Goal: Task Accomplishment & Management: Manage account settings

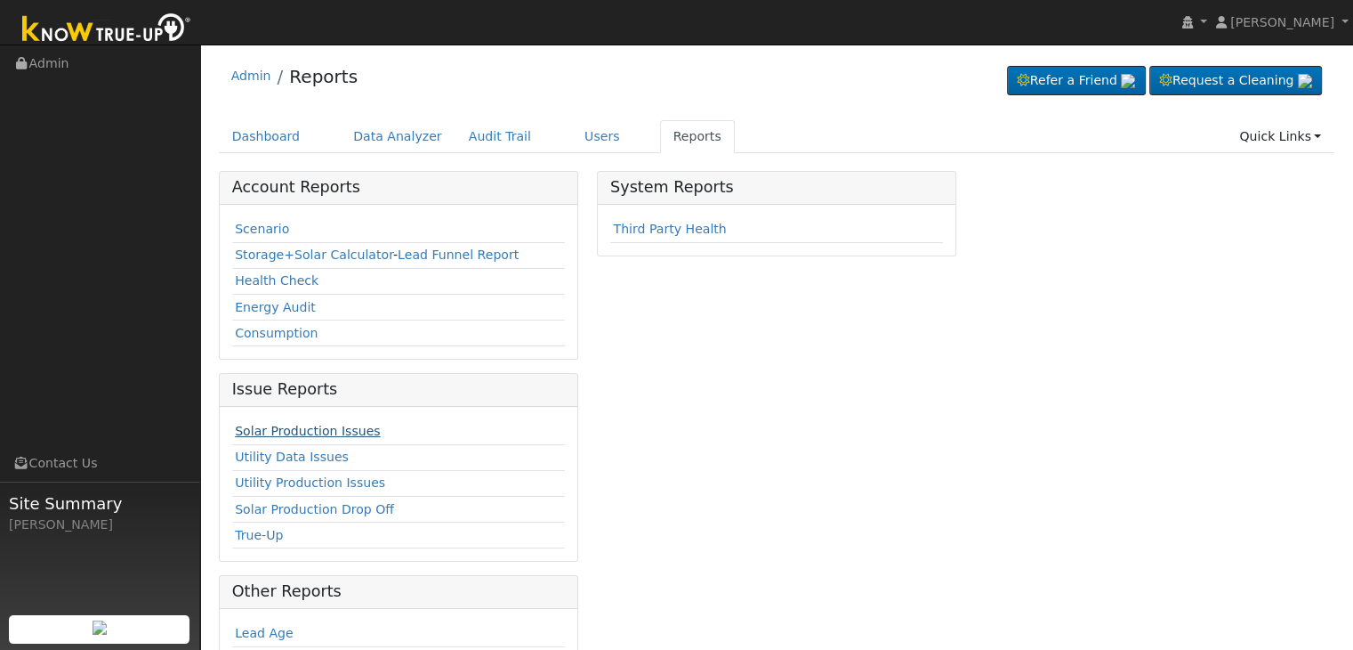
click at [307, 433] on link "Solar Production Issues" at bounding box center [307, 431] width 145 height 14
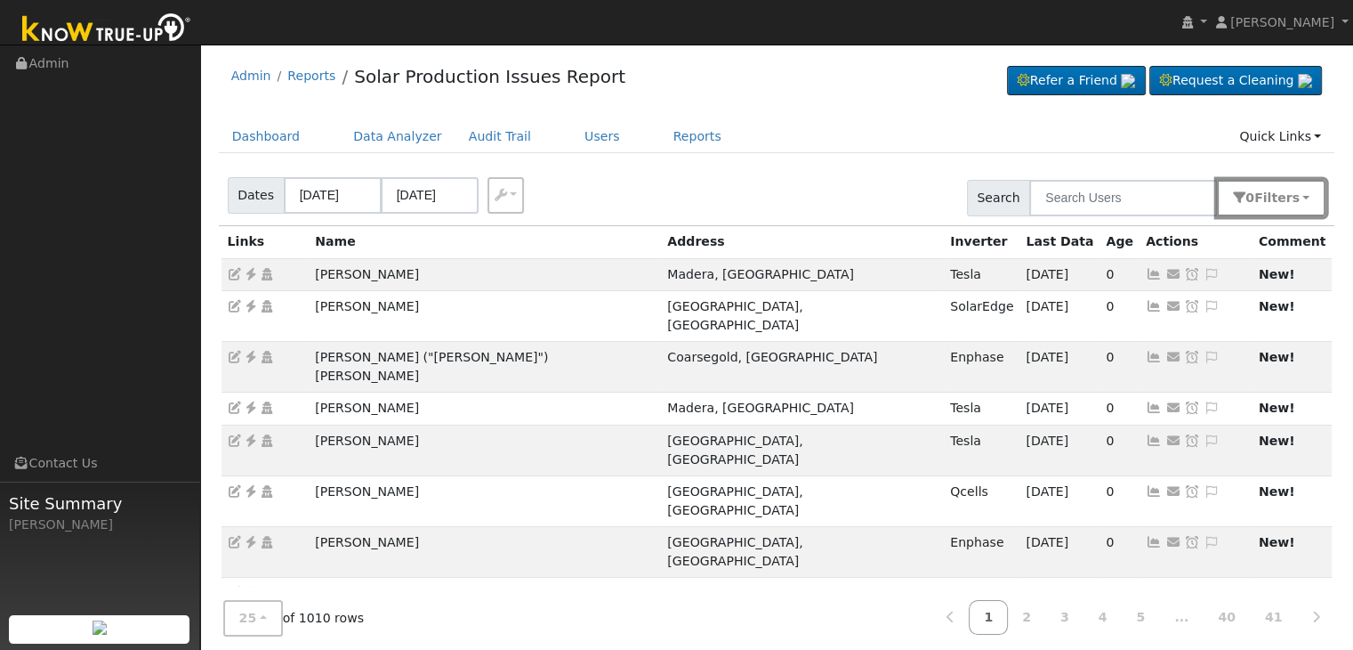
click at [1302, 195] on button "0 Filter s" at bounding box center [1271, 198] width 109 height 36
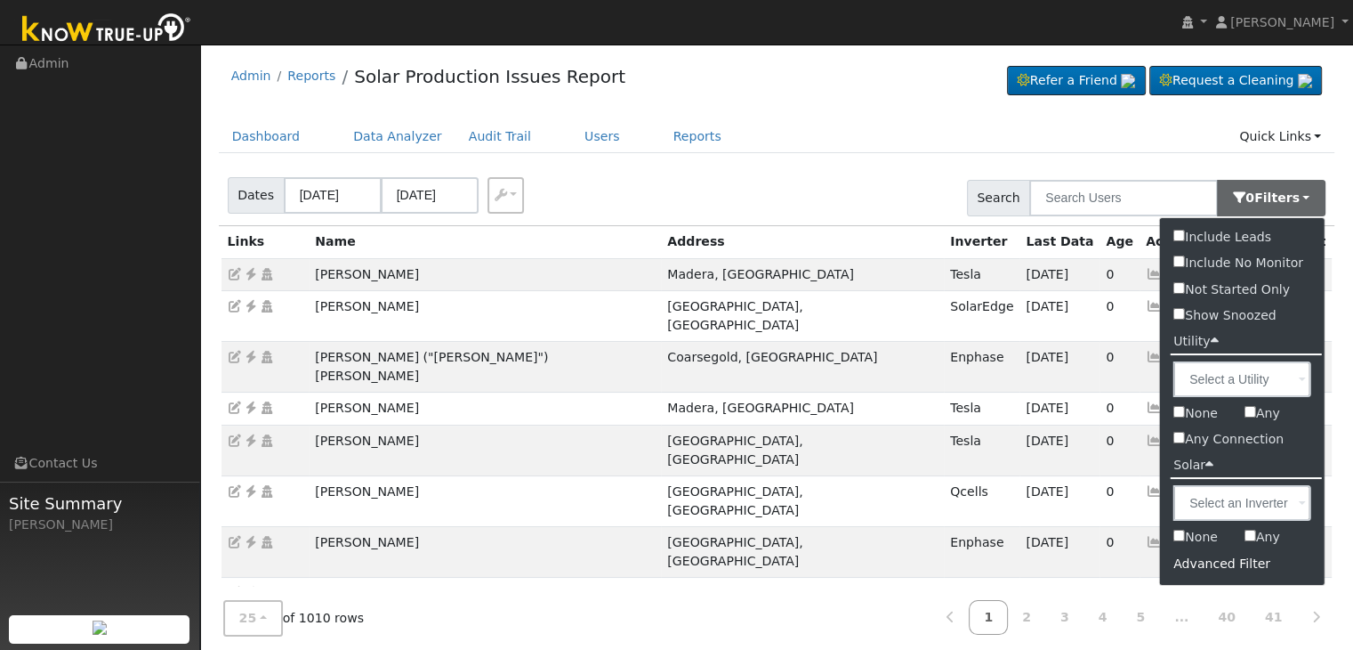
click at [1224, 570] on div "Advanced Filter" at bounding box center [1242, 564] width 165 height 28
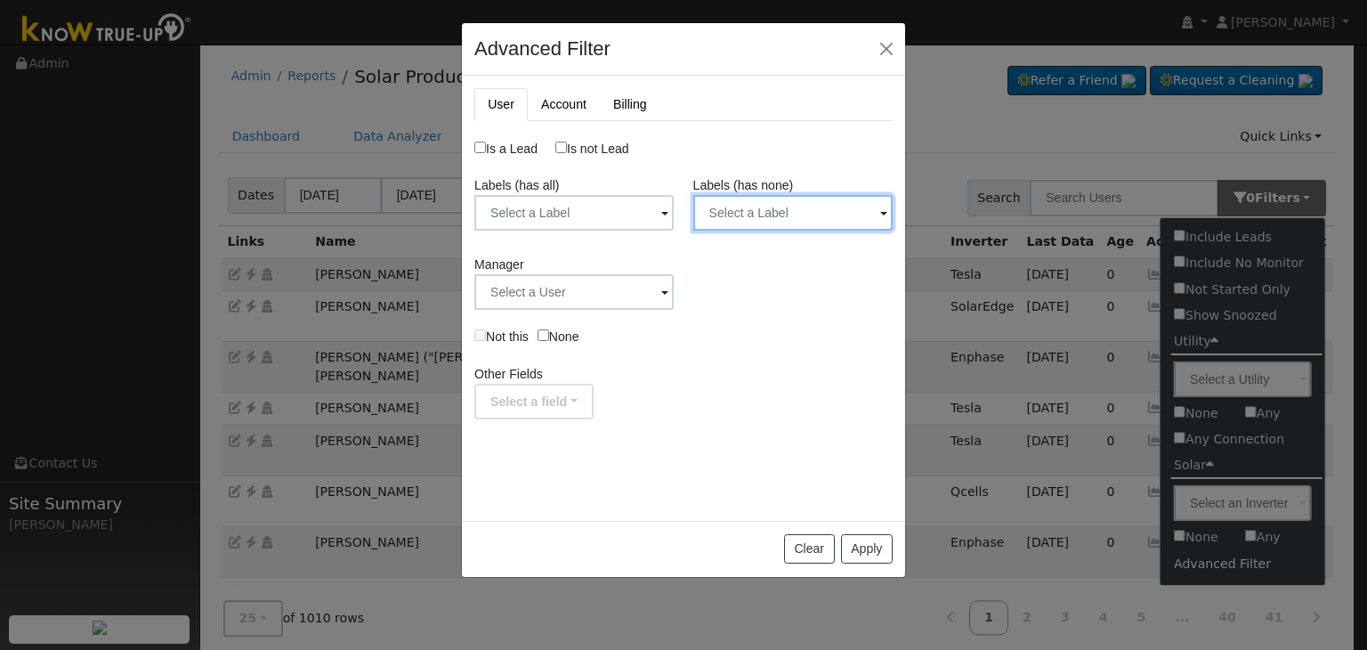
click at [782, 205] on input "text" at bounding box center [792, 213] width 199 height 36
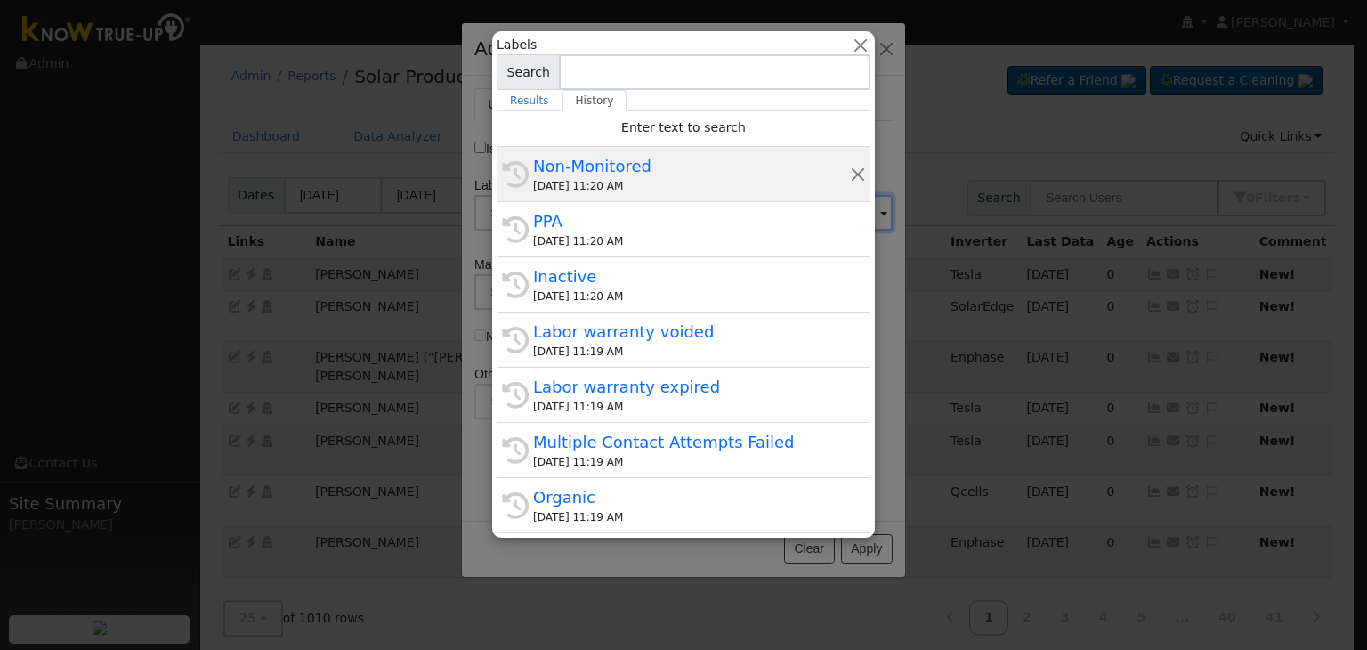
click at [659, 174] on div "Non-Monitored" at bounding box center [691, 166] width 317 height 24
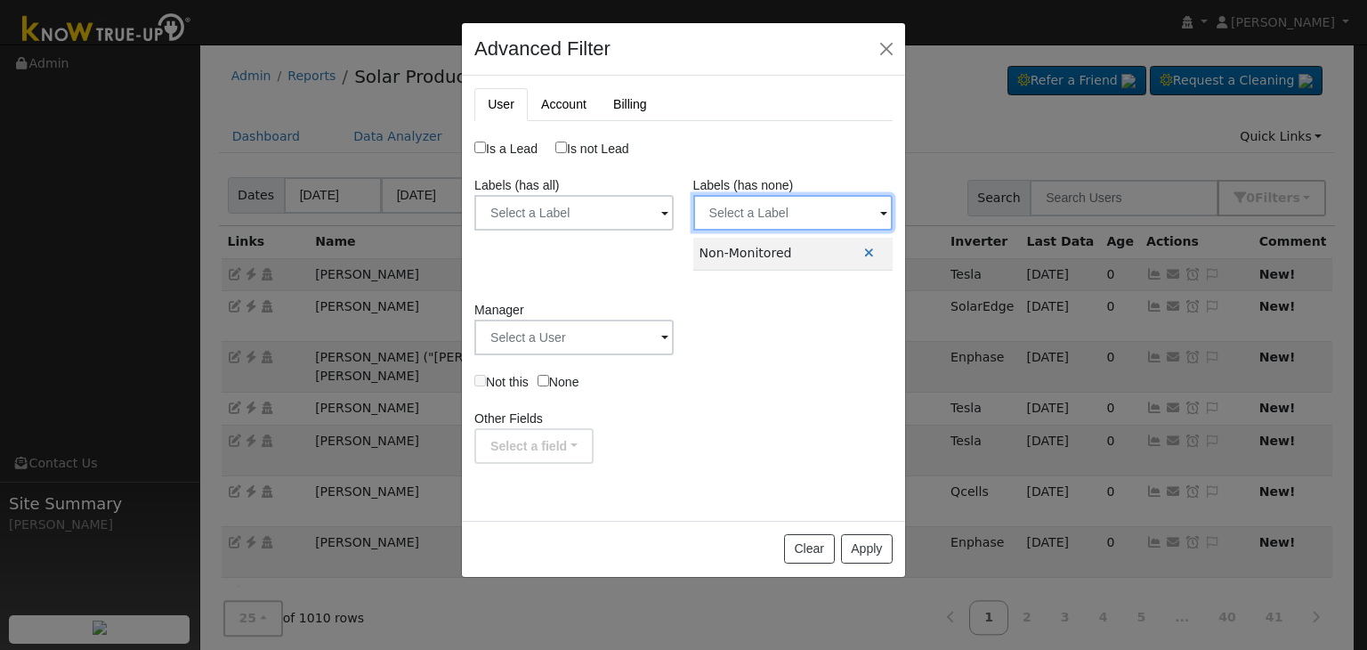
click at [771, 210] on input "text" at bounding box center [792, 213] width 199 height 36
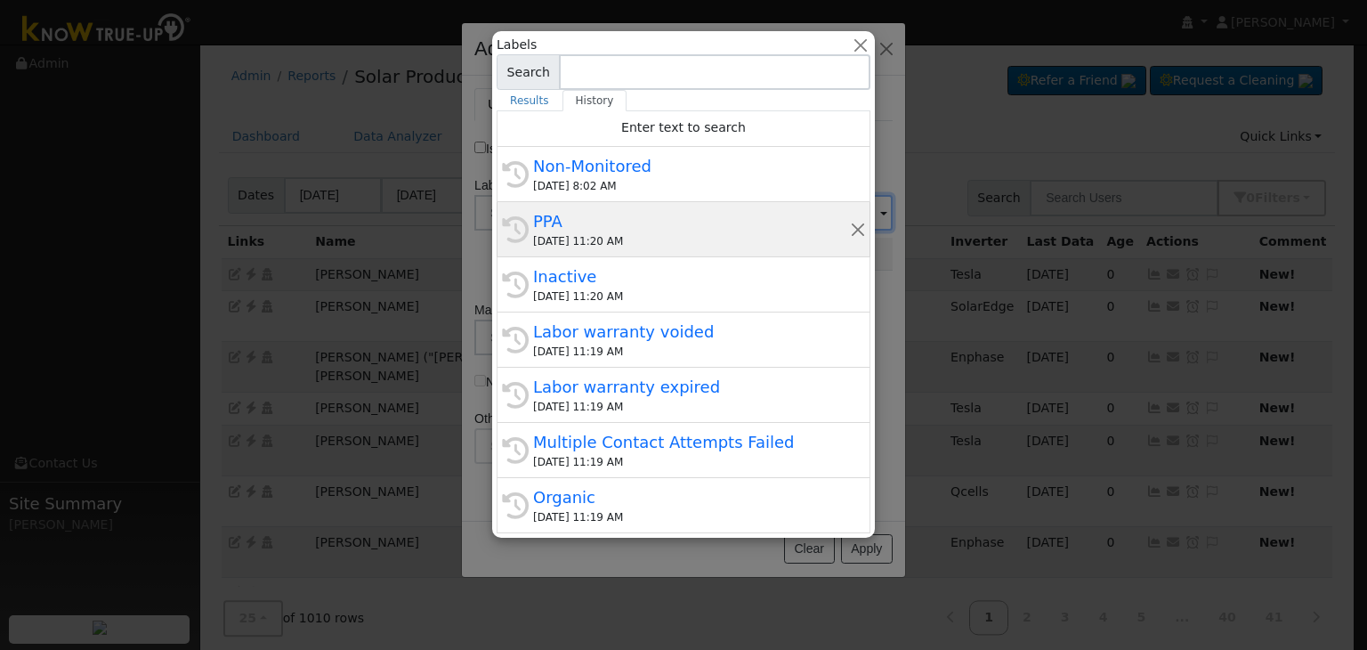
click at [662, 236] on div "09/19/2025 11:20 AM" at bounding box center [691, 241] width 317 height 16
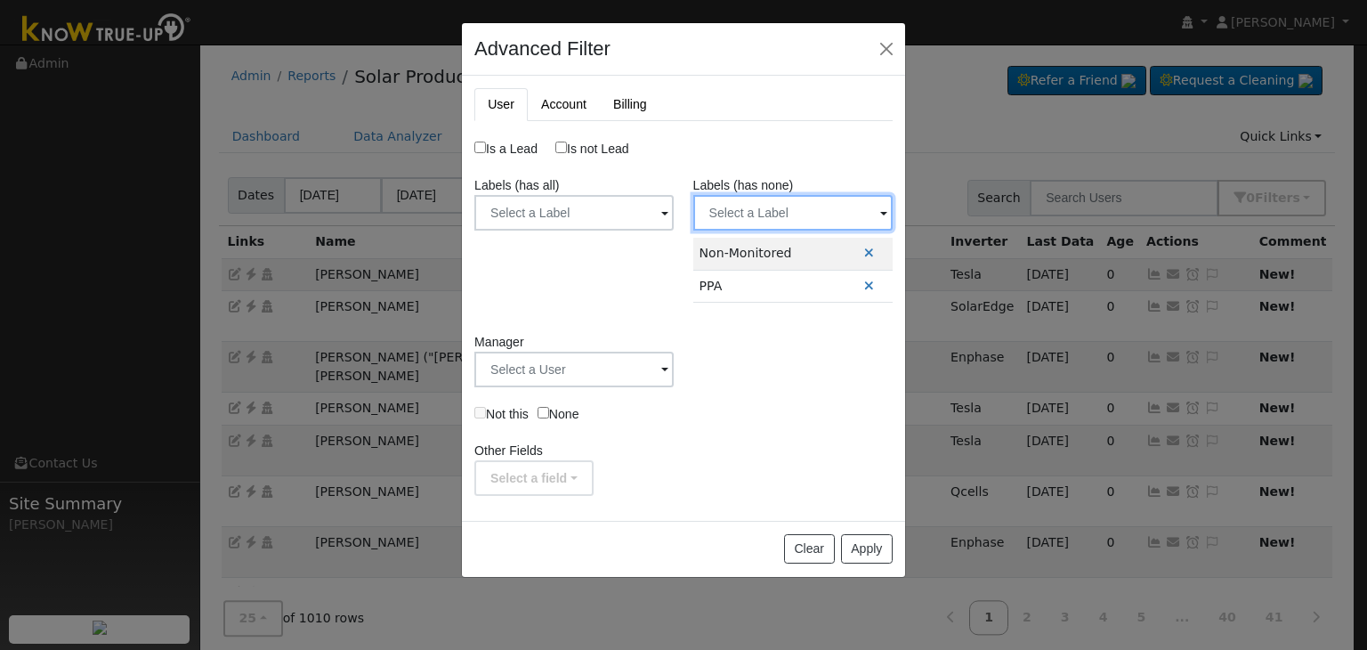
click at [733, 216] on input "text" at bounding box center [792, 213] width 199 height 36
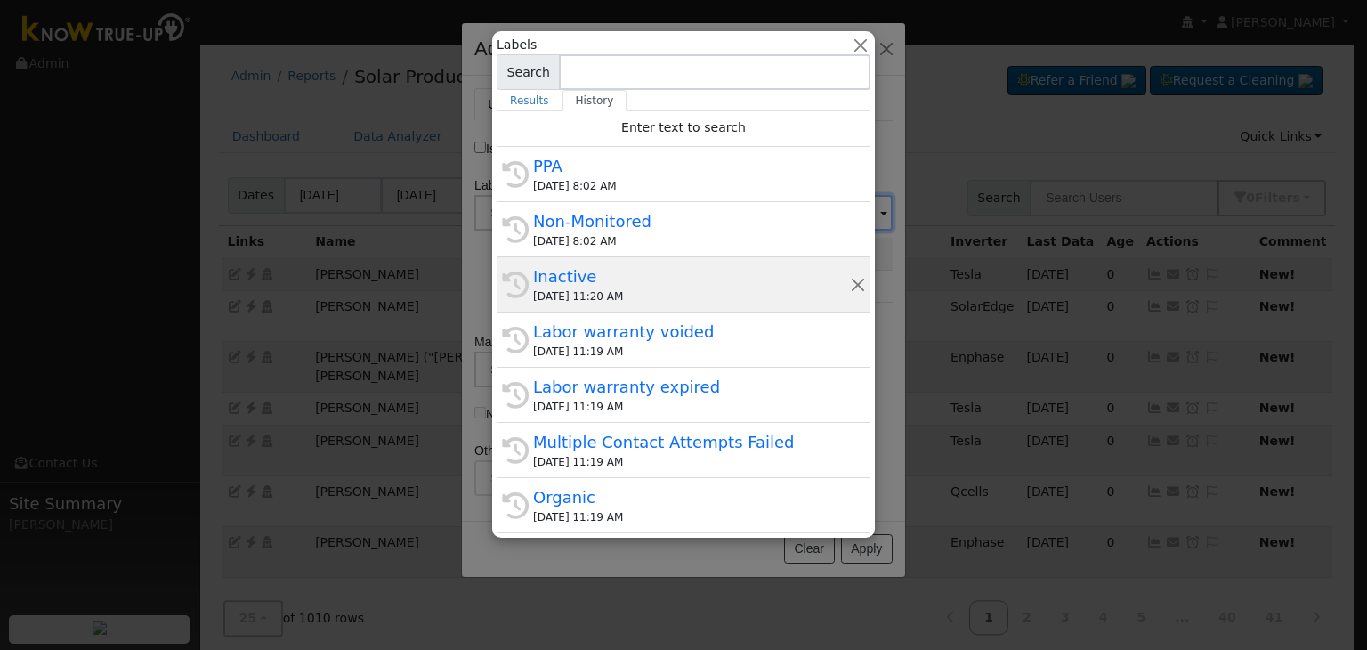
click at [623, 279] on div "Inactive" at bounding box center [691, 276] width 317 height 24
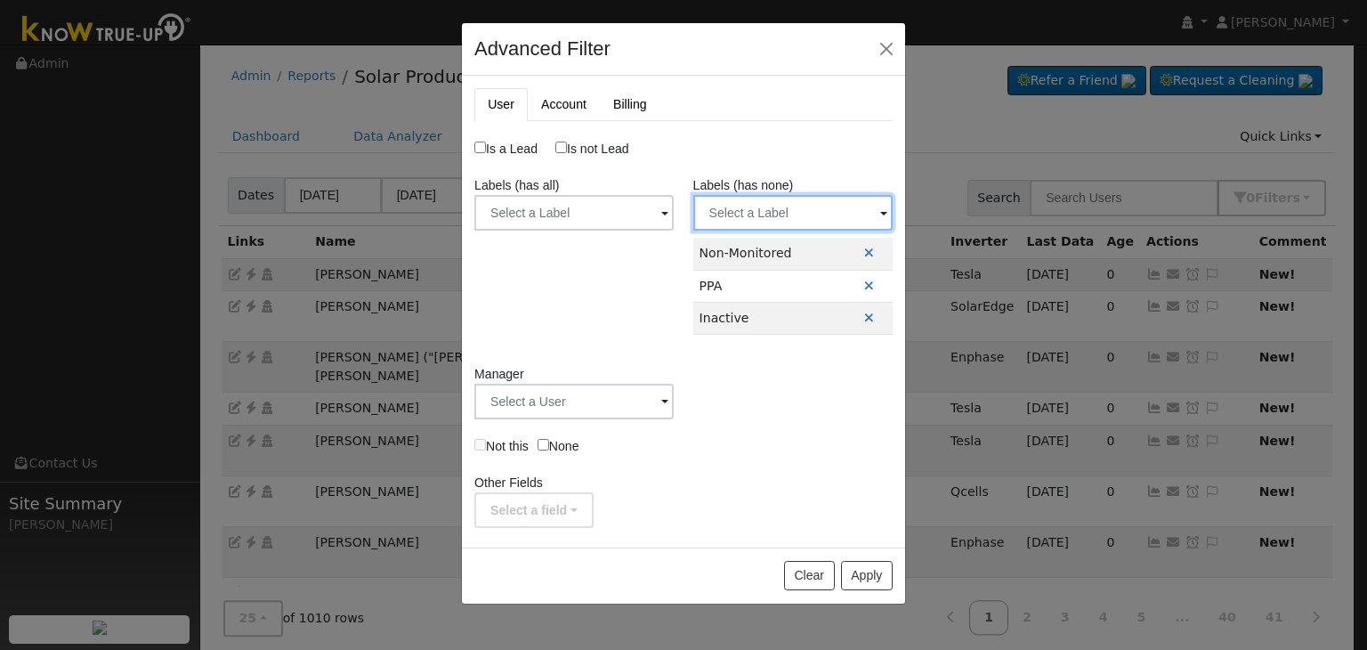
click at [747, 213] on input "text" at bounding box center [792, 213] width 199 height 36
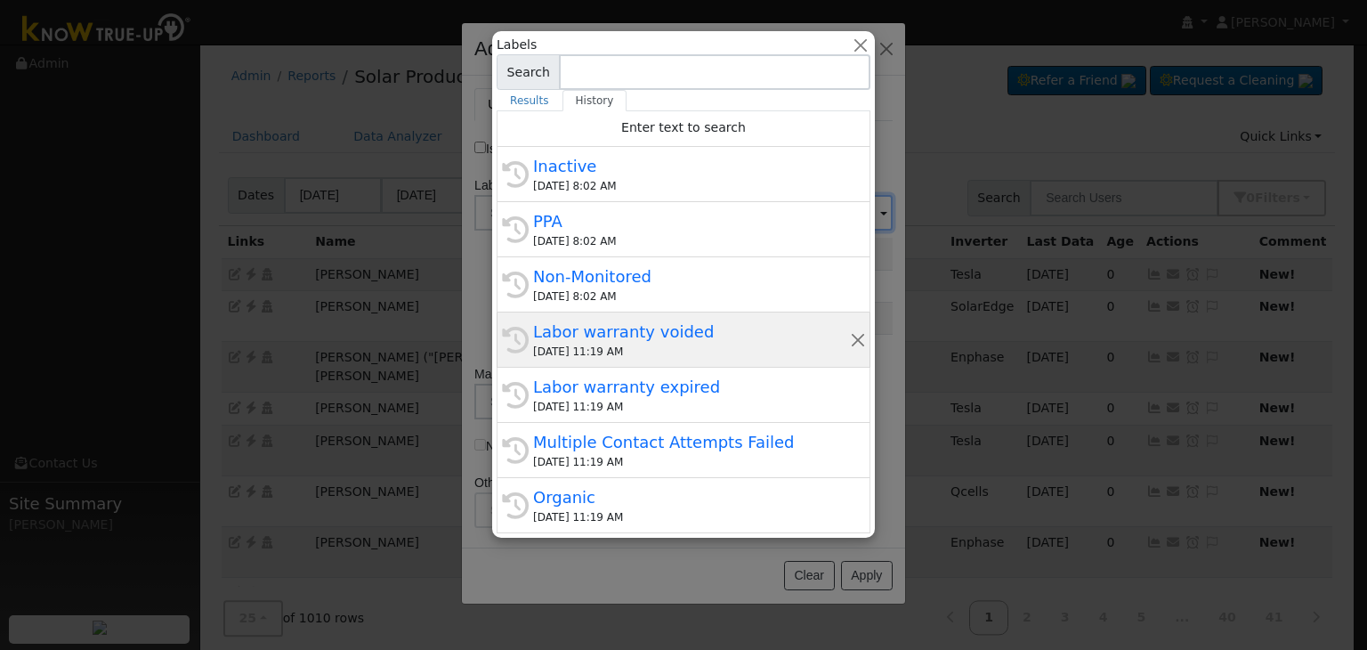
click at [584, 333] on div "Labor warranty voided" at bounding box center [691, 331] width 317 height 24
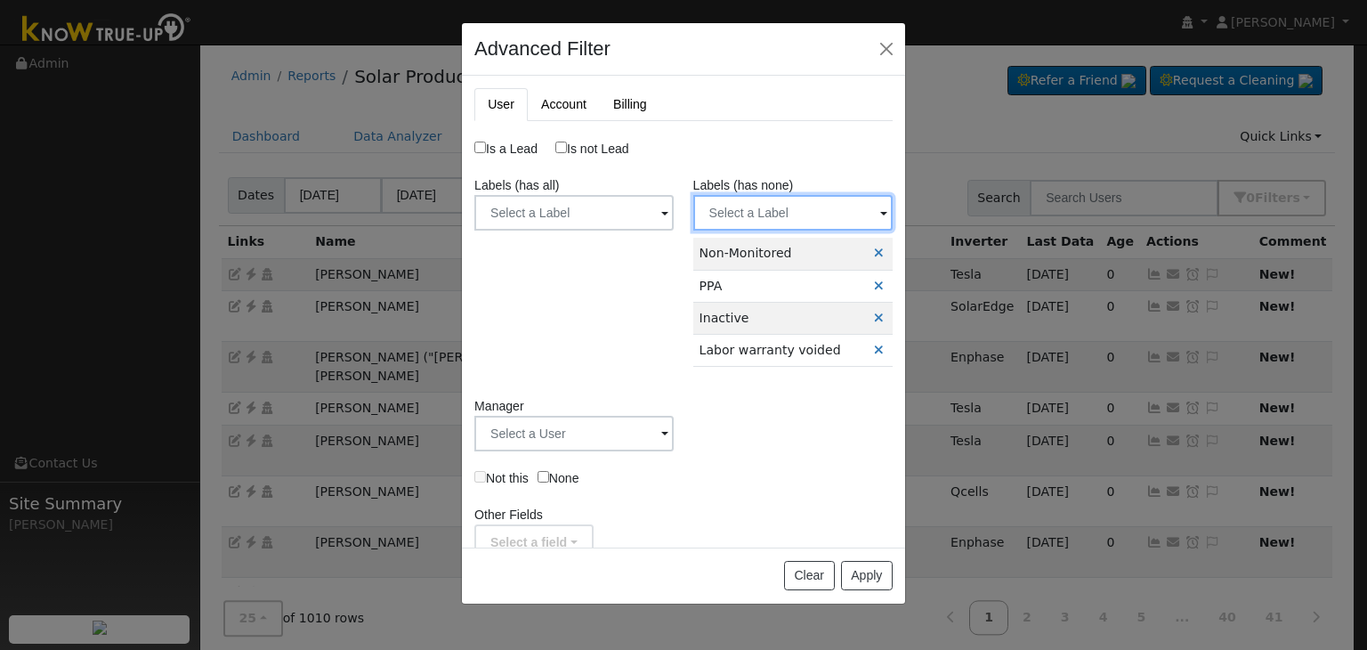
click at [751, 221] on input "text" at bounding box center [792, 213] width 199 height 36
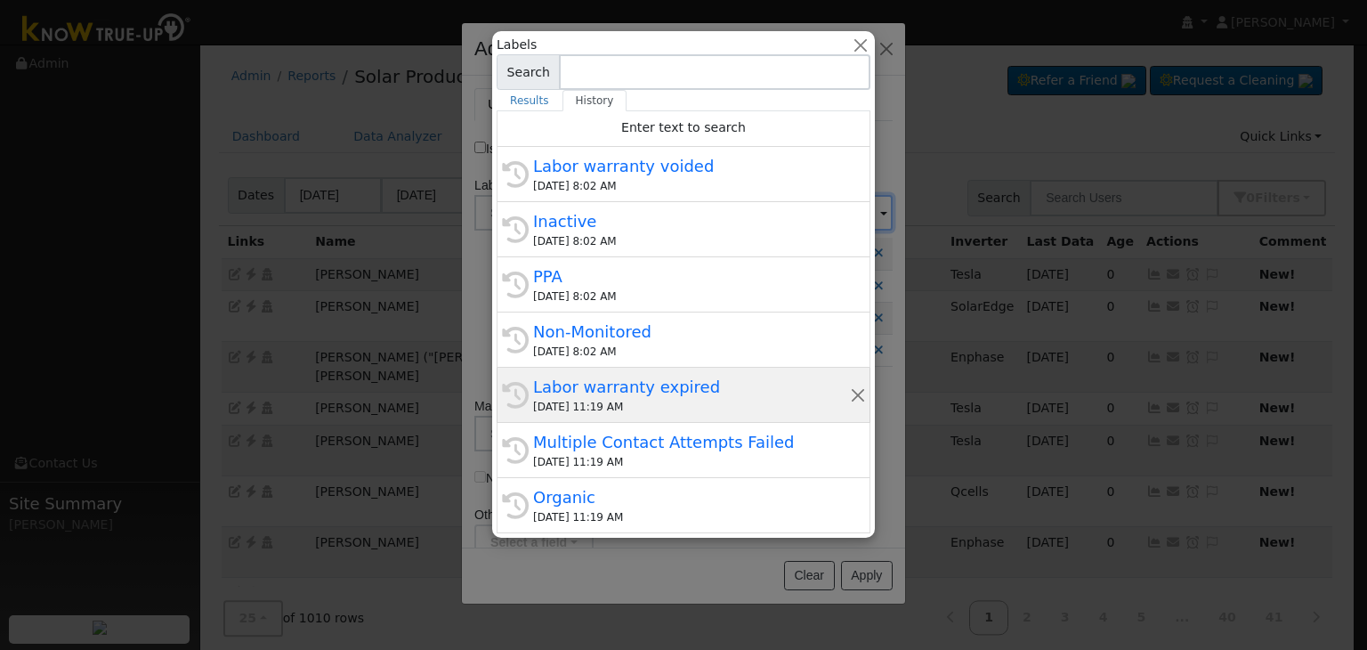
click at [634, 399] on div "09/19/2025 11:19 AM" at bounding box center [691, 407] width 317 height 16
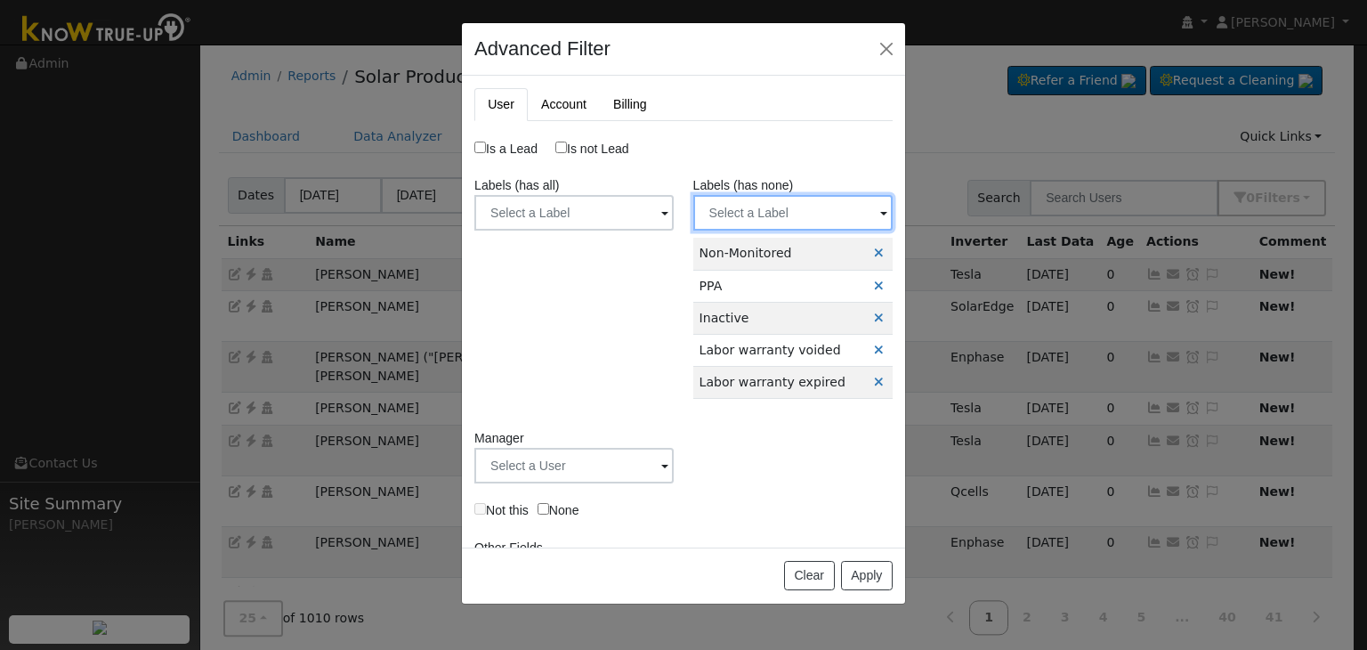
click at [715, 195] on input "text" at bounding box center [792, 213] width 199 height 36
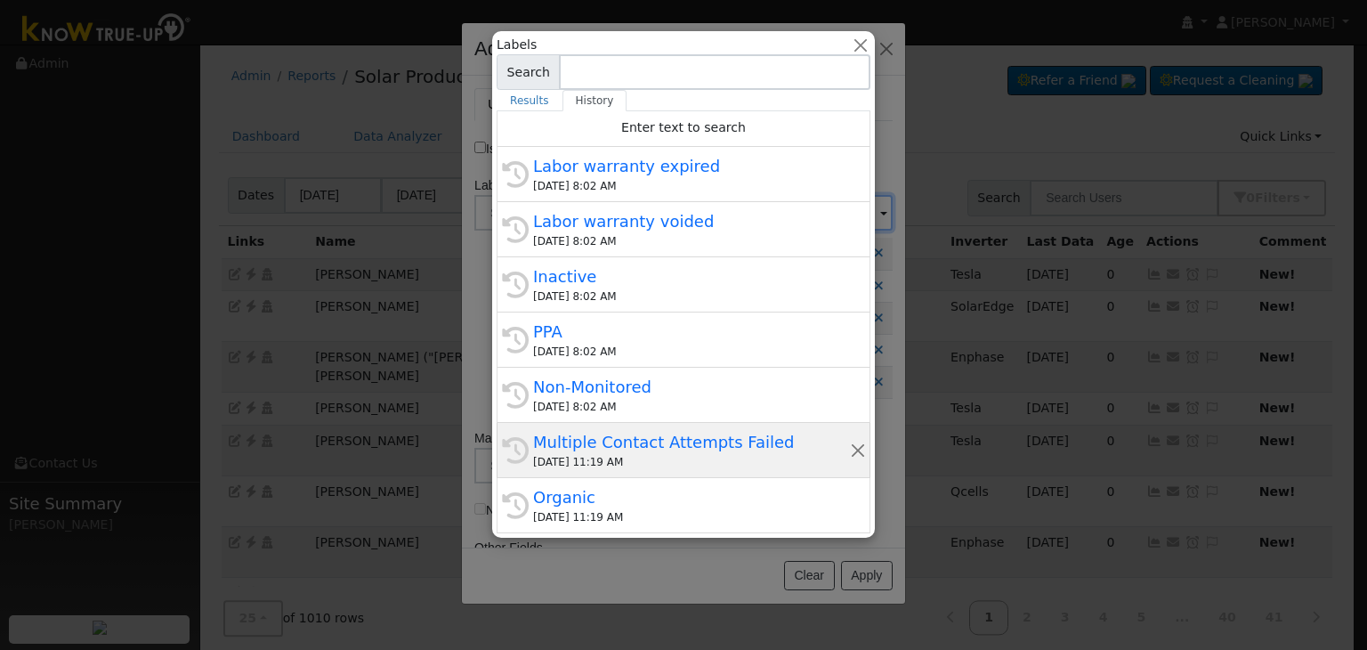
click at [584, 450] on div "Multiple Contact Attempts Failed" at bounding box center [691, 442] width 317 height 24
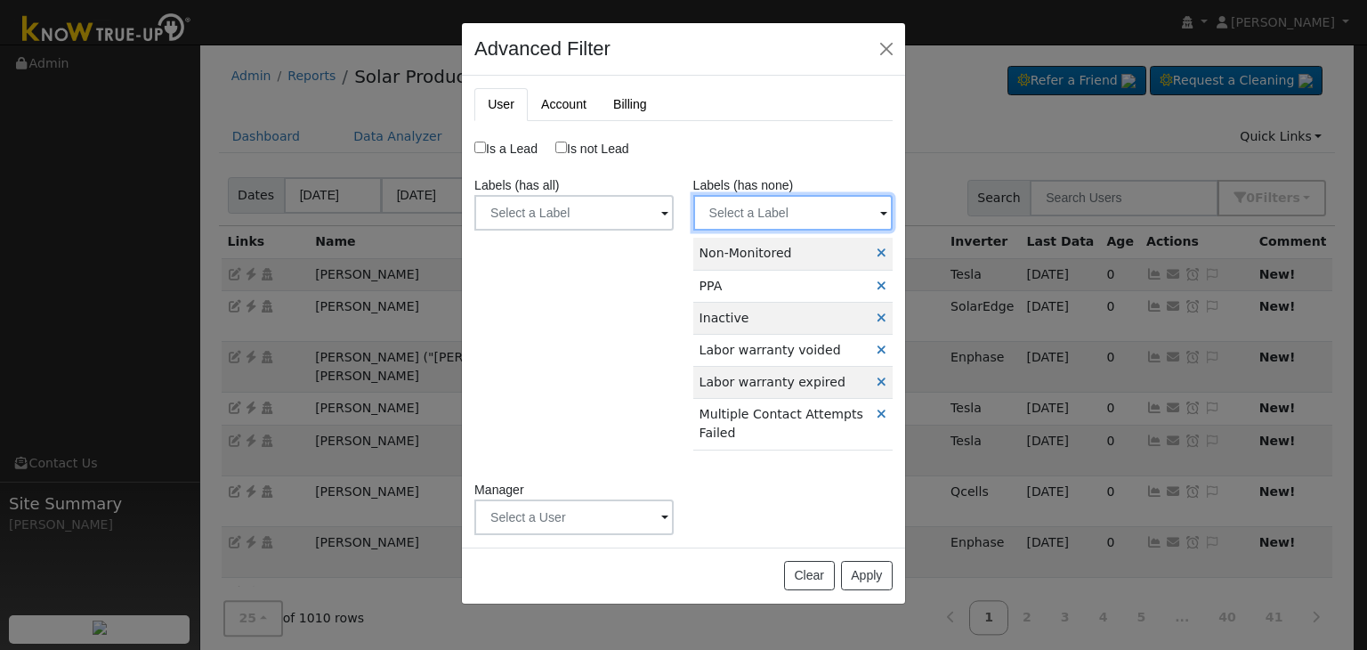
click at [748, 227] on input "text" at bounding box center [792, 213] width 199 height 36
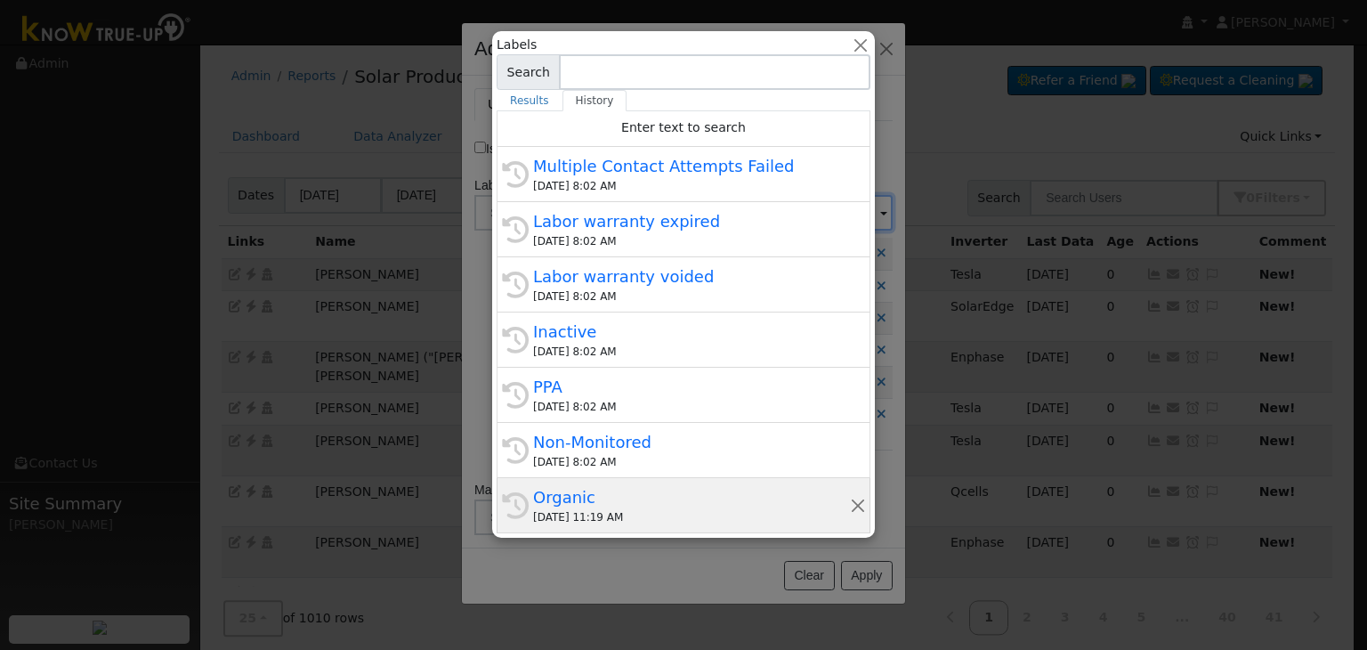
click at [631, 491] on div "Organic" at bounding box center [691, 497] width 317 height 24
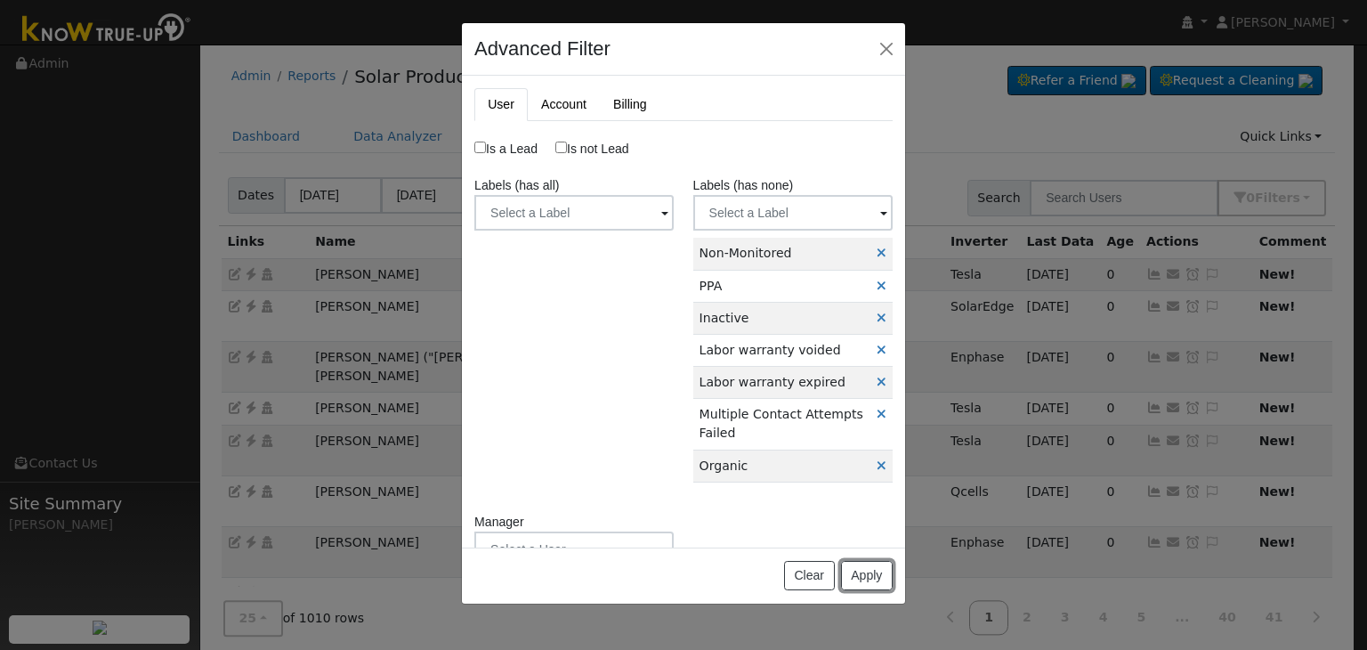
click at [858, 563] on button "Apply" at bounding box center [867, 576] width 52 height 30
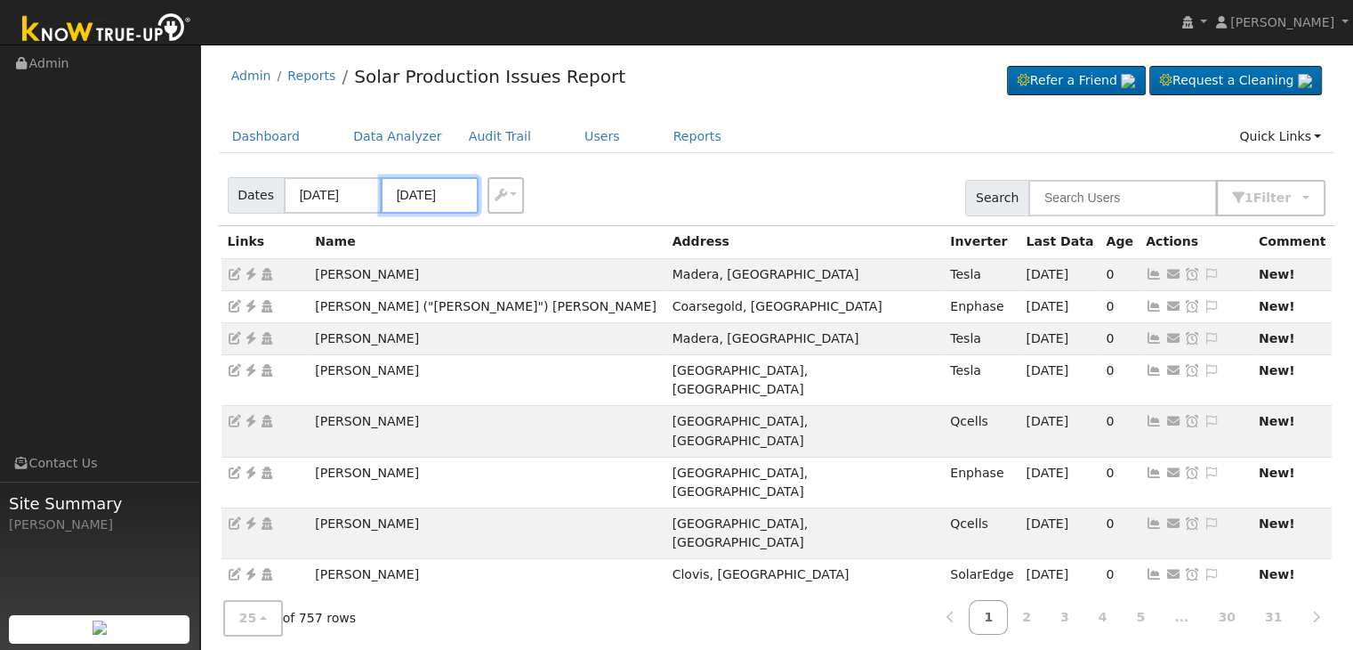
click at [416, 190] on input "[DATE]" at bounding box center [430, 195] width 98 height 36
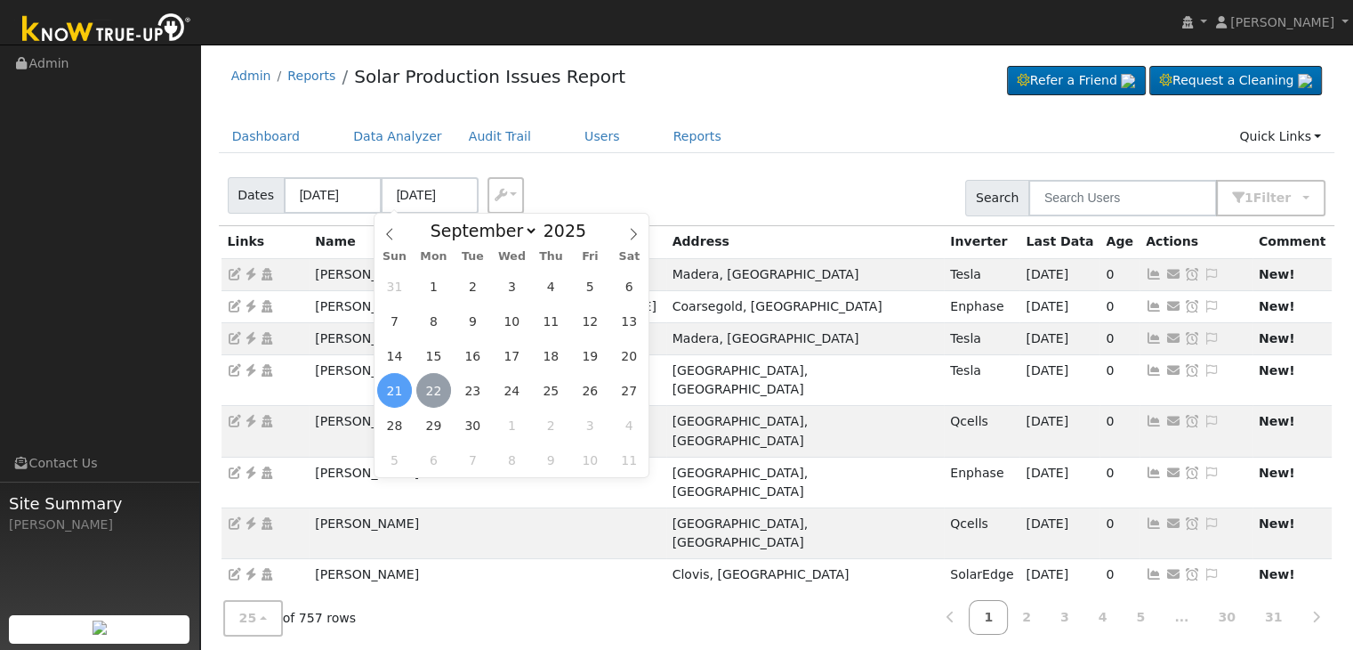
click at [439, 393] on span "22" at bounding box center [433, 390] width 35 height 35
type input "[DATE]"
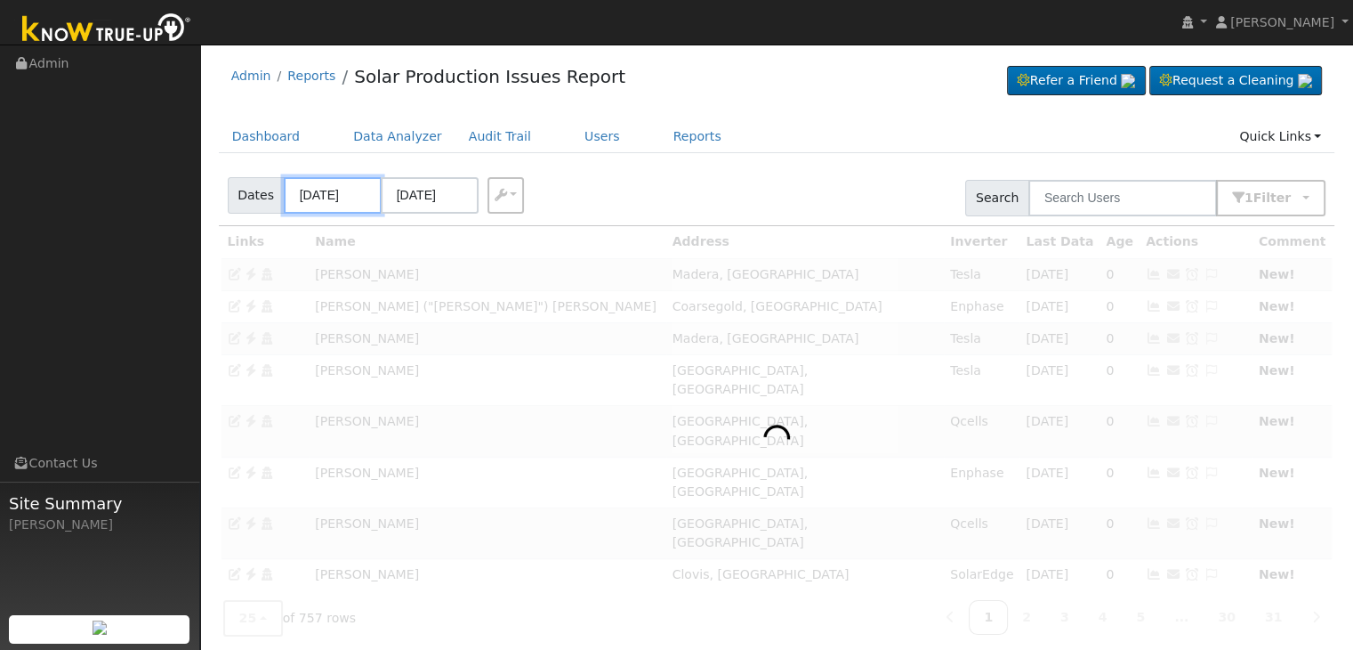
click at [338, 198] on input "[DATE]" at bounding box center [333, 195] width 98 height 36
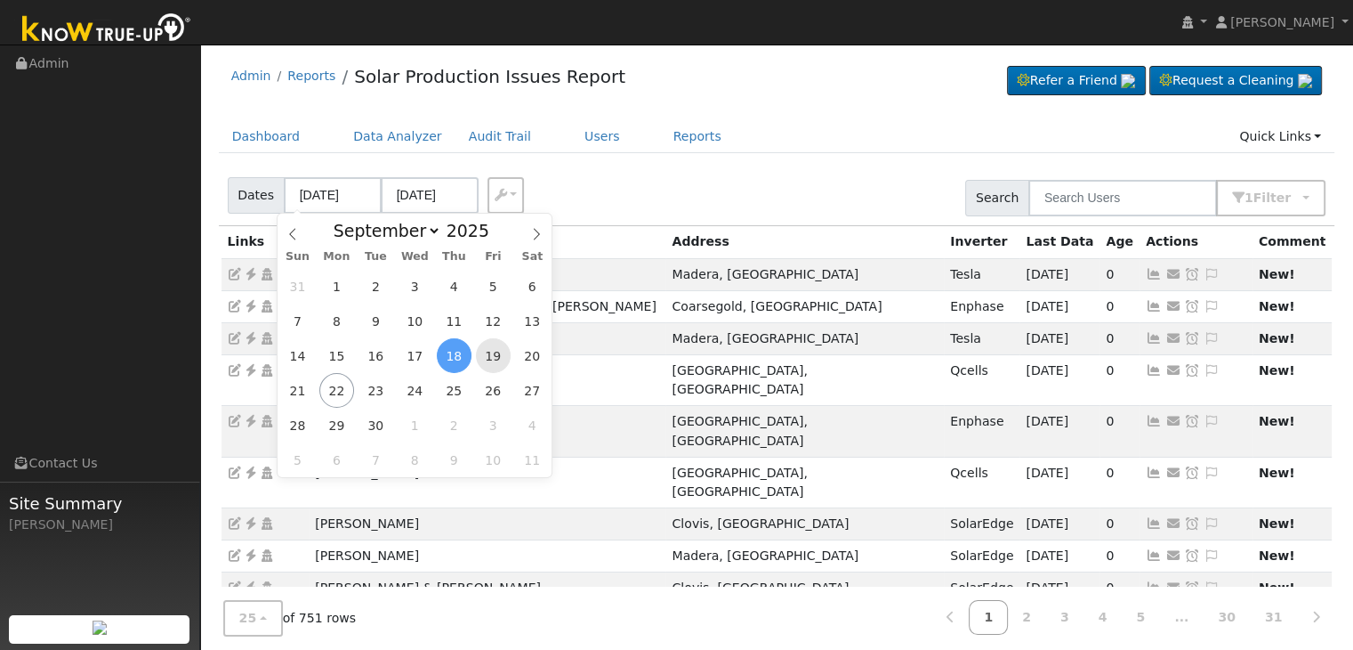
click at [492, 356] on span "19" at bounding box center [493, 355] width 35 height 35
type input "[DATE]"
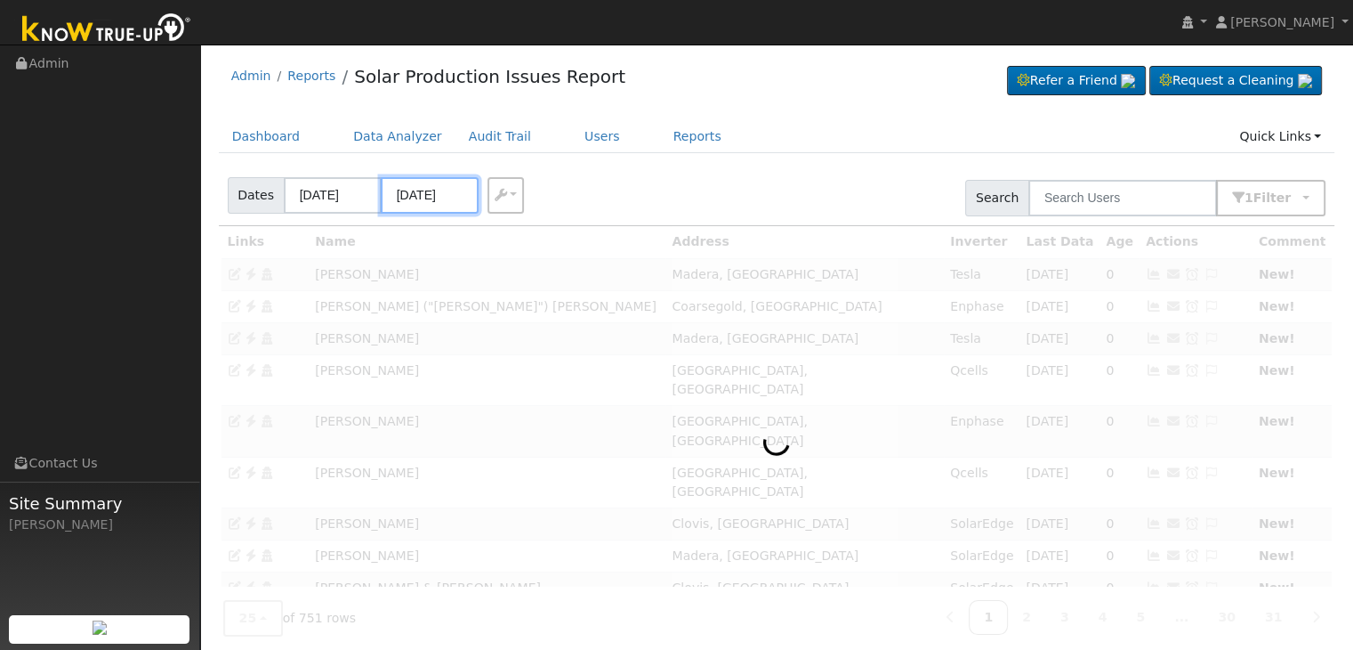
click at [448, 206] on input "[DATE]" at bounding box center [430, 195] width 98 height 36
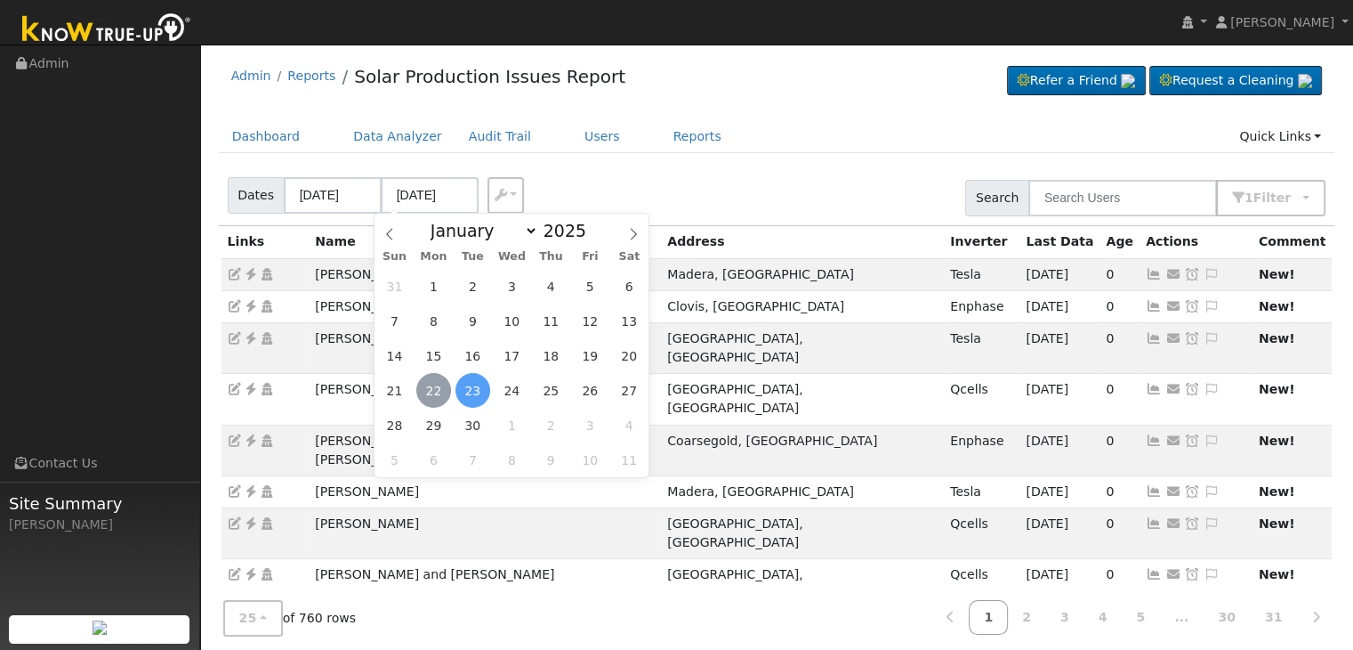
click at [433, 389] on span "22" at bounding box center [433, 390] width 35 height 35
type input "[DATE]"
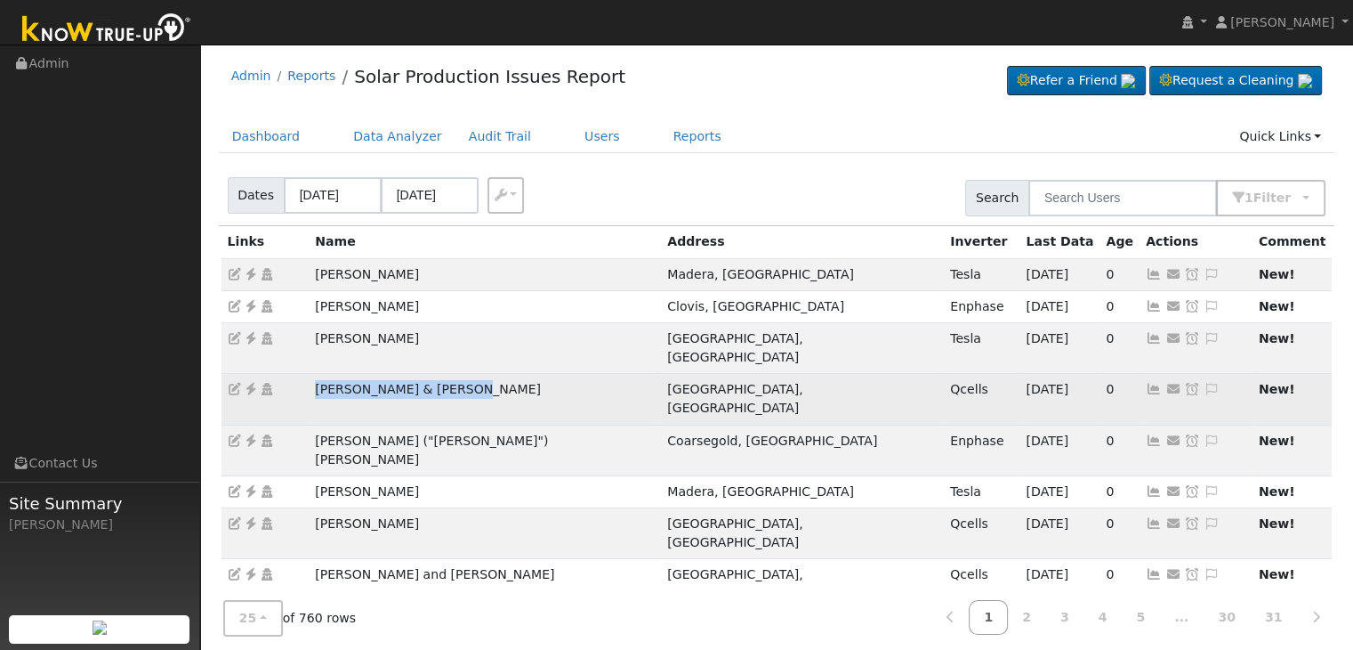
drag, startPoint x: 308, startPoint y: 366, endPoint x: 468, endPoint y: 369, distance: 160.2
click at [468, 374] on td "Jessica & Isaiah Molina" at bounding box center [485, 399] width 352 height 51
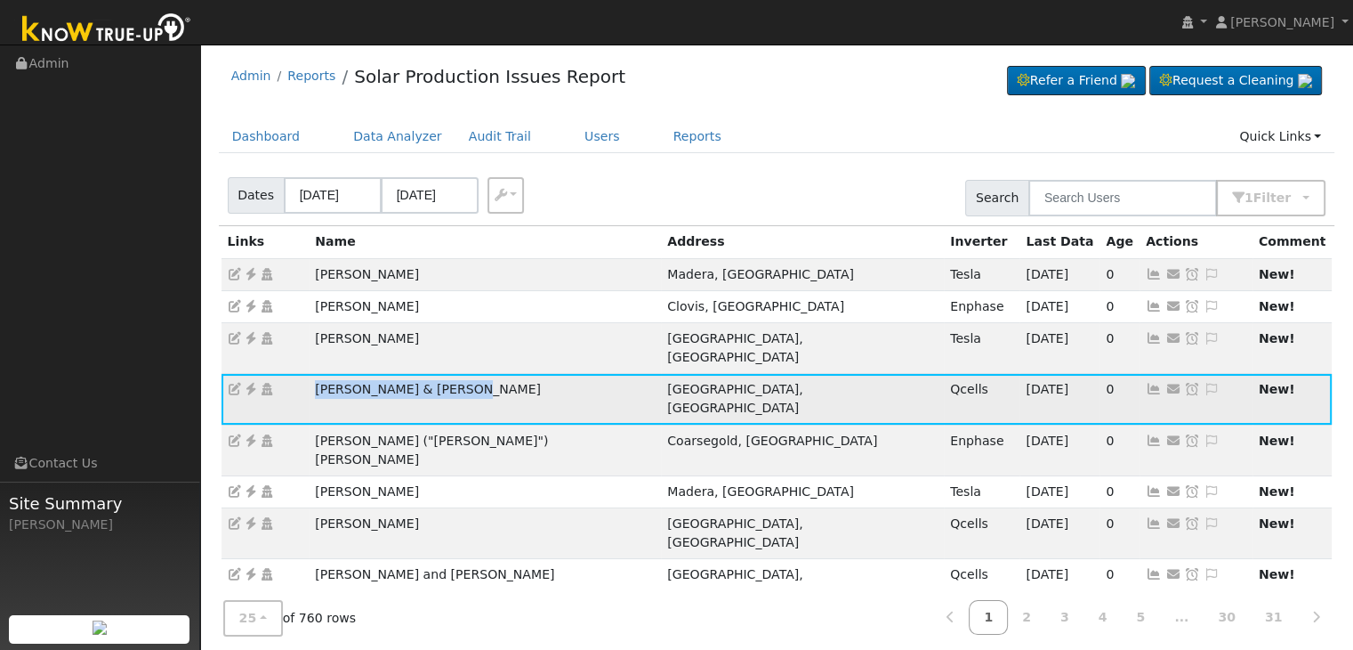
copy td "Jessica & Isaiah Molina"
click at [253, 383] on icon at bounding box center [251, 389] width 16 height 12
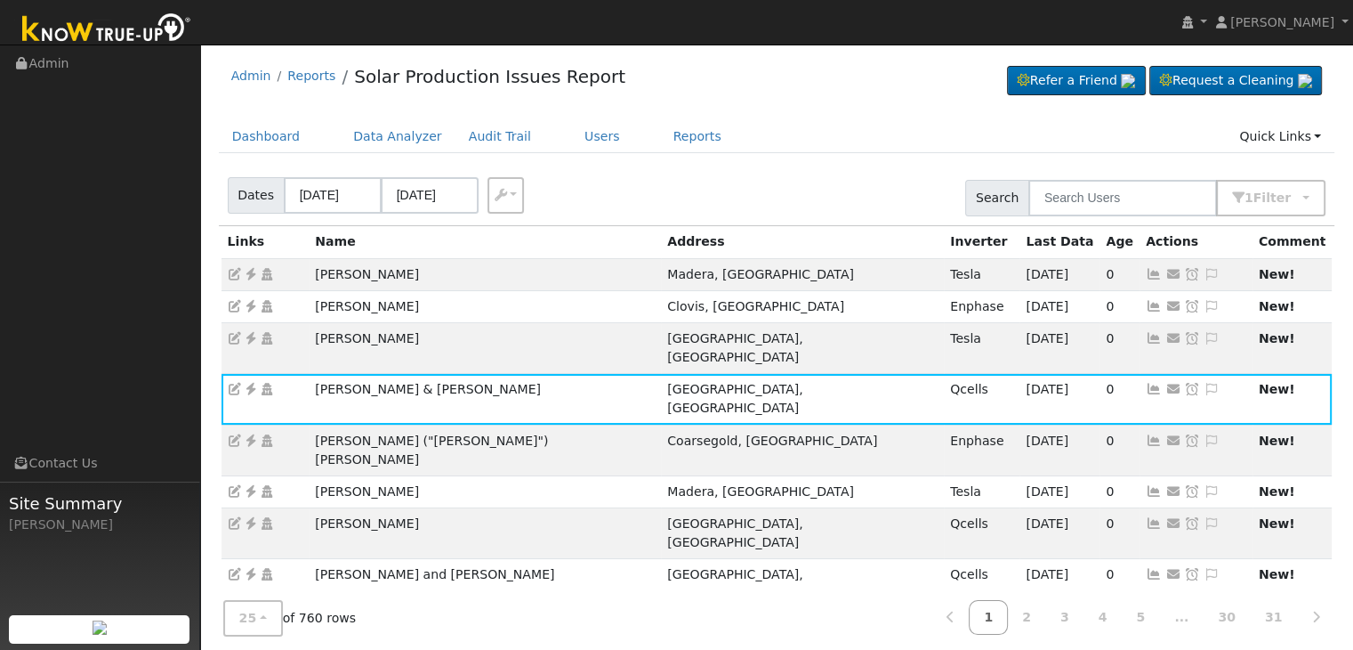
click at [755, 222] on div "Dates 09/19/2025 09/22/2025 Export CSV Search 1 Filter Include Leads Include No…" at bounding box center [776, 195] width 1123 height 61
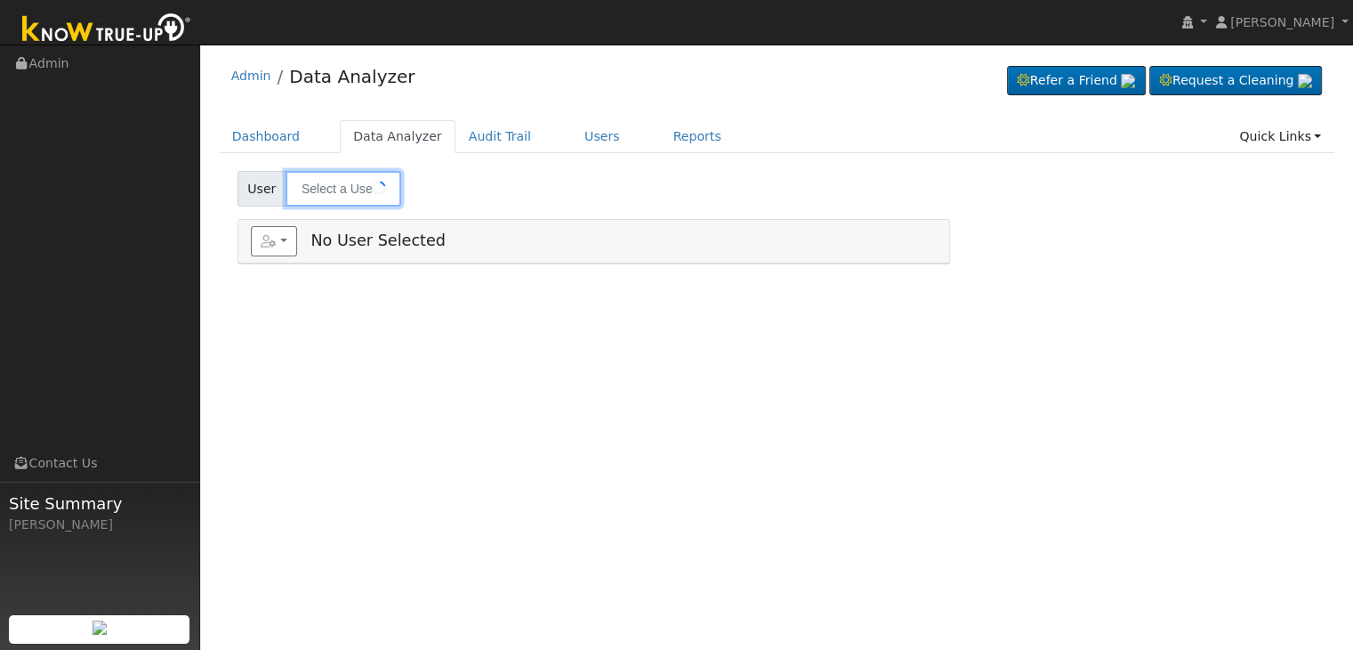
type input "[PERSON_NAME] & [PERSON_NAME]"
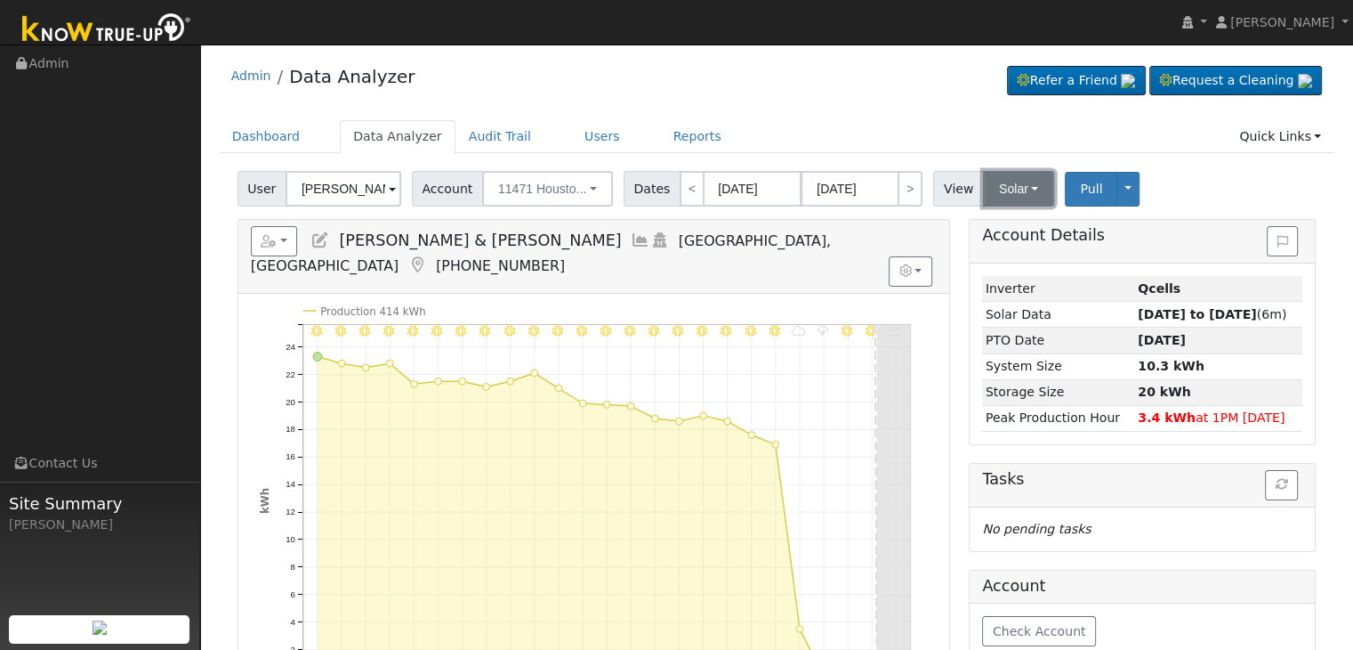
drag, startPoint x: 997, startPoint y: 182, endPoint x: 997, endPoint y: 210, distance: 27.6
click at [997, 182] on button "Solar" at bounding box center [1018, 189] width 71 height 36
click at [990, 222] on link "Utility" at bounding box center [1042, 227] width 124 height 25
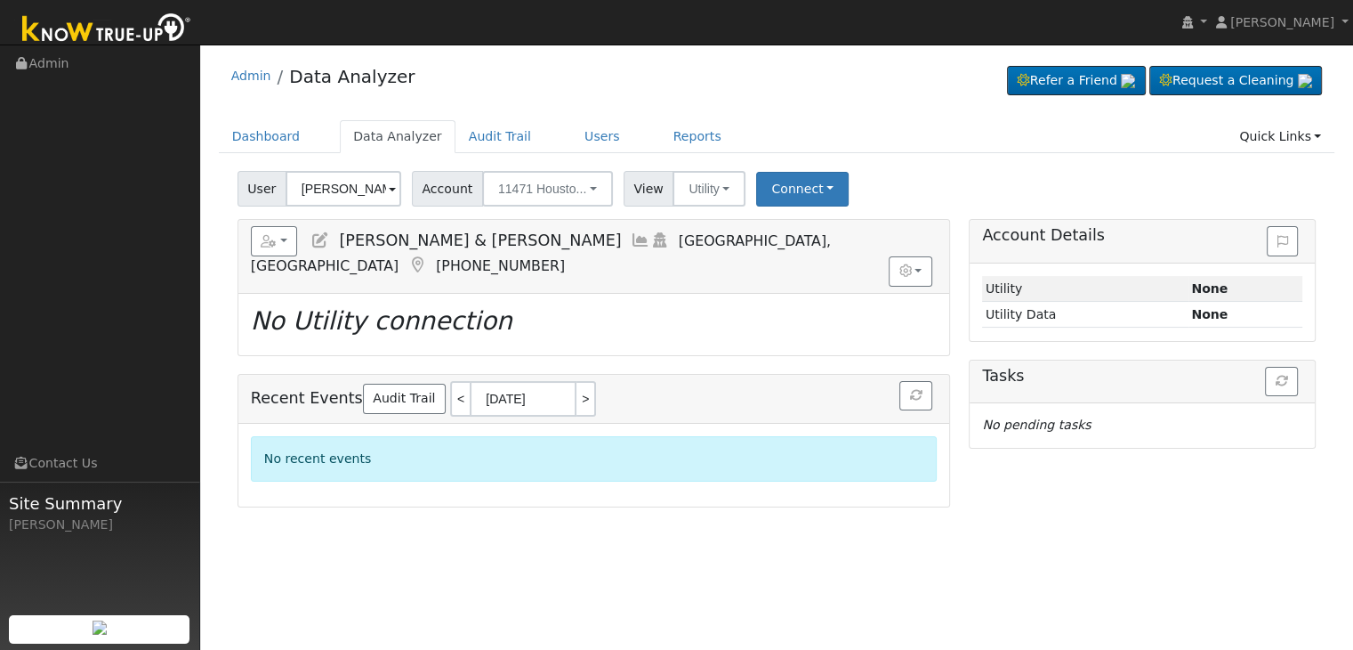
click at [318, 240] on icon at bounding box center [321, 240] width 20 height 16
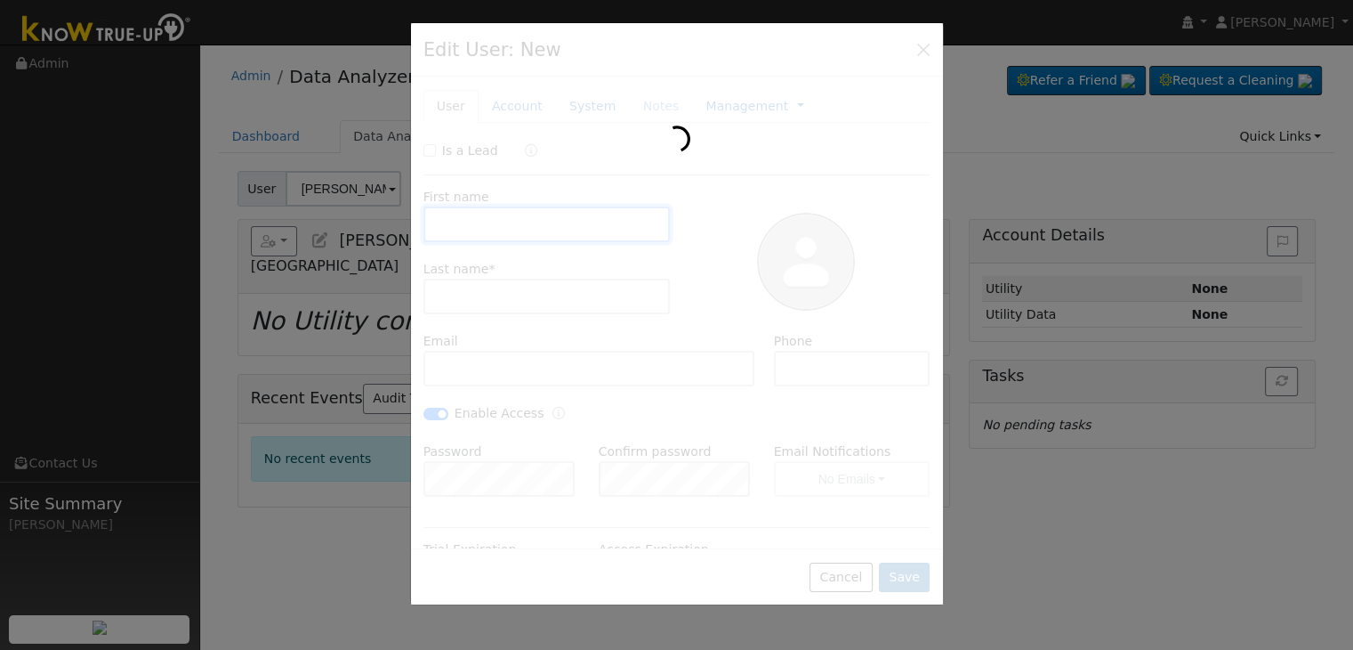
type input "Jessica & Isaiah"
type input "Molina"
type input "molina6271@att.net"
type input "559-904-5393"
checkbox input "true"
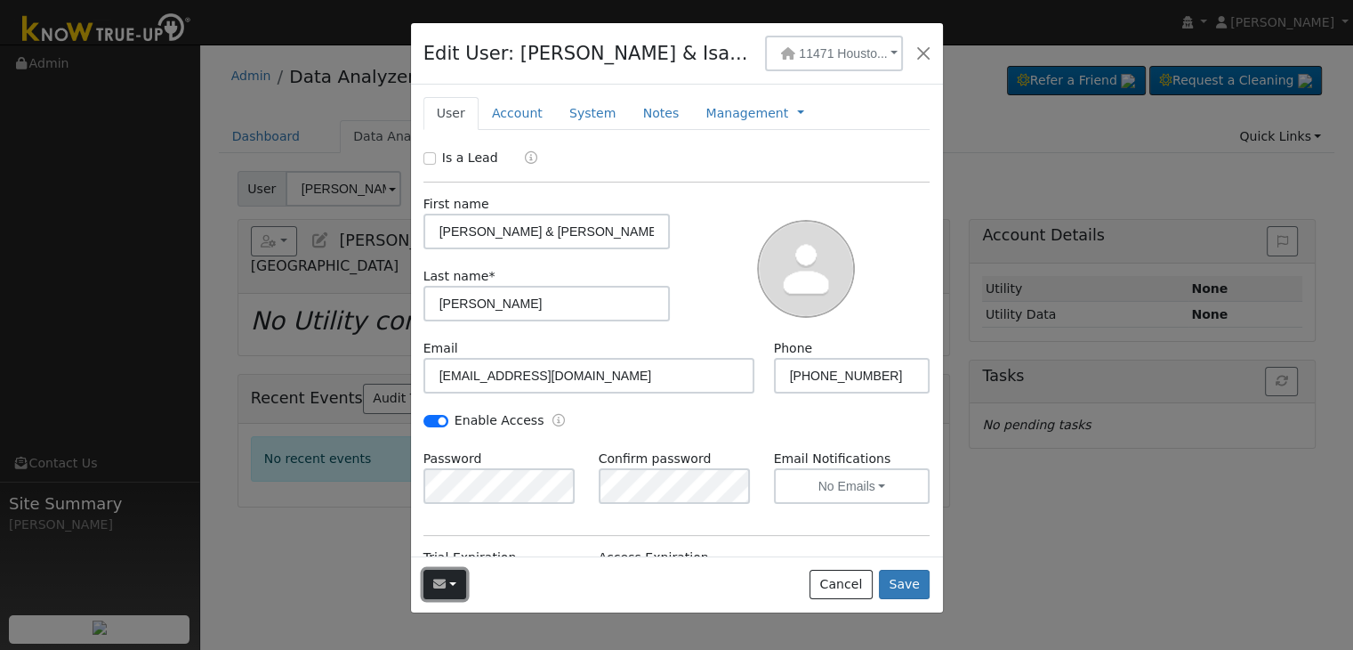
click at [457, 584] on button "button" at bounding box center [446, 584] width 44 height 30
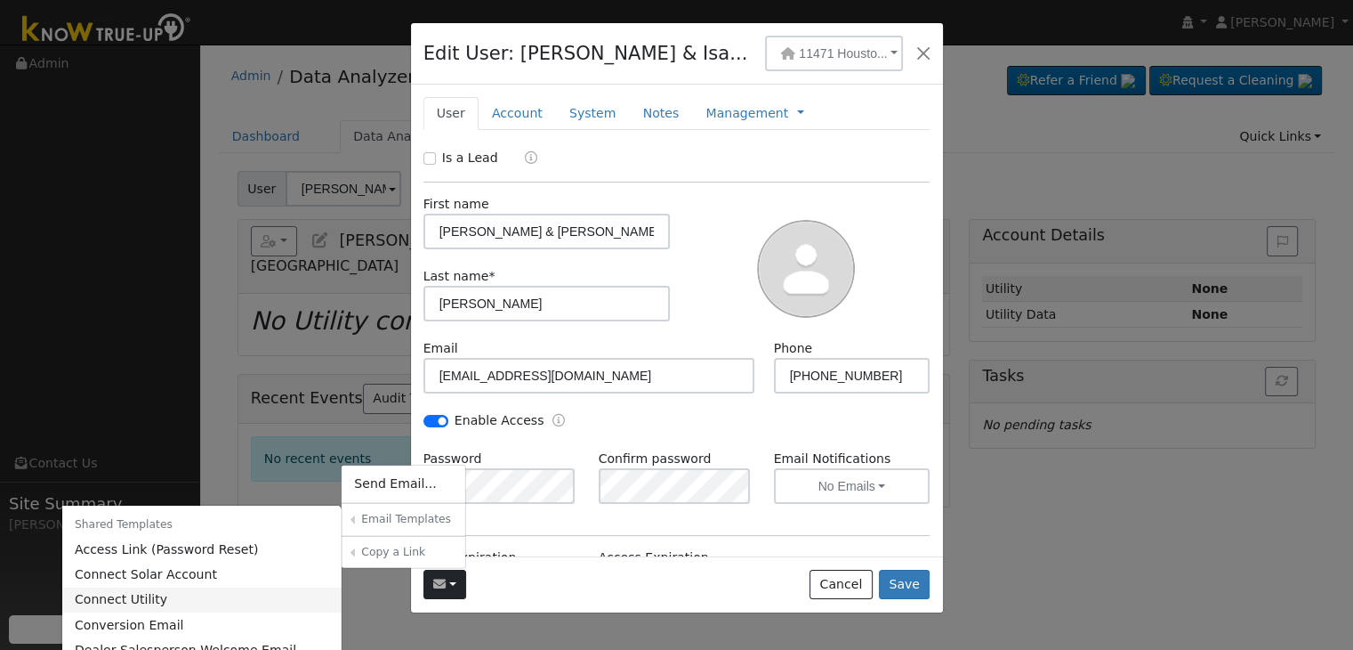
click at [166, 603] on link "Connect Utility" at bounding box center [202, 599] width 280 height 25
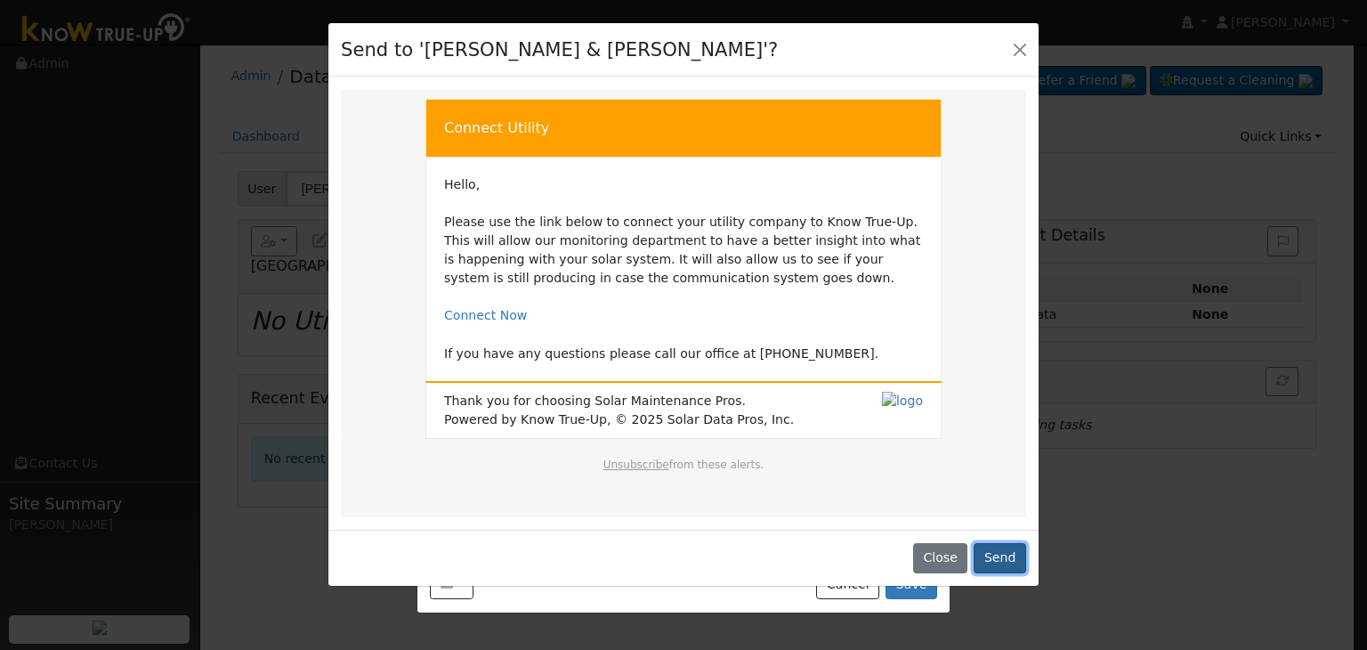
click at [1002, 555] on button "Send" at bounding box center [999, 558] width 52 height 30
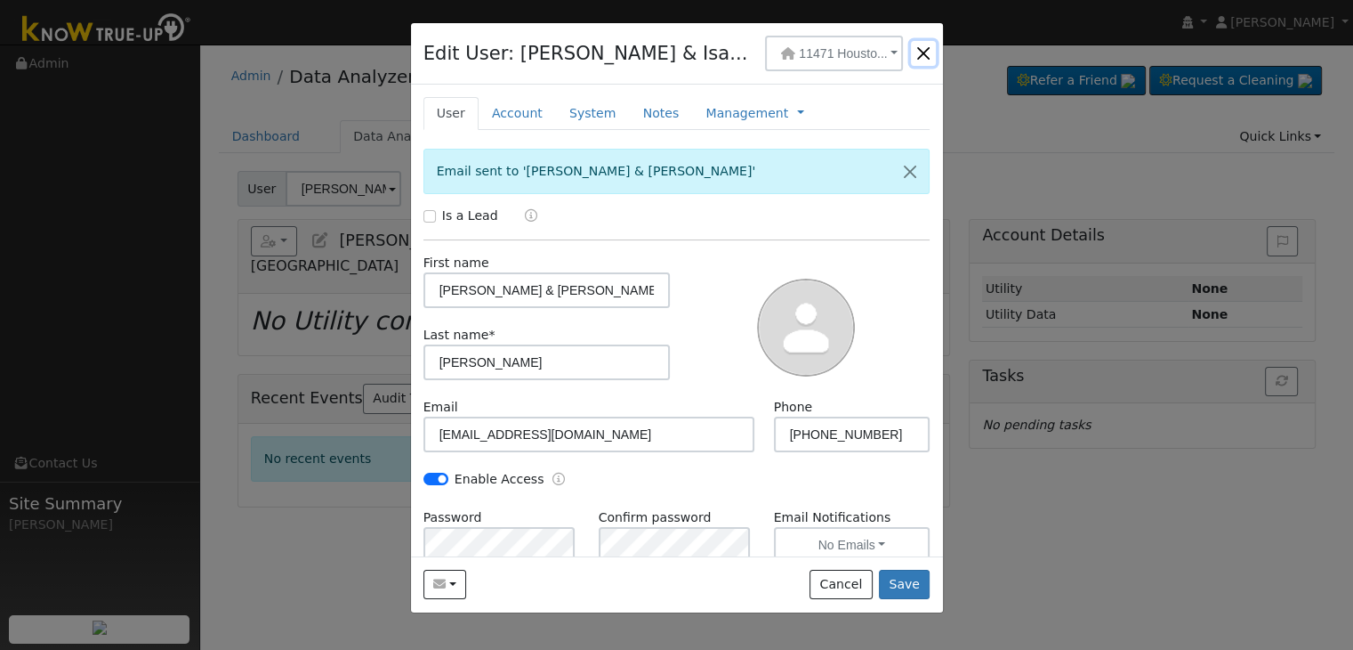
click at [925, 52] on button "button" at bounding box center [923, 53] width 25 height 25
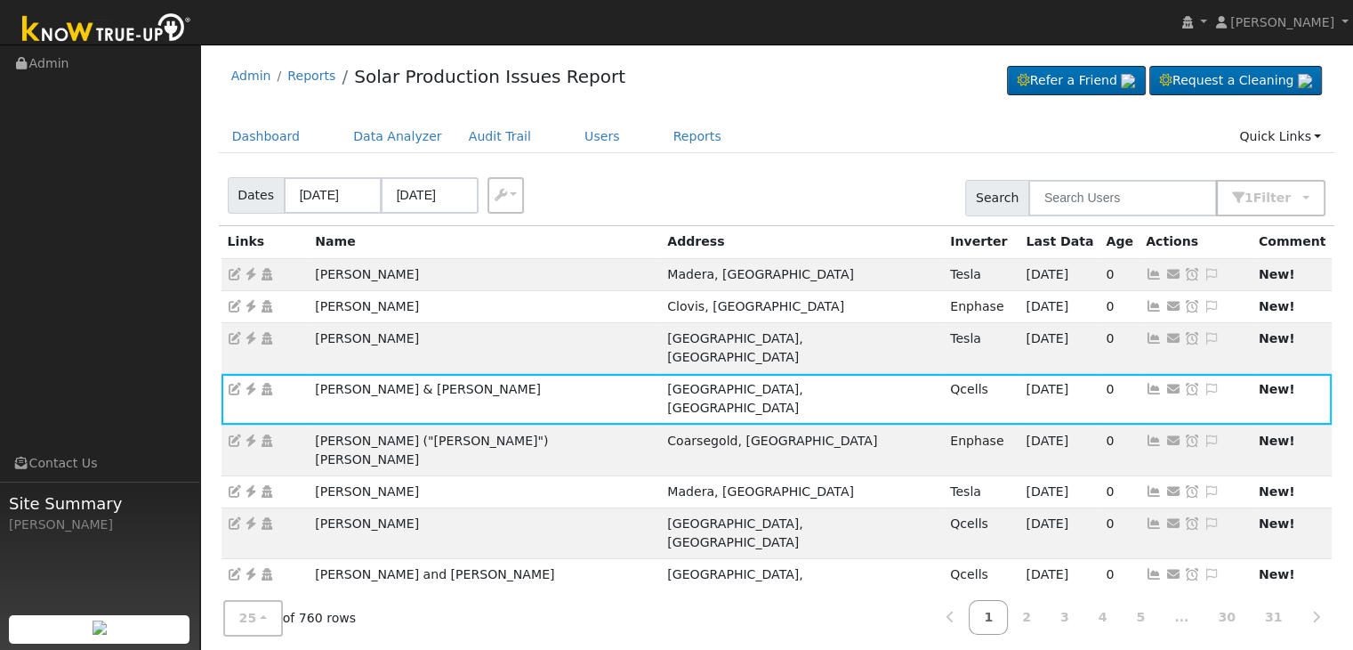
drag, startPoint x: 1167, startPoint y: 364, endPoint x: 1155, endPoint y: 366, distance: 11.7
click at [1204, 383] on icon at bounding box center [1212, 389] width 16 height 12
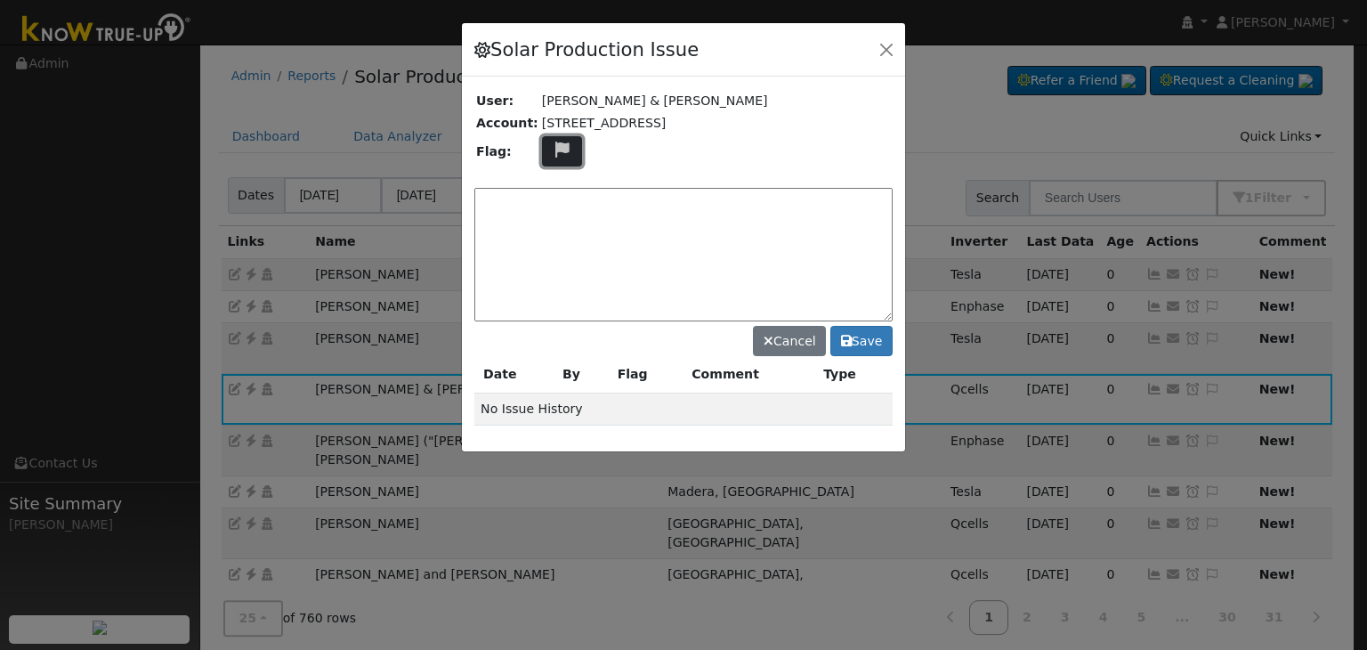
click at [552, 154] on icon at bounding box center [562, 149] width 20 height 16
click at [551, 208] on icon at bounding box center [561, 215] width 20 height 16
click at [544, 208] on textarea at bounding box center [683, 254] width 418 height 133
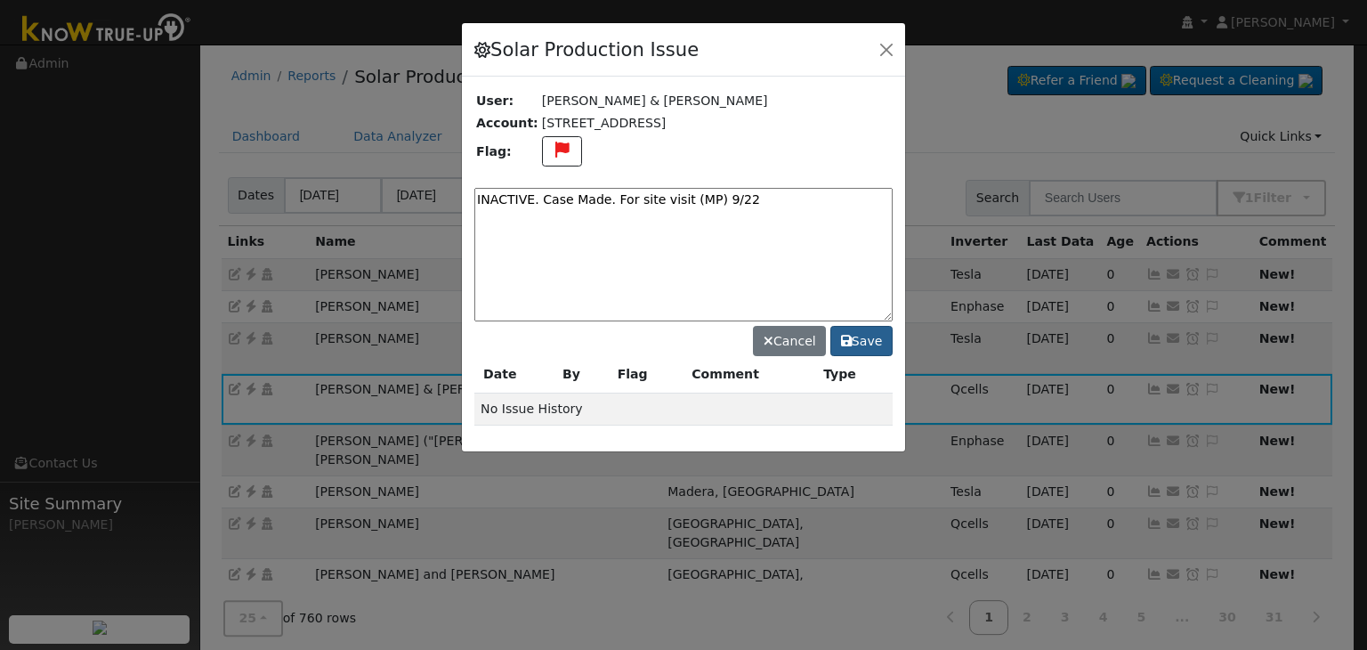
type textarea "INACTIVE. Case Made. For site visit (MP) 9/22"
click at [884, 337] on button "Save" at bounding box center [861, 341] width 62 height 30
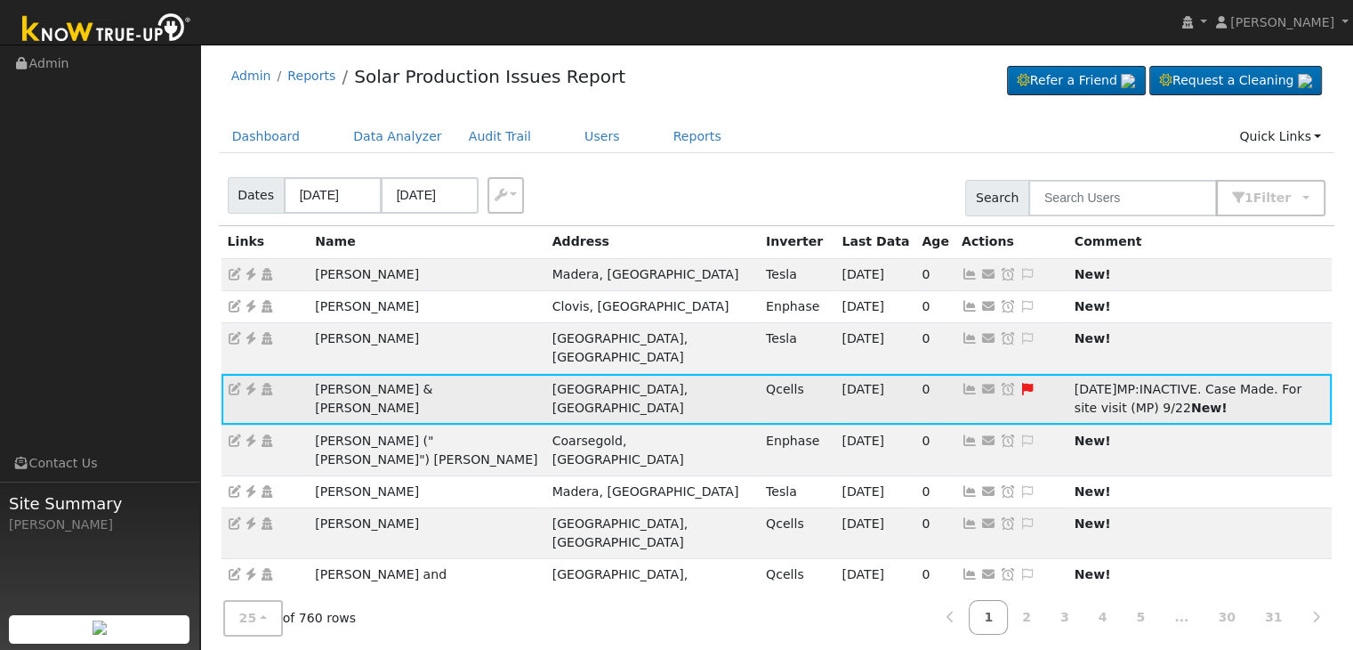
click at [1000, 383] on icon at bounding box center [1008, 389] width 16 height 12
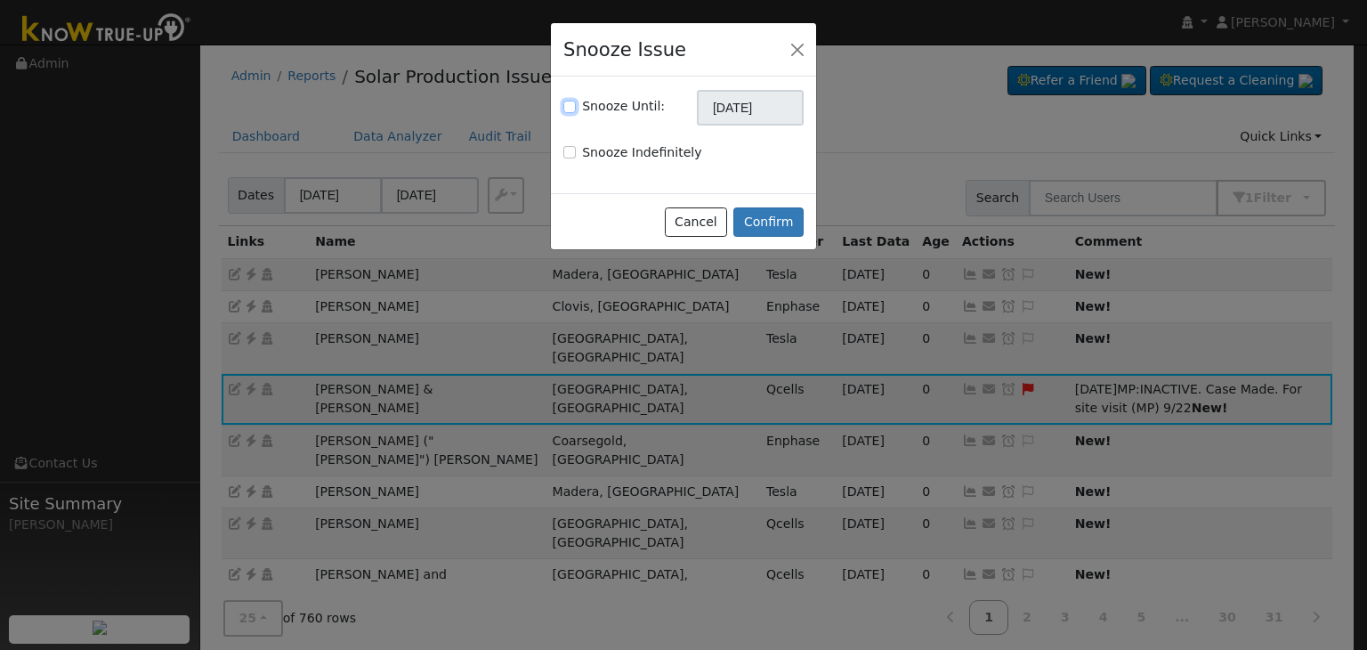
click at [568, 103] on input "Snooze Until:" at bounding box center [569, 107] width 12 height 12
checkbox input "true"
click at [743, 111] on input "10/22/2025" at bounding box center [750, 108] width 107 height 36
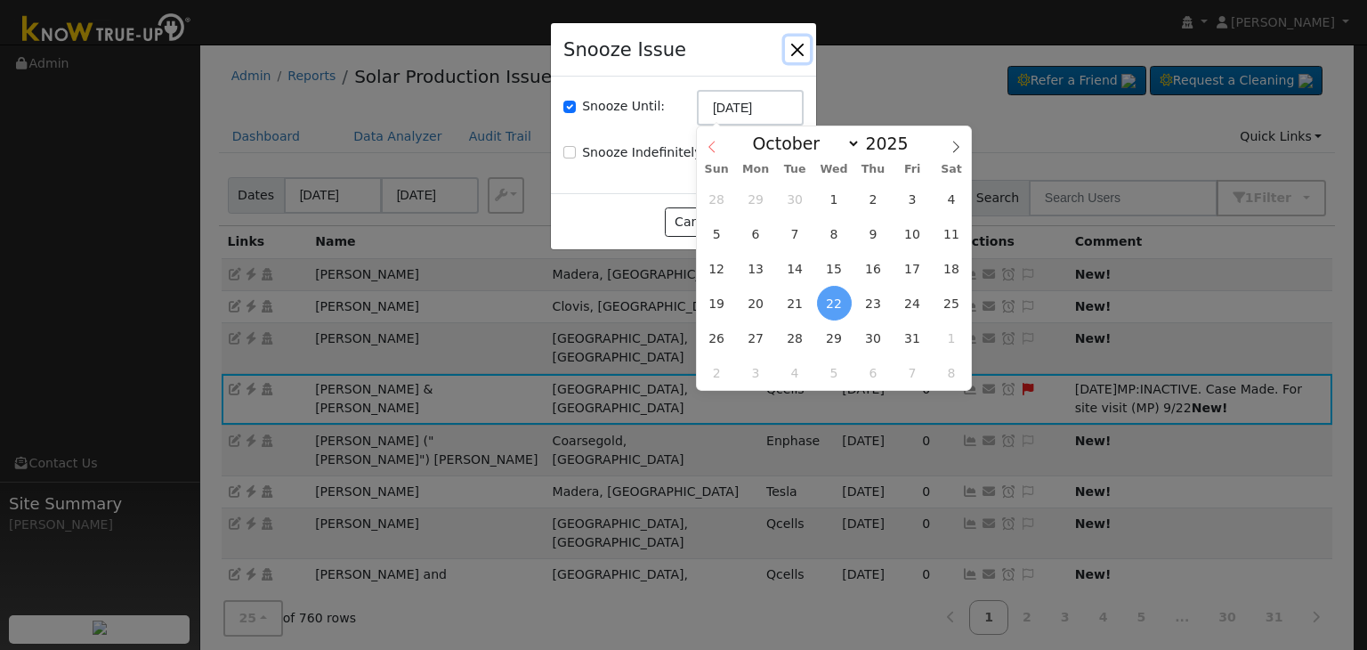
click at [712, 143] on icon at bounding box center [712, 147] width 12 height 12
select select "8"
click at [762, 343] on span "29" at bounding box center [756, 337] width 35 height 35
type input "09/29/2025"
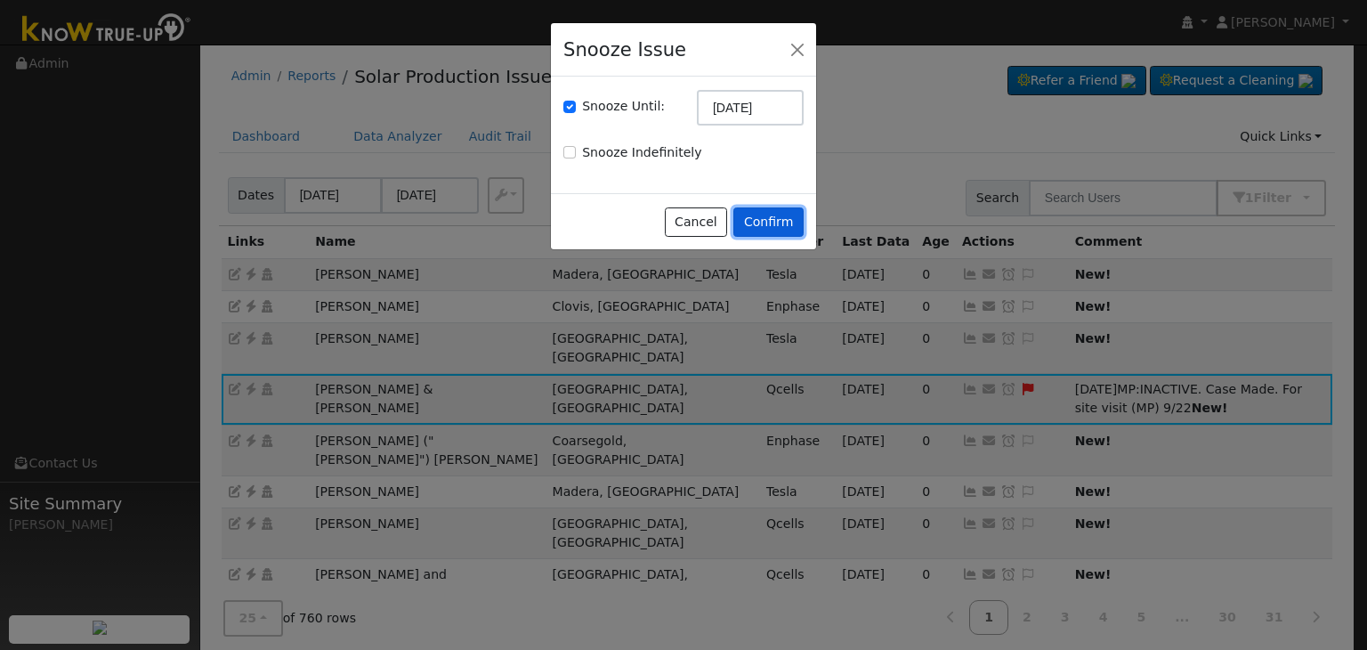
click at [767, 236] on button "Confirm" at bounding box center [768, 222] width 70 height 30
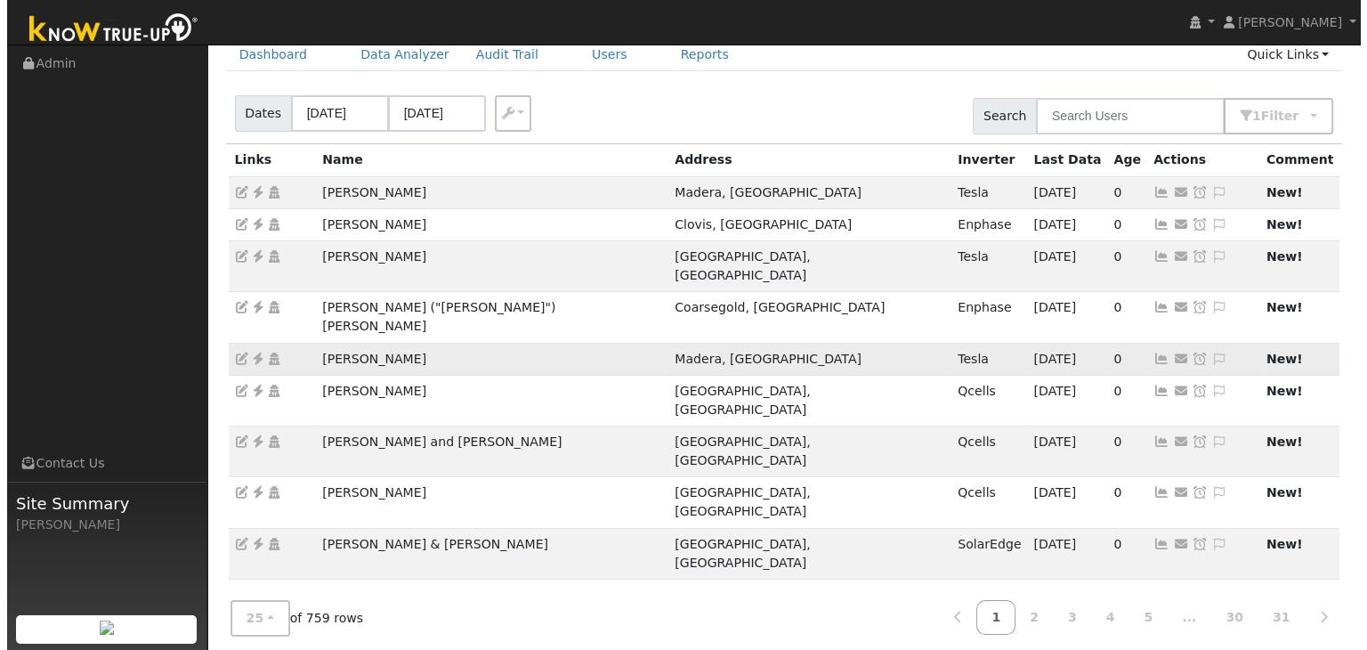
scroll to position [89, 0]
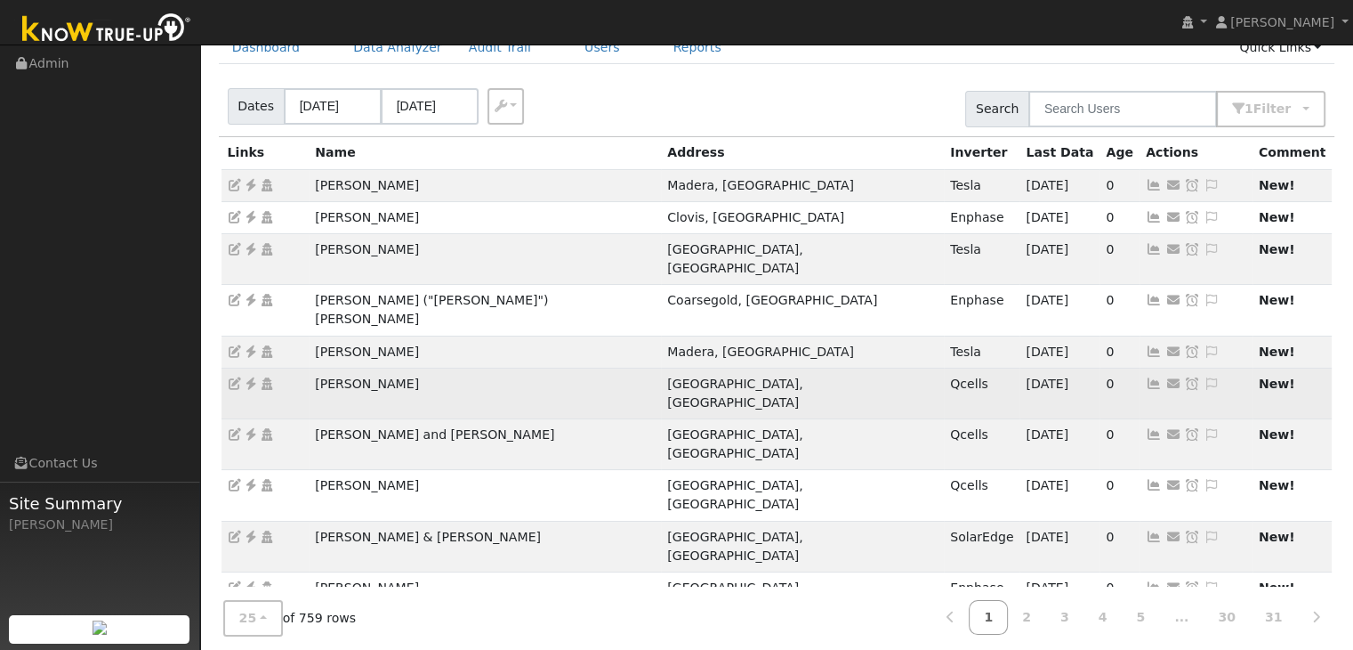
drag, startPoint x: 313, startPoint y: 337, endPoint x: 471, endPoint y: 333, distance: 157.6
click at [471, 367] on td "Jonathan Yniguez" at bounding box center [485, 392] width 352 height 51
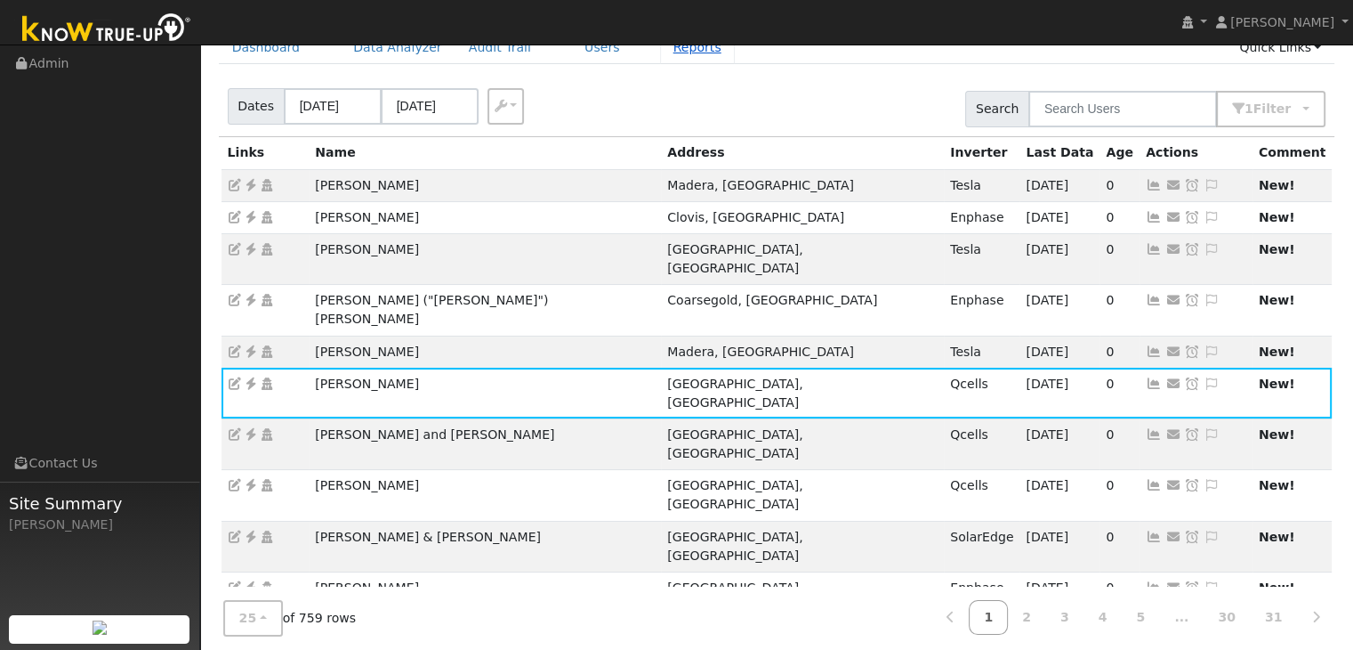
copy td "Jonathan Yniguez"
drag, startPoint x: 1167, startPoint y: 339, endPoint x: 938, endPoint y: 282, distance: 236.5
click at [1204, 377] on icon at bounding box center [1212, 383] width 16 height 12
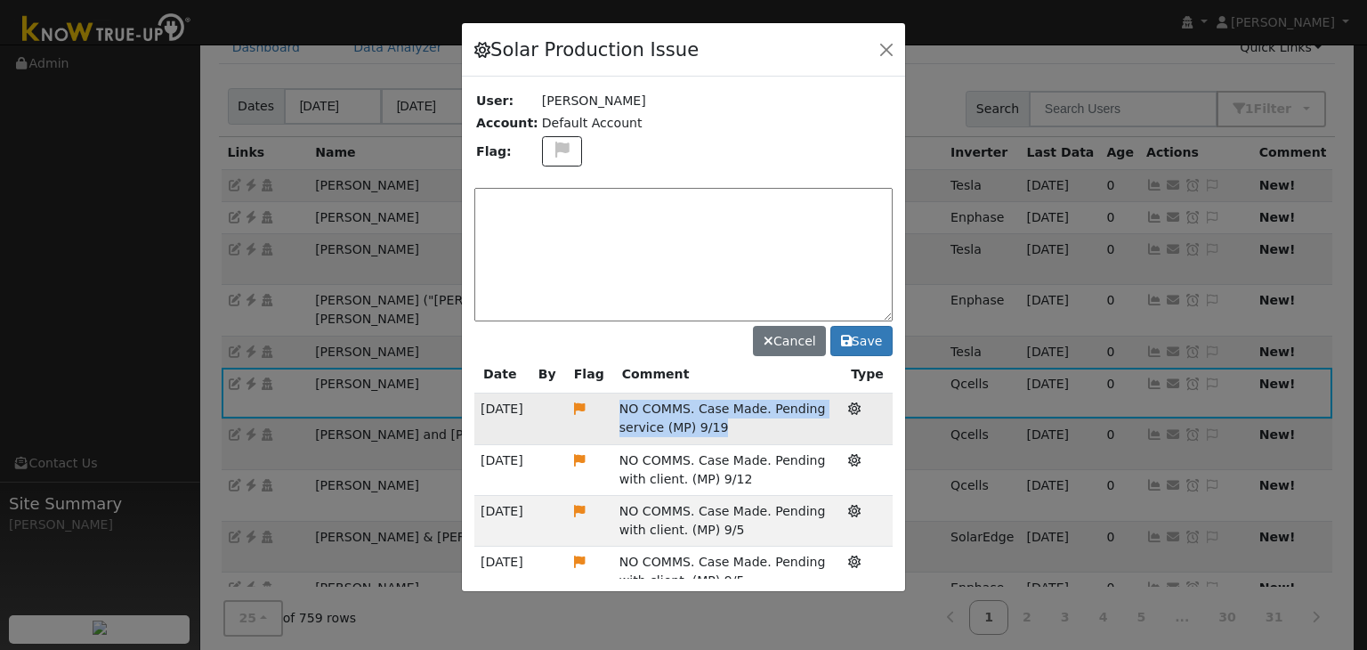
drag, startPoint x: 616, startPoint y: 400, endPoint x: 713, endPoint y: 423, distance: 99.5
click at [713, 423] on td "NO COMMS. Case Made. Pending service (MP) 9/19" at bounding box center [727, 418] width 229 height 51
copy span "NO COMMS. Case Made. Pending service (MP) 9/19"
click at [516, 212] on textarea at bounding box center [683, 254] width 418 height 133
paste textarea "NO COMMS. Case Made. Pending service (MP) 9/19"
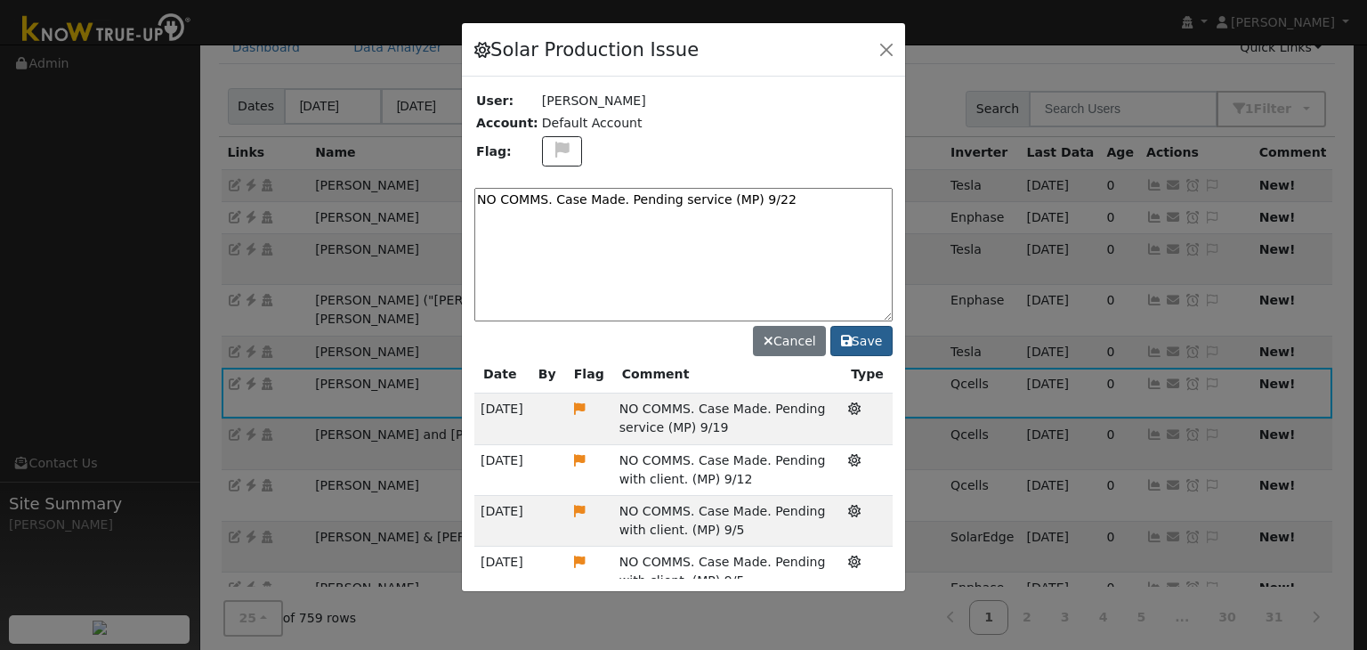
type textarea "NO COMMS. Case Made. Pending service (MP) 9/22"
click at [864, 343] on button "Save" at bounding box center [861, 341] width 62 height 30
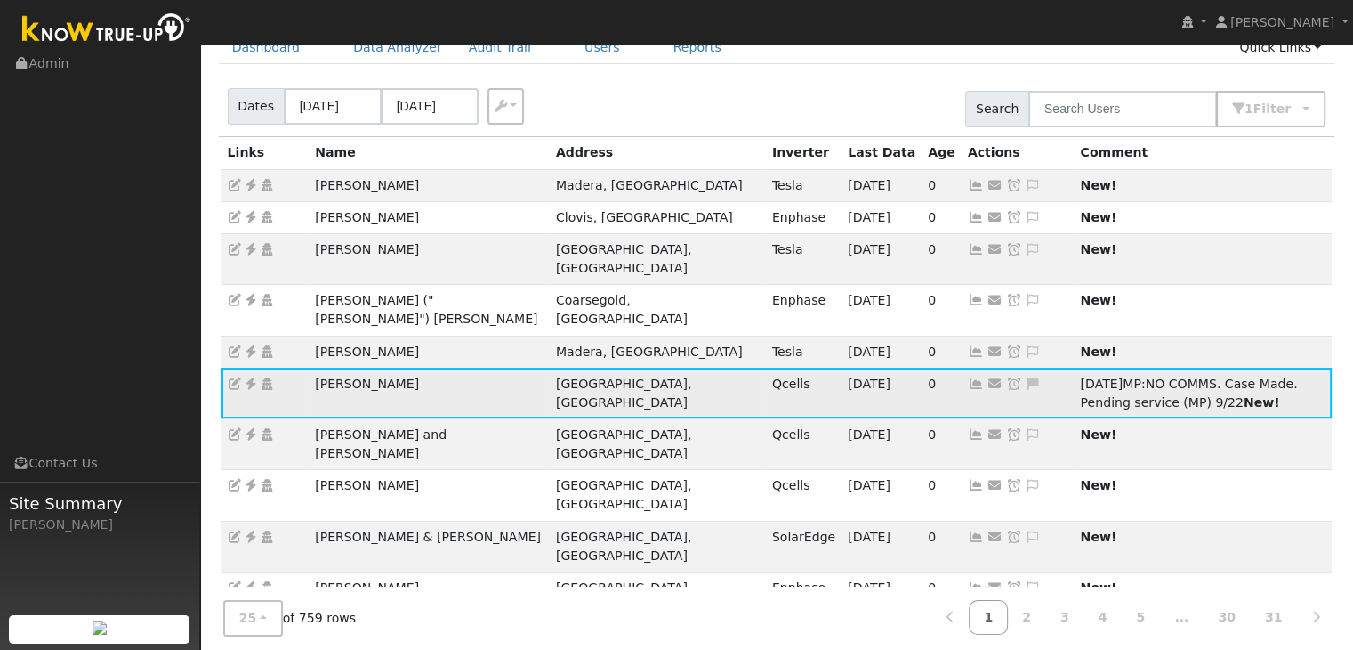
click at [1026, 377] on icon at bounding box center [1034, 383] width 16 height 12
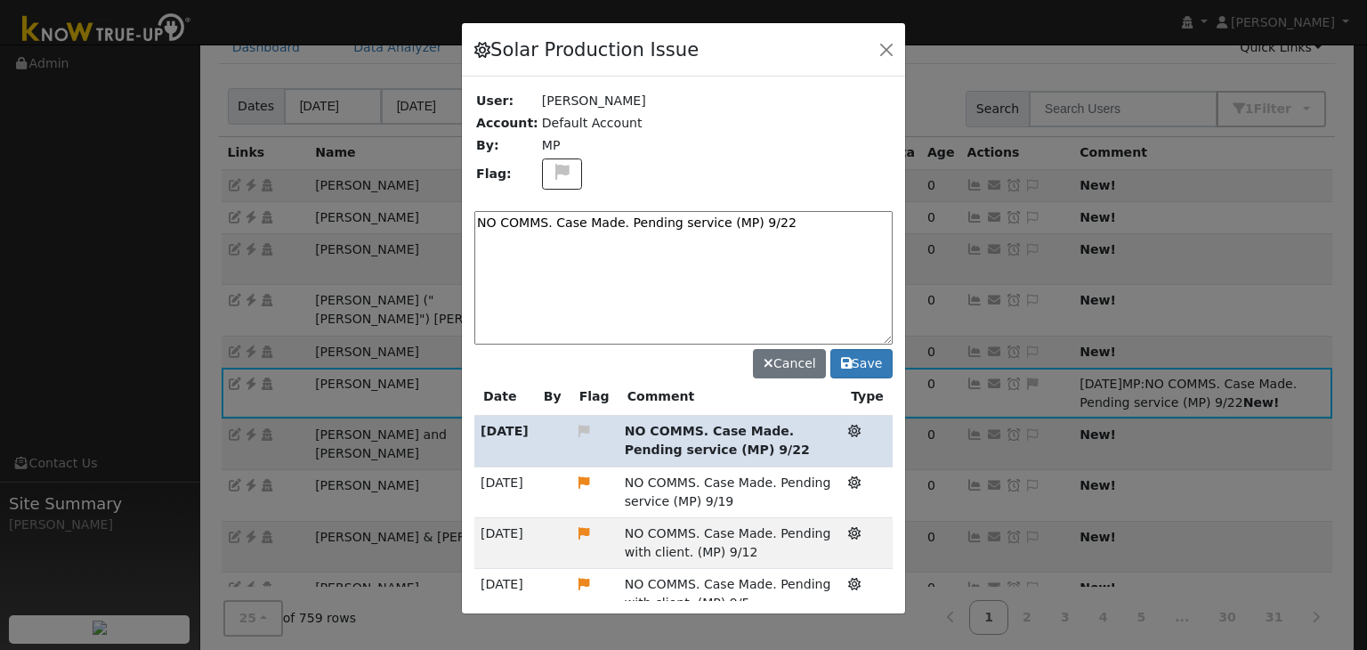
click at [584, 424] on icon at bounding box center [585, 430] width 16 height 12
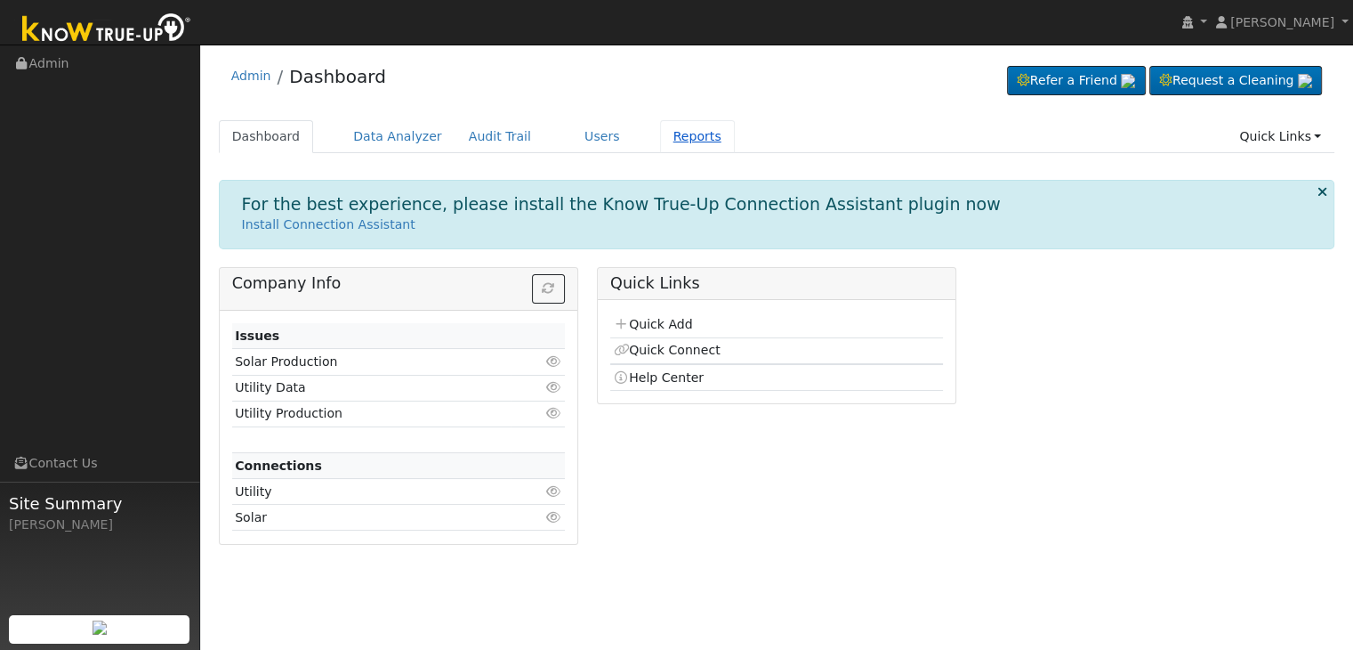
click at [669, 141] on link "Reports" at bounding box center [697, 136] width 75 height 33
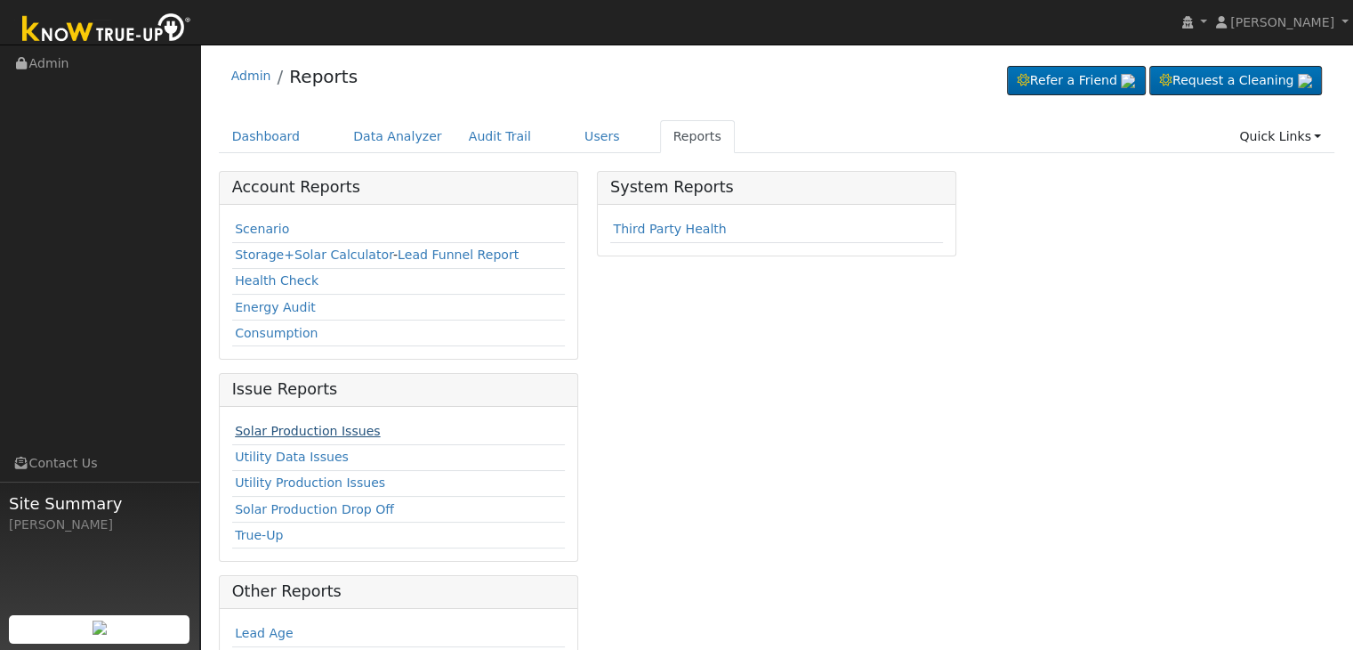
click at [312, 433] on link "Solar Production Issues" at bounding box center [307, 431] width 145 height 14
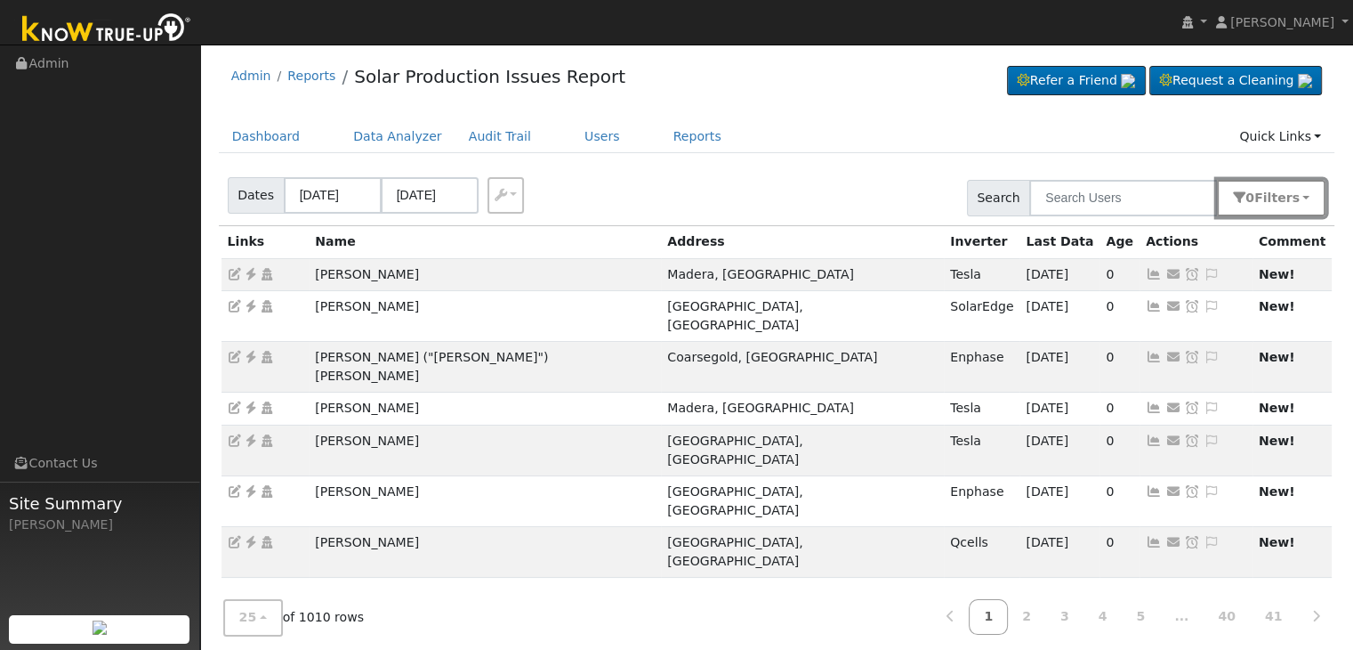
click at [1304, 206] on button "0 Filter s" at bounding box center [1271, 198] width 109 height 36
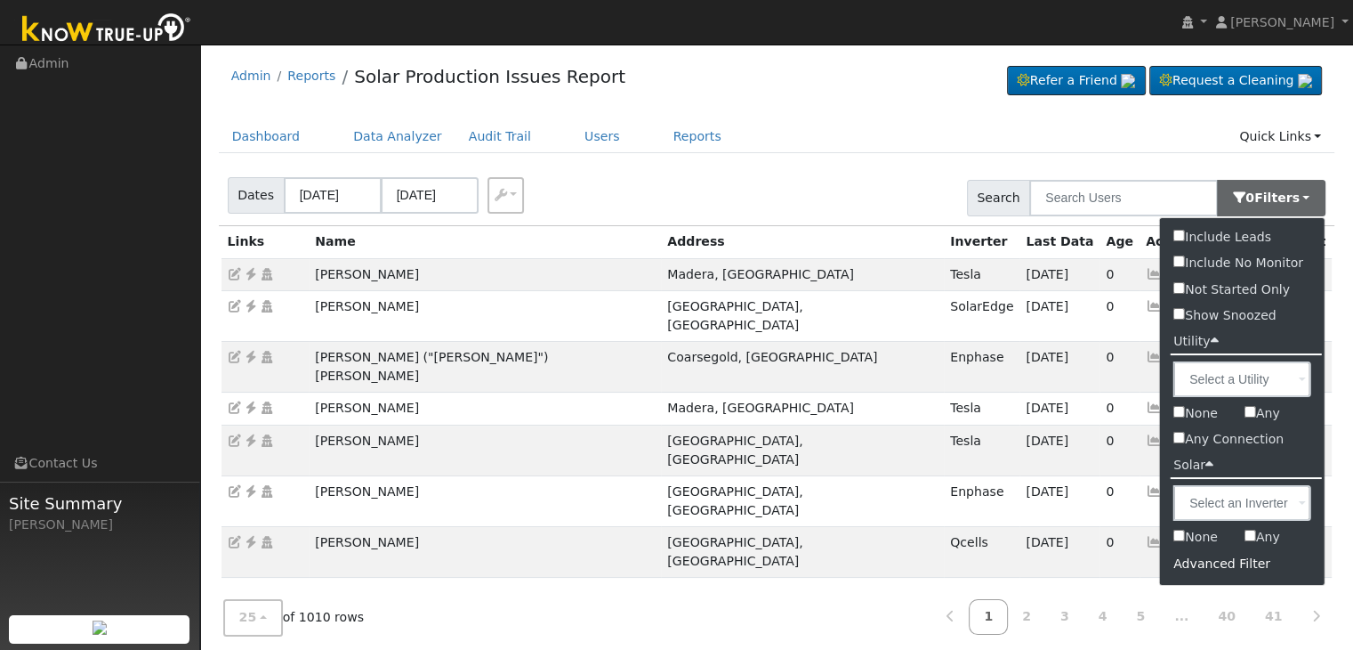
click at [1214, 563] on div "Advanced Filter" at bounding box center [1242, 564] width 165 height 28
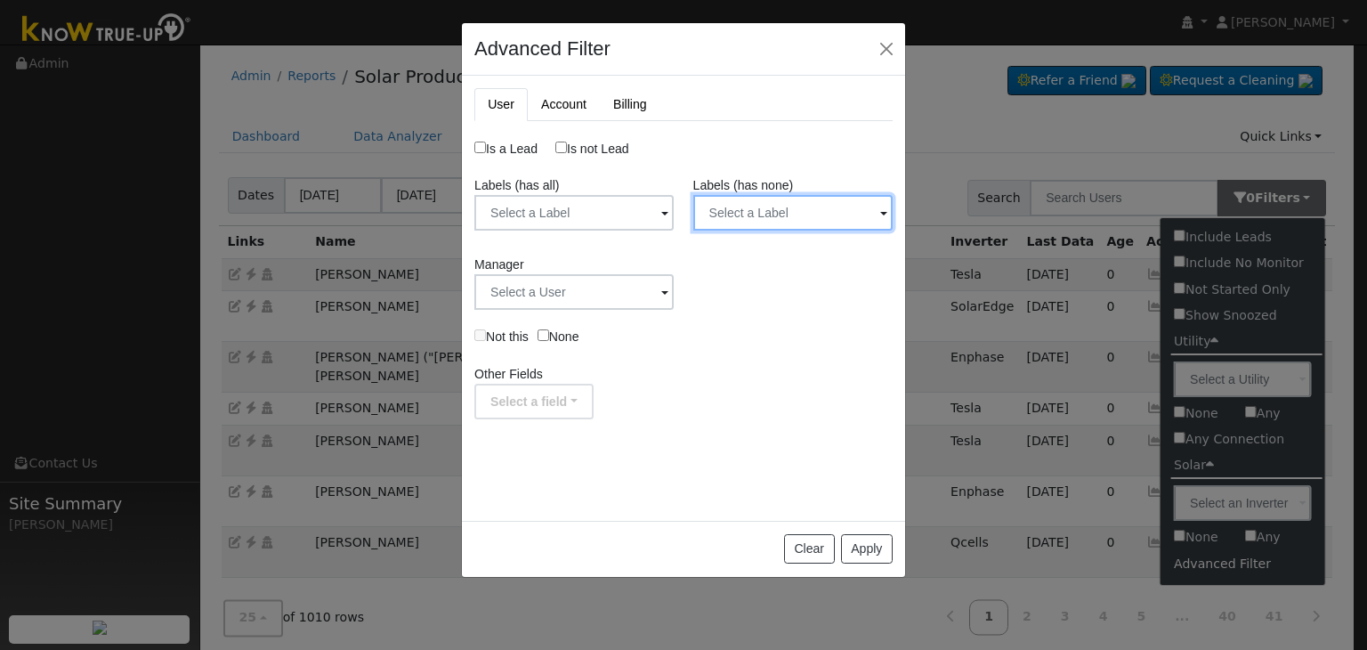
click at [819, 212] on input "text" at bounding box center [792, 213] width 199 height 36
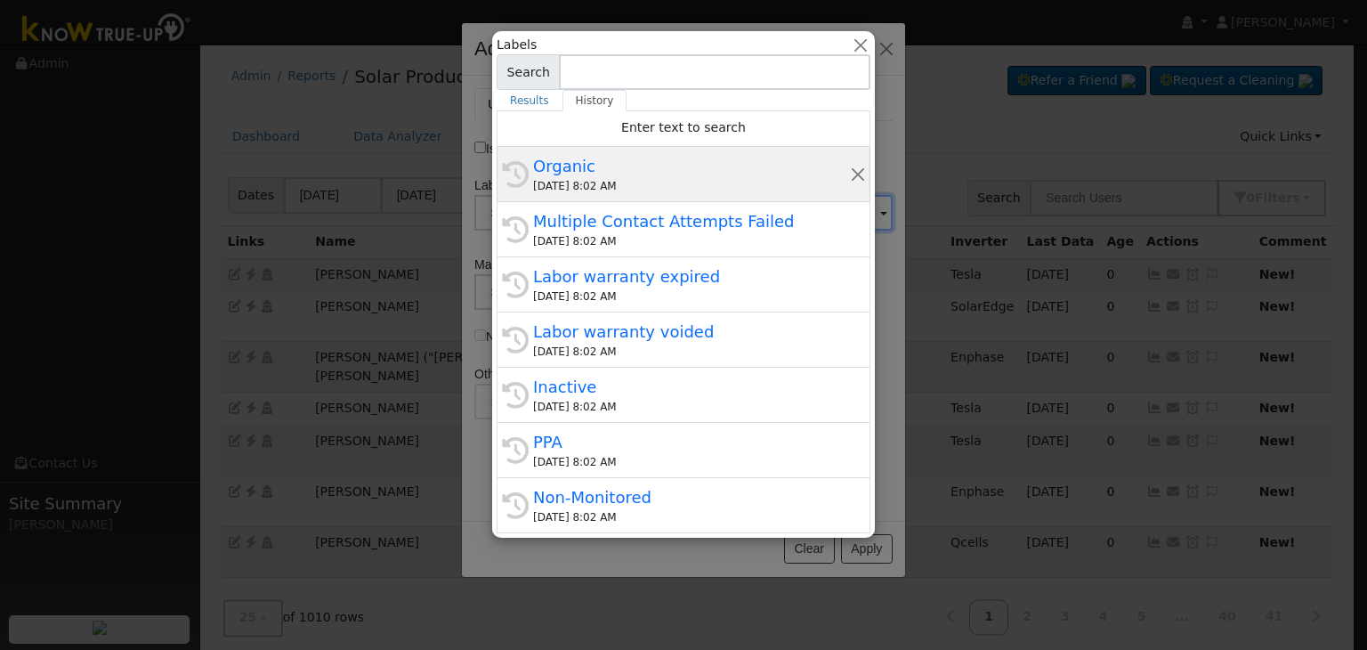
click at [656, 166] on div "Organic" at bounding box center [691, 166] width 317 height 24
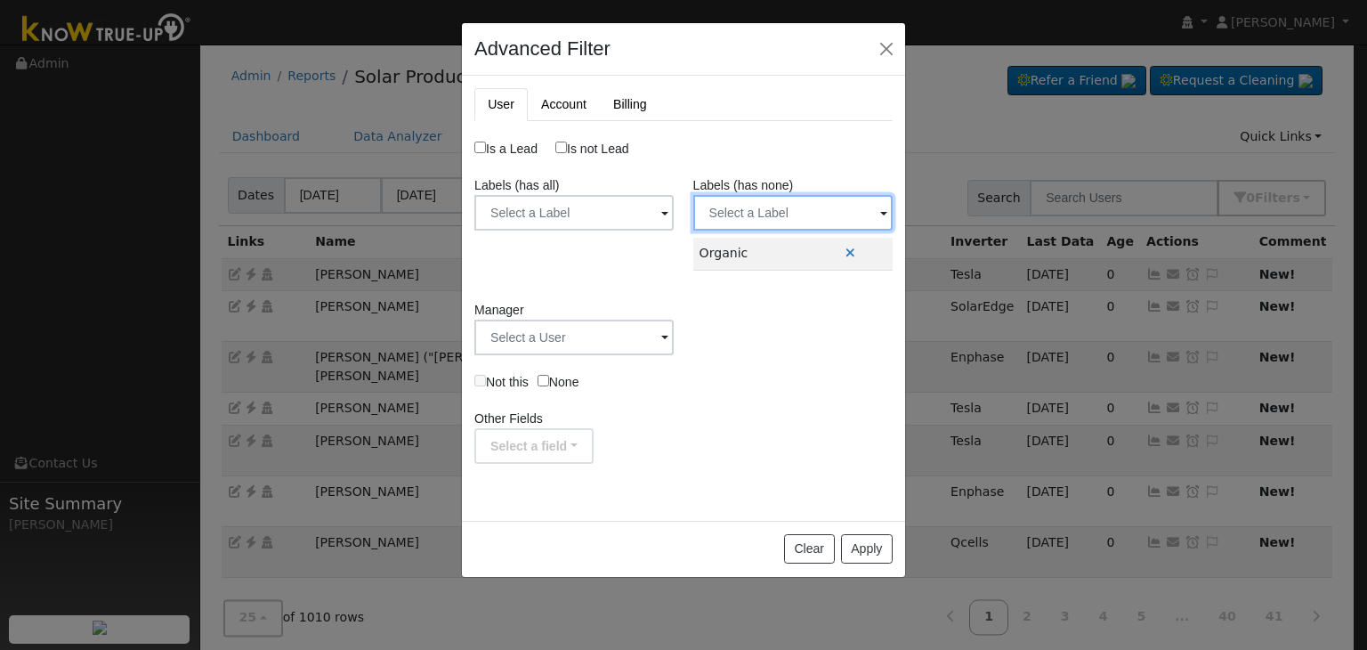
click at [755, 198] on input "text" at bounding box center [792, 213] width 199 height 36
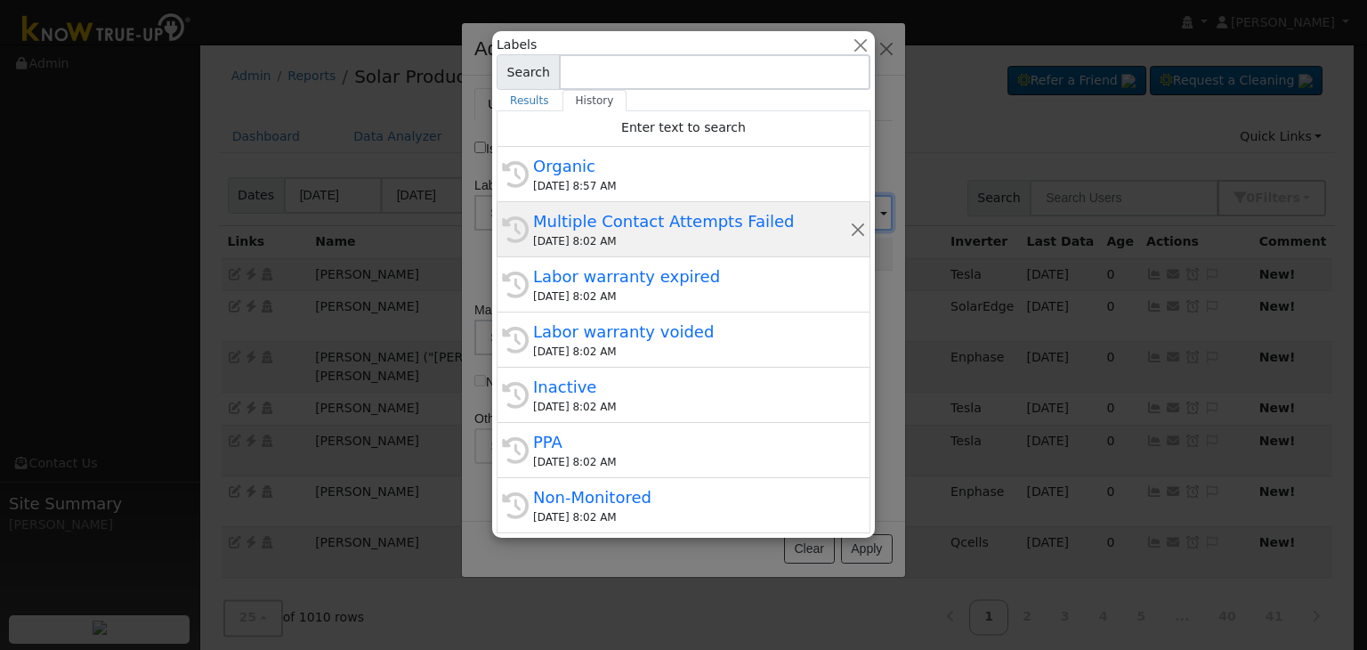
click at [594, 226] on div "Multiple Contact Attempts Failed" at bounding box center [691, 221] width 317 height 24
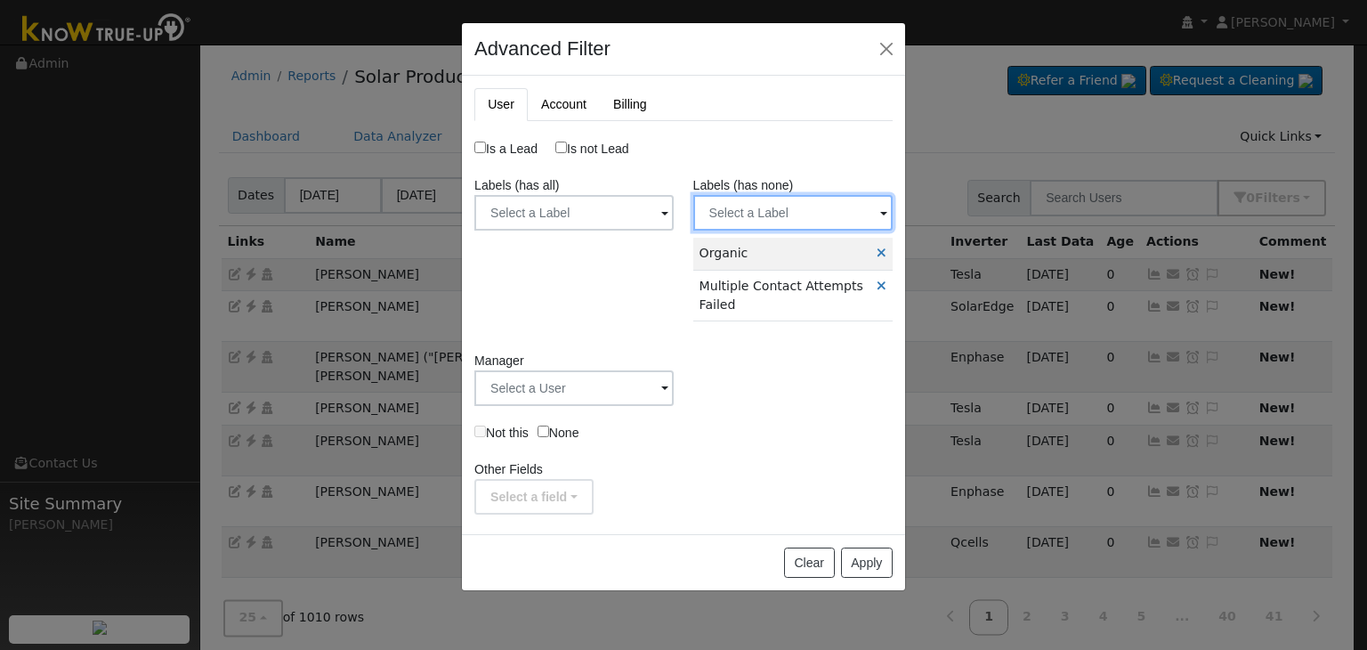
click at [766, 209] on input "text" at bounding box center [792, 213] width 199 height 36
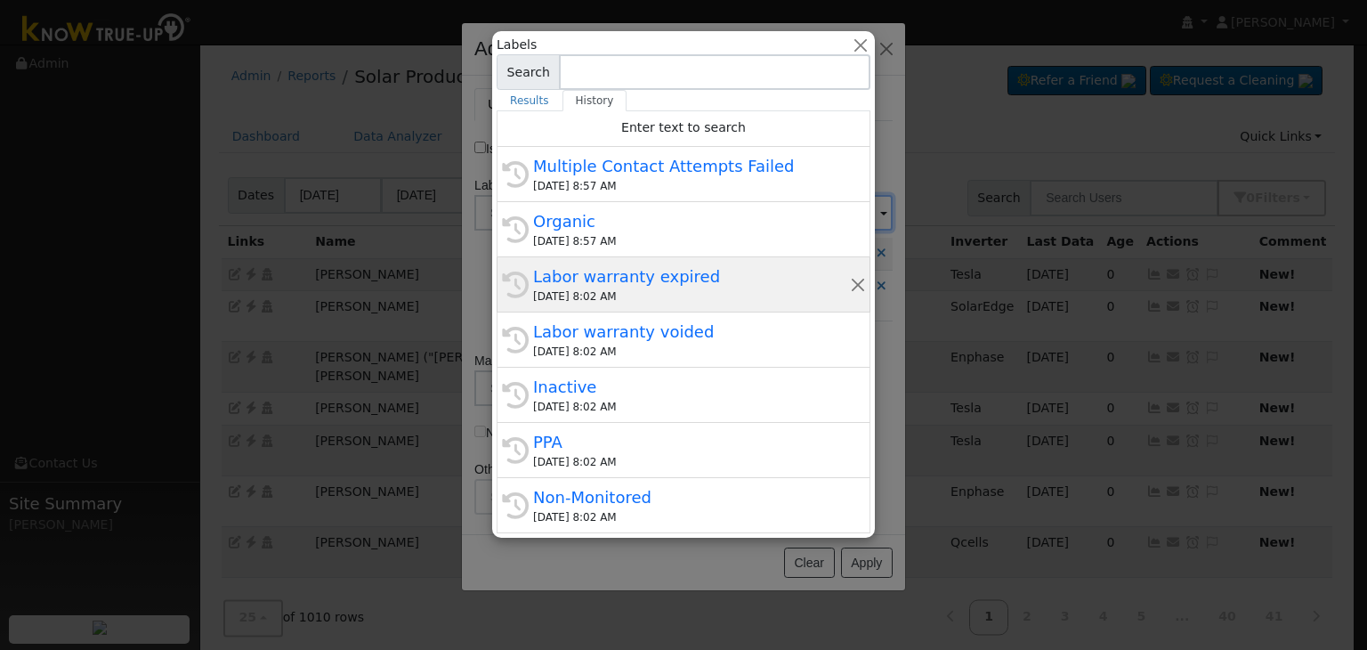
click at [615, 295] on div "09/22/2025 8:02 AM" at bounding box center [691, 296] width 317 height 16
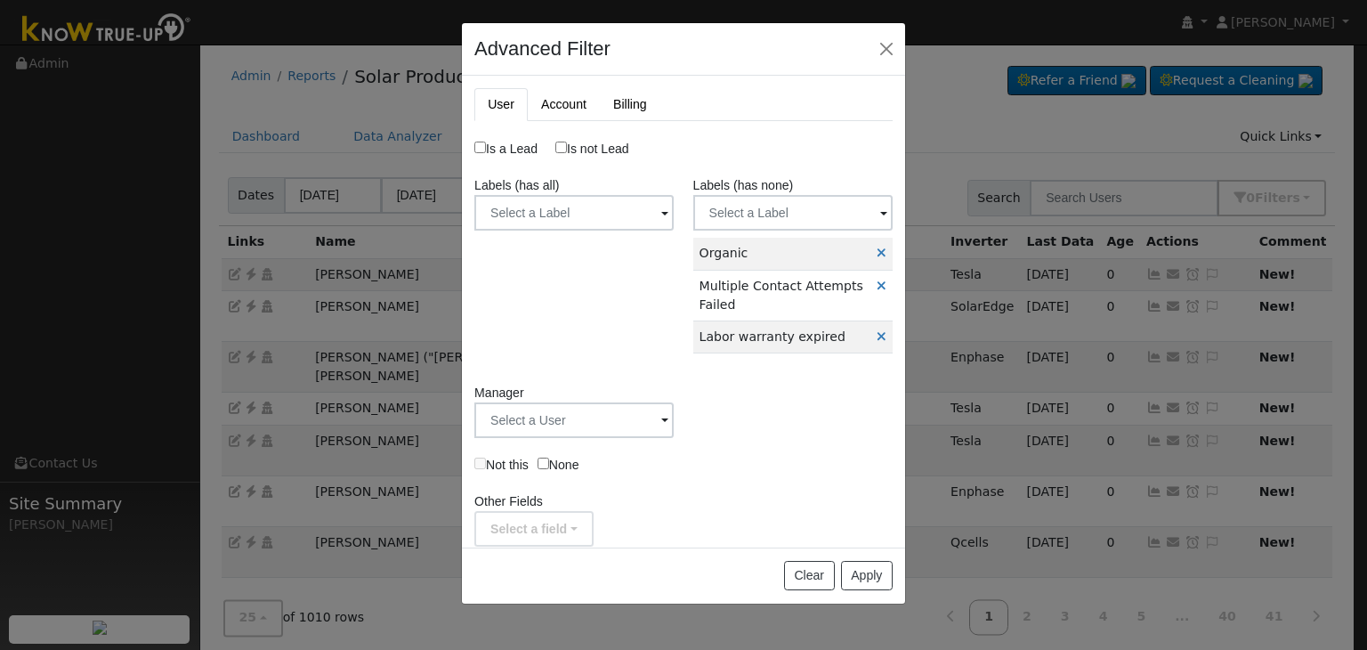
click at [755, 190] on label "Labels (has none)" at bounding box center [743, 185] width 101 height 19
click at [744, 230] on div "Labels (has none) Label Name Owner Shared Cancel Save Are you sure you want to …" at bounding box center [792, 271] width 218 height 190
click at [744, 219] on input "text" at bounding box center [792, 213] width 199 height 36
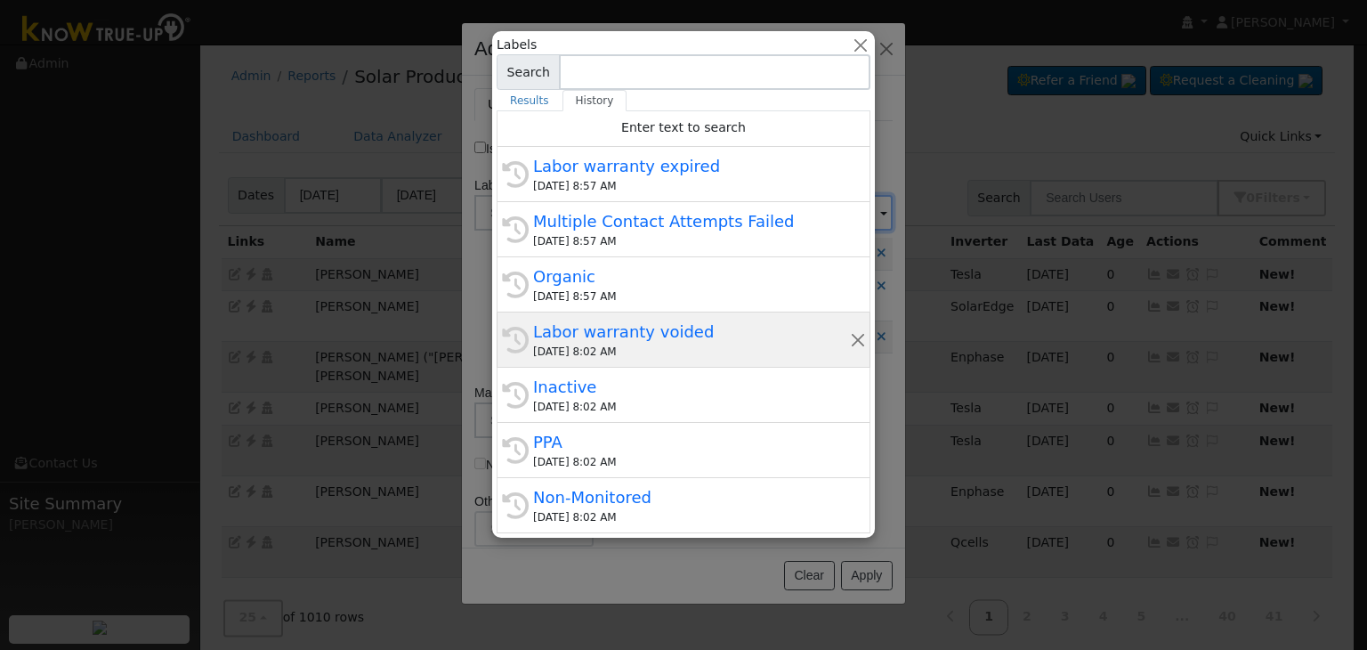
click at [594, 335] on div "Labor warranty voided" at bounding box center [691, 331] width 317 height 24
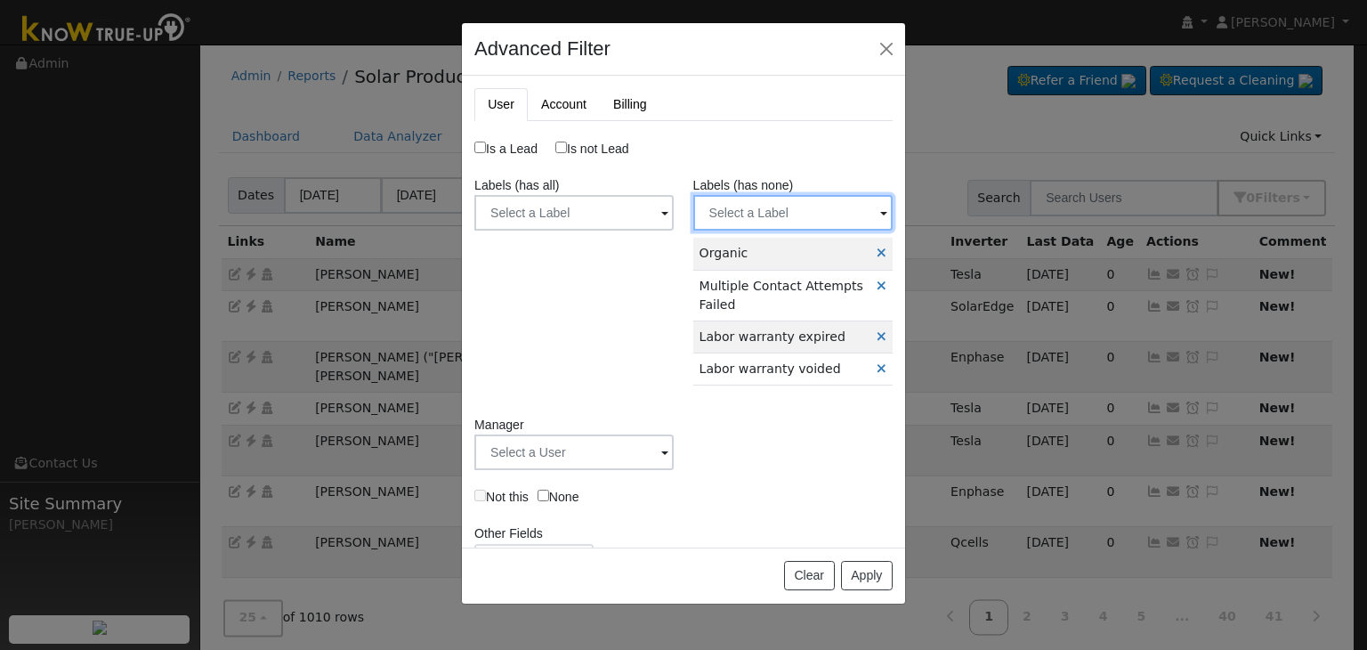
click at [765, 219] on input "text" at bounding box center [792, 213] width 199 height 36
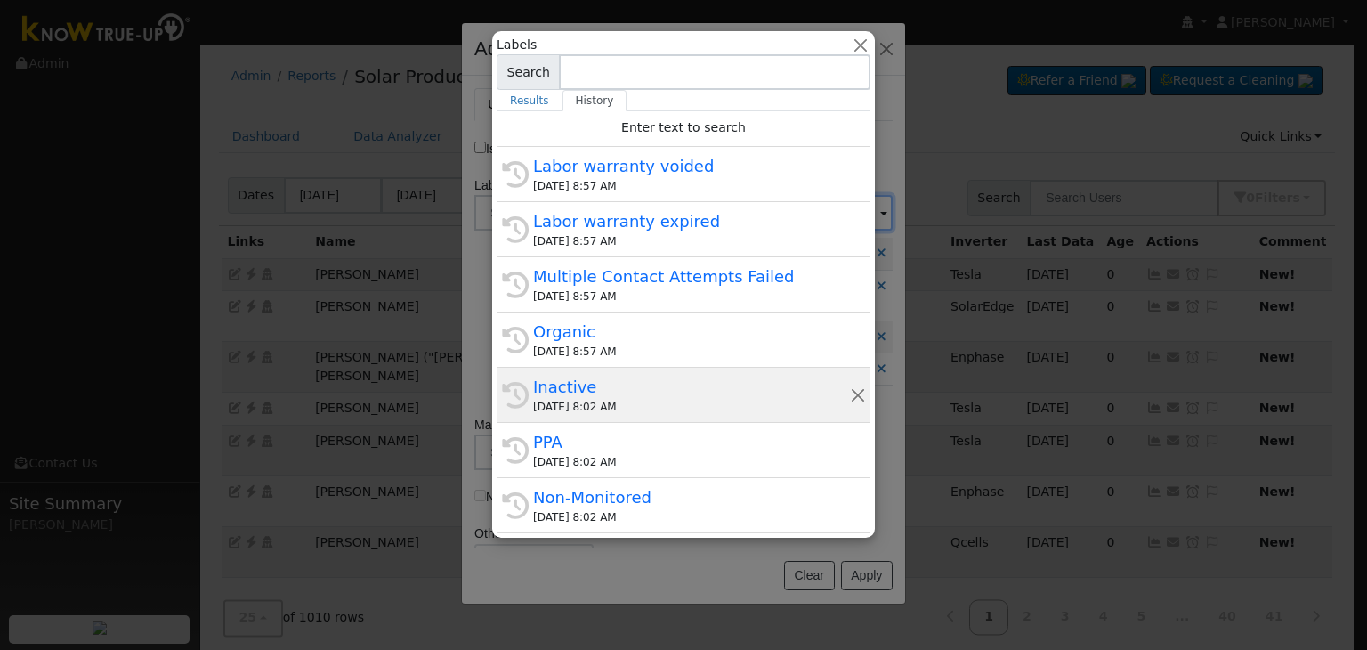
click at [598, 378] on div "Inactive" at bounding box center [691, 387] width 317 height 24
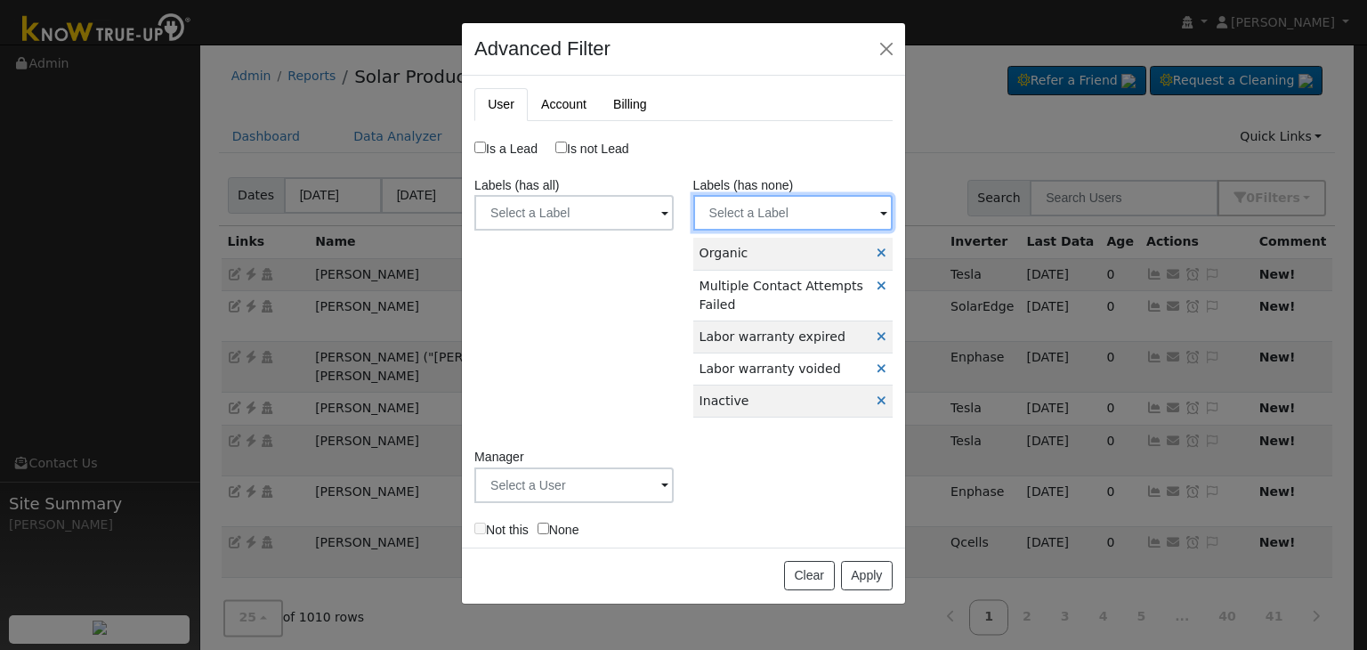
click at [762, 211] on input "text" at bounding box center [792, 213] width 199 height 36
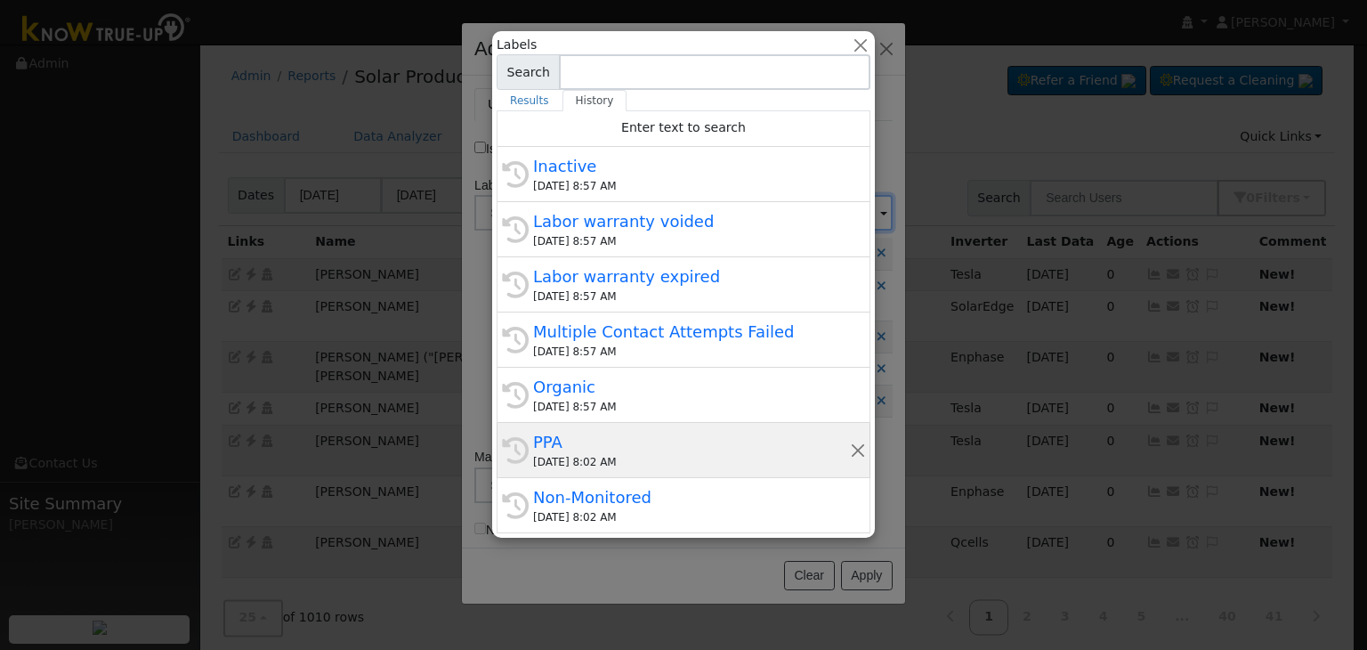
click at [608, 442] on div "PPA" at bounding box center [691, 442] width 317 height 24
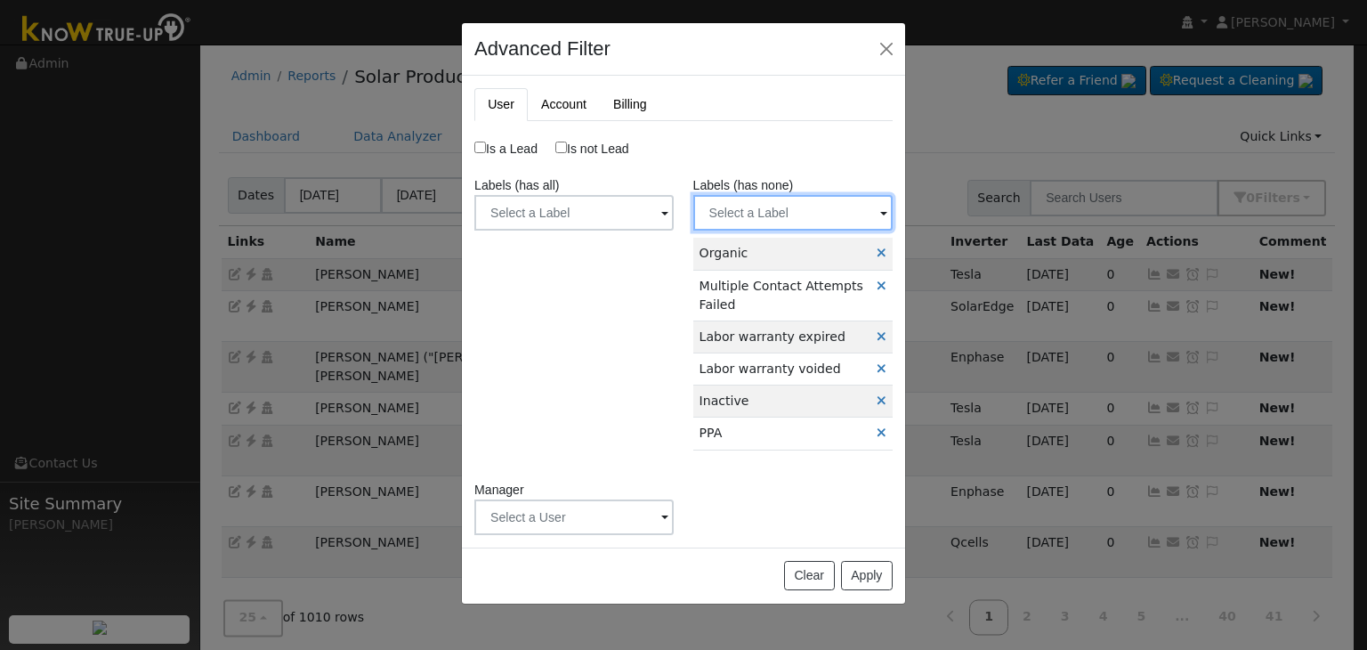
click at [765, 206] on input "text" at bounding box center [792, 213] width 199 height 36
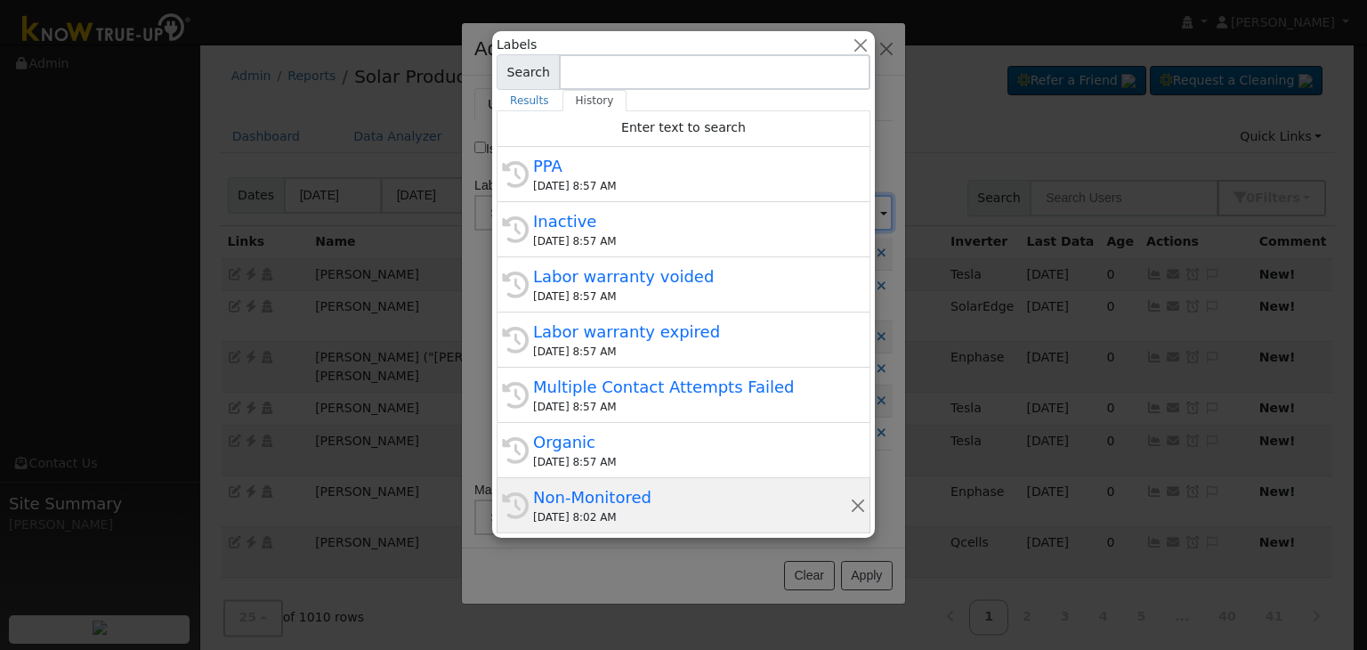
click at [611, 509] on div "09/22/2025 8:02 AM" at bounding box center [691, 517] width 317 height 16
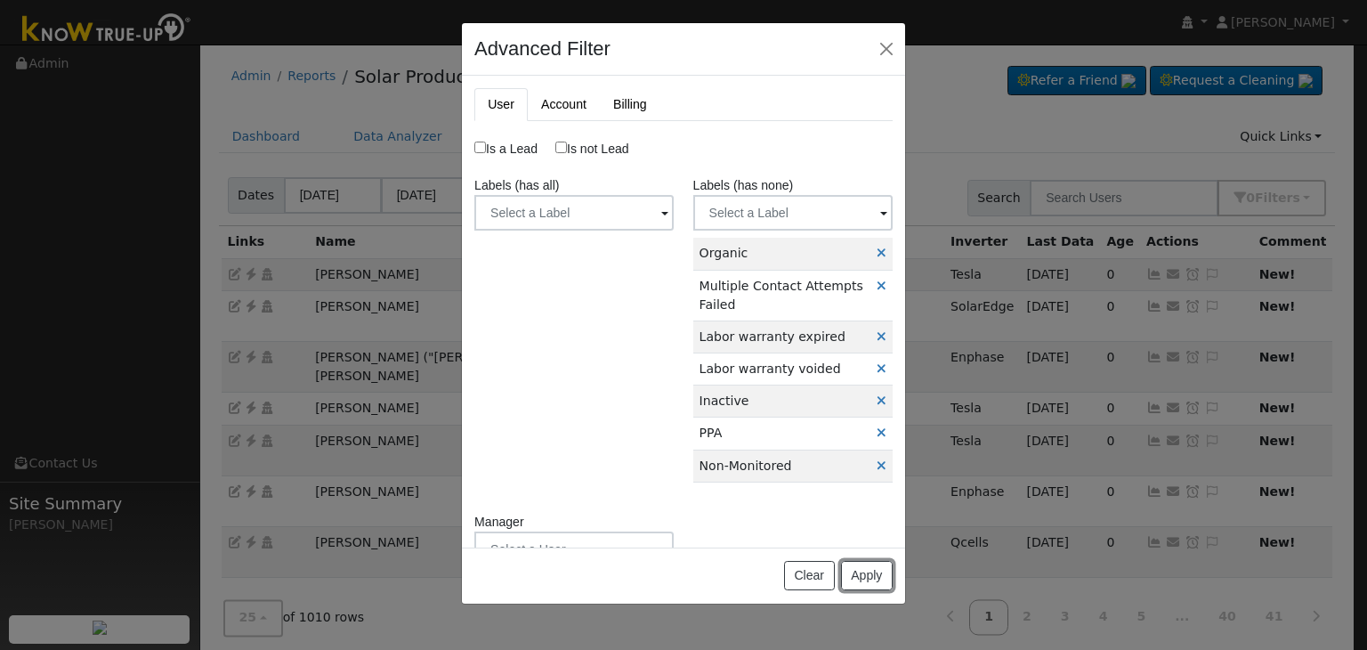
click at [859, 567] on button "Apply" at bounding box center [867, 576] width 52 height 30
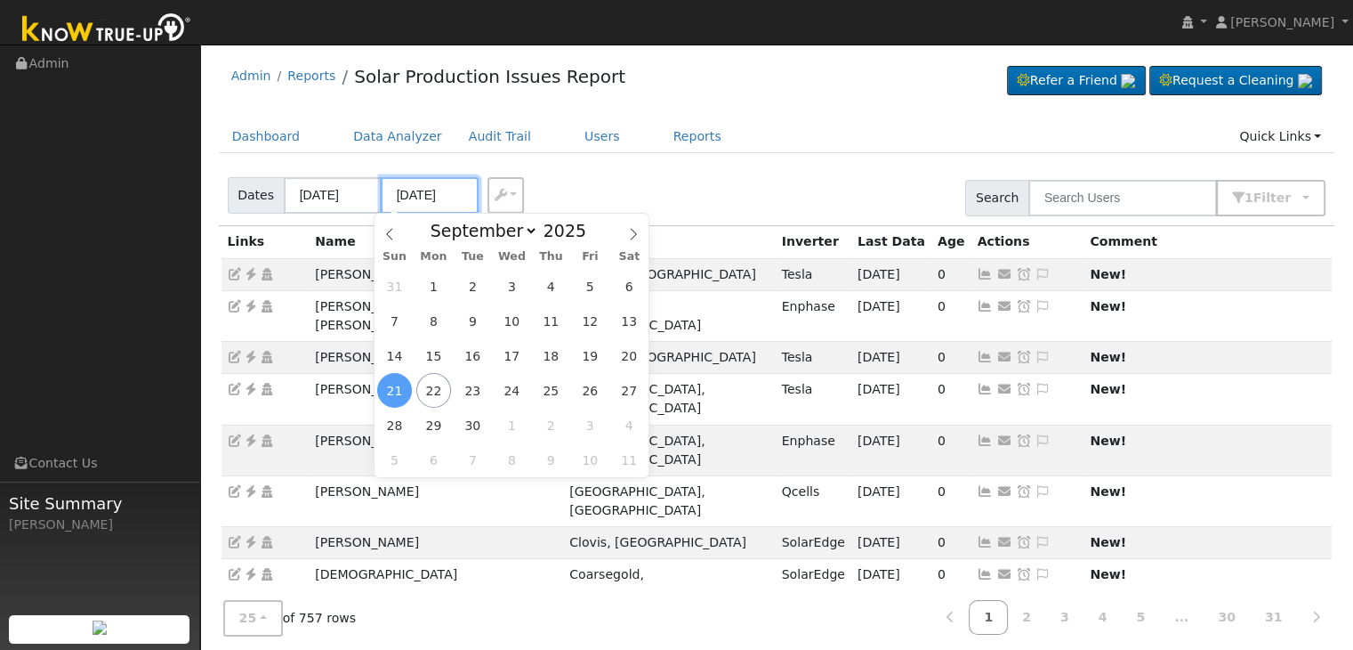
click at [438, 195] on input "09/21/2025" at bounding box center [430, 195] width 98 height 36
click at [435, 394] on span "22" at bounding box center [433, 390] width 35 height 35
type input "[DATE]"
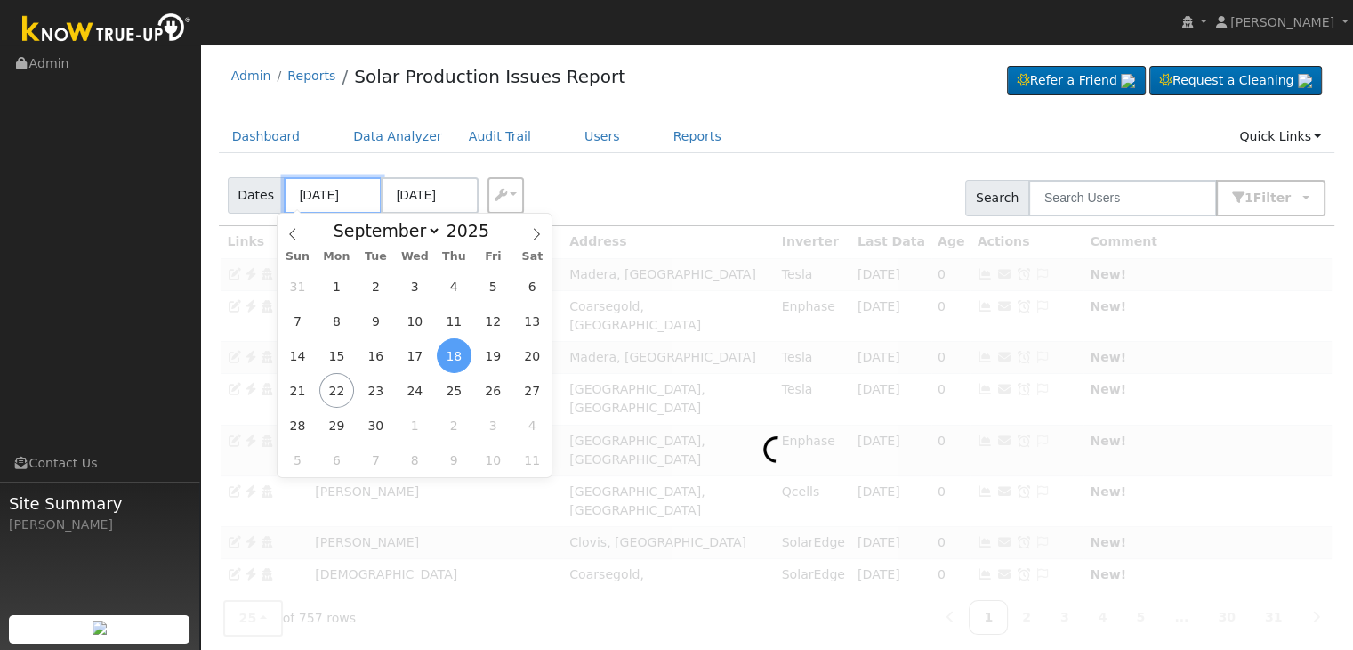
click at [337, 201] on input "09/18/2025" at bounding box center [333, 195] width 98 height 36
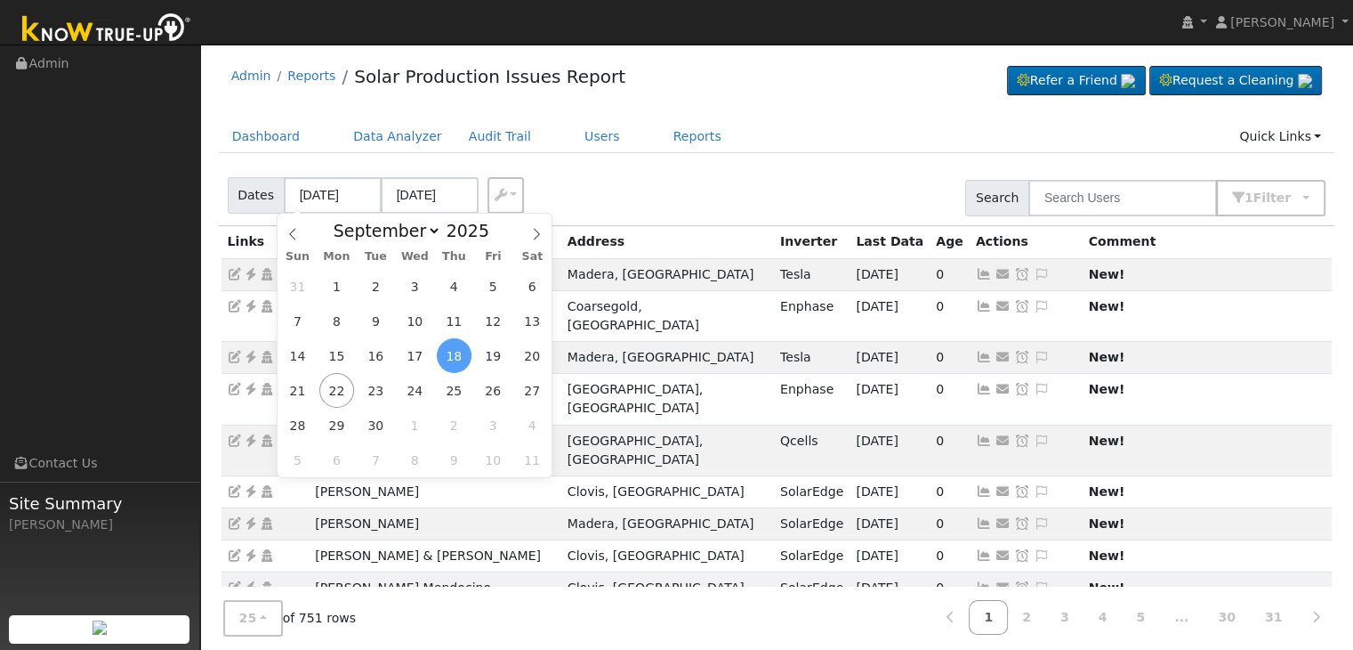
click at [473, 353] on div "31 1 2 3 4 5 6 7 8 9 10 11 12 13 14 15 16 17 18 19 20 21 22 23 24 25 26 27 28 2…" at bounding box center [415, 373] width 274 height 208
click at [484, 359] on span "19" at bounding box center [493, 355] width 35 height 35
type input "09/19/2025"
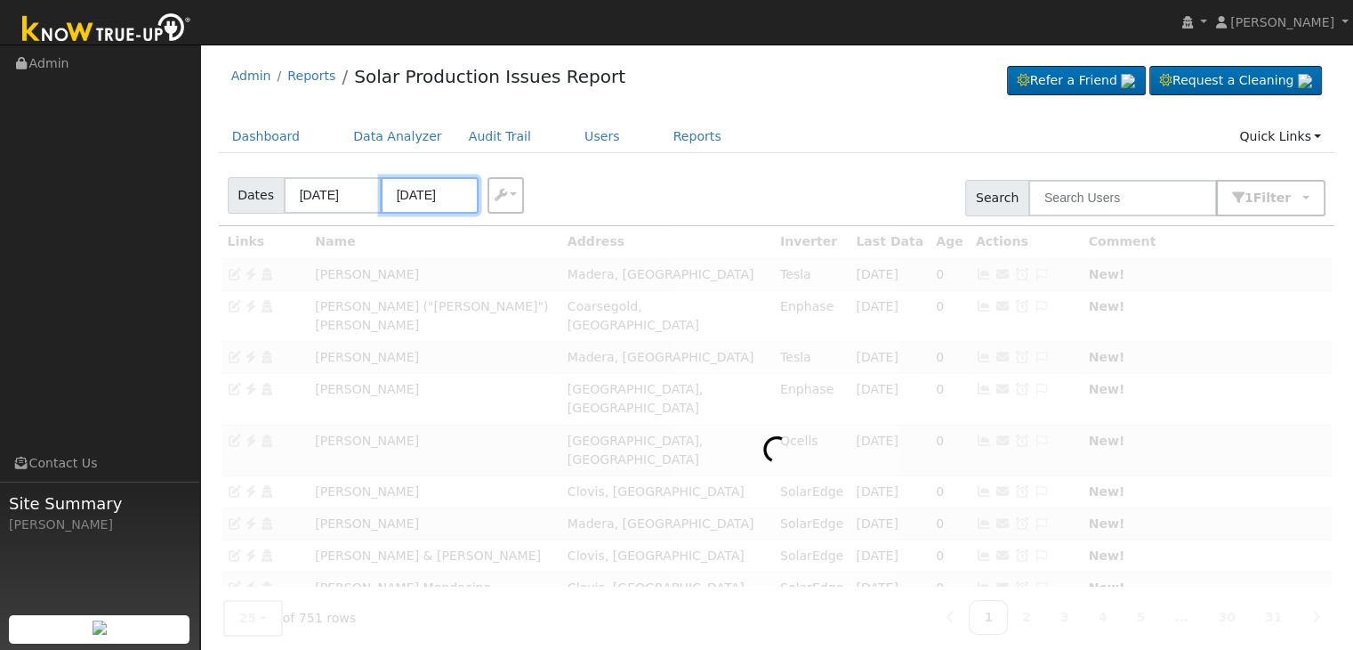
click at [415, 193] on input "09/23/2025" at bounding box center [430, 195] width 98 height 36
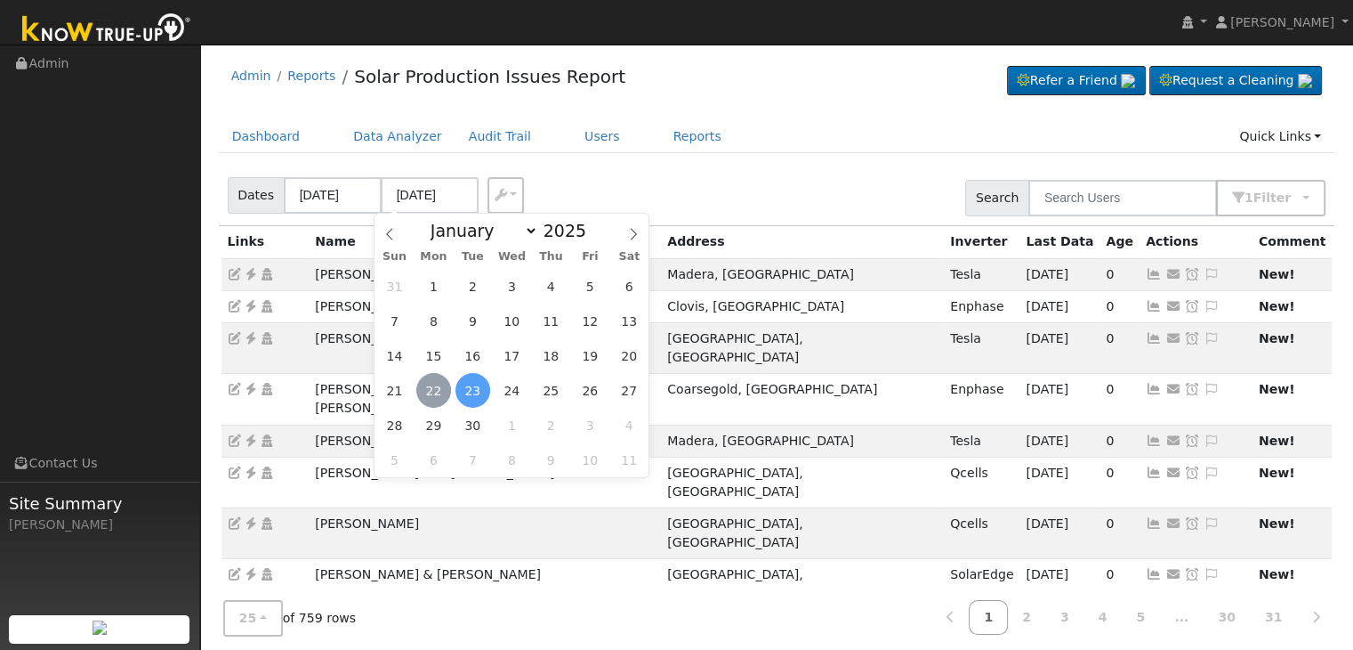
click at [430, 391] on span "22" at bounding box center [433, 390] width 35 height 35
type input "[DATE]"
click at [673, 177] on div "Dates 09/19/2025 09/22/2025 Export CSV Search 1 Filter Include Leads Include No…" at bounding box center [776, 195] width 1123 height 61
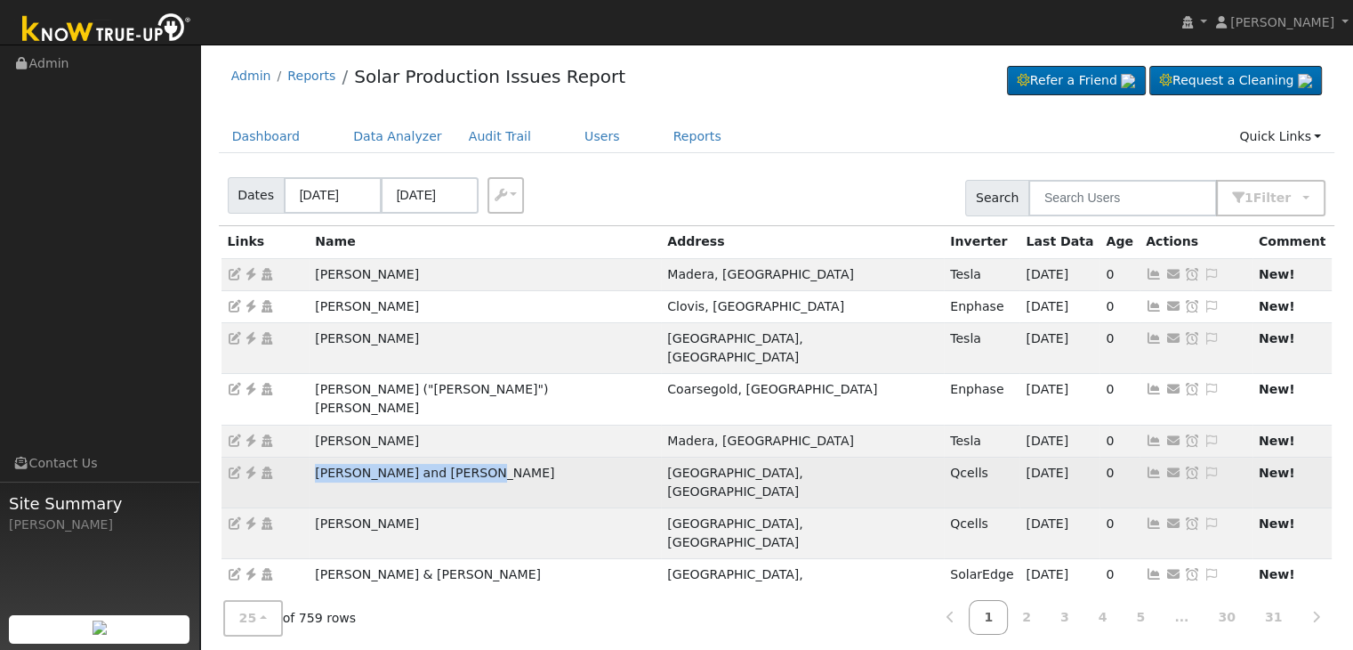
drag, startPoint x: 306, startPoint y: 436, endPoint x: 481, endPoint y: 442, distance: 174.5
click at [481, 456] on tr "Kamara and Ariana Biawogi Fresno, CA Qcells 09/21/25 0 Send Email... Copy a Lin…" at bounding box center [777, 481] width 1111 height 51
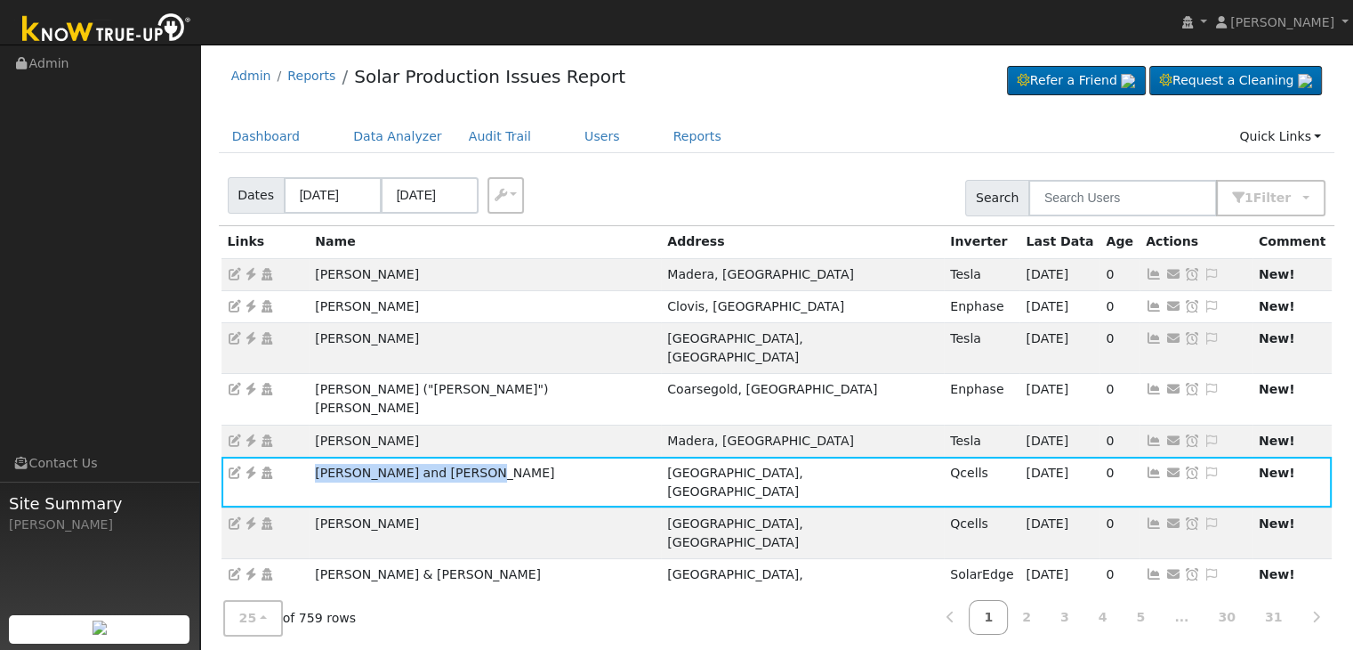
copy tr "Kamara and Ariana Biawogi"
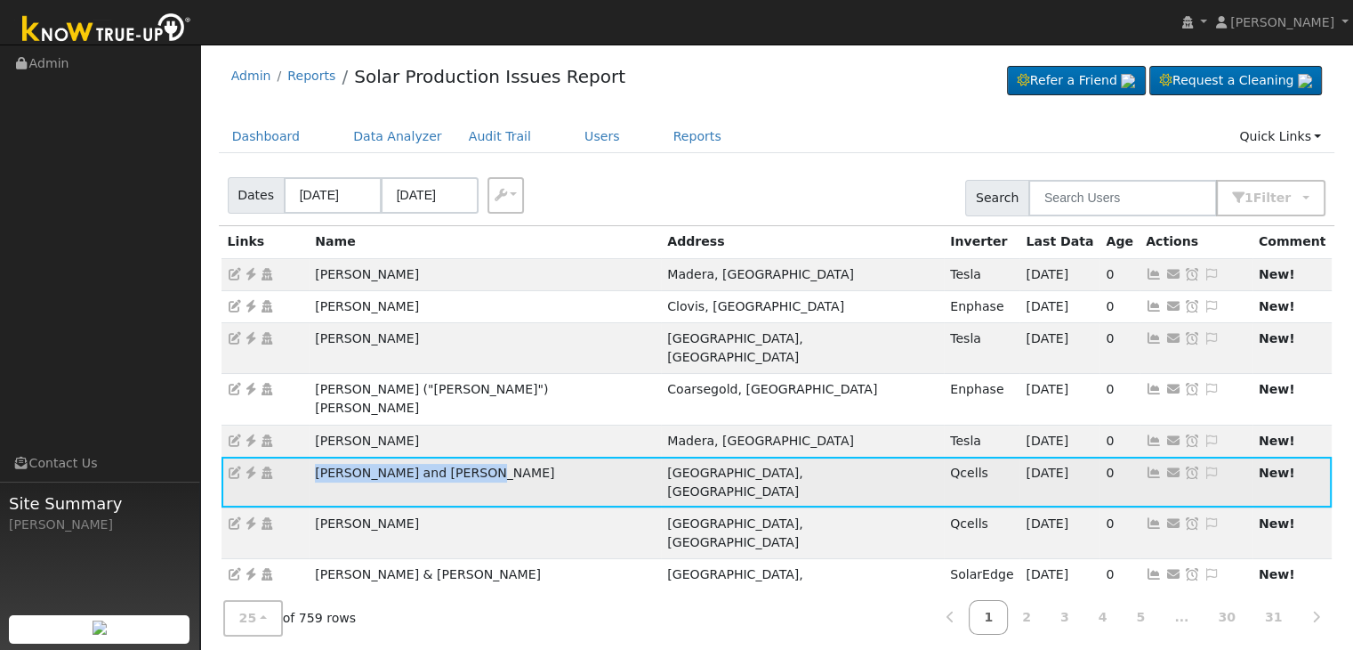
click at [248, 466] on icon at bounding box center [251, 472] width 16 height 12
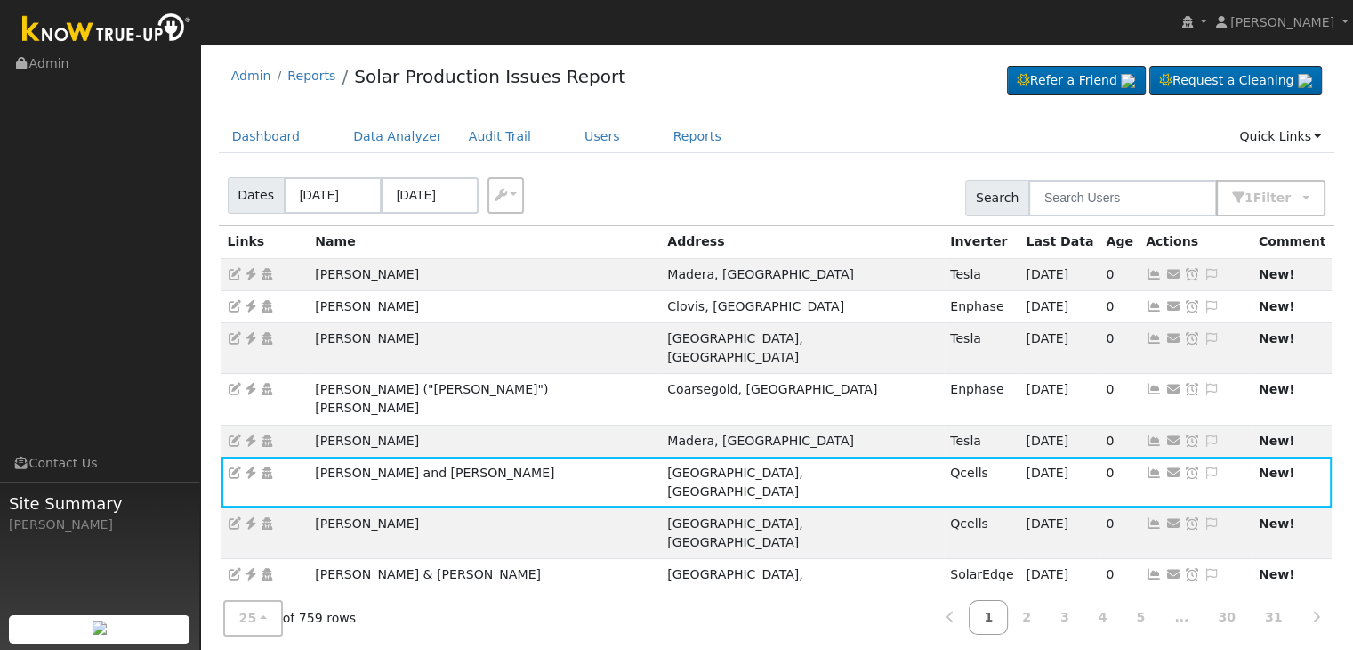
click at [792, 125] on ul "Dashboard Data Analyzer Audit Trail Users Reports Quick Links Quick Add Quick C…" at bounding box center [777, 136] width 1117 height 33
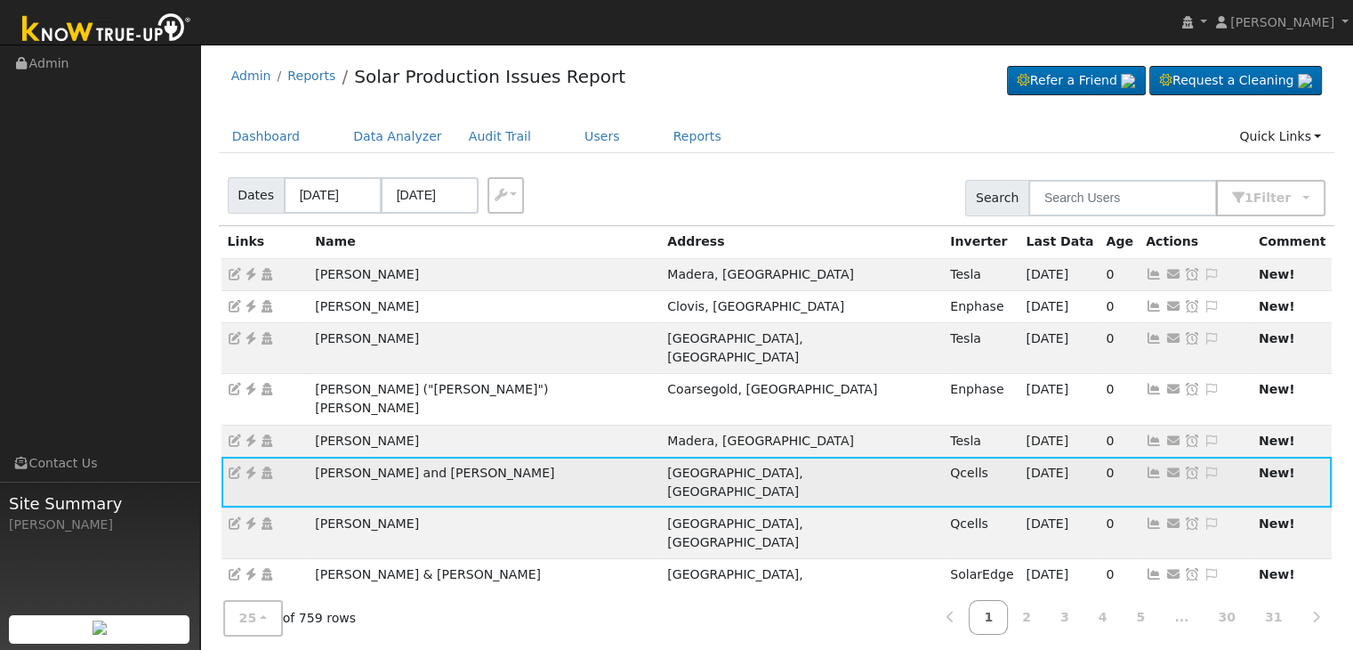
click at [1204, 466] on icon at bounding box center [1212, 472] width 16 height 12
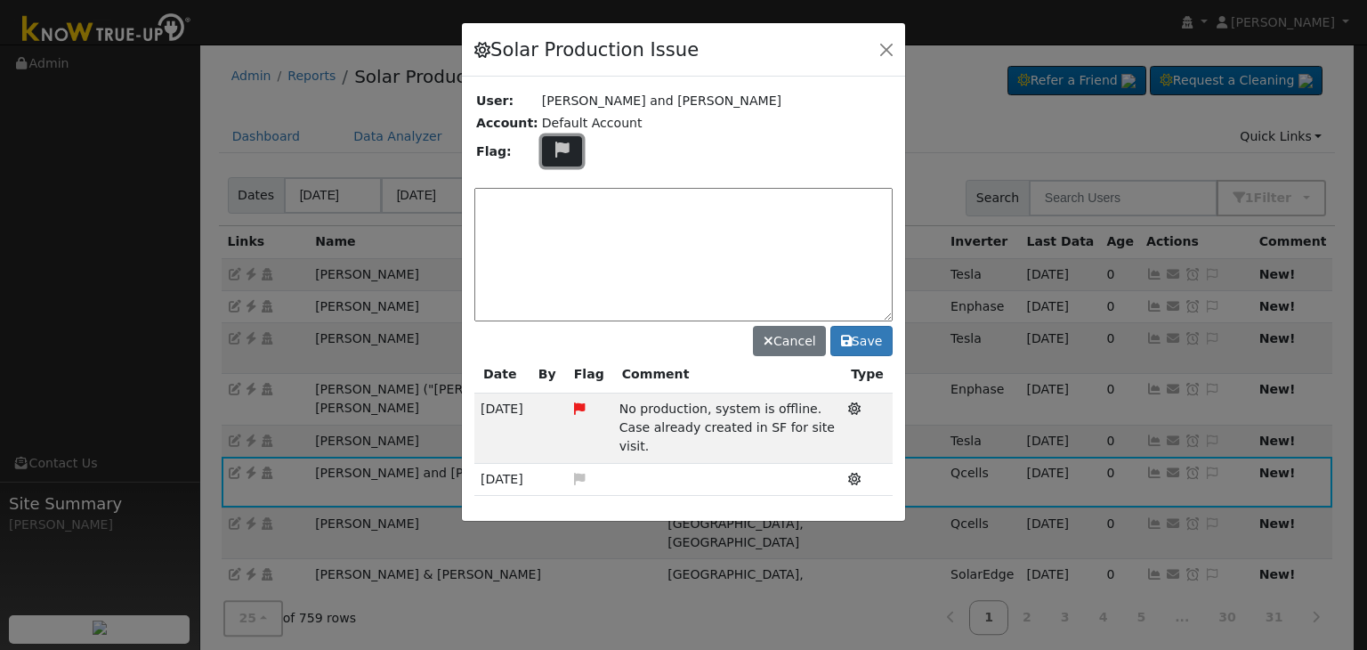
click at [554, 150] on icon at bounding box center [562, 149] width 20 height 16
click at [551, 231] on icon at bounding box center [561, 235] width 20 height 16
click at [545, 209] on textarea at bounding box center [683, 254] width 418 height 133
type textarea "NO COMMS. Case Made. (MP) 9/22"
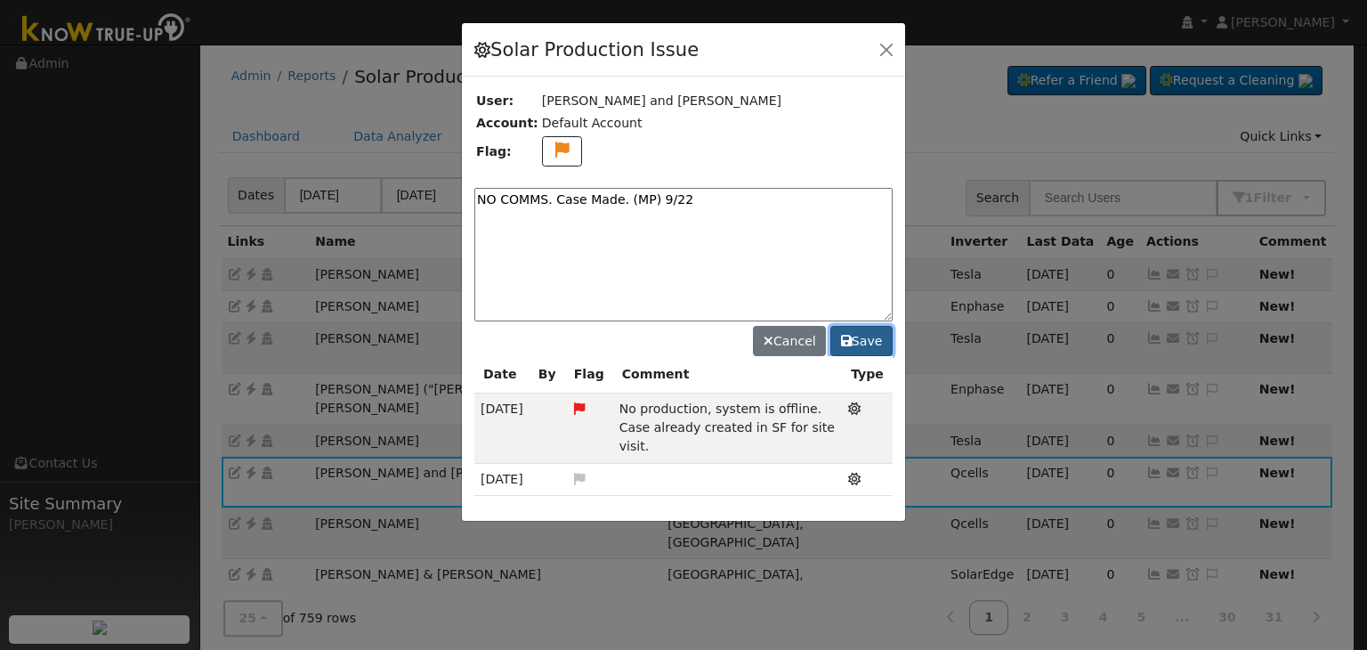
click at [858, 337] on button "Save" at bounding box center [861, 341] width 62 height 30
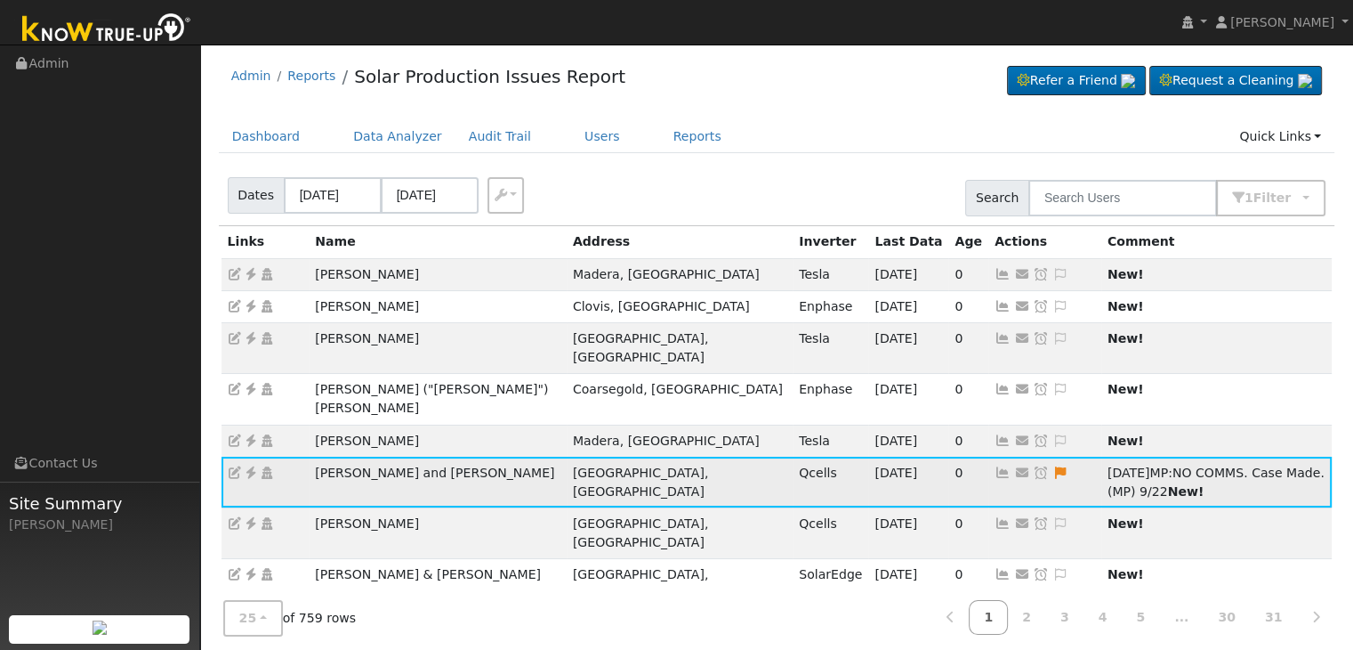
drag, startPoint x: 885, startPoint y: 431, endPoint x: 865, endPoint y: 431, distance: 20.5
click at [1033, 466] on icon at bounding box center [1041, 472] width 16 height 12
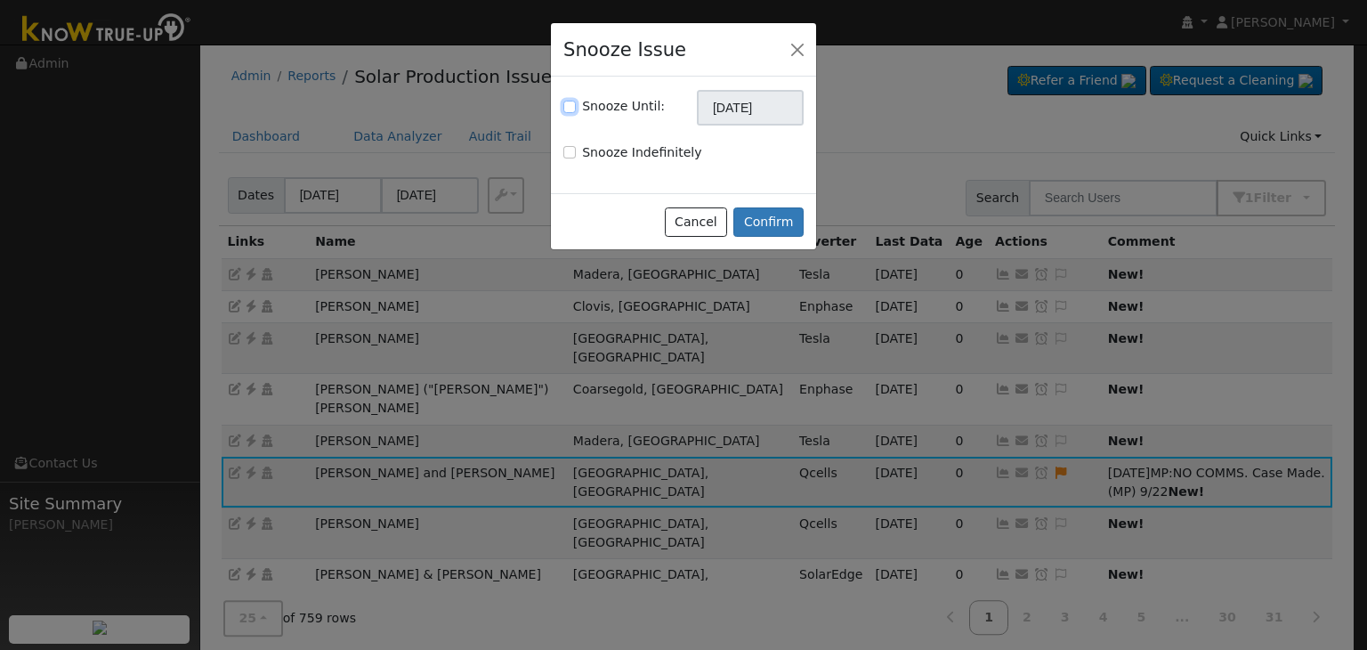
click at [571, 107] on input "Snooze Until:" at bounding box center [569, 107] width 12 height 12
checkbox input "true"
click at [759, 115] on input "[DATE]" at bounding box center [750, 108] width 107 height 36
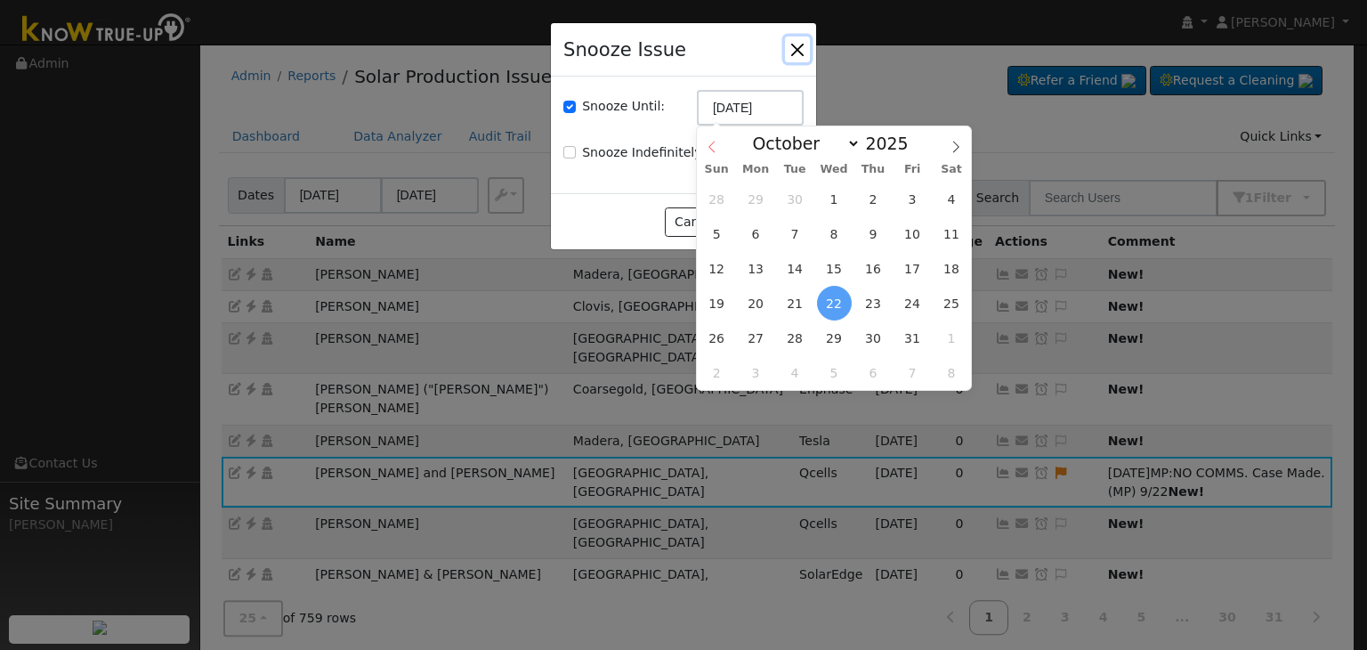
click at [708, 148] on icon at bounding box center [712, 147] width 12 height 12
select select "8"
click at [762, 337] on span "29" at bounding box center [756, 337] width 35 height 35
type input "09/29/2025"
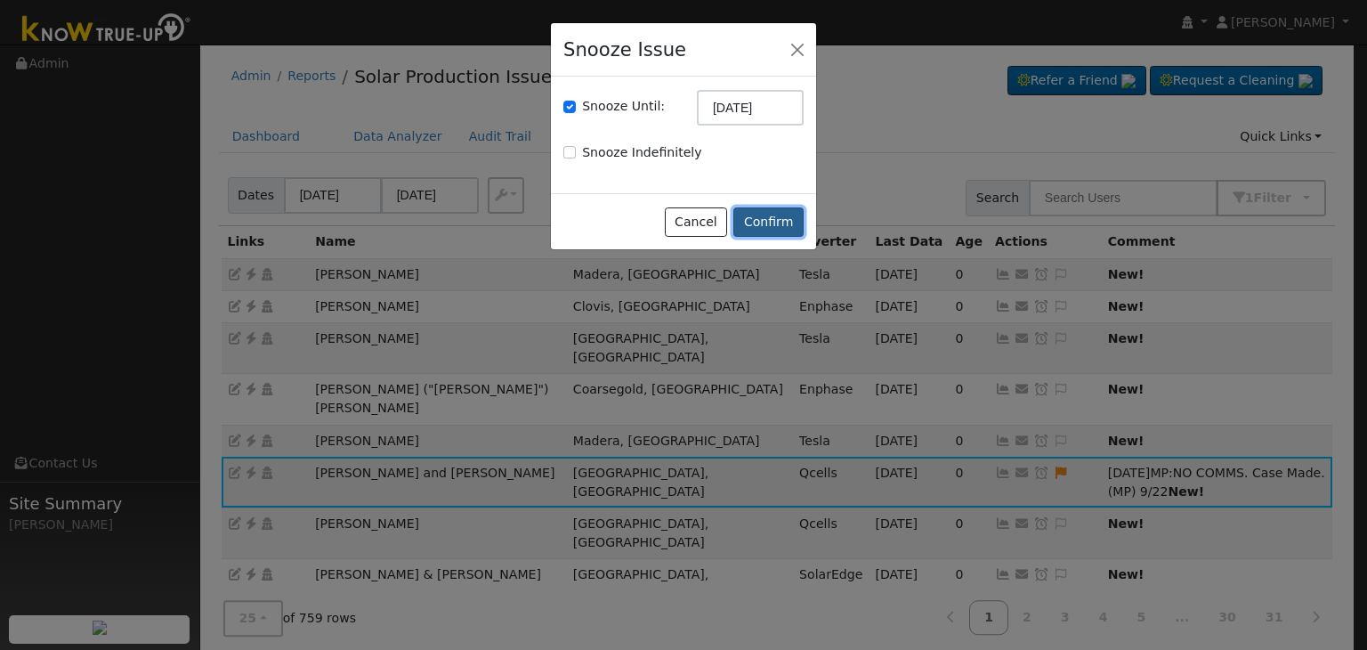
click at [769, 232] on button "Confirm" at bounding box center [768, 222] width 70 height 30
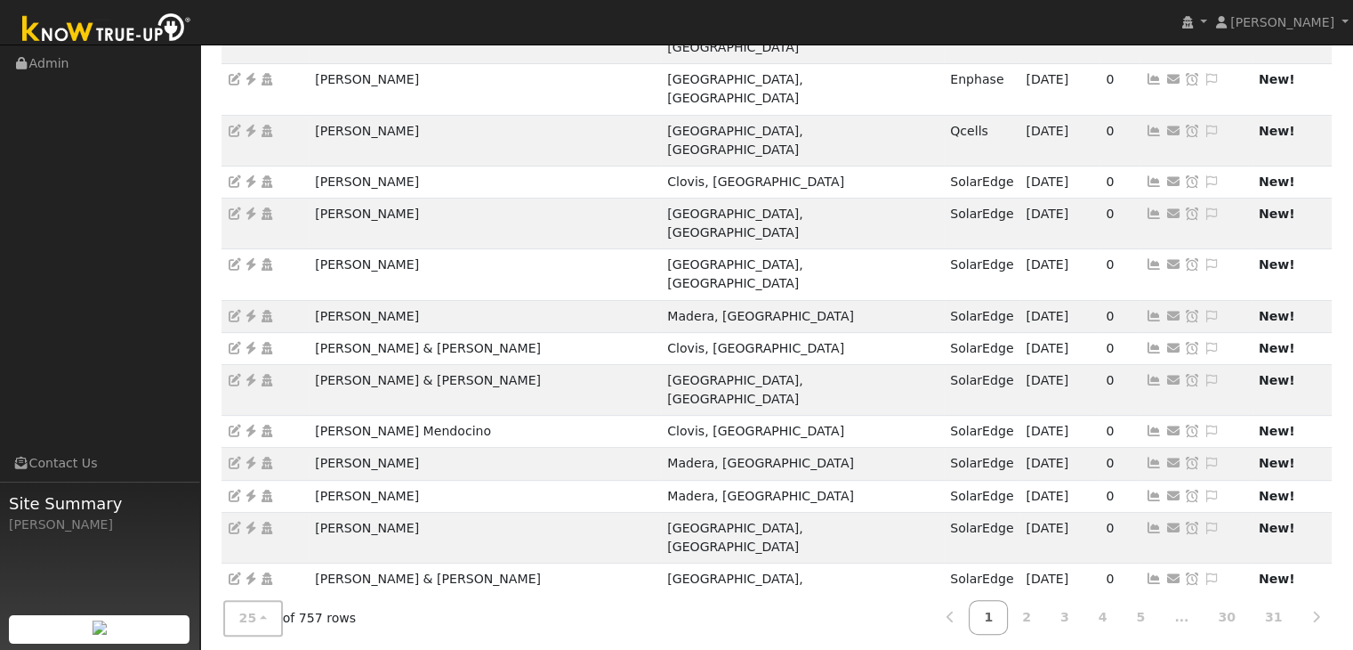
scroll to position [495, 0]
click at [1046, 604] on link "2" at bounding box center [1026, 617] width 39 height 35
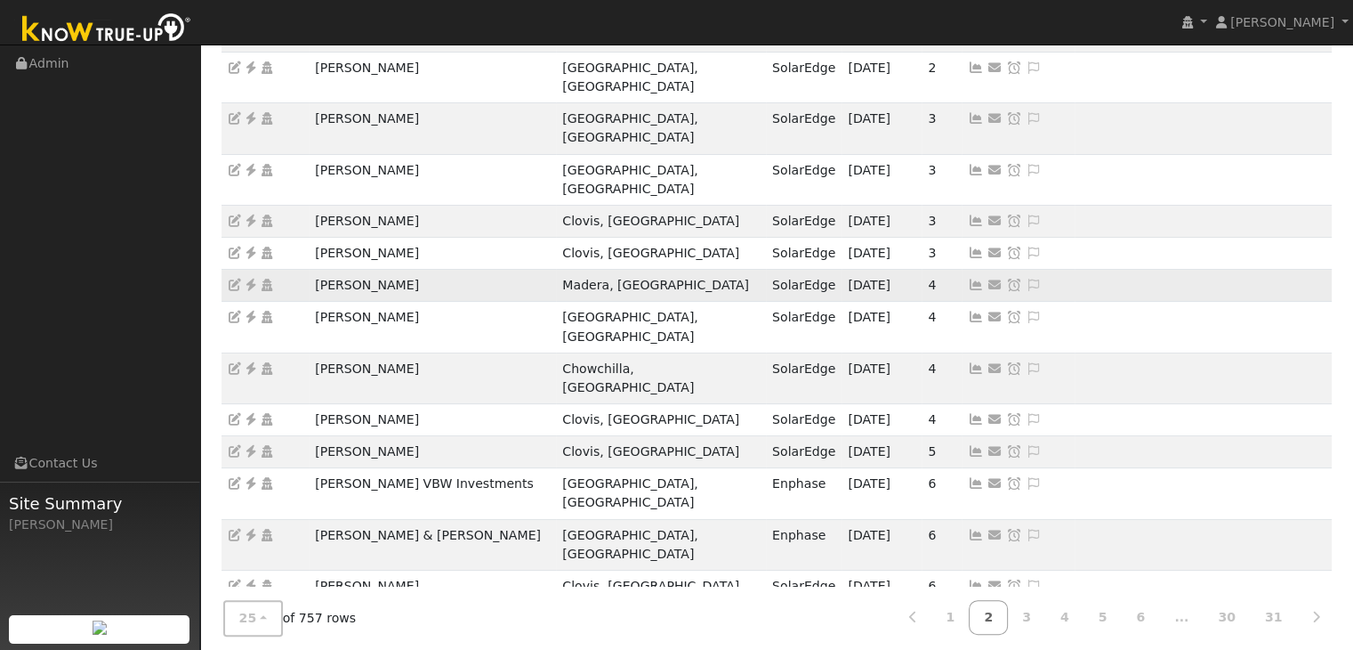
scroll to position [445, 0]
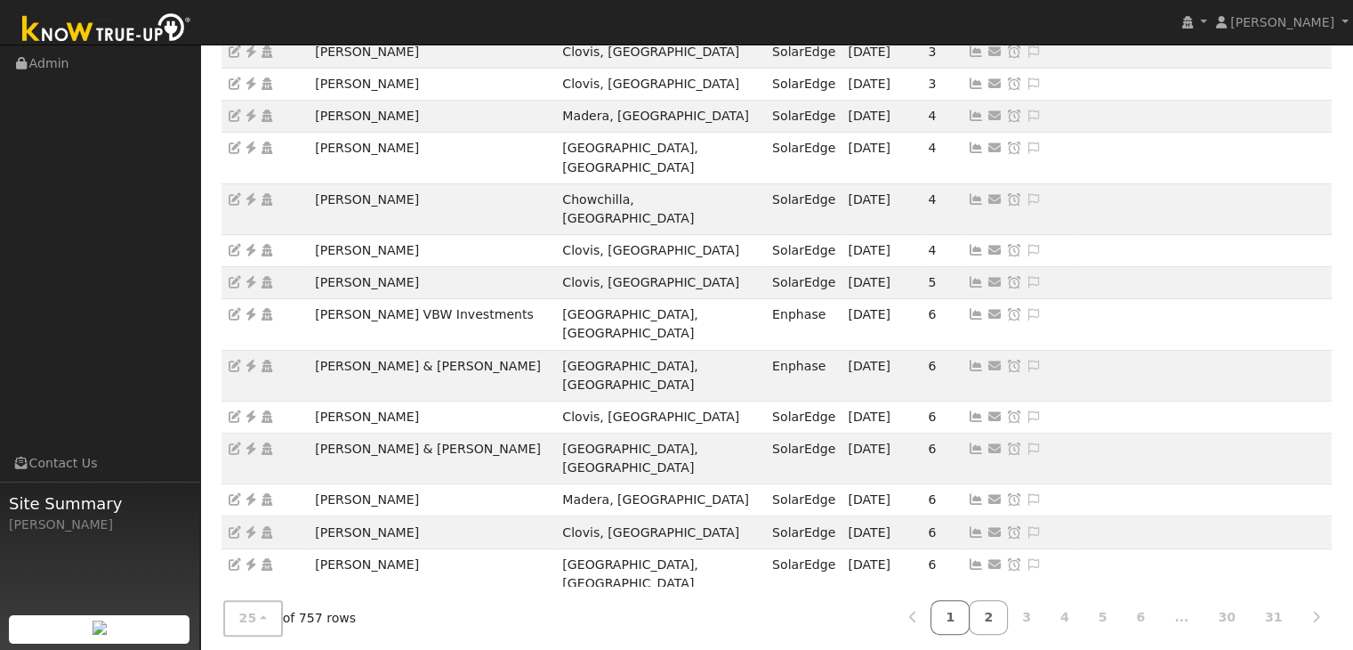
click at [970, 626] on link "1" at bounding box center [950, 617] width 39 height 35
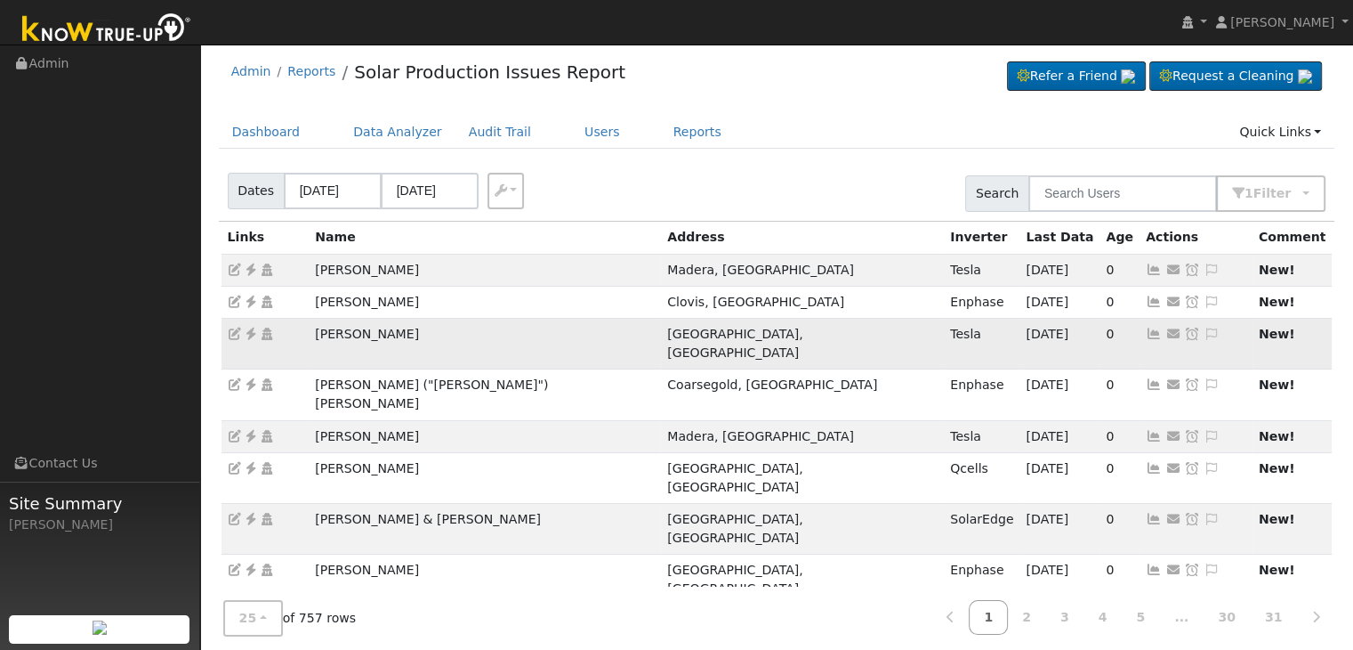
scroll to position [0, 0]
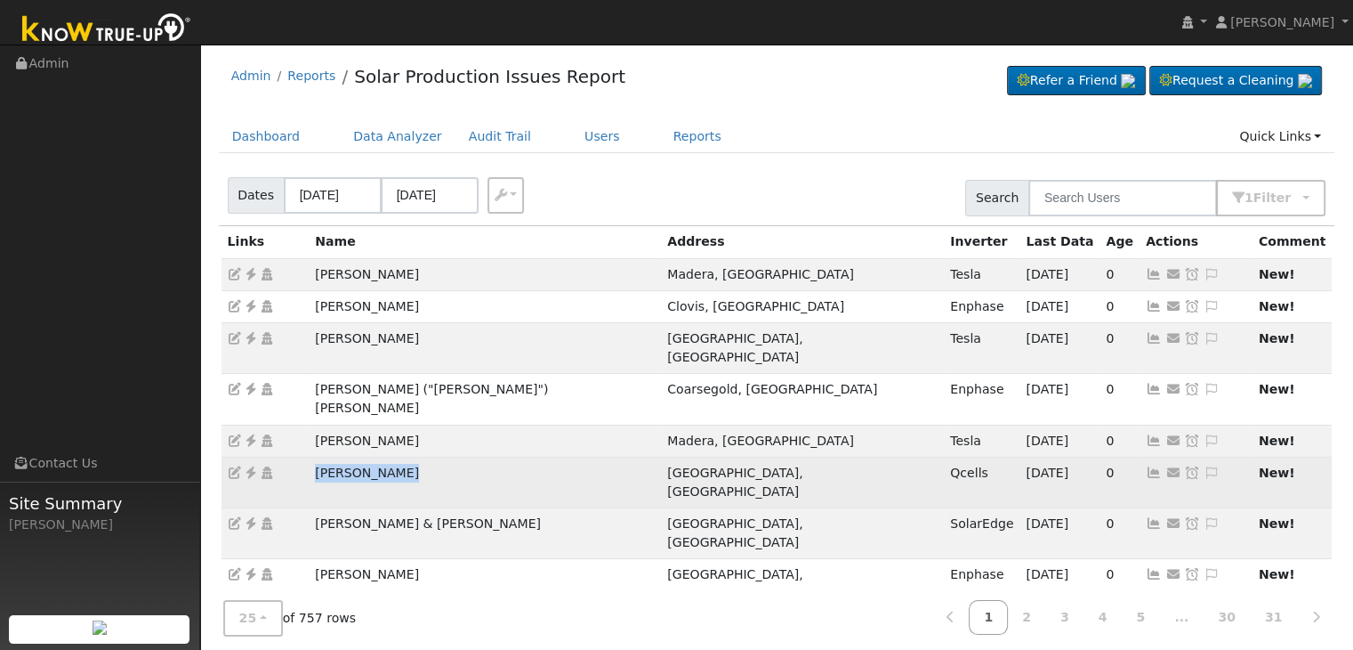
drag, startPoint x: 305, startPoint y: 439, endPoint x: 420, endPoint y: 440, distance: 114.8
click at [420, 456] on tr "Mark Hatfield Fresno, CA Qcells 09/21/25 0 Send Email... Copy a Link Reset Pass…" at bounding box center [777, 481] width 1111 height 51
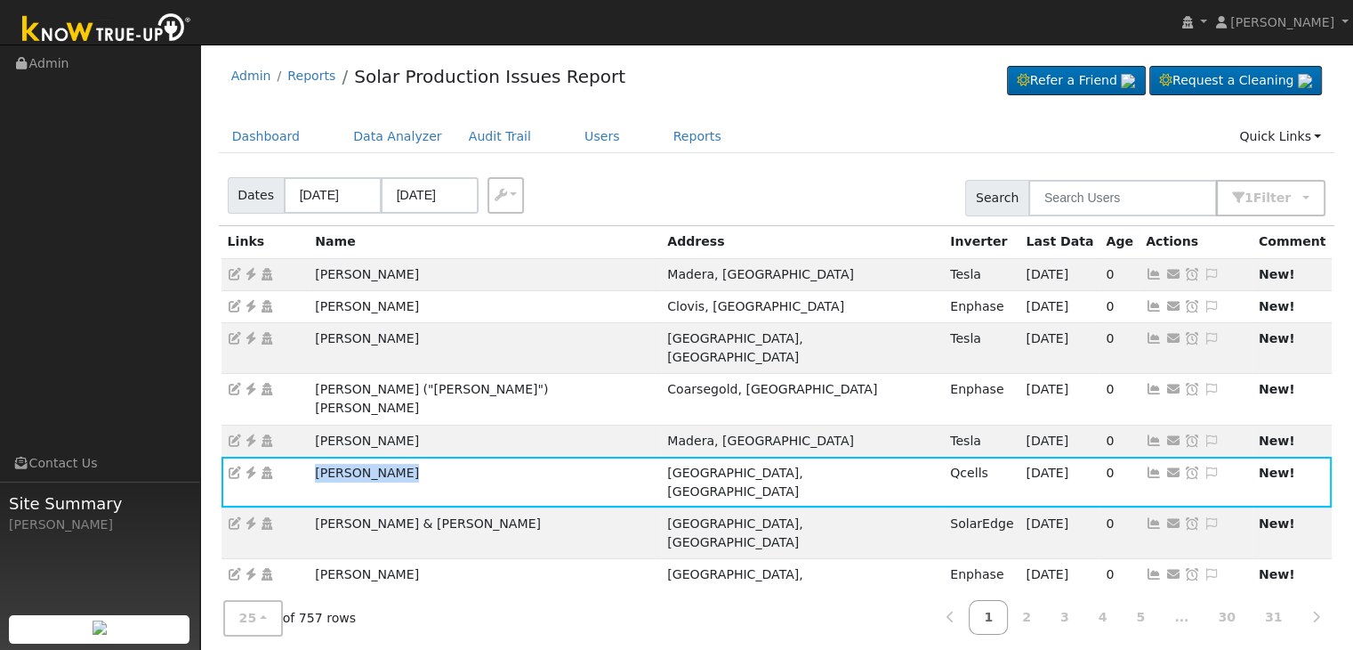
copy tr "Mark Hatfield"
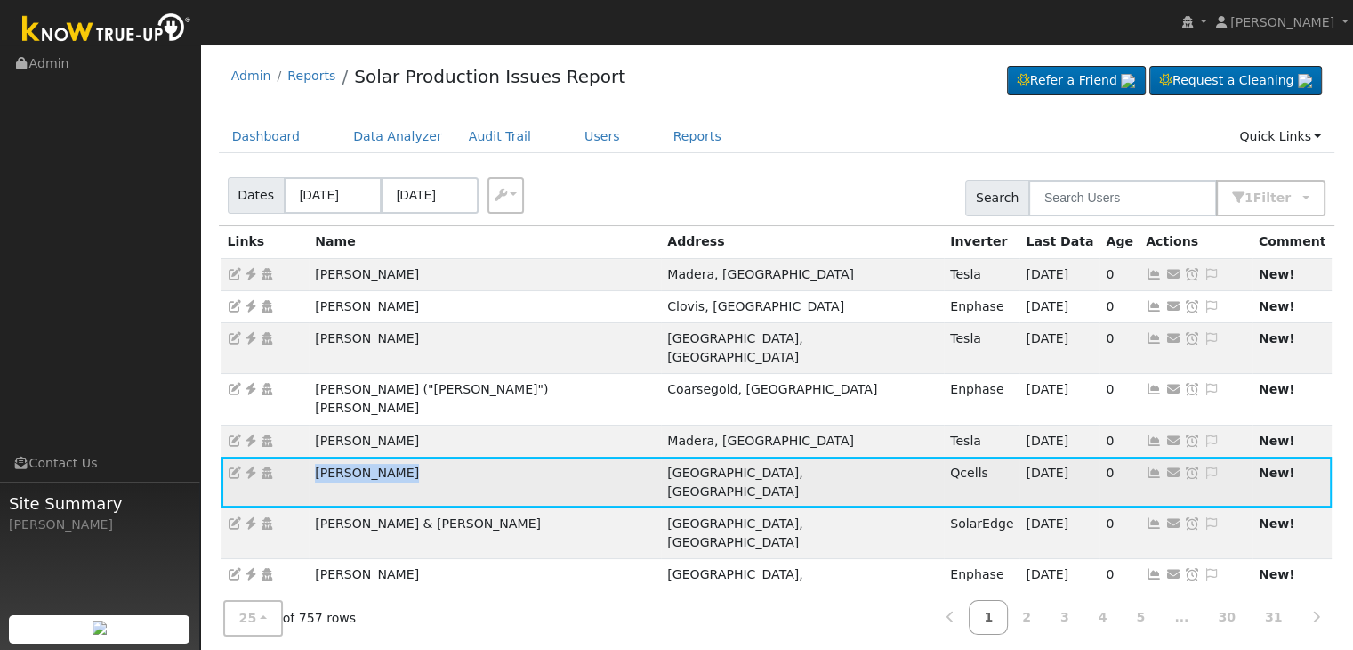
click at [249, 466] on icon at bounding box center [251, 472] width 16 height 12
click at [1204, 466] on icon at bounding box center [1212, 472] width 16 height 12
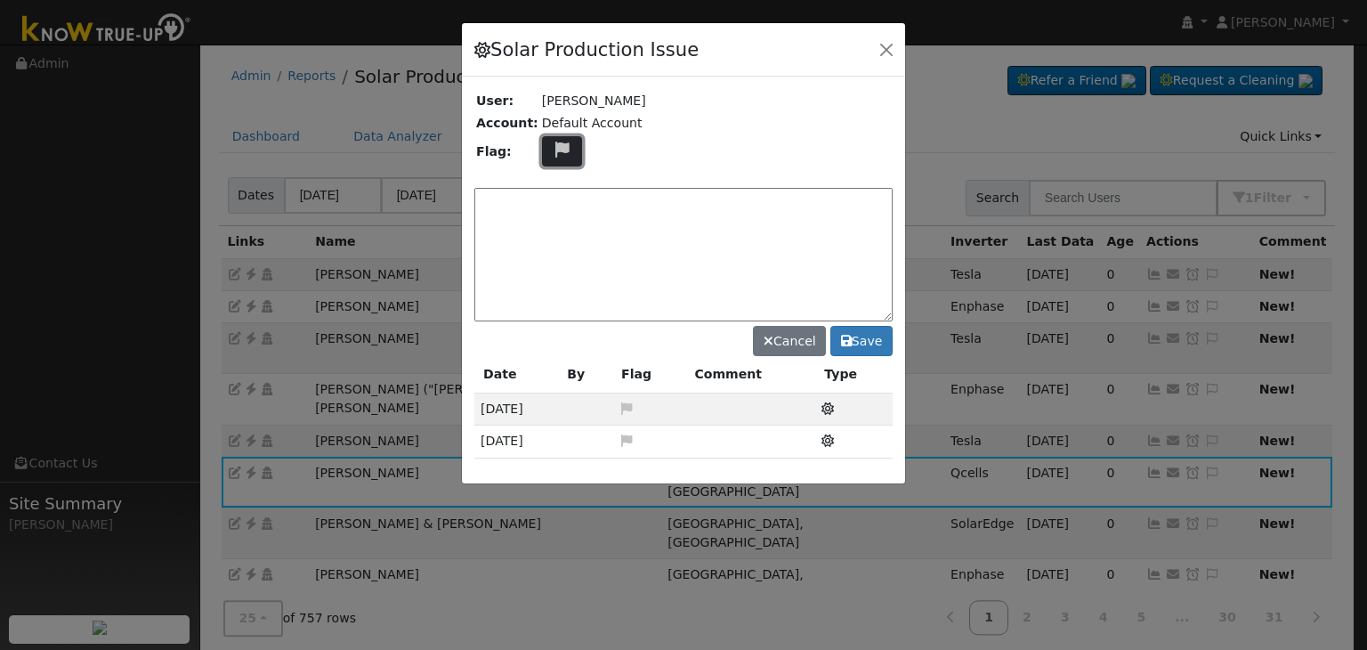
click at [552, 151] on icon at bounding box center [562, 149] width 20 height 16
click at [559, 229] on icon at bounding box center [561, 235] width 20 height 16
click at [555, 225] on textarea at bounding box center [683, 254] width 418 height 133
type textarea "NO COMMS. Case Made (MP) 9/22"
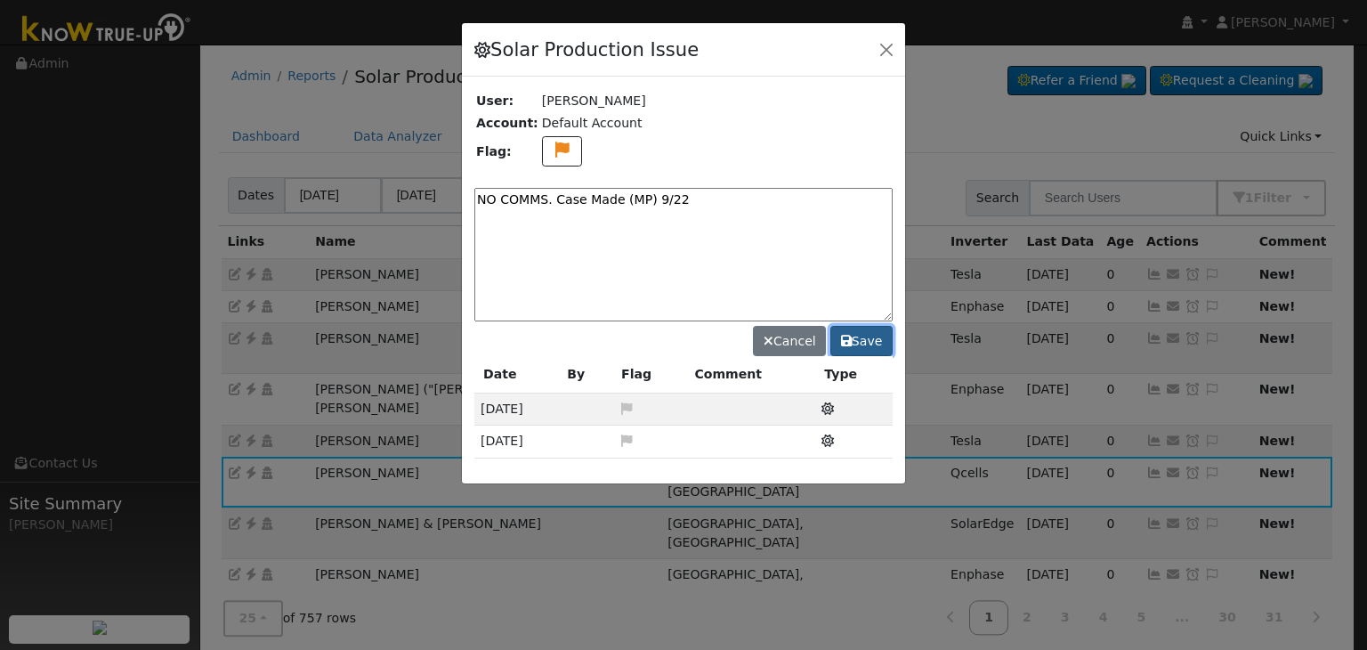
click at [858, 328] on button "Save" at bounding box center [861, 341] width 62 height 30
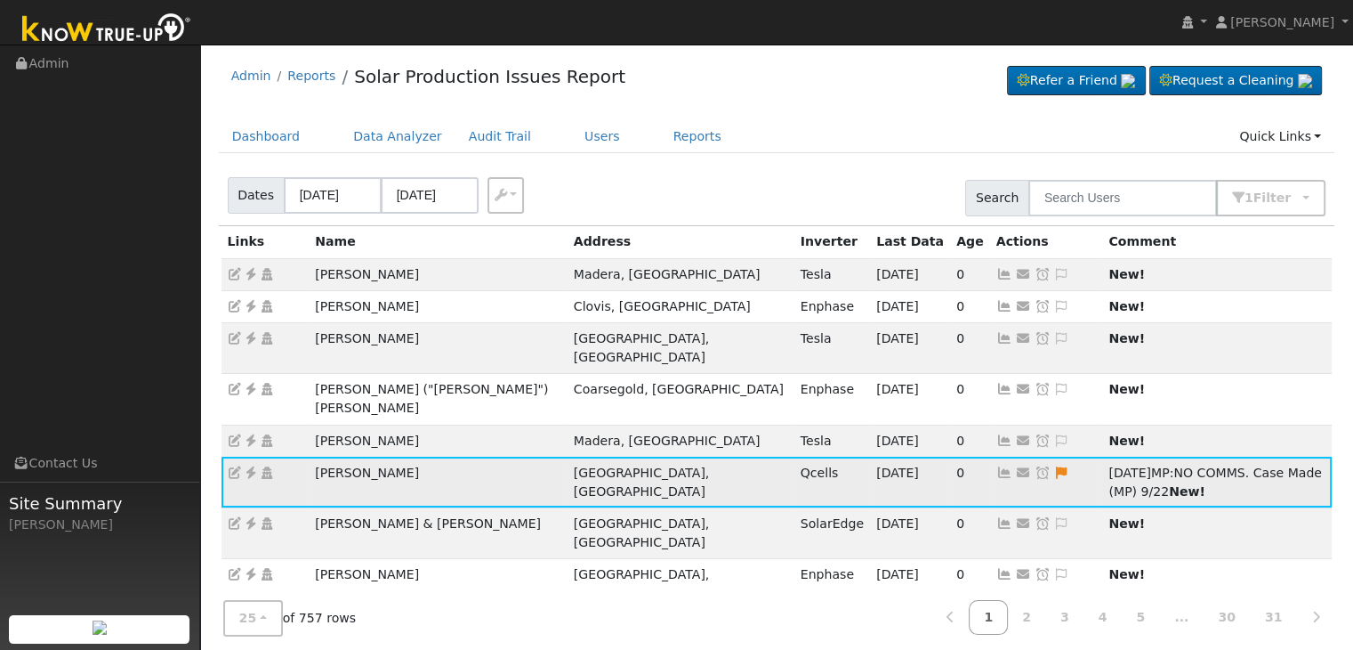
click at [1035, 466] on icon at bounding box center [1043, 472] width 16 height 12
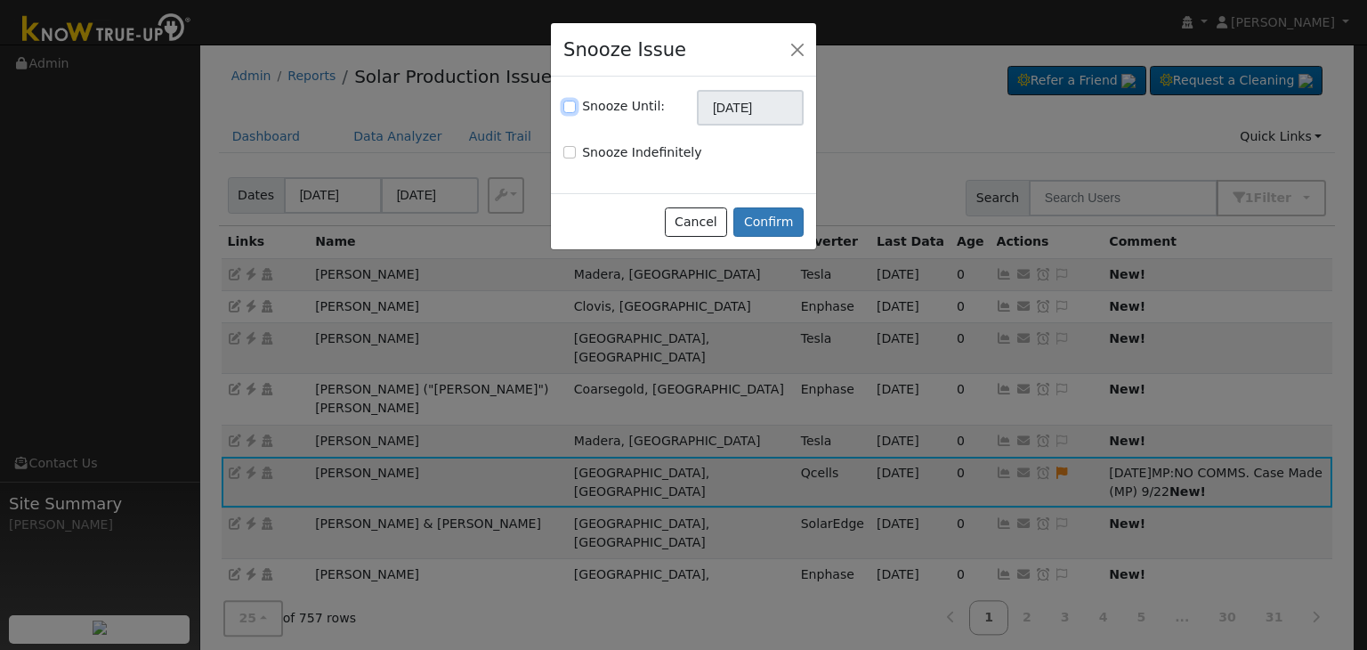
click at [571, 108] on input "Snooze Until:" at bounding box center [569, 107] width 12 height 12
checkbox input "true"
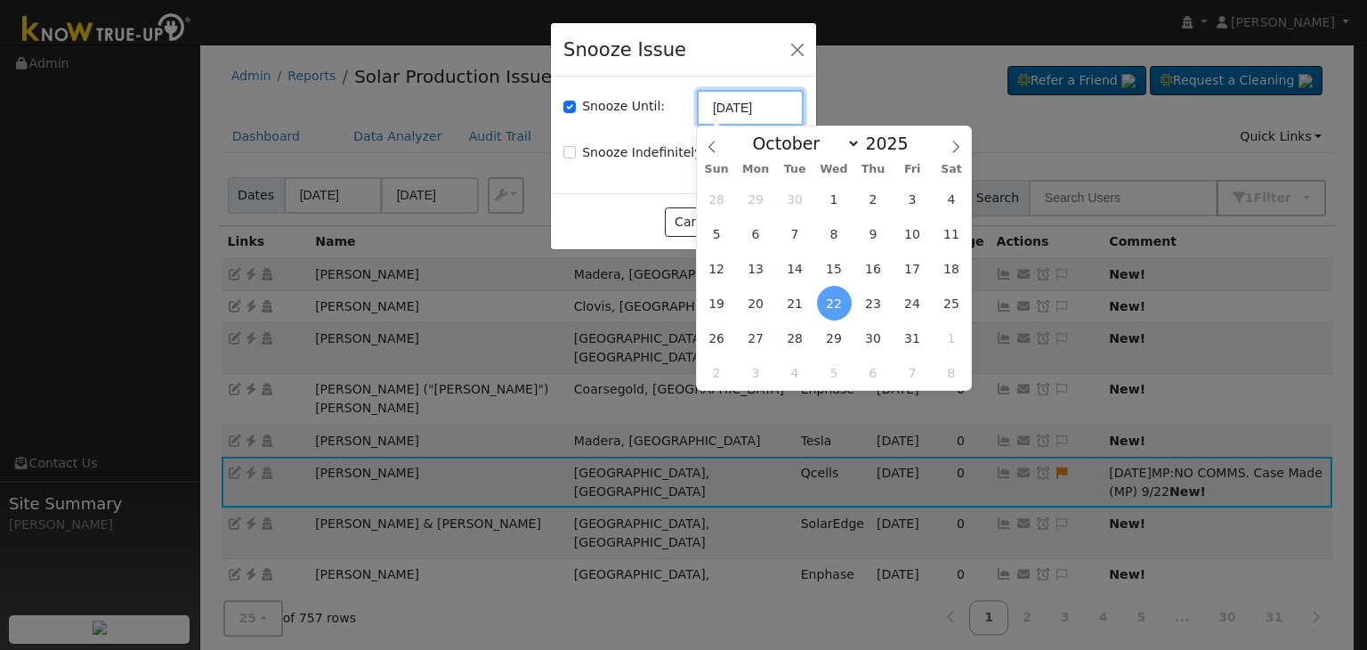
click at [744, 109] on input "[DATE]" at bounding box center [750, 108] width 107 height 36
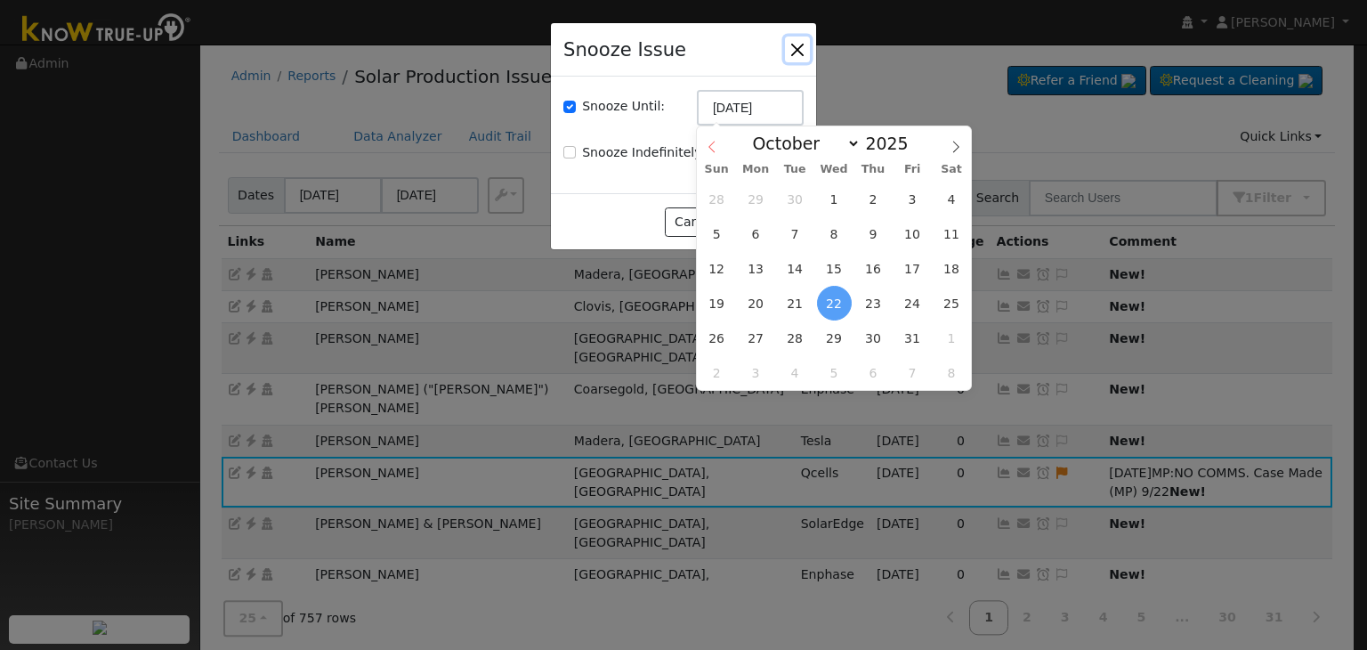
click at [706, 143] on icon at bounding box center [712, 147] width 12 height 12
select select "8"
click at [755, 337] on span "29" at bounding box center [756, 337] width 35 height 35
type input "09/29/2025"
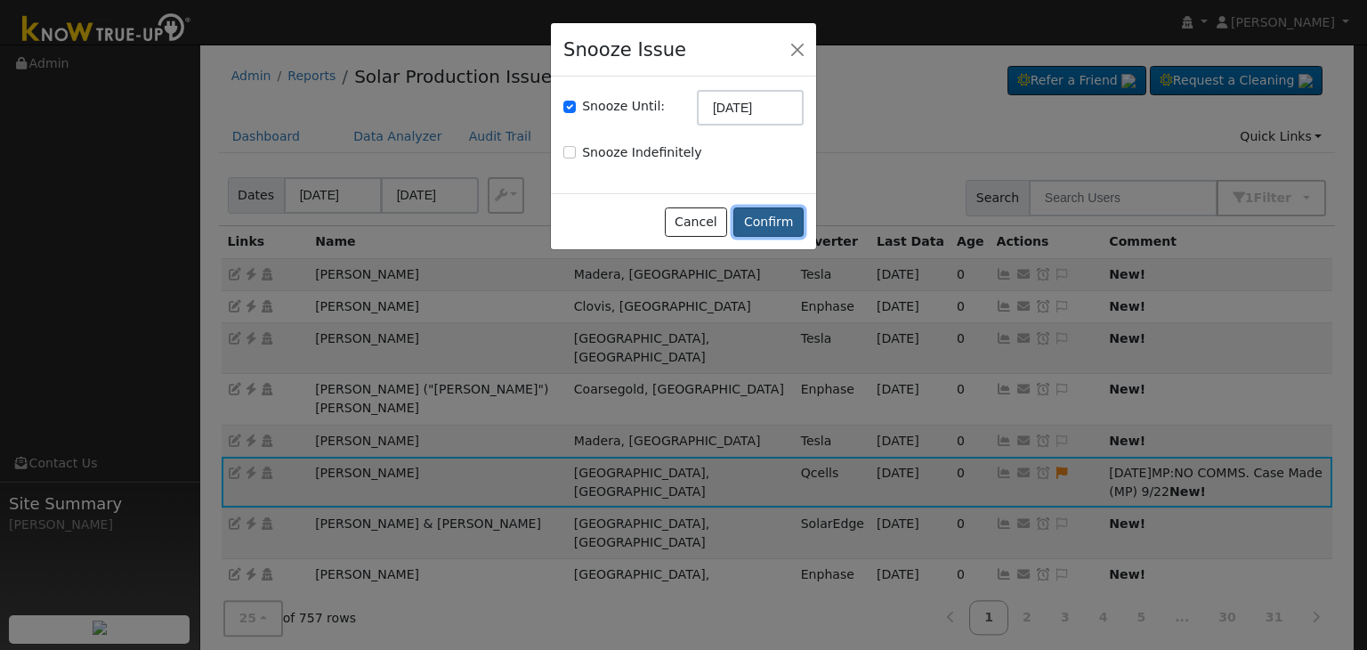
click at [778, 220] on button "Confirm" at bounding box center [768, 222] width 70 height 30
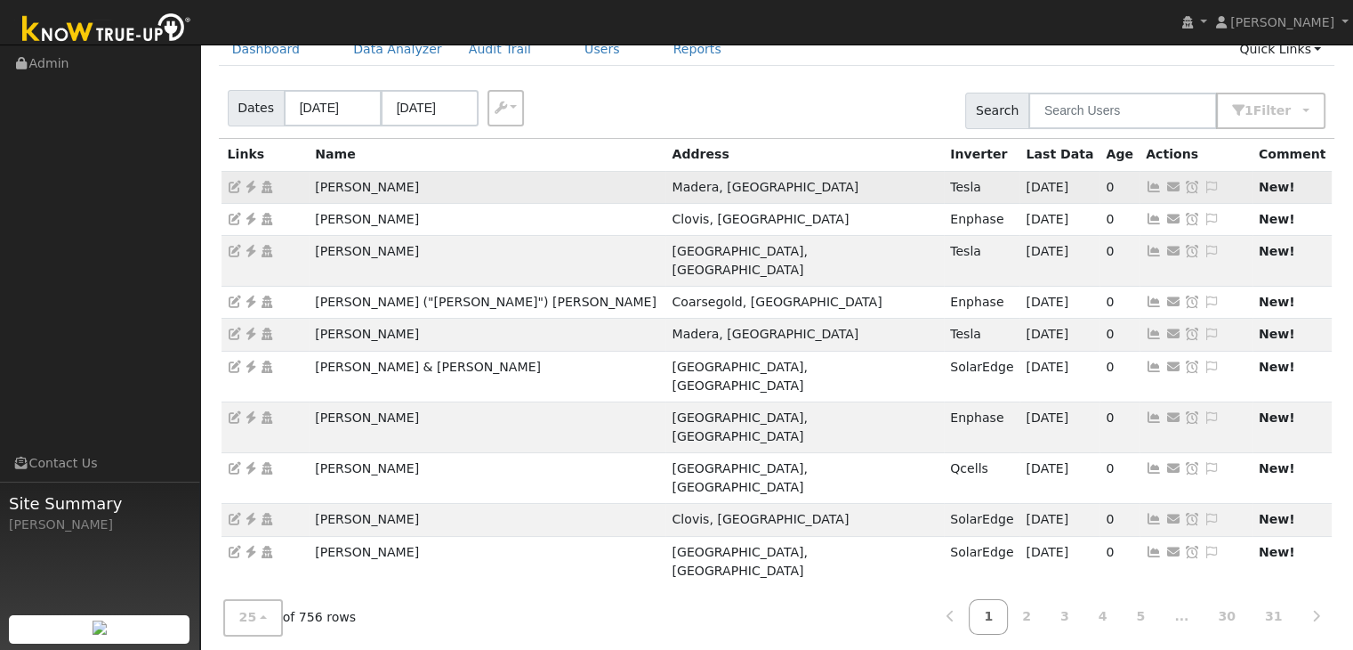
scroll to position [89, 0]
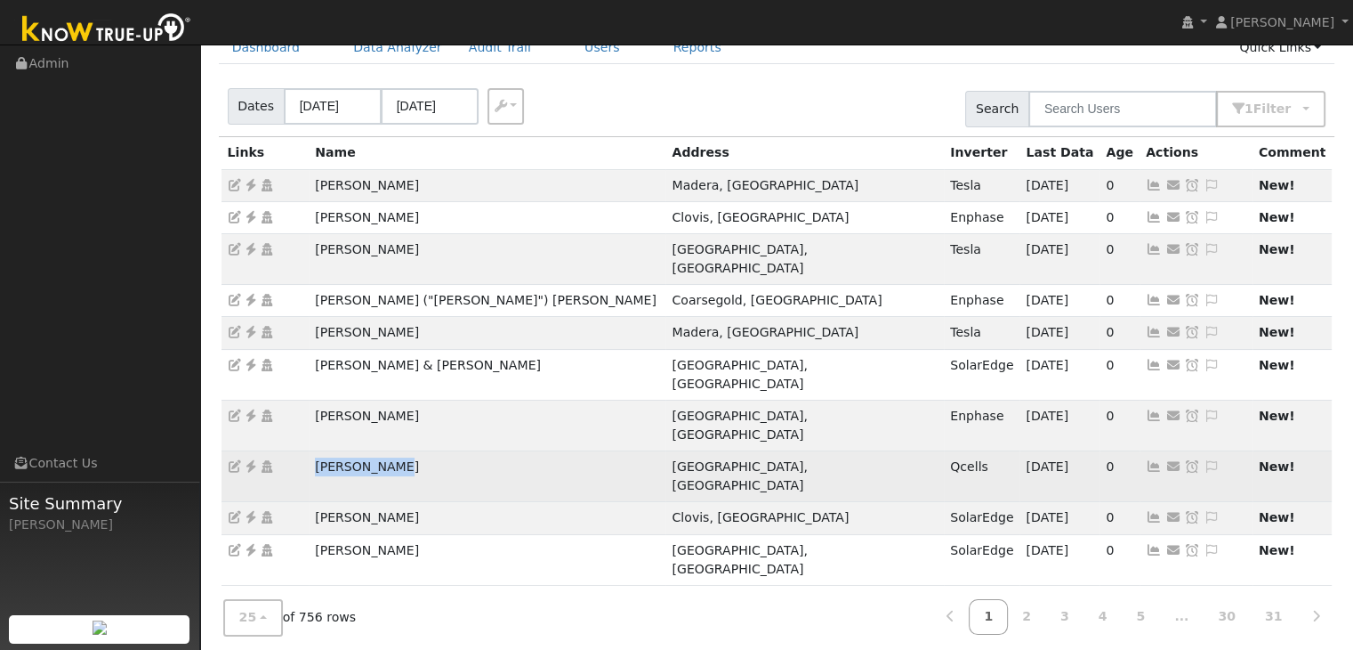
drag, startPoint x: 303, startPoint y: 400, endPoint x: 402, endPoint y: 397, distance: 99.7
click at [402, 451] on tr "Jonny Fittro Porterville, CA Qcells 09/21/25 0 Send Email... Copy a Link Reset …" at bounding box center [777, 476] width 1111 height 51
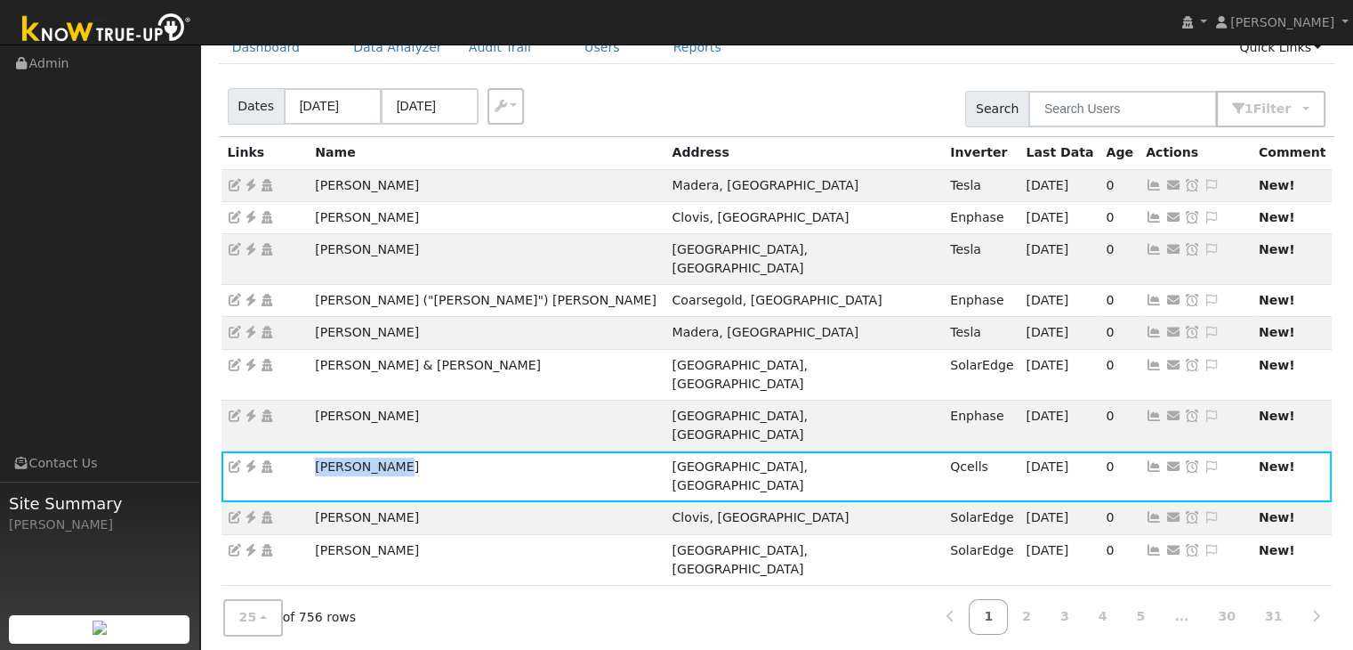
copy tr "Jonny Fittro"
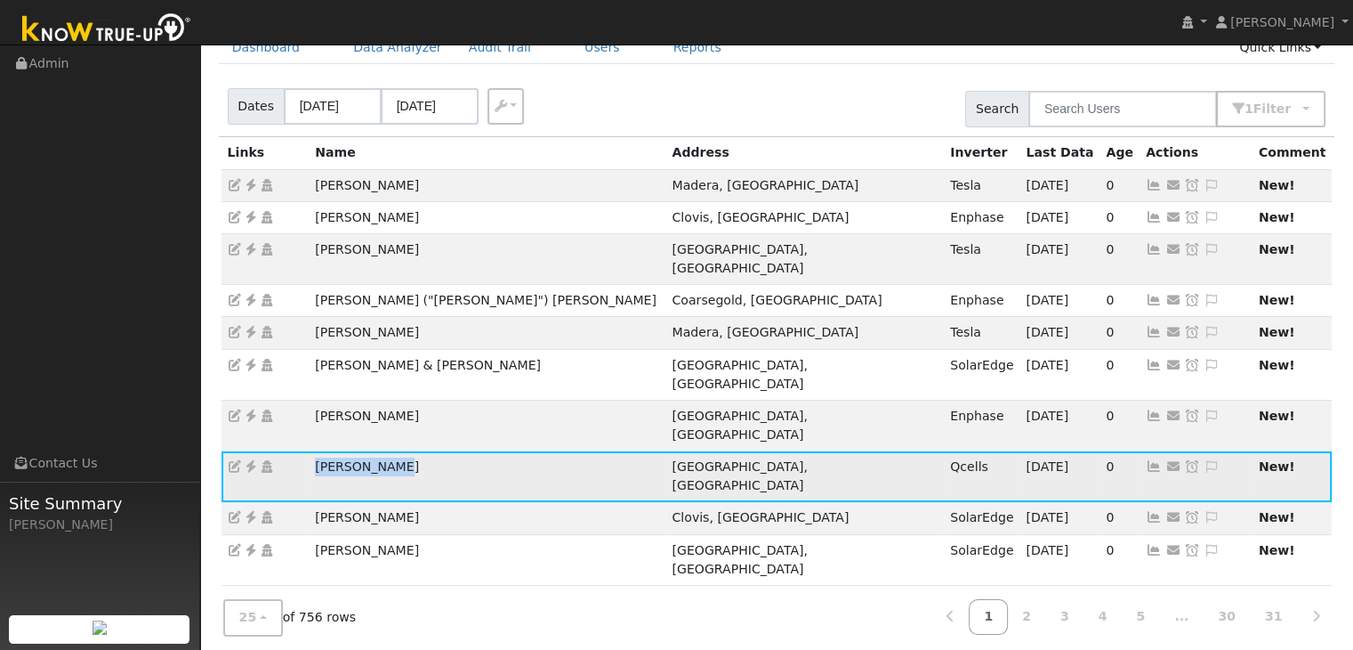
click at [249, 460] on icon at bounding box center [251, 466] width 16 height 12
click at [1204, 460] on icon at bounding box center [1212, 466] width 16 height 12
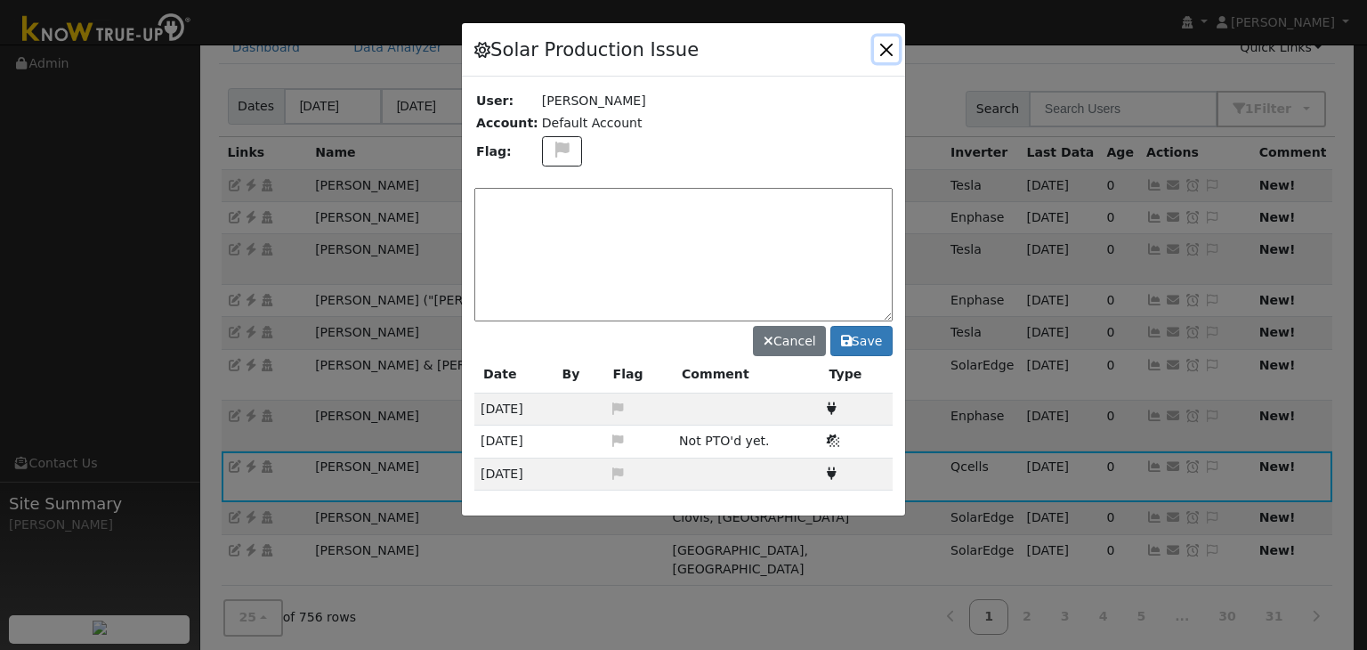
click at [887, 50] on button "button" at bounding box center [886, 48] width 25 height 25
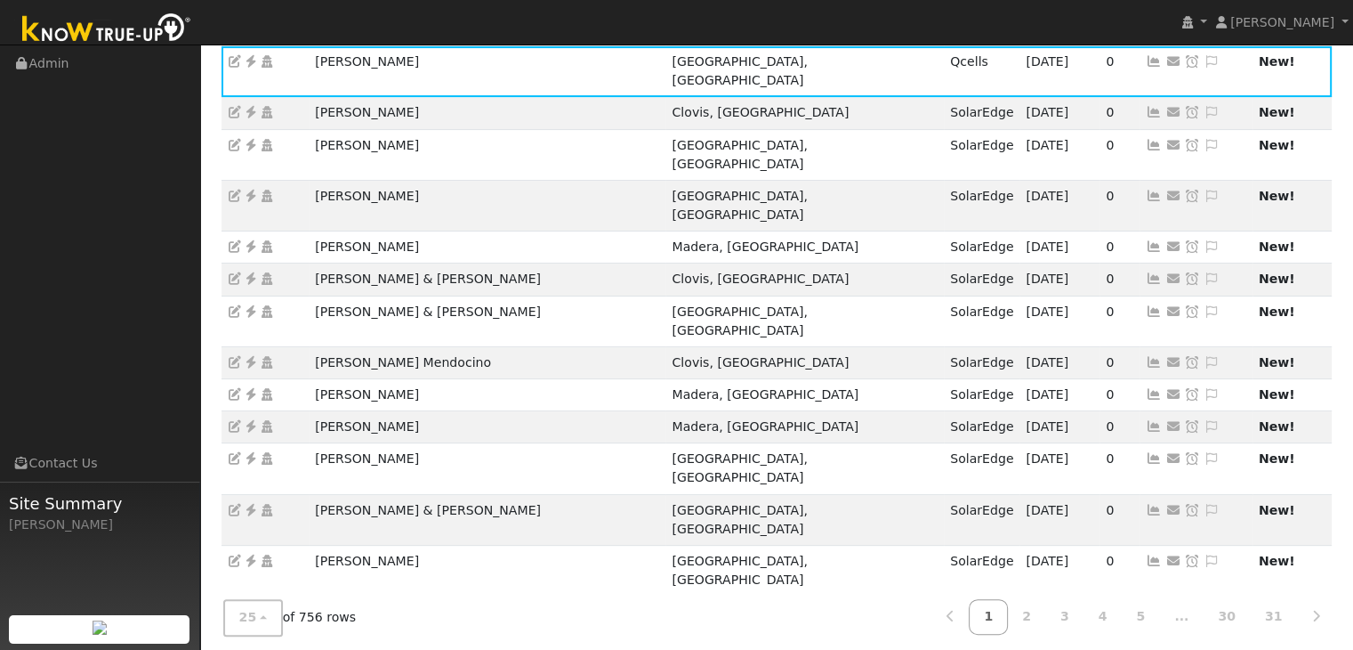
scroll to position [495, 0]
click at [1046, 609] on link "2" at bounding box center [1026, 617] width 39 height 35
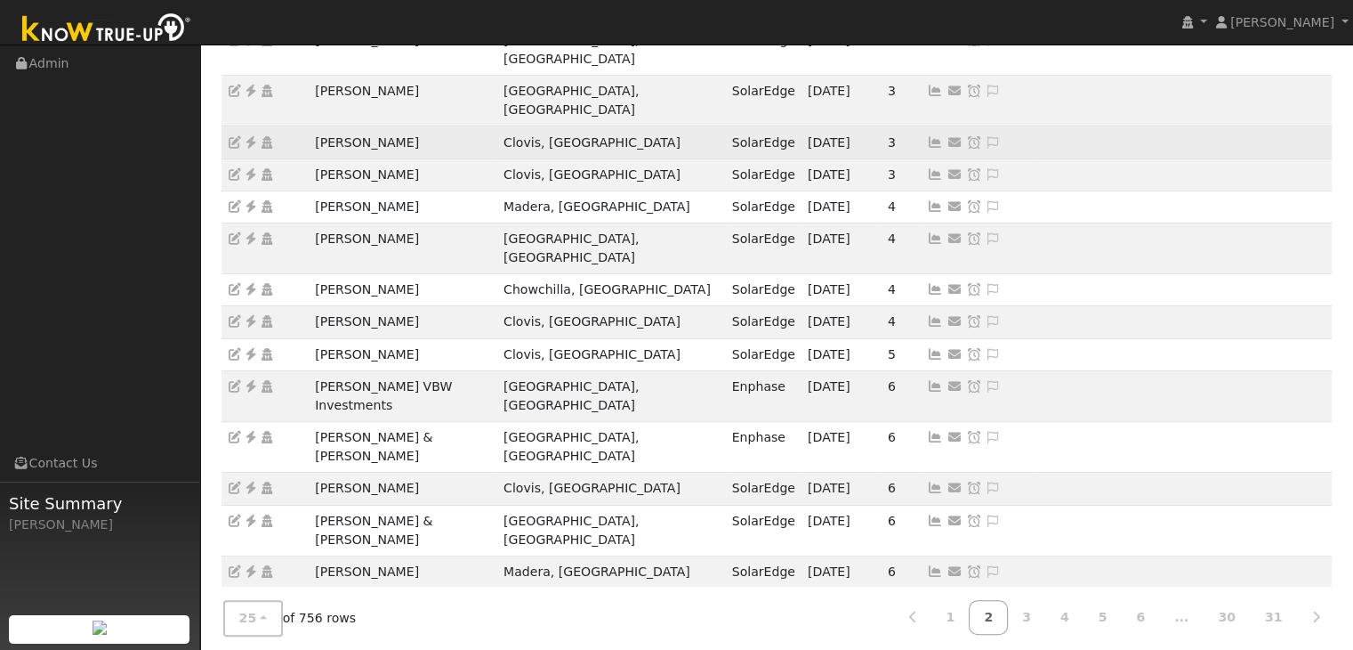
scroll to position [356, 0]
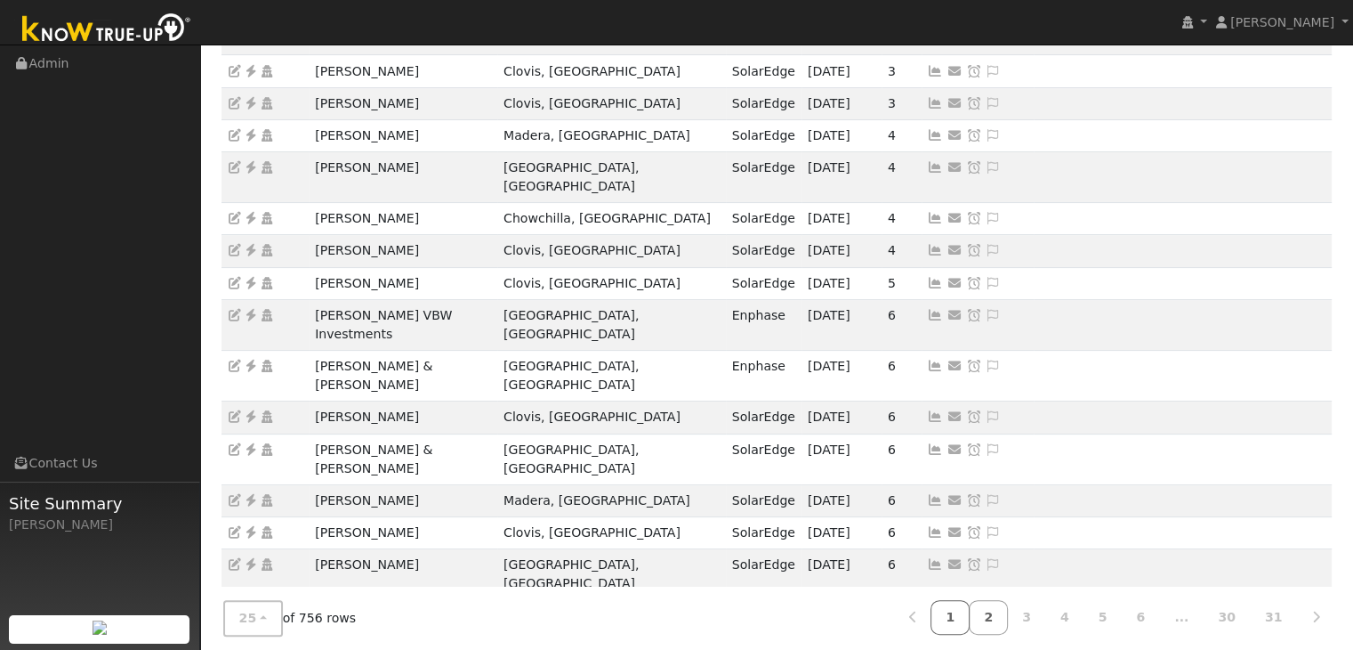
click at [970, 622] on link "1" at bounding box center [950, 617] width 39 height 35
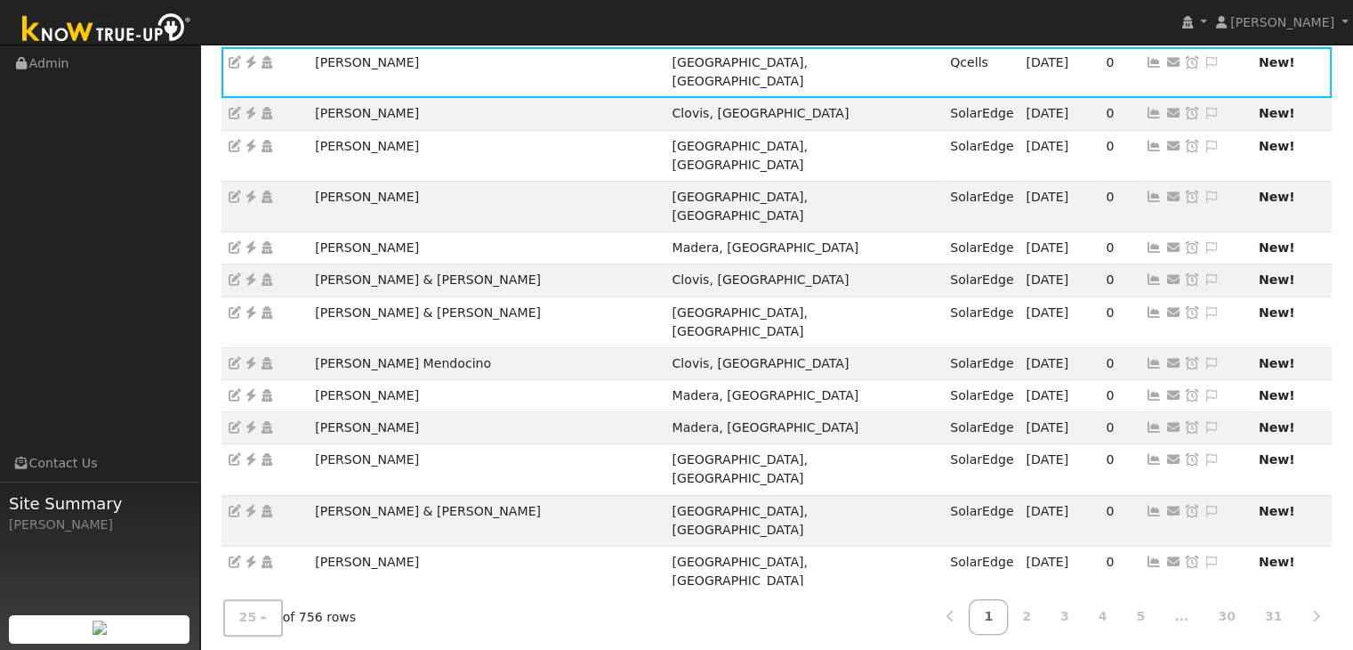
scroll to position [495, 0]
click at [1046, 613] on link "2" at bounding box center [1026, 617] width 39 height 35
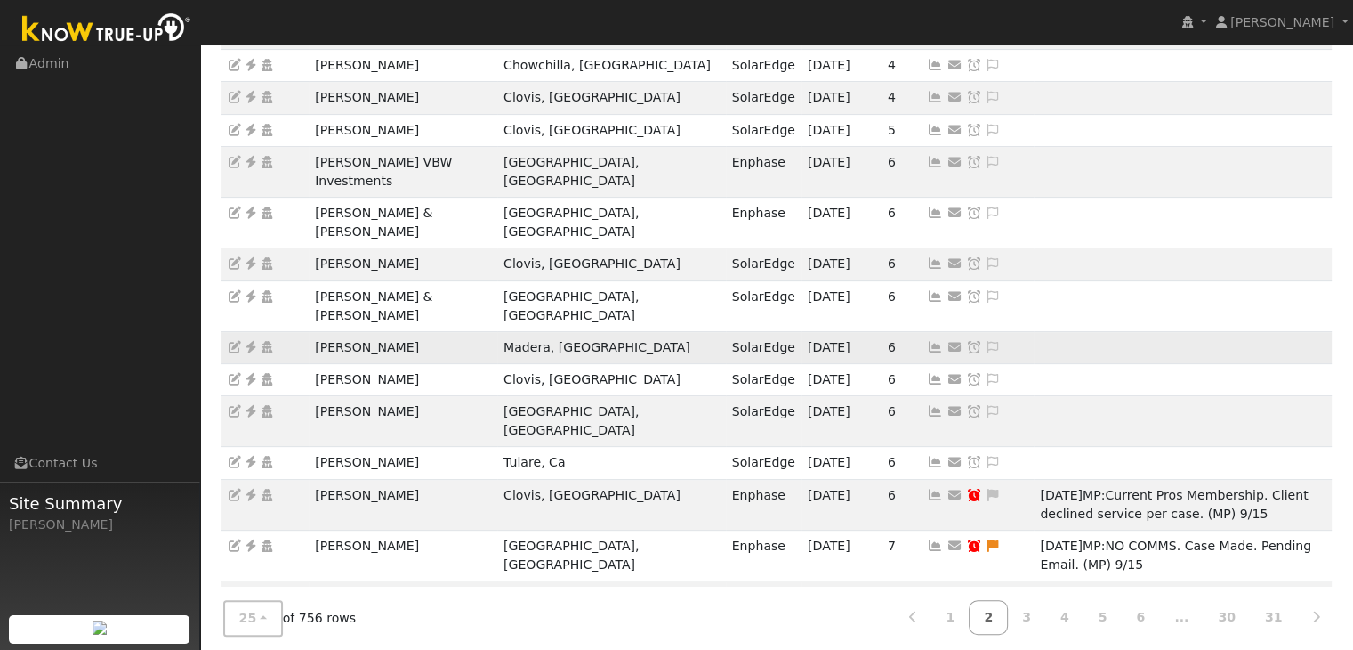
scroll to position [513, 0]
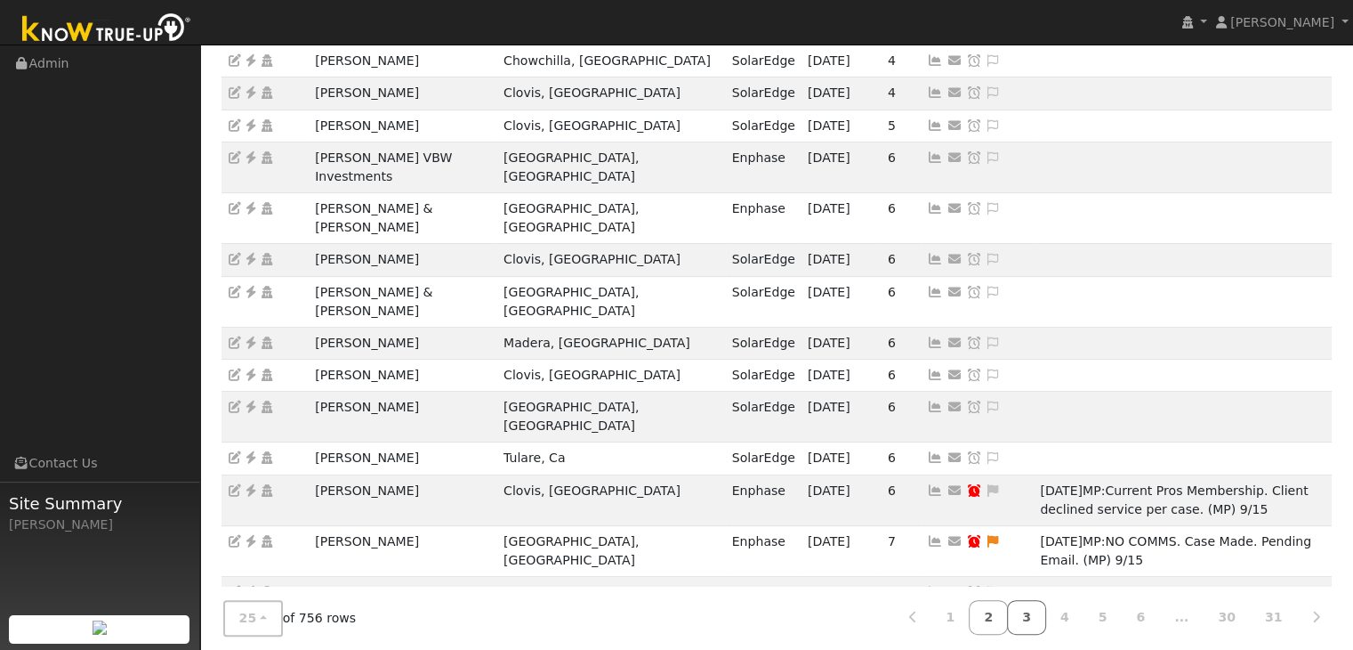
click at [1046, 602] on link "3" at bounding box center [1026, 617] width 39 height 35
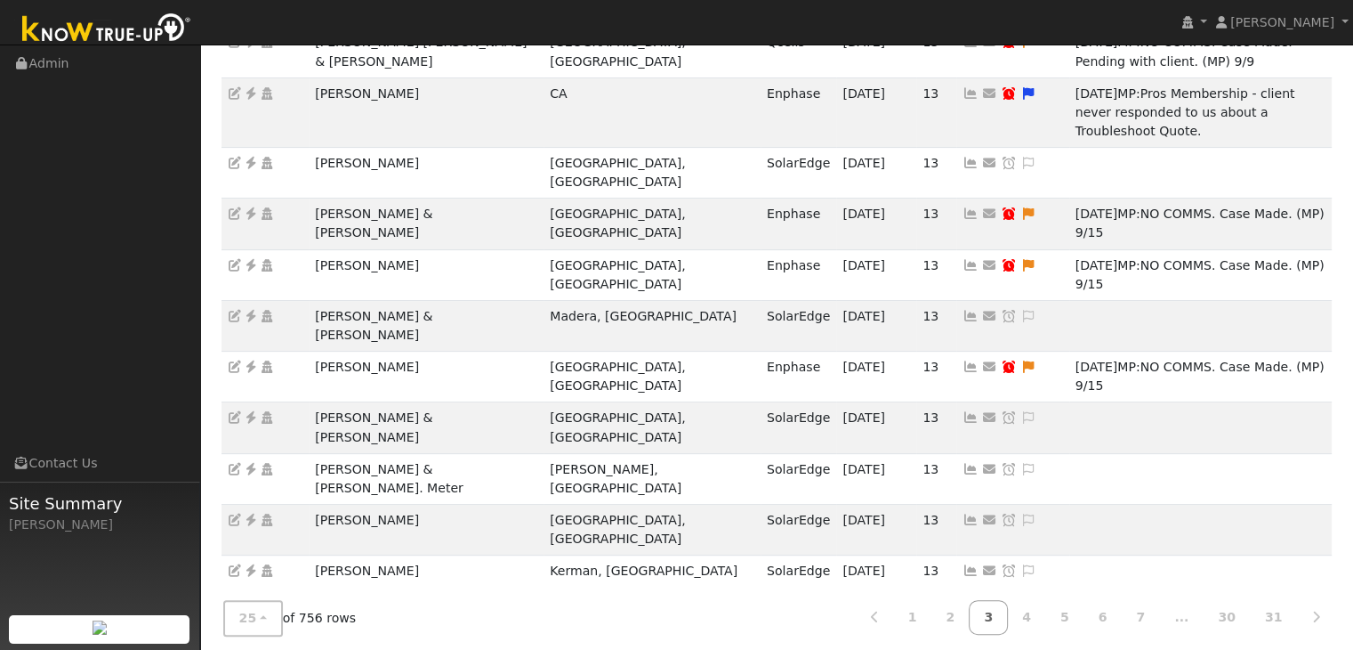
scroll to position [552, 0]
click at [1046, 609] on link "4" at bounding box center [1026, 617] width 39 height 35
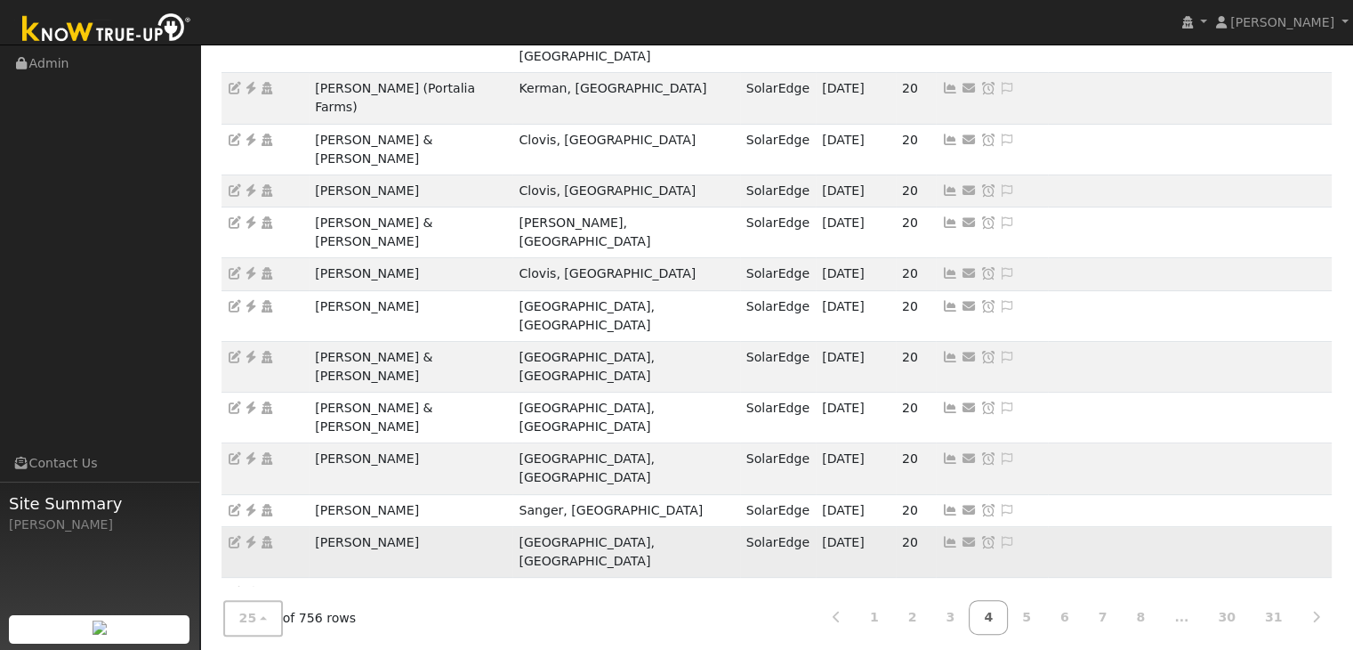
scroll to position [495, 0]
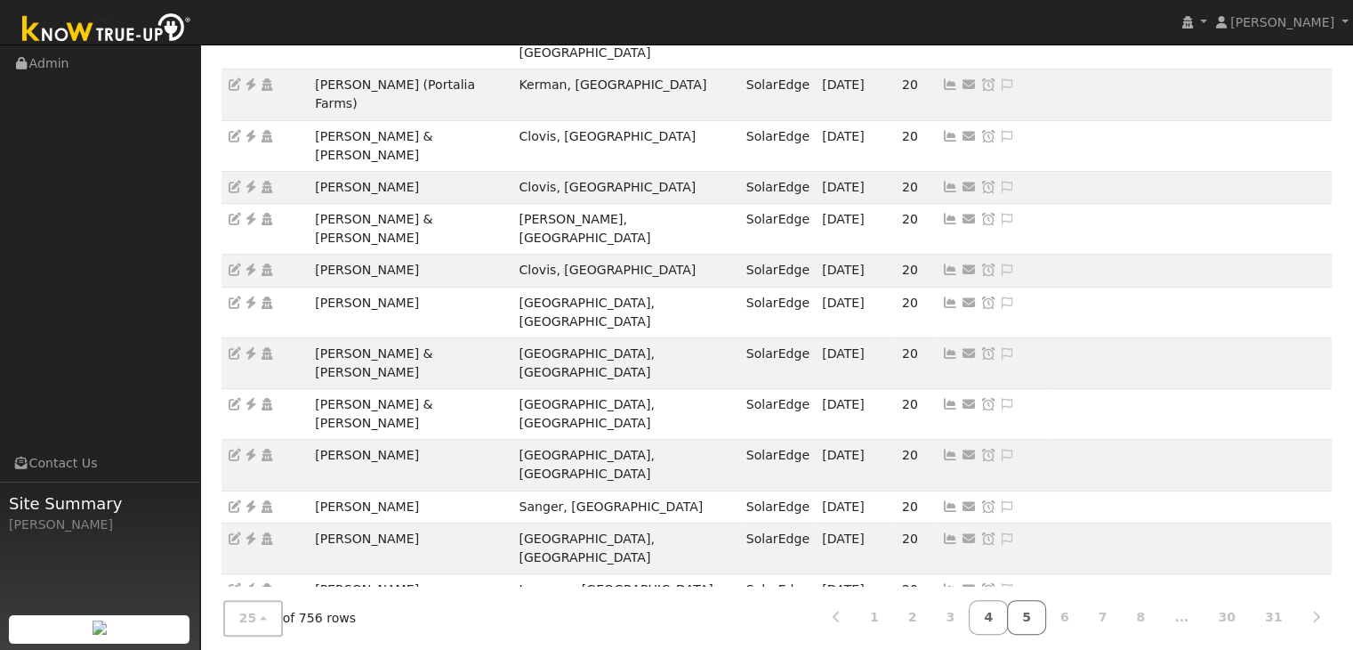
click at [1046, 620] on link "5" at bounding box center [1026, 617] width 39 height 35
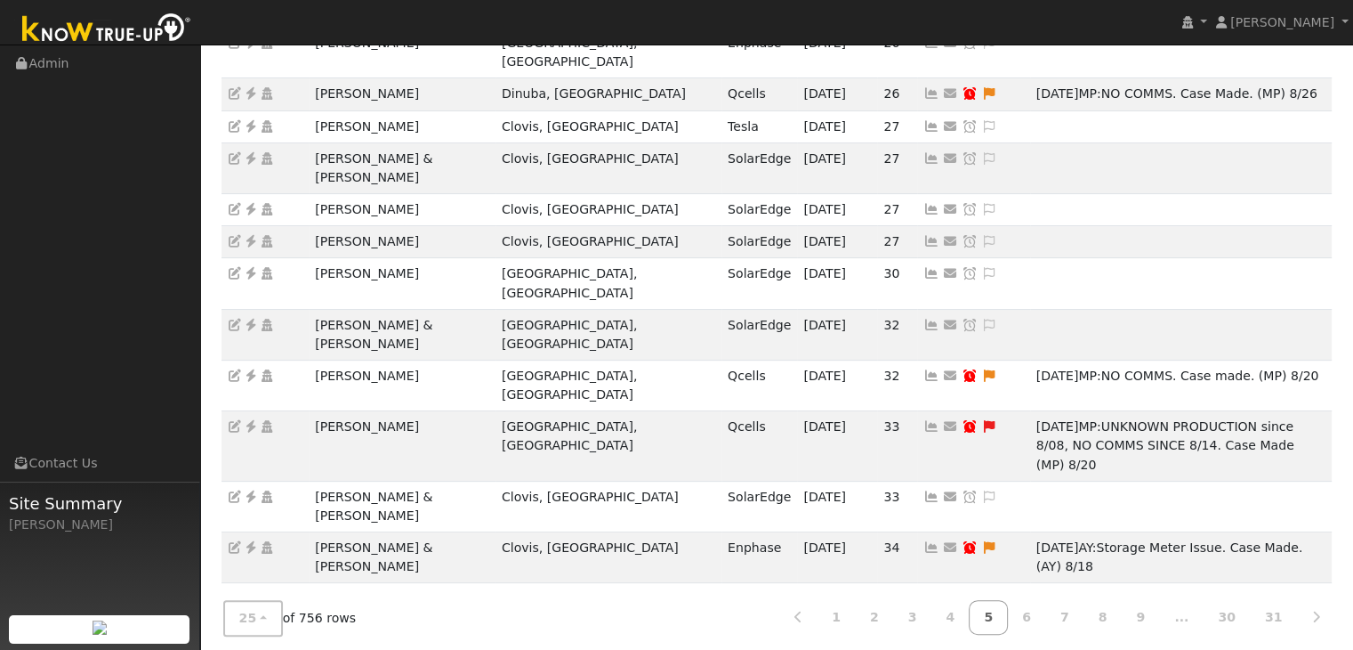
scroll to position [513, 0]
click at [1046, 613] on link "6" at bounding box center [1026, 617] width 39 height 35
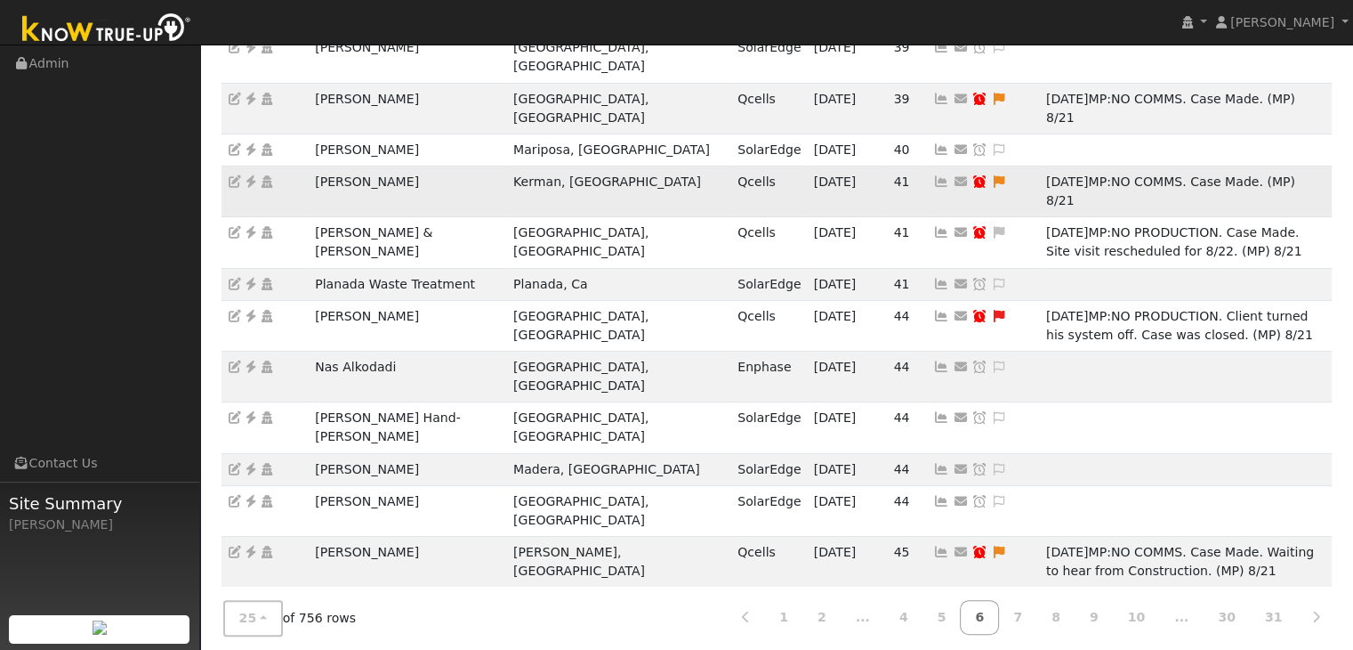
scroll to position [552, 0]
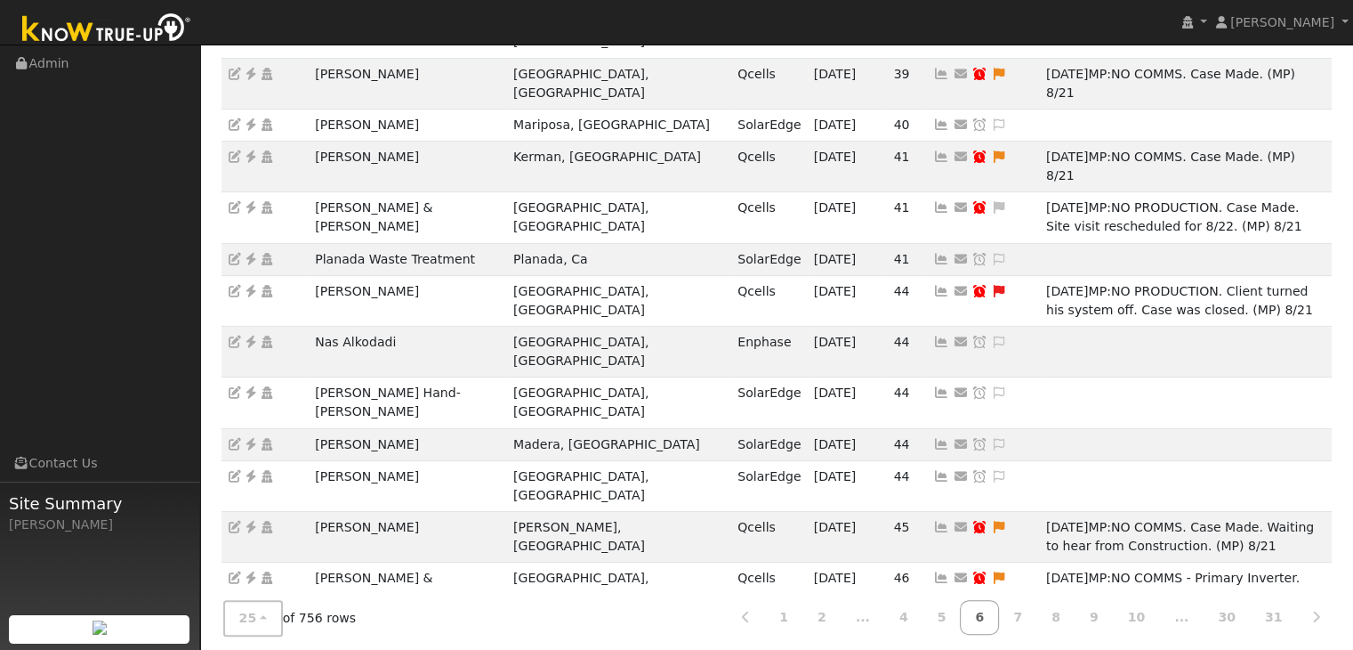
click at [250, 623] on icon at bounding box center [251, 629] width 16 height 12
click at [991, 623] on icon at bounding box center [999, 629] width 16 height 12
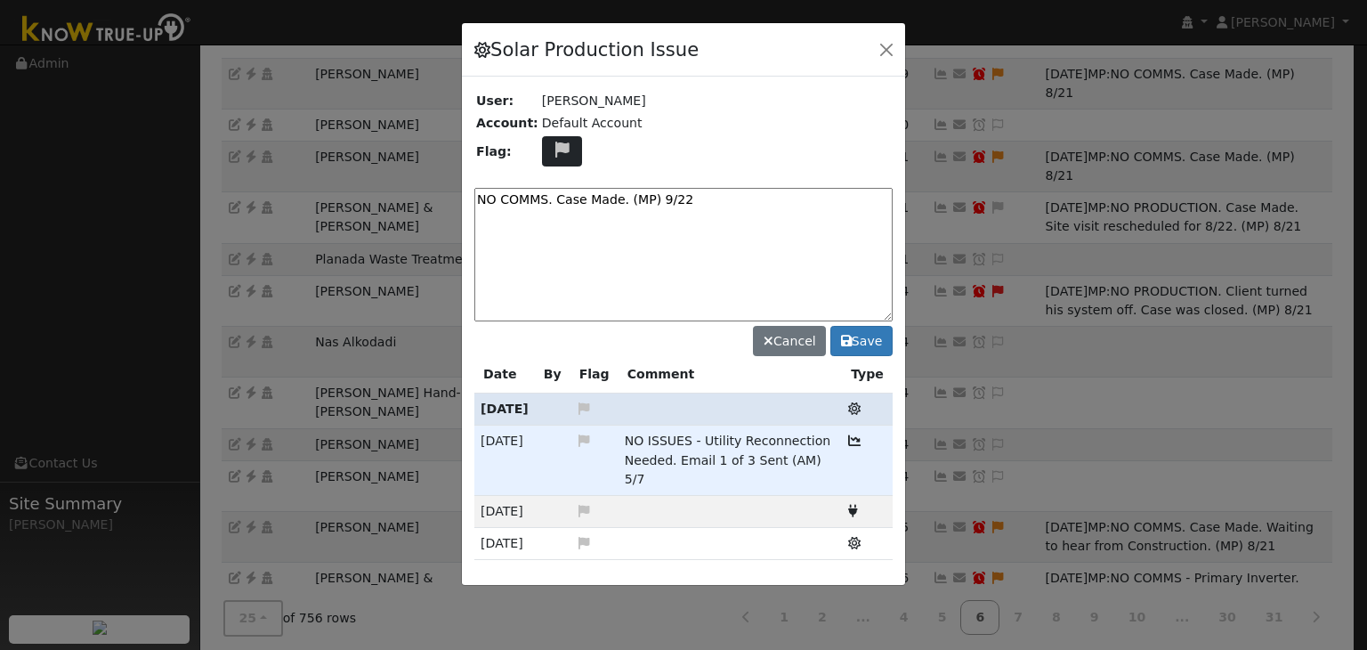
type textarea "NO COMMS. Case Made. (MP) 9/22"
click at [552, 151] on icon at bounding box center [562, 149] width 20 height 16
click at [553, 230] on icon at bounding box center [561, 235] width 20 height 16
click at [861, 342] on button "Save" at bounding box center [861, 341] width 62 height 30
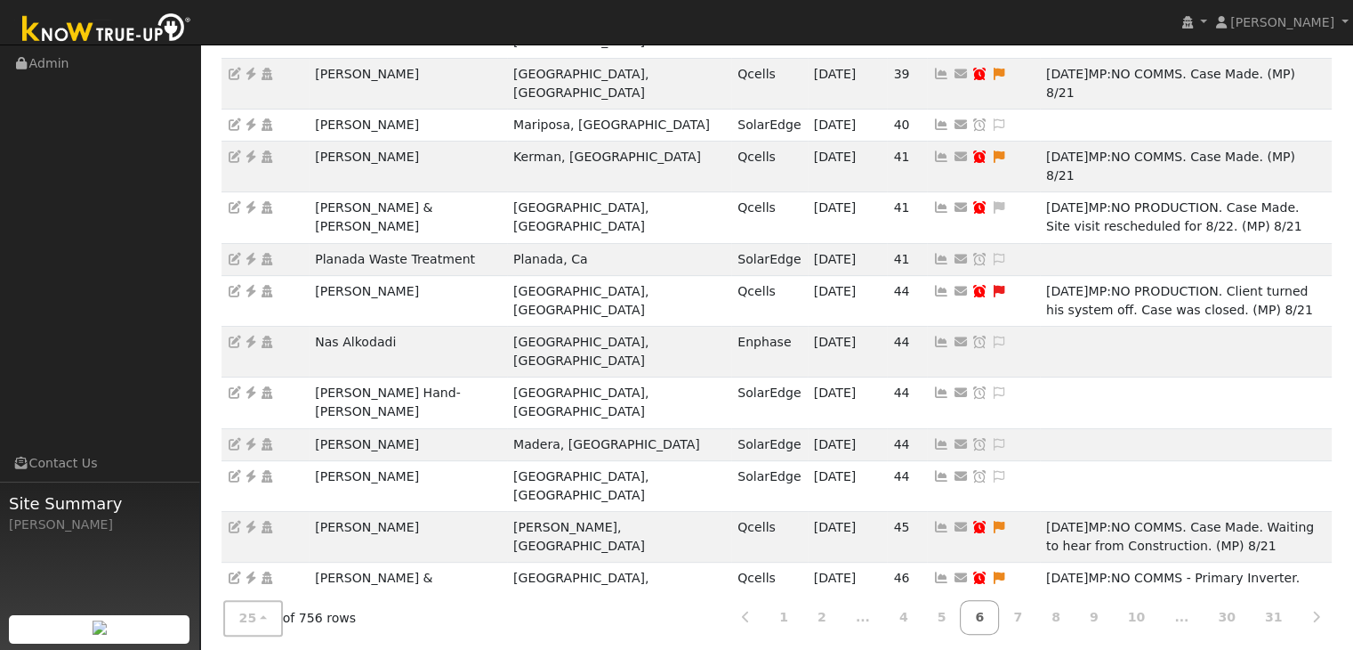
drag, startPoint x: 827, startPoint y: 419, endPoint x: 763, endPoint y: 350, distance: 93.9
click at [972, 623] on icon at bounding box center [980, 629] width 16 height 12
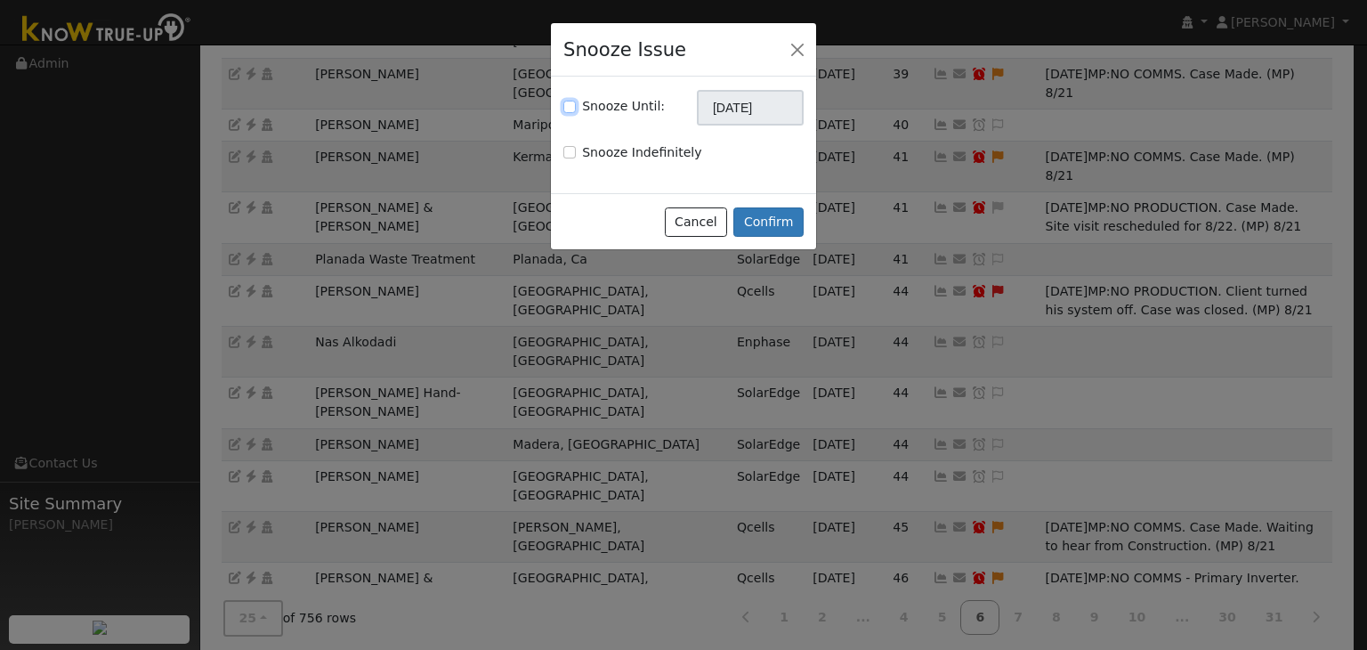
click at [566, 110] on input "Snooze Until:" at bounding box center [569, 107] width 12 height 12
checkbox input "true"
click at [759, 112] on input "[DATE]" at bounding box center [750, 108] width 107 height 36
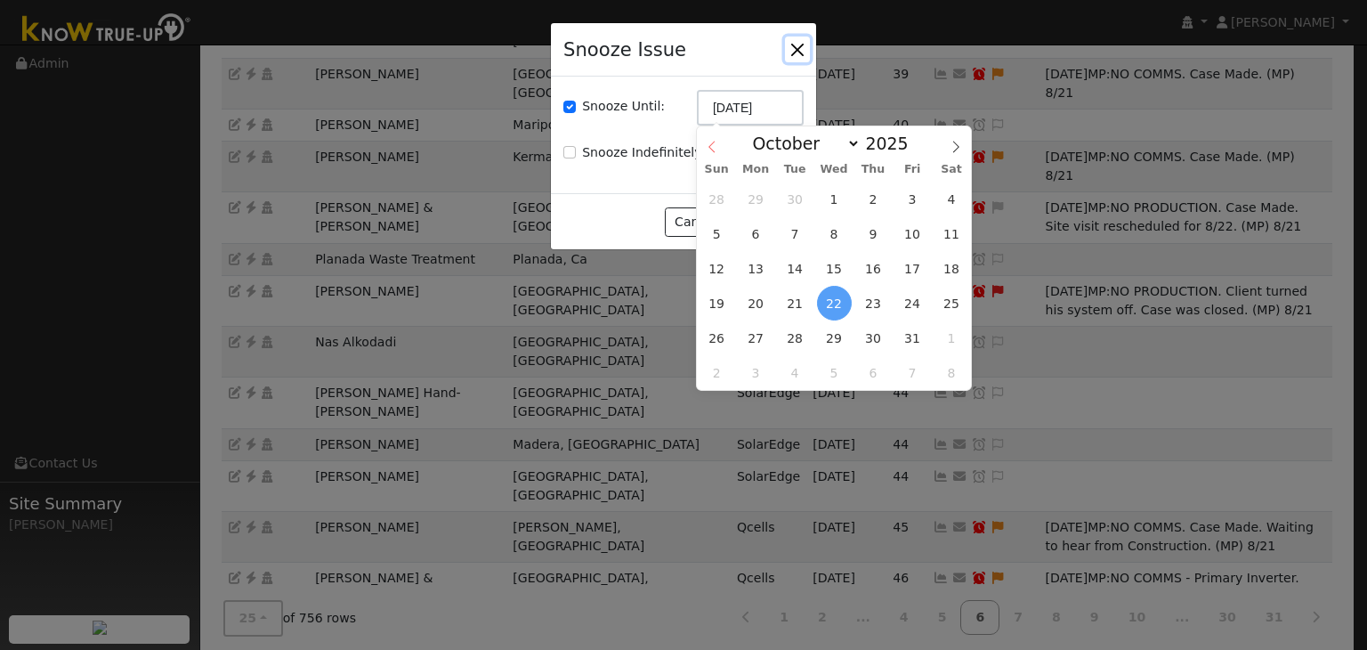
click at [713, 141] on icon at bounding box center [712, 147] width 12 height 12
select select "8"
click at [759, 332] on span "29" at bounding box center [756, 337] width 35 height 35
type input "09/29/2025"
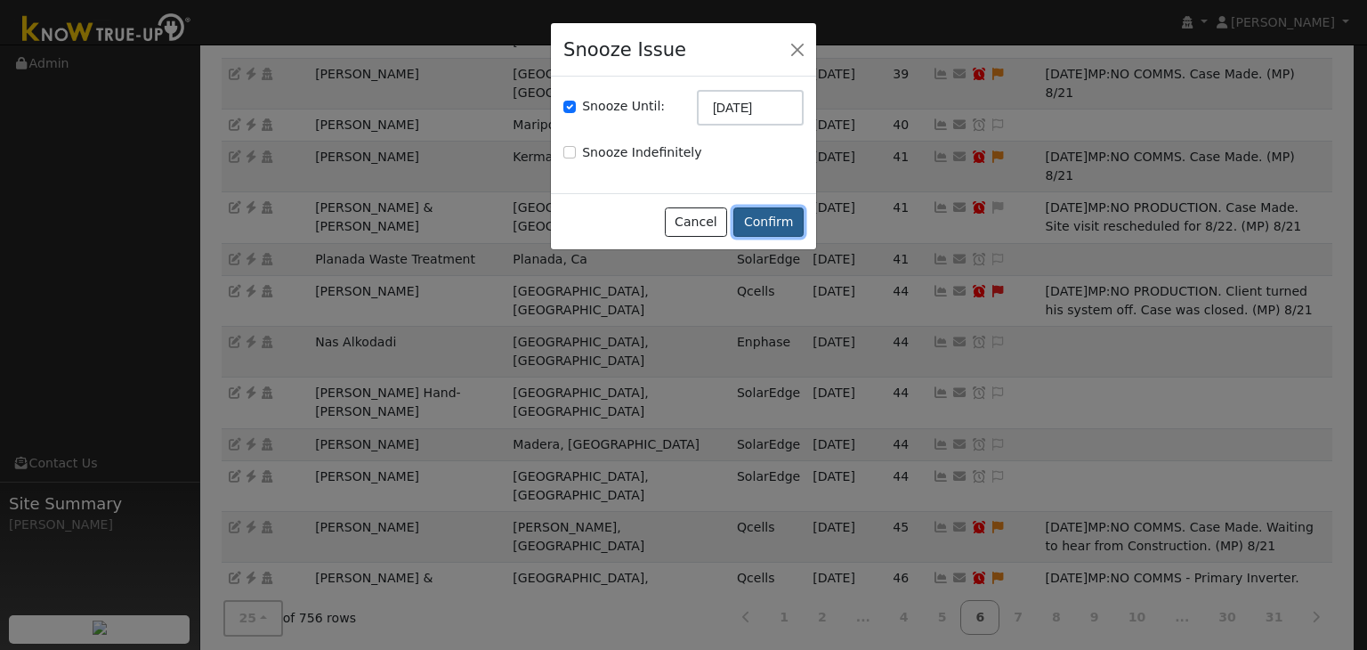
click at [764, 224] on button "Confirm" at bounding box center [768, 222] width 70 height 30
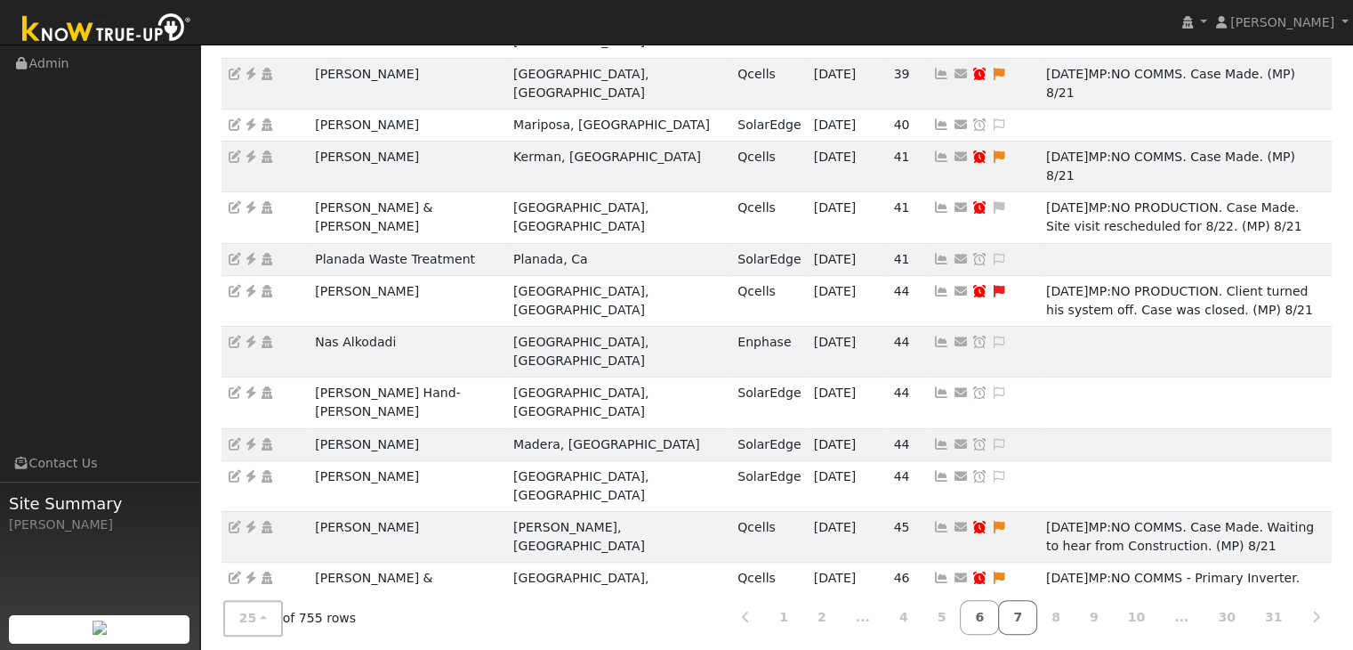
click at [1038, 612] on link "7" at bounding box center [1017, 617] width 39 height 35
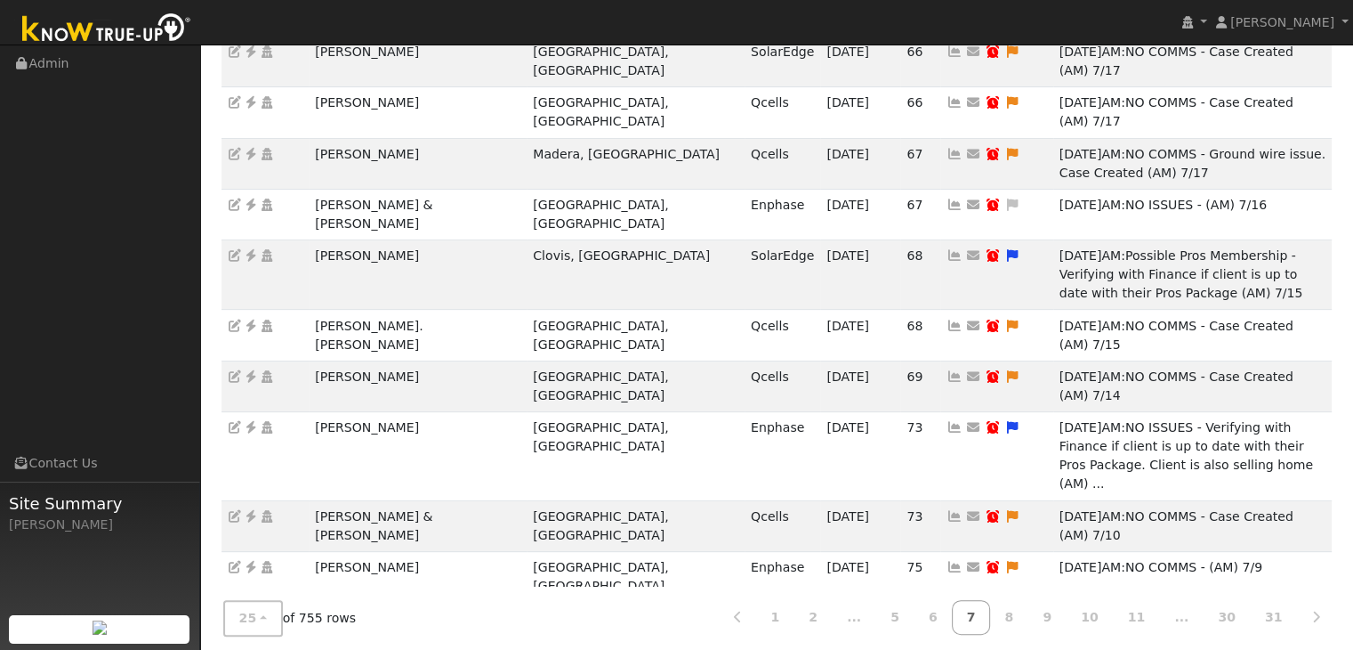
scroll to position [645, 0]
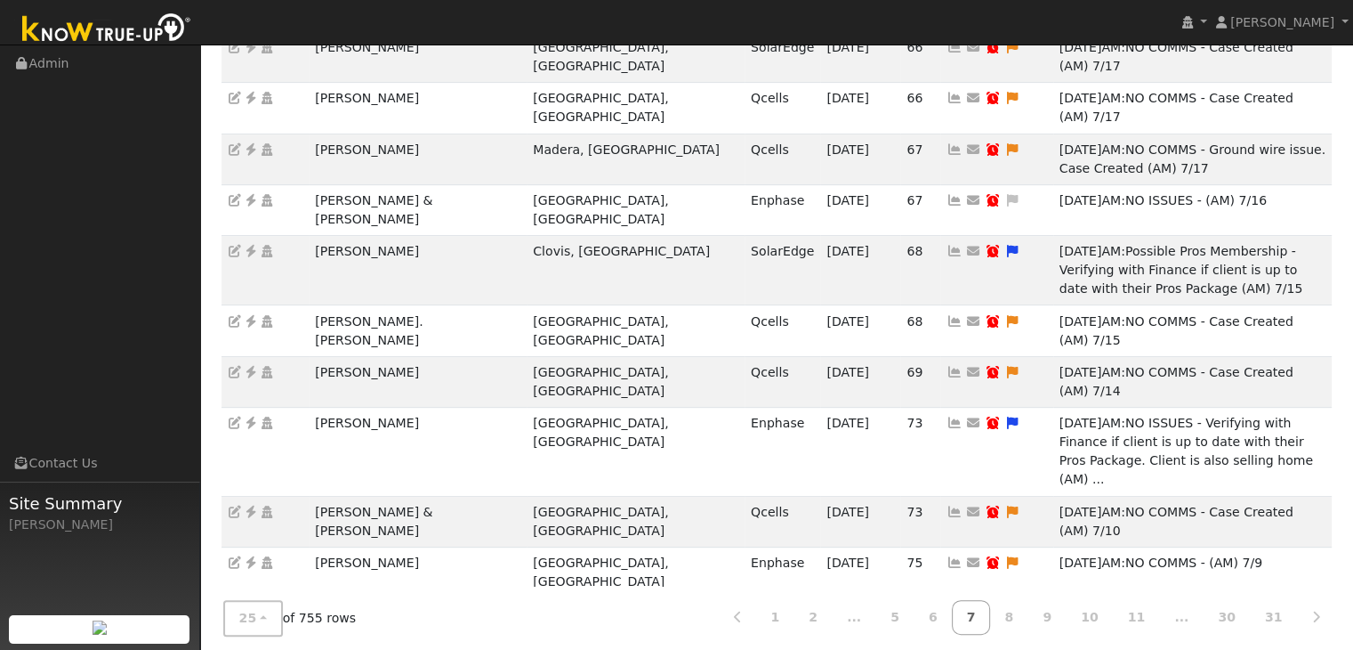
drag, startPoint x: 299, startPoint y: 422, endPoint x: 467, endPoint y: 416, distance: 168.3
copy tr "Romualdo Nova Ortiz"
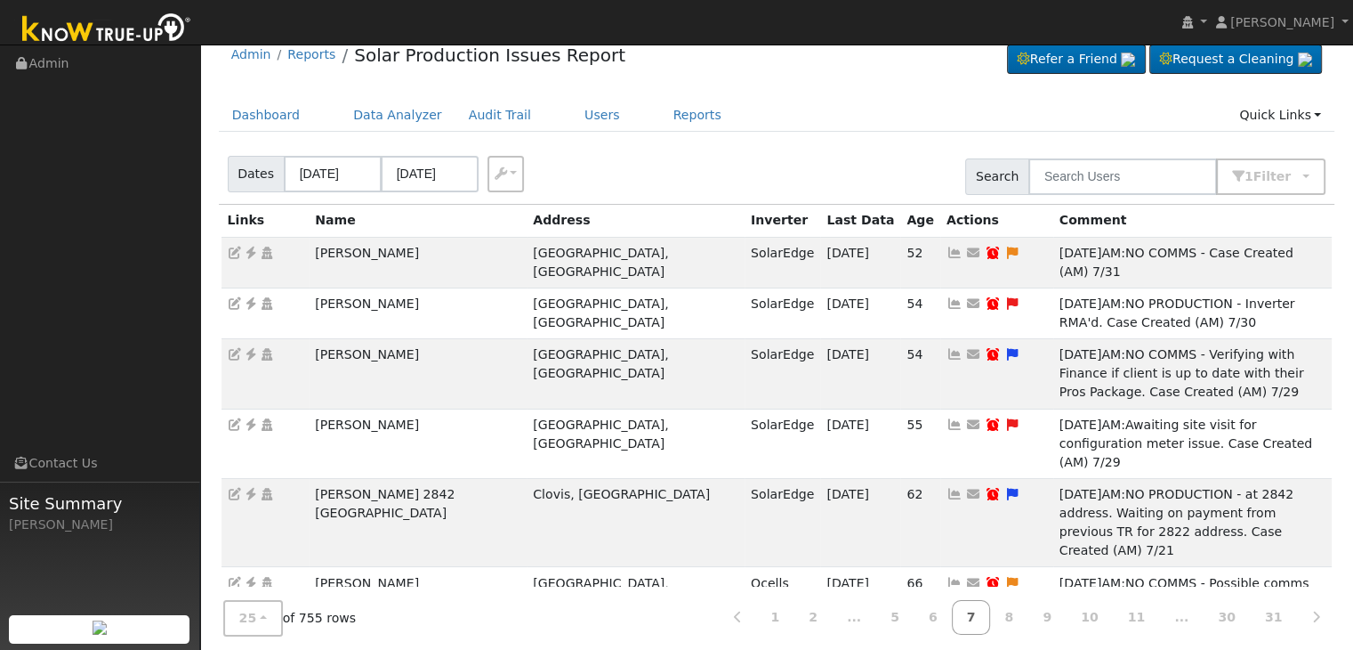
scroll to position [0, 0]
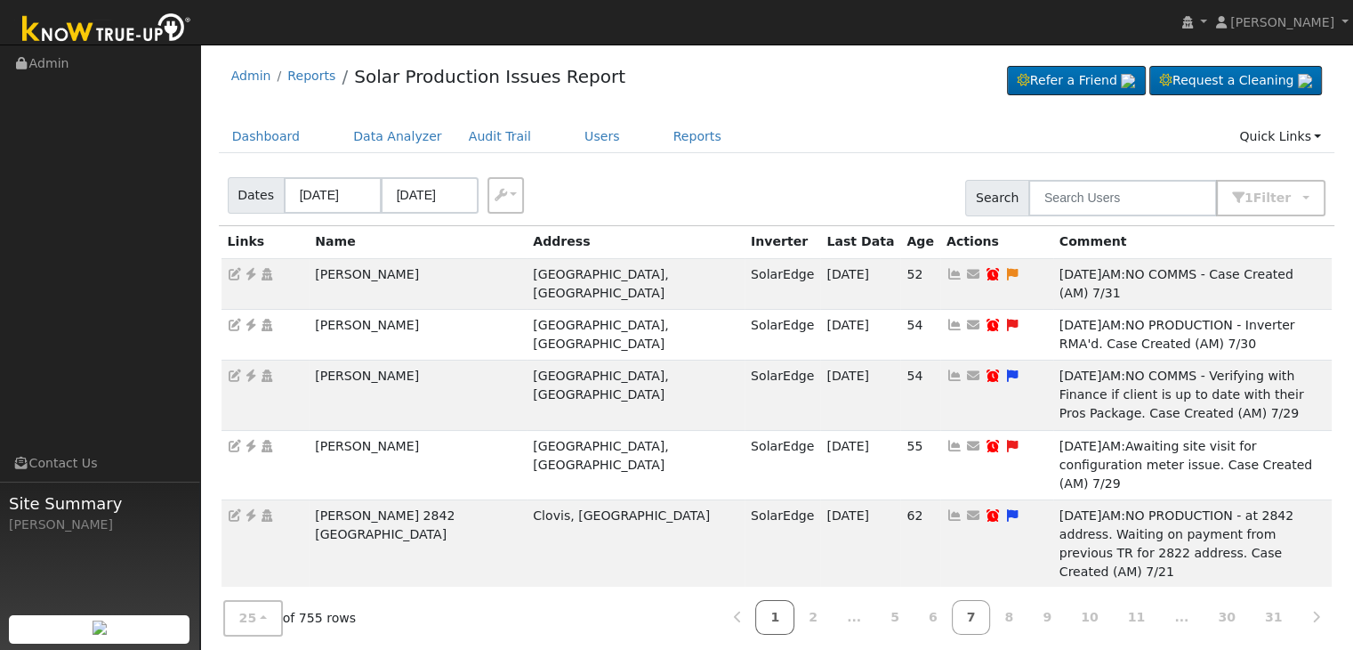
click at [795, 617] on link "1" at bounding box center [774, 617] width 39 height 35
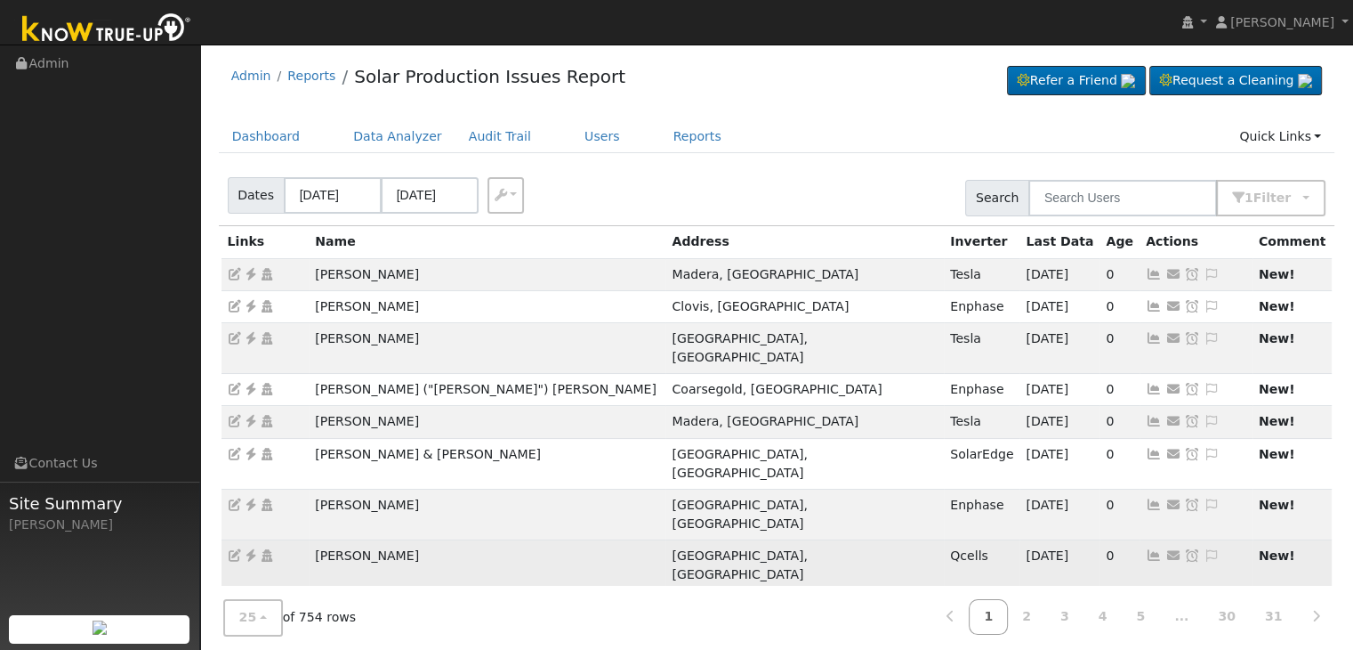
click at [251, 549] on icon at bounding box center [251, 555] width 16 height 12
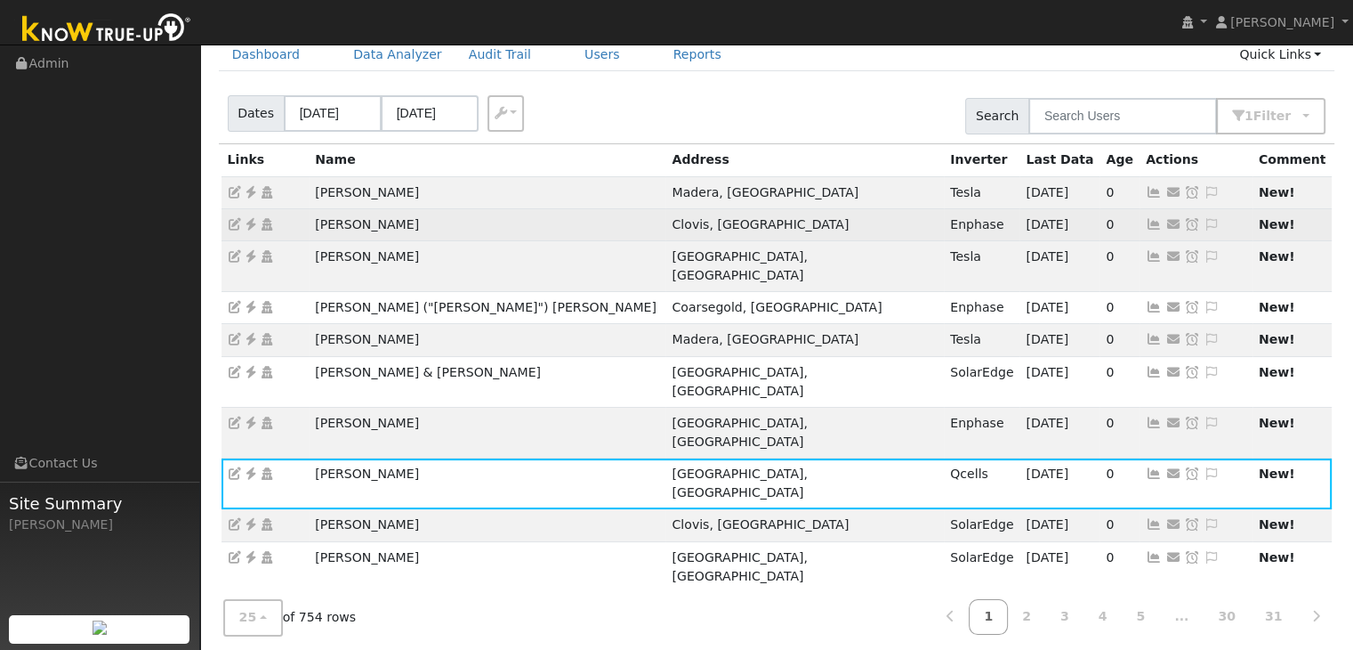
scroll to position [89, 0]
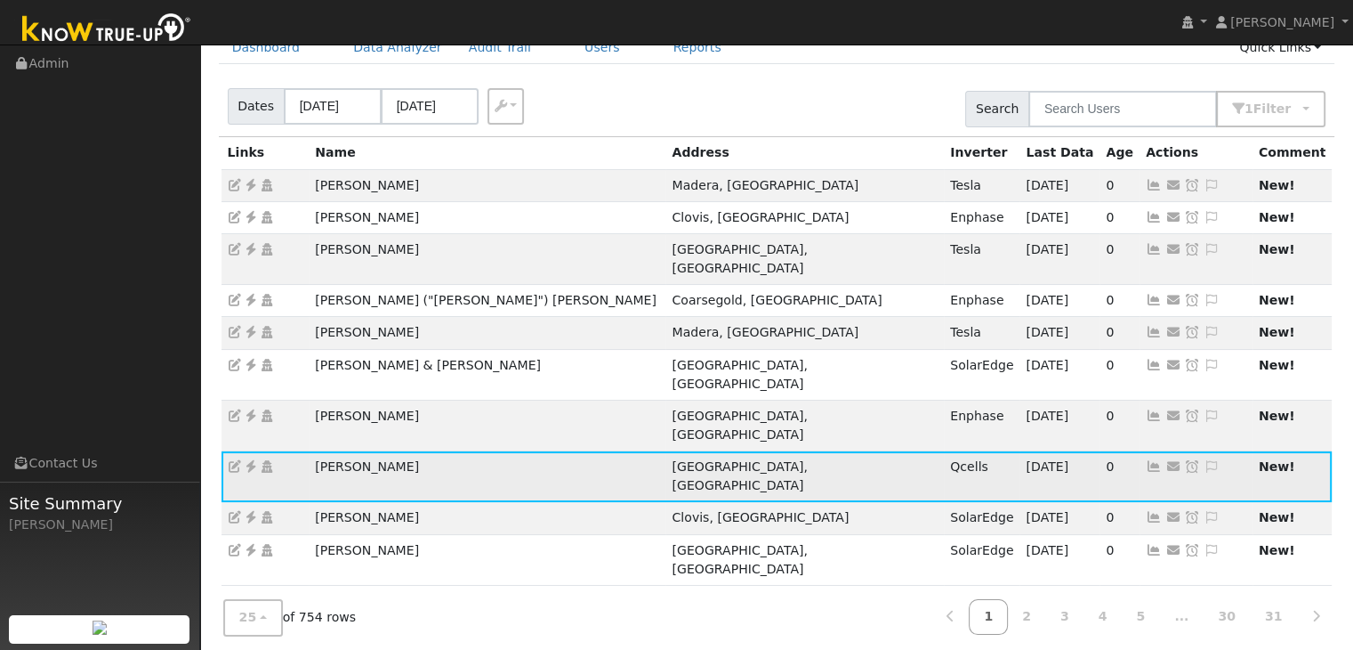
click at [1204, 460] on icon at bounding box center [1212, 466] width 16 height 12
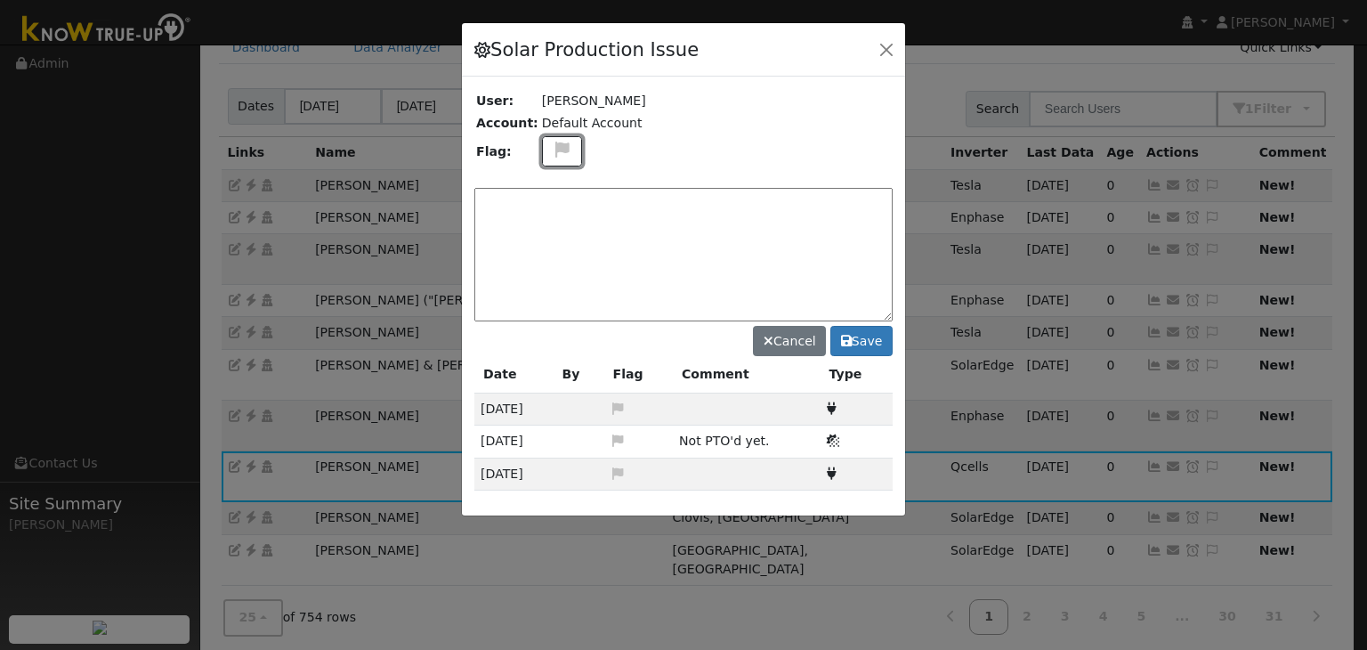
click at [557, 143] on icon at bounding box center [562, 149] width 20 height 16
click at [555, 229] on icon at bounding box center [561, 235] width 20 height 16
click at [560, 201] on textarea at bounding box center [683, 254] width 418 height 133
type textarea "NO COMMS. Case Made. (MP) 9/22"
click at [872, 348] on button "Save" at bounding box center [861, 341] width 62 height 30
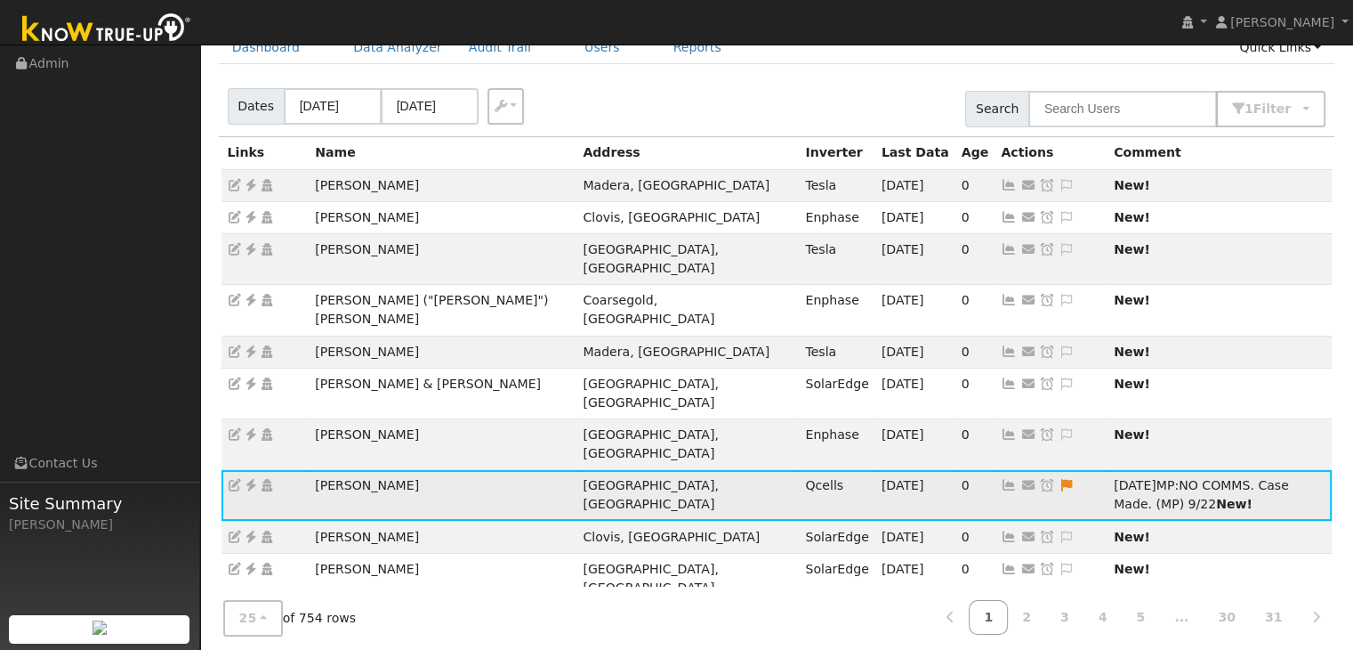
click at [1040, 479] on icon at bounding box center [1048, 485] width 16 height 12
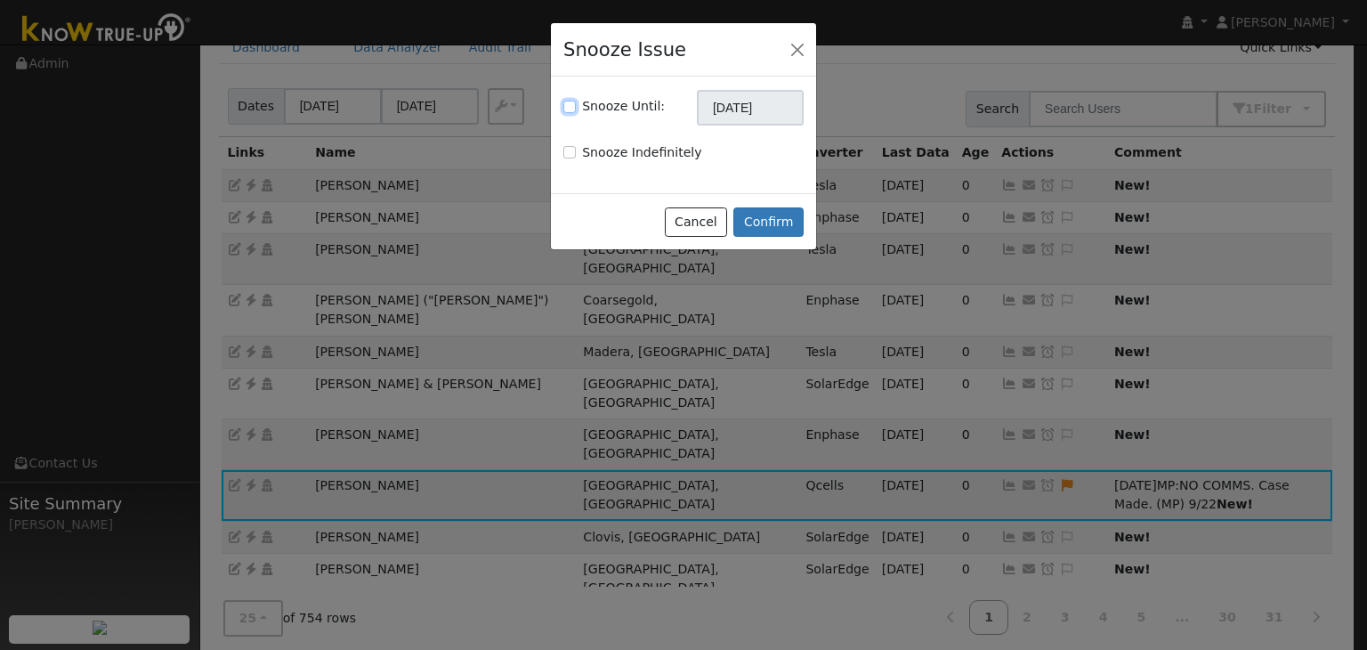
click at [571, 105] on input "Snooze Until:" at bounding box center [569, 107] width 12 height 12
checkbox input "true"
click at [711, 112] on input "[DATE]" at bounding box center [750, 108] width 107 height 36
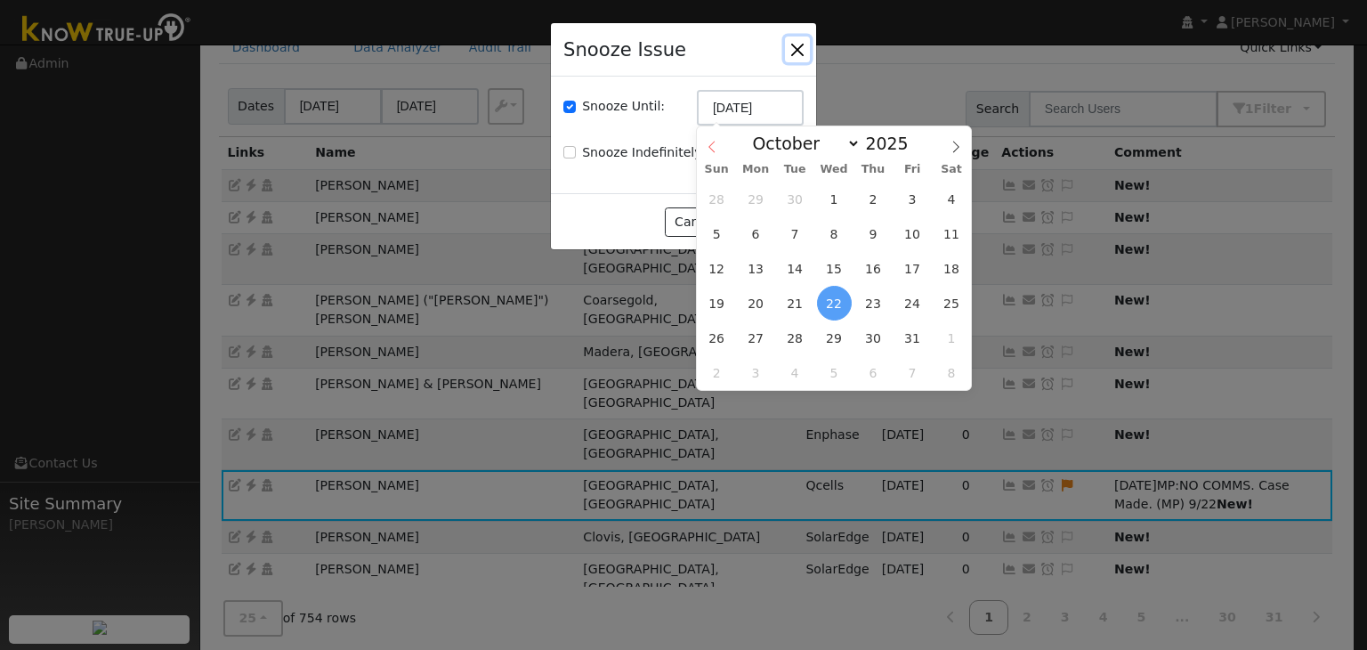
click at [711, 151] on icon at bounding box center [712, 147] width 12 height 12
select select "8"
click at [769, 342] on span "29" at bounding box center [756, 337] width 35 height 35
type input "09/29/2025"
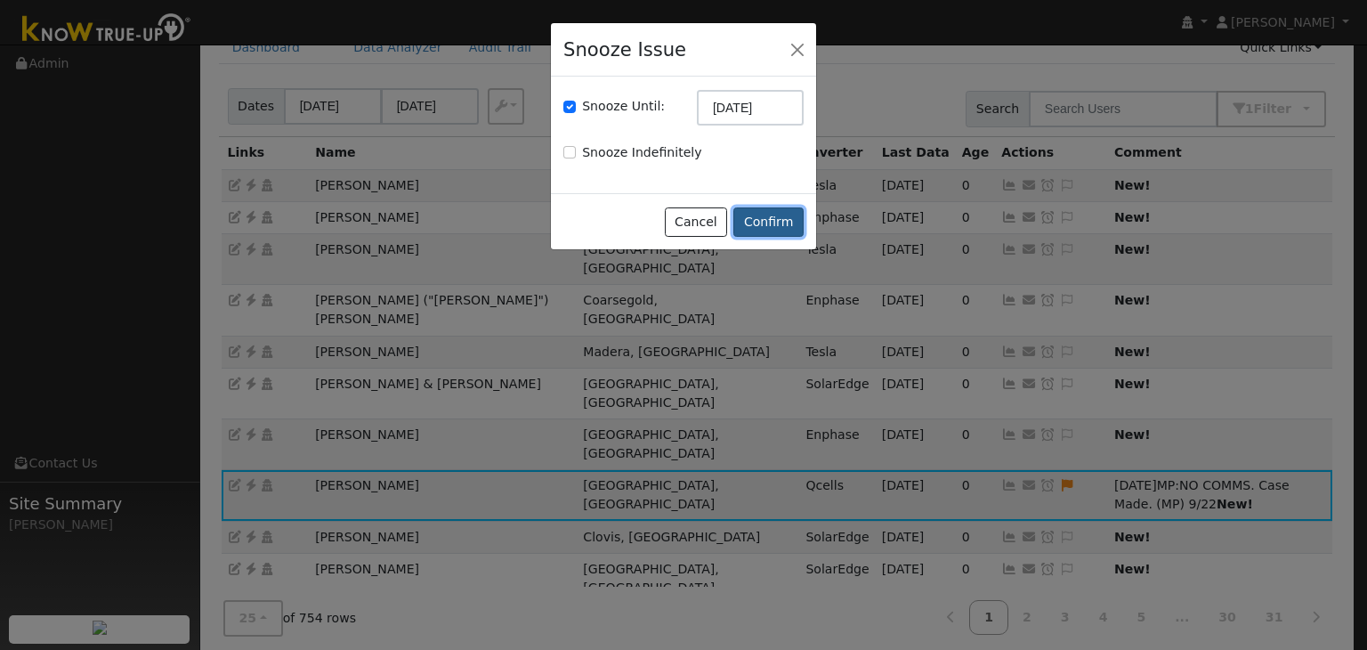
click at [771, 214] on button "Confirm" at bounding box center [768, 222] width 70 height 30
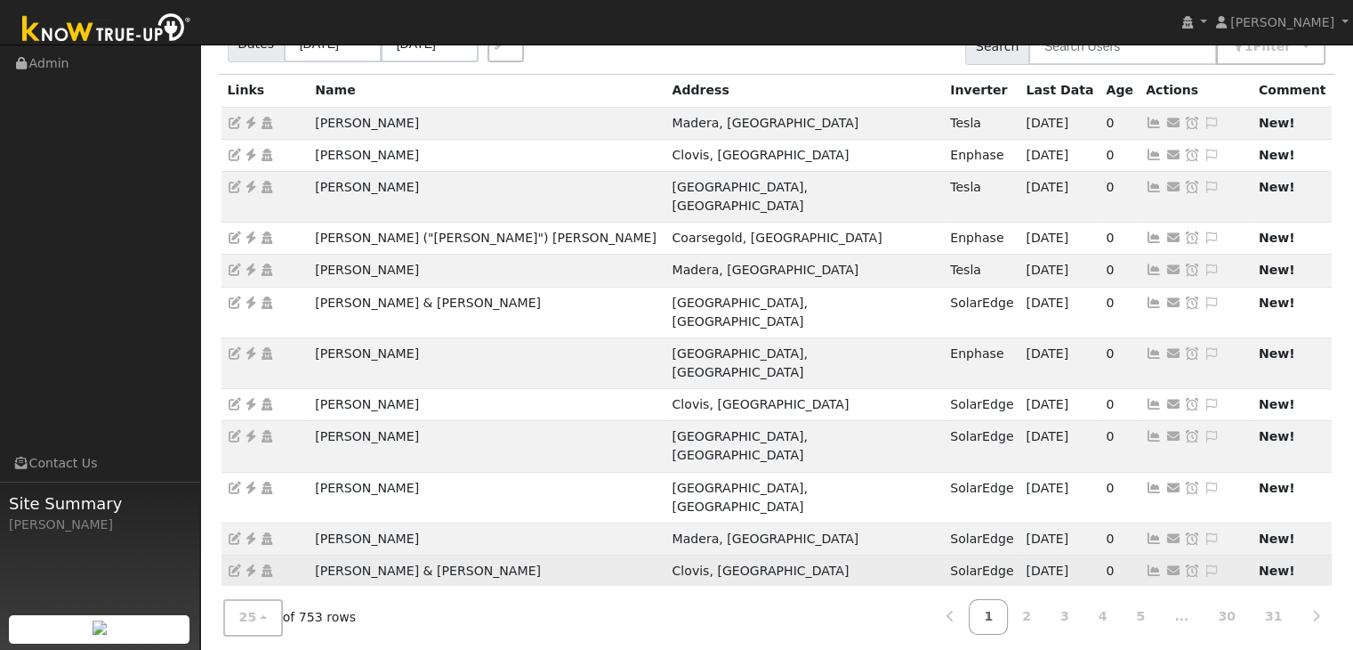
scroll to position [0, 0]
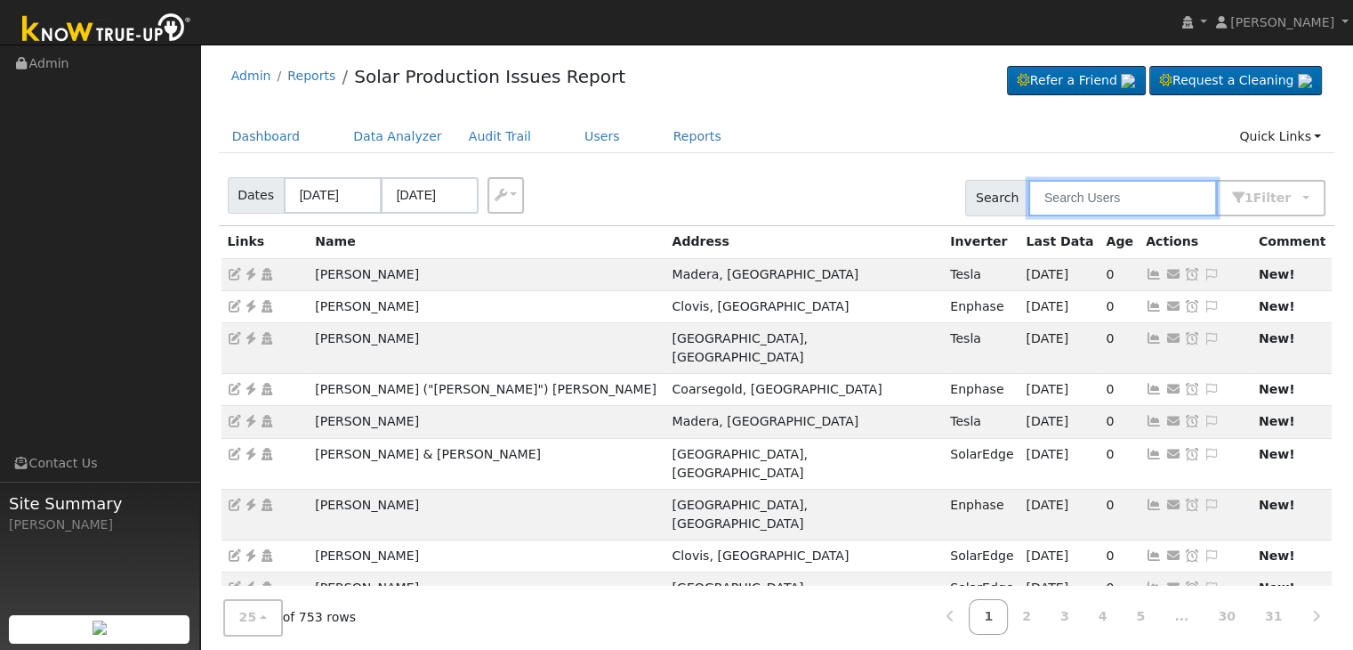
click at [1075, 208] on input "text" at bounding box center [1123, 198] width 189 height 36
click at [1111, 200] on input "text" at bounding box center [1123, 198] width 189 height 36
paste input "[PERSON_NAME]"
type input "[PERSON_NAME]"
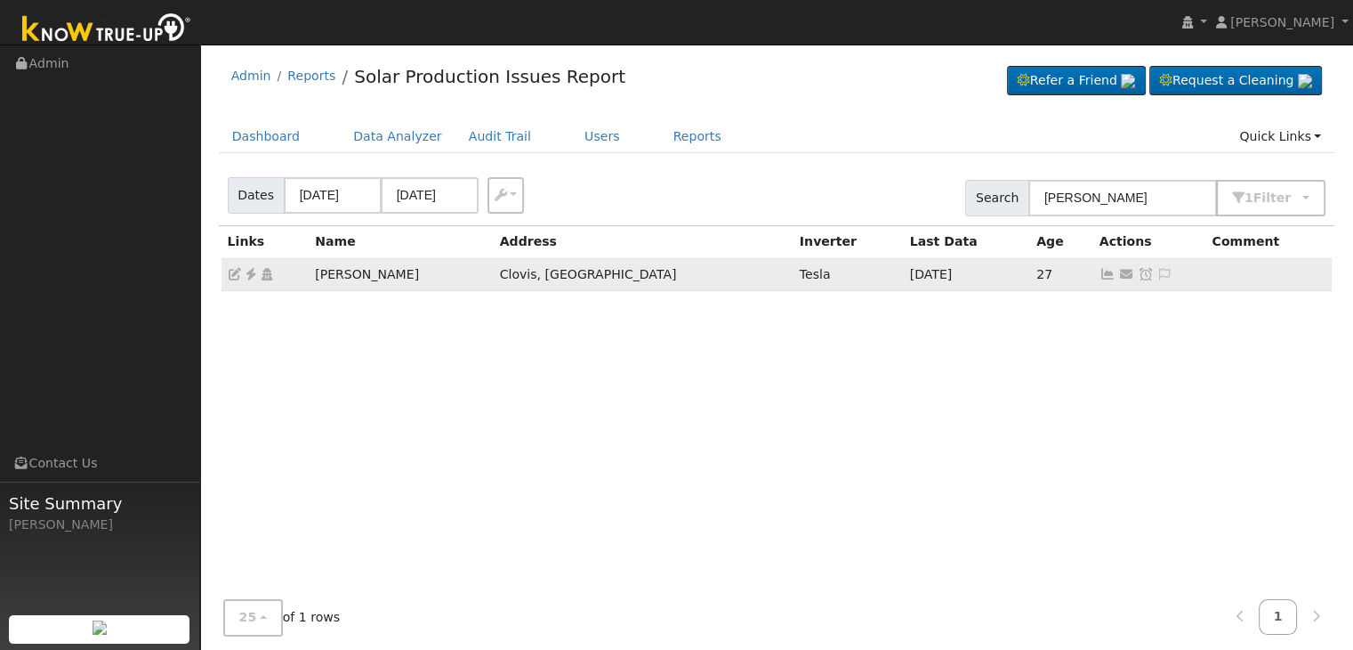
click at [253, 275] on icon at bounding box center [251, 274] width 16 height 12
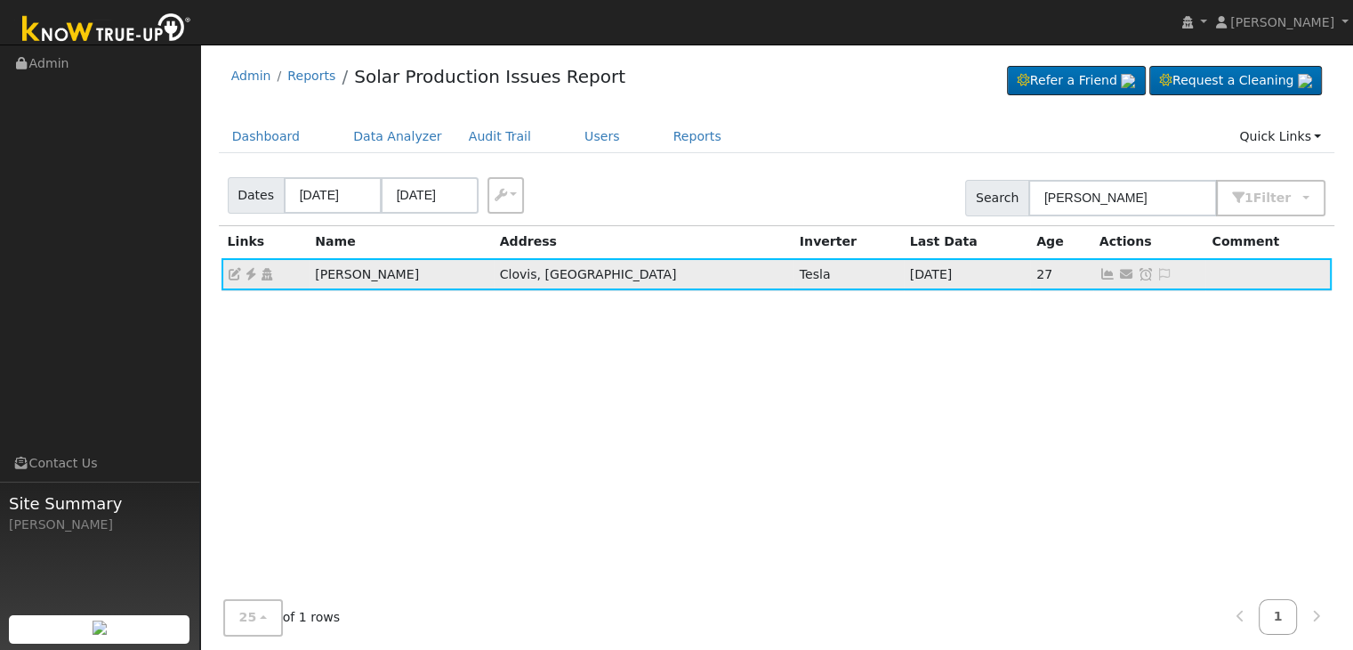
click at [1157, 275] on icon at bounding box center [1165, 274] width 16 height 12
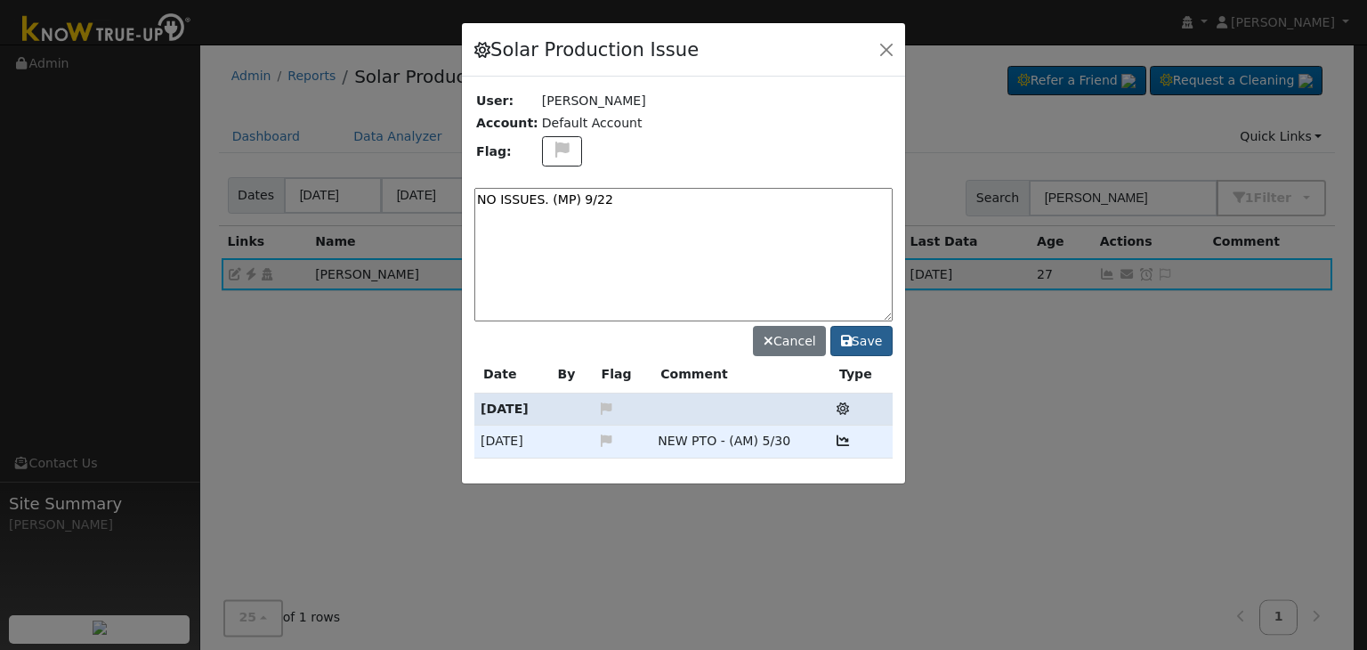
type textarea "NO ISSUES. (MP) 9/22"
click at [876, 339] on button "Save" at bounding box center [861, 341] width 62 height 30
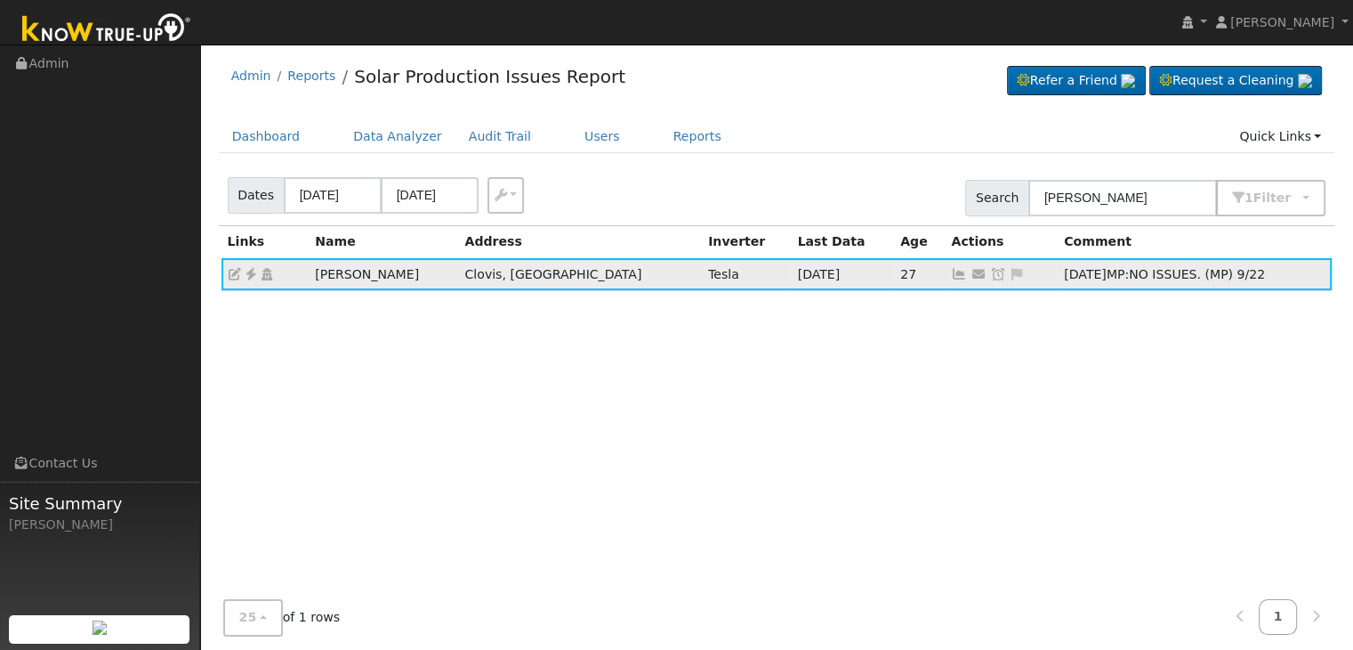
click at [990, 273] on icon at bounding box center [998, 274] width 16 height 12
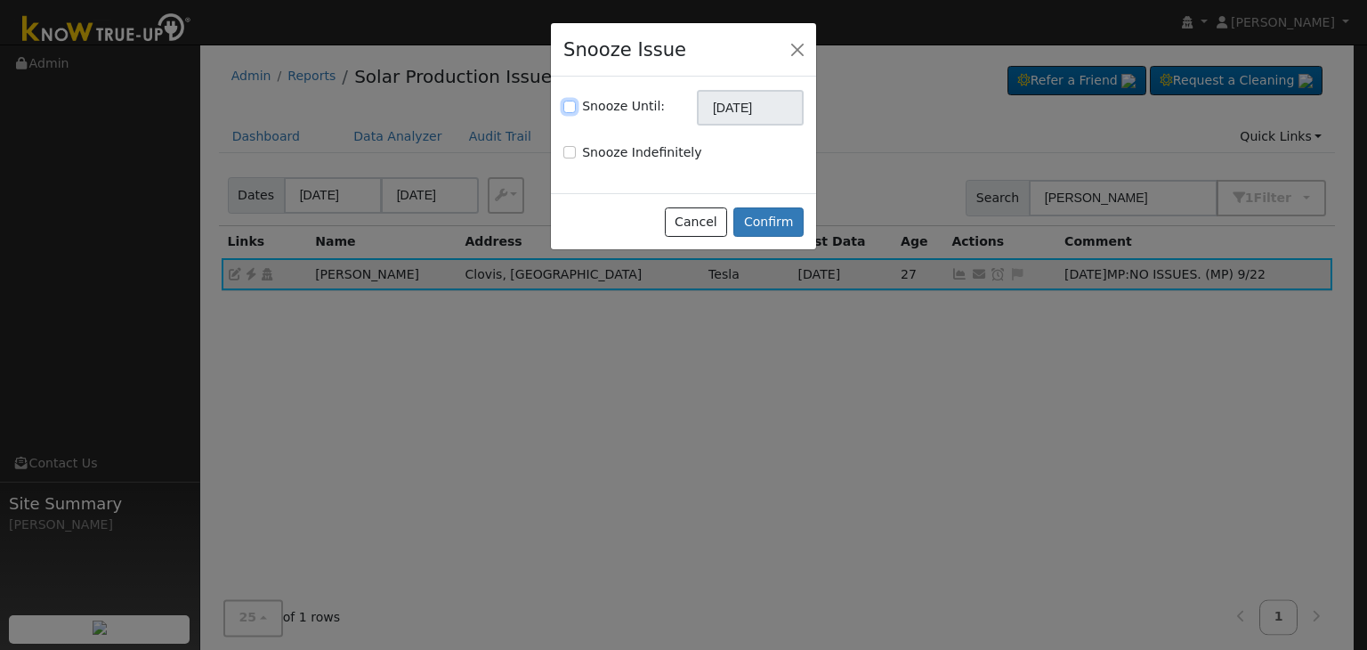
click at [569, 111] on input "Snooze Until:" at bounding box center [569, 107] width 12 height 12
checkbox input "true"
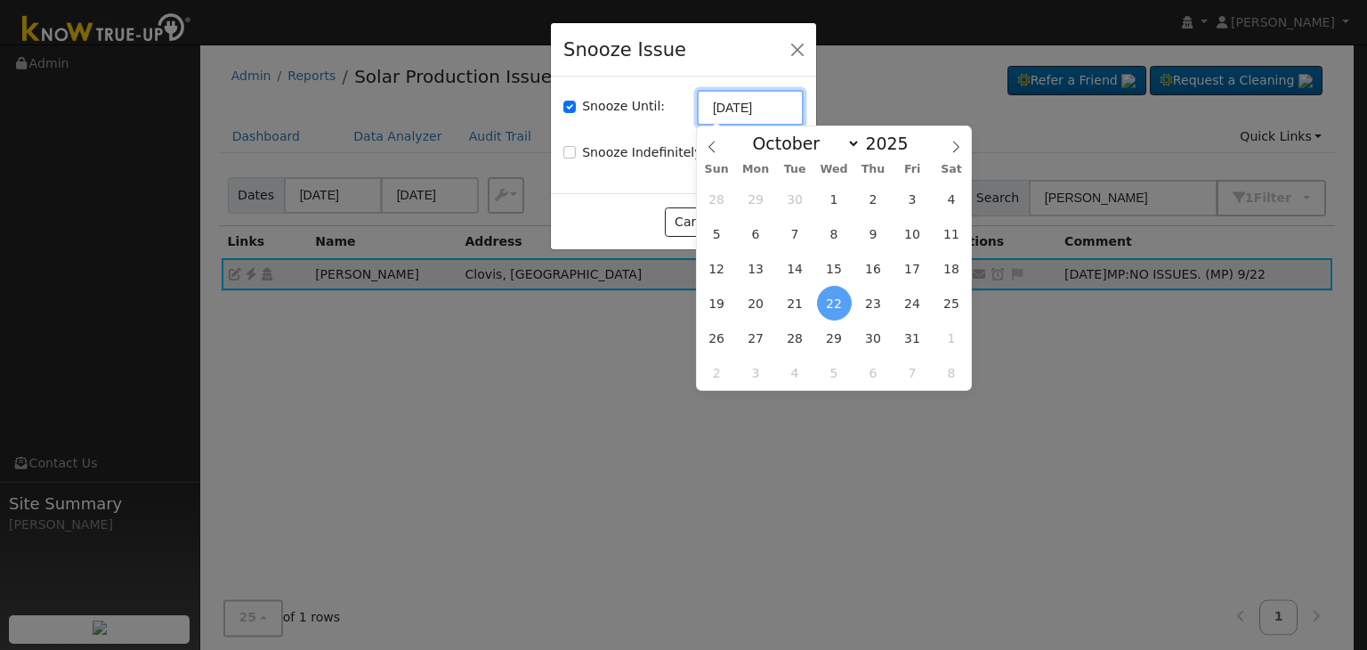
click at [719, 111] on input "[DATE]" at bounding box center [750, 108] width 107 height 36
click at [705, 139] on span at bounding box center [712, 141] width 30 height 30
select select "8"
click at [750, 334] on span "29" at bounding box center [756, 337] width 35 height 35
type input "09/29/2025"
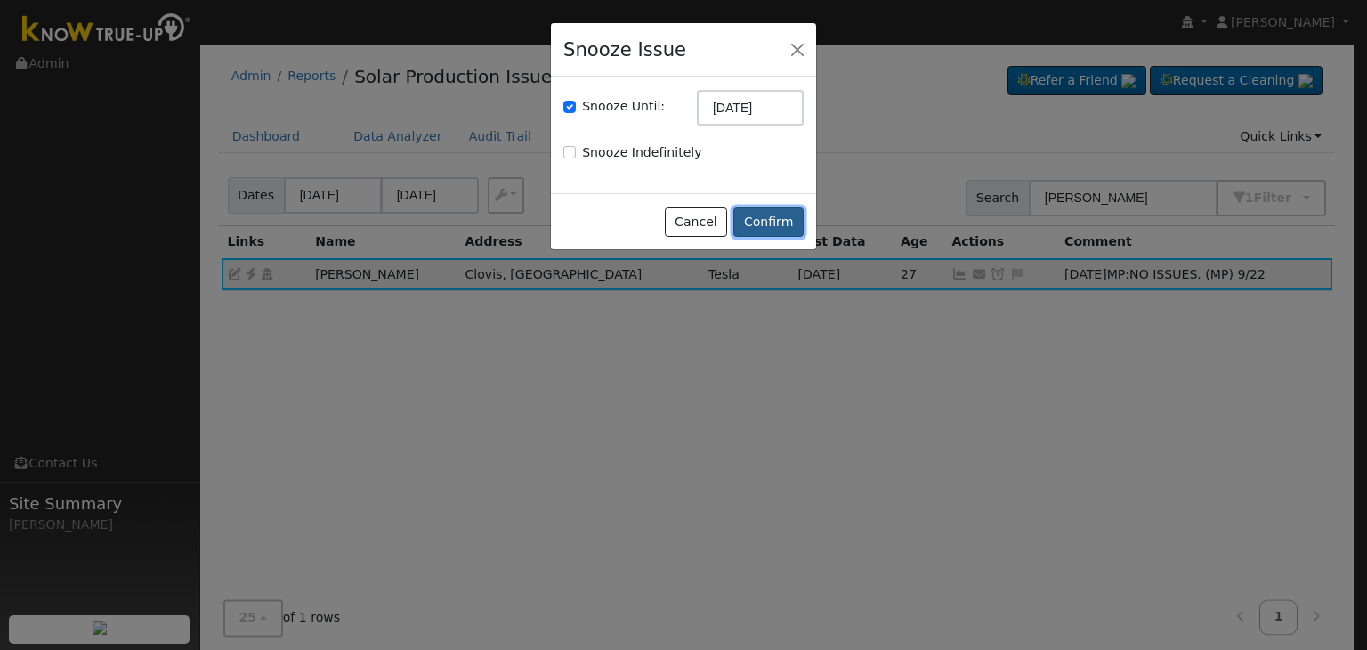
click at [762, 221] on button "Confirm" at bounding box center [768, 222] width 70 height 30
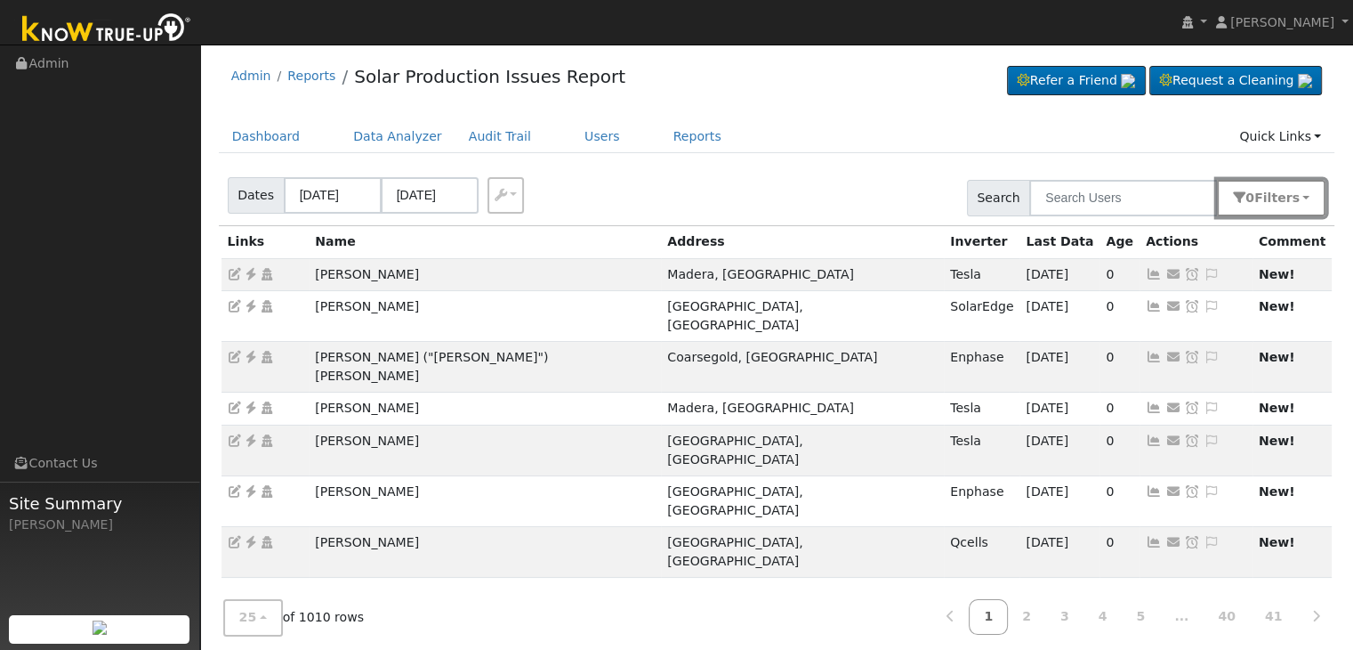
click at [1292, 190] on span "Filter s" at bounding box center [1277, 197] width 45 height 14
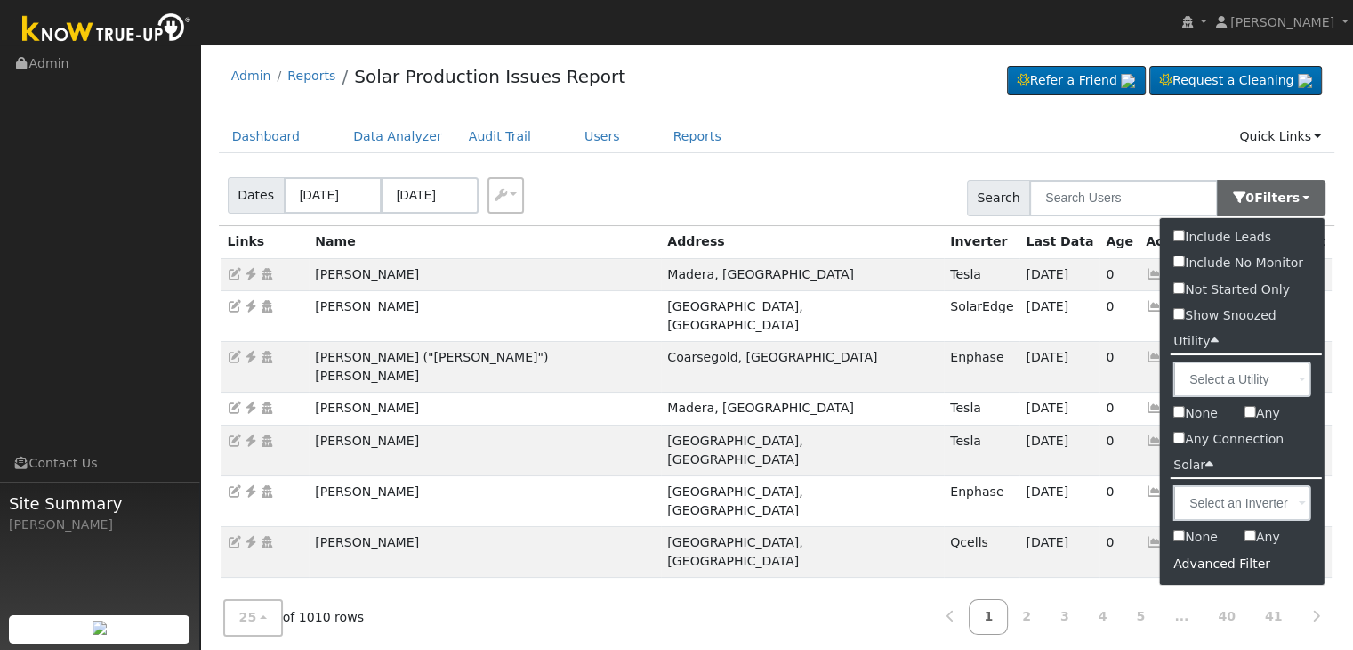
click at [1204, 316] on label "Show Snoozed" at bounding box center [1225, 316] width 130 height 26
click at [1185, 316] on input "Show Snoozed" at bounding box center [1180, 314] width 12 height 12
checkbox input "true"
drag, startPoint x: 1025, startPoint y: 150, endPoint x: 1096, endPoint y: 174, distance: 74.9
click at [1025, 150] on ul "Dashboard Data Analyzer Audit Trail Users Reports Quick Links Quick Add Quick C…" at bounding box center [777, 136] width 1117 height 33
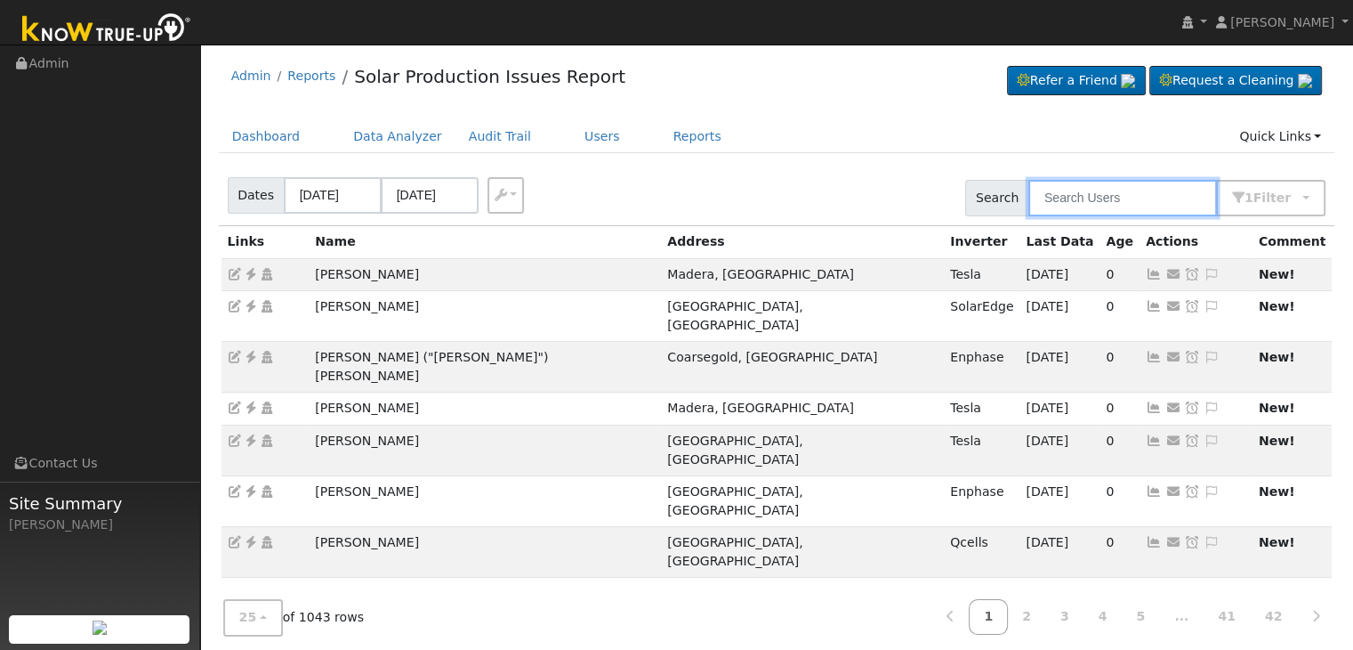
click at [1076, 186] on input "text" at bounding box center [1123, 198] width 189 height 36
paste input "Jonathan Yniguez"
type input "Jonathan Yniguez"
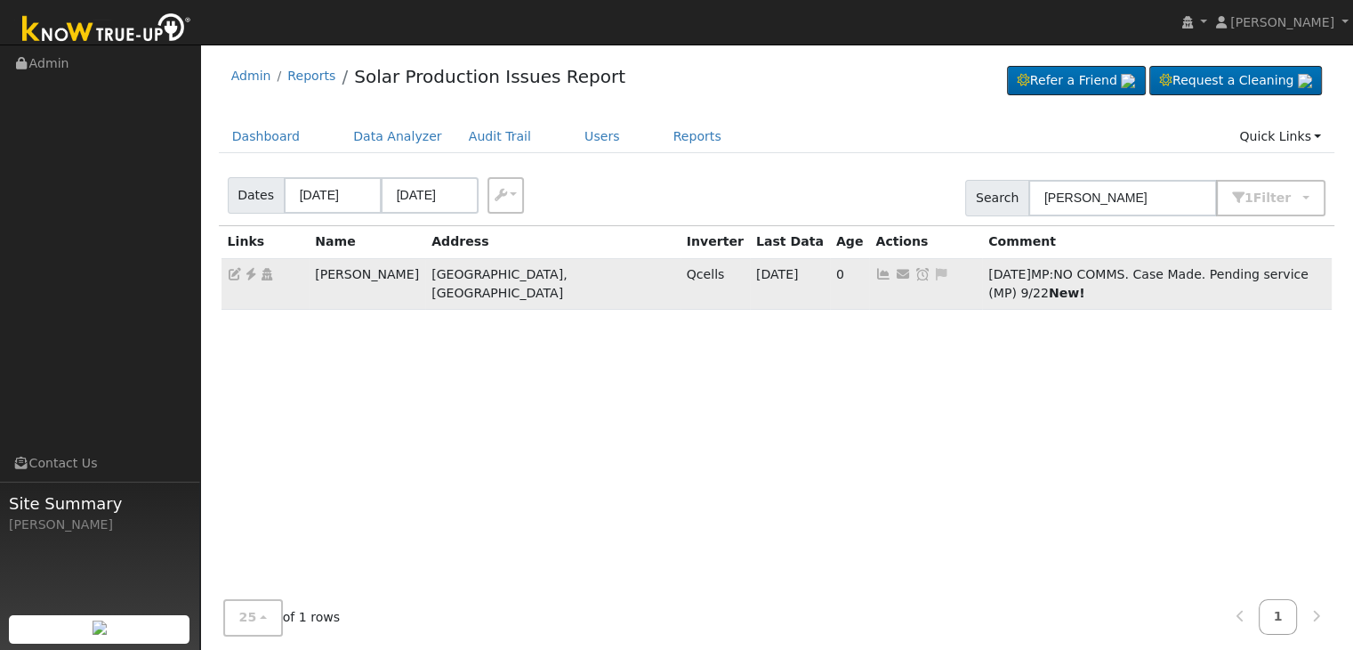
click at [933, 269] on icon at bounding box center [941, 274] width 16 height 12
type textarea "NO COMMS. Case Made. Pending service (MP) 9/22"
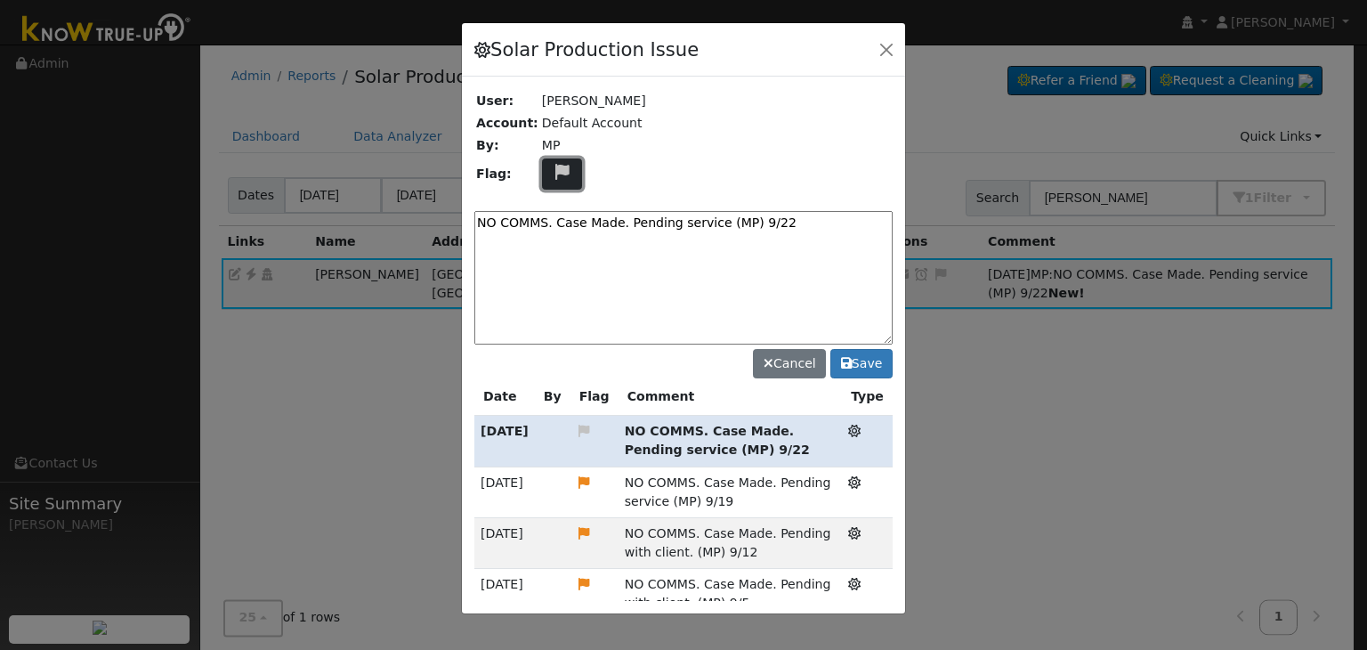
click at [557, 165] on icon at bounding box center [562, 172] width 20 height 16
click at [552, 249] on icon at bounding box center [561, 257] width 20 height 16
click at [868, 357] on button "Save" at bounding box center [861, 364] width 62 height 30
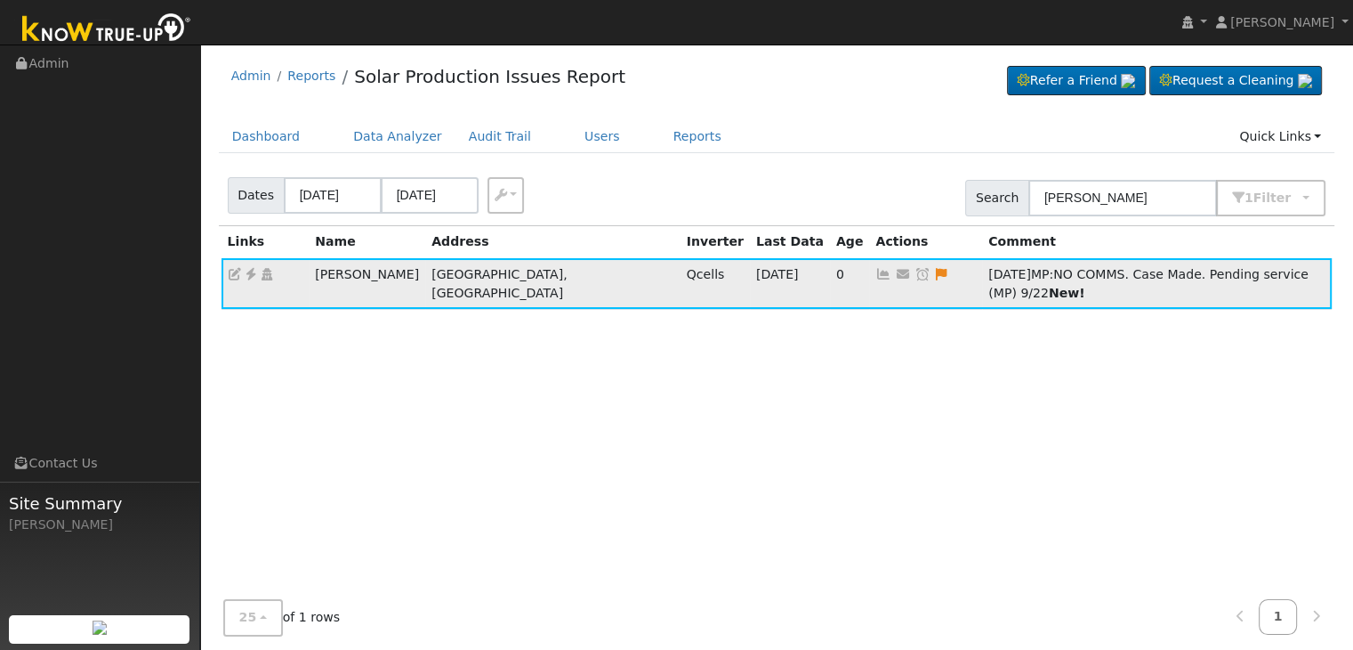
click at [933, 271] on icon at bounding box center [941, 274] width 16 height 12
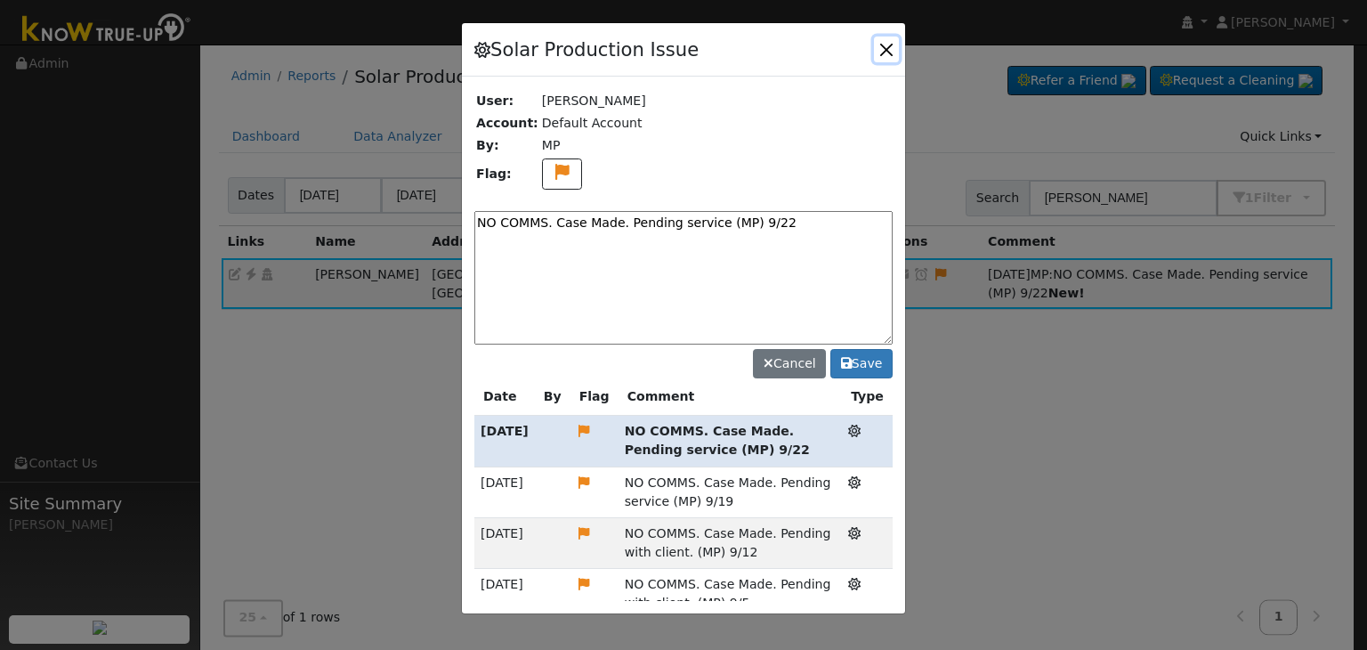
click at [890, 51] on button "button" at bounding box center [886, 48] width 25 height 25
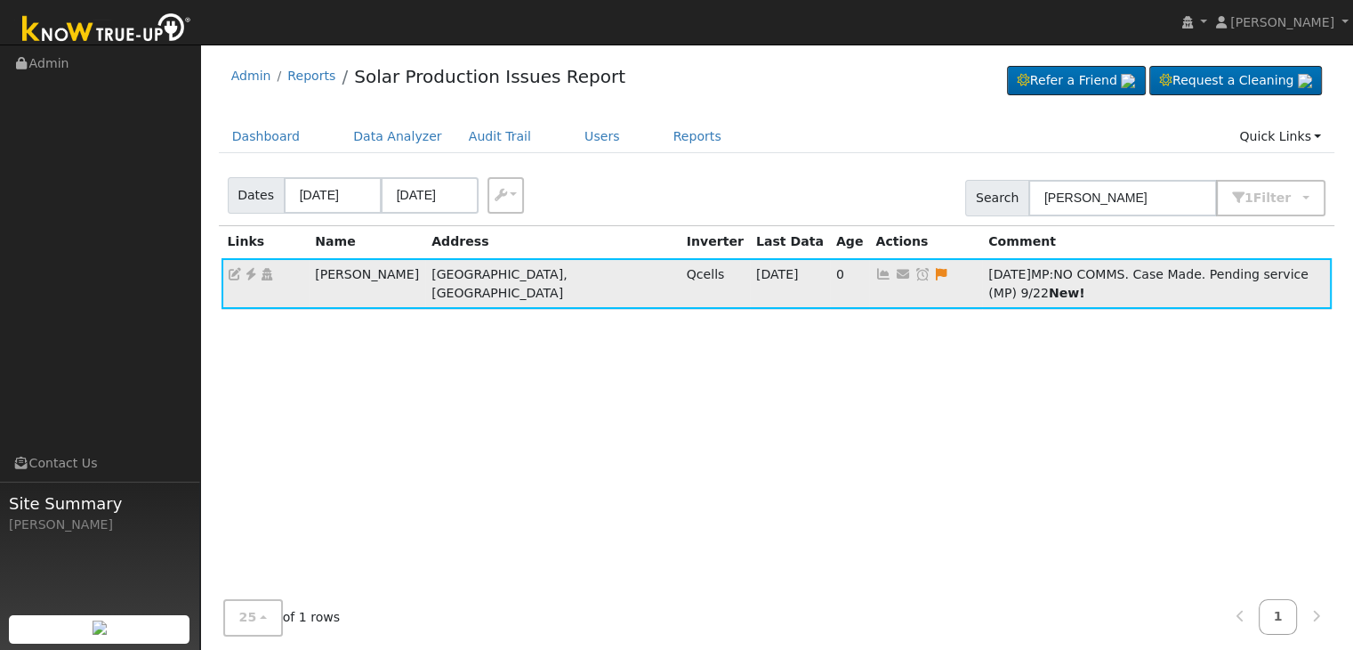
click at [915, 274] on icon at bounding box center [923, 274] width 16 height 12
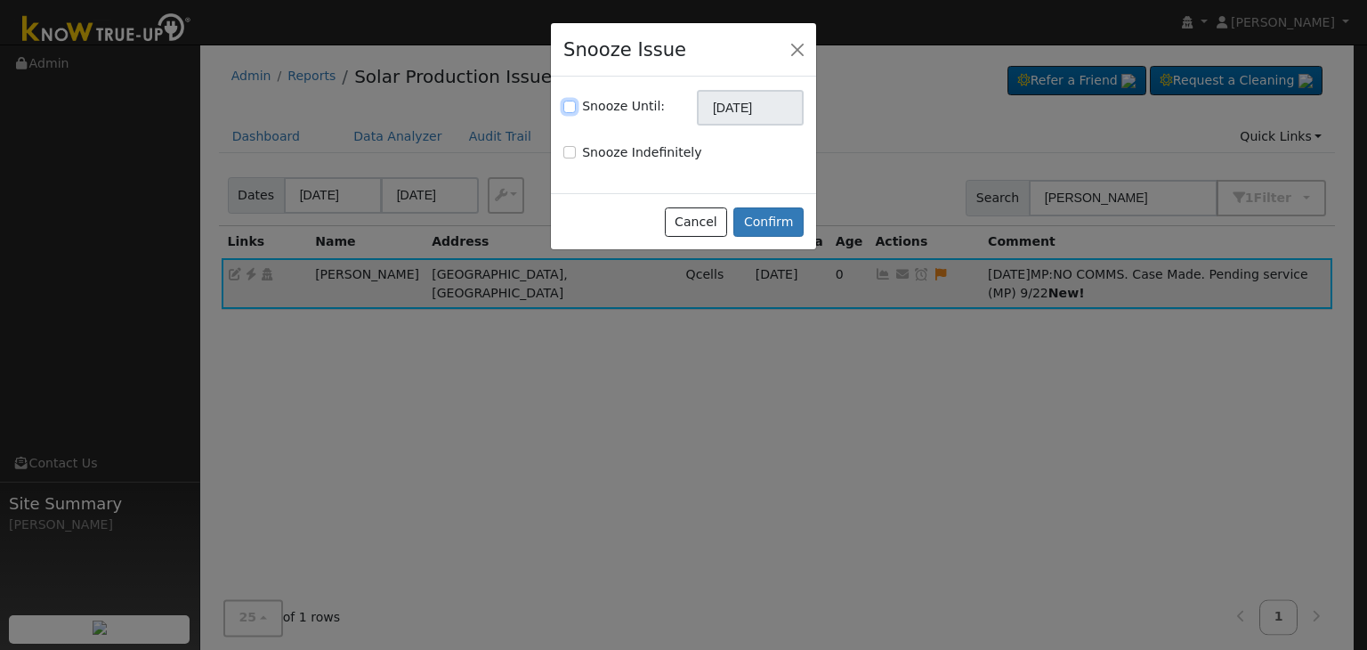
click at [570, 108] on input "Snooze Until:" at bounding box center [569, 107] width 12 height 12
checkbox input "true"
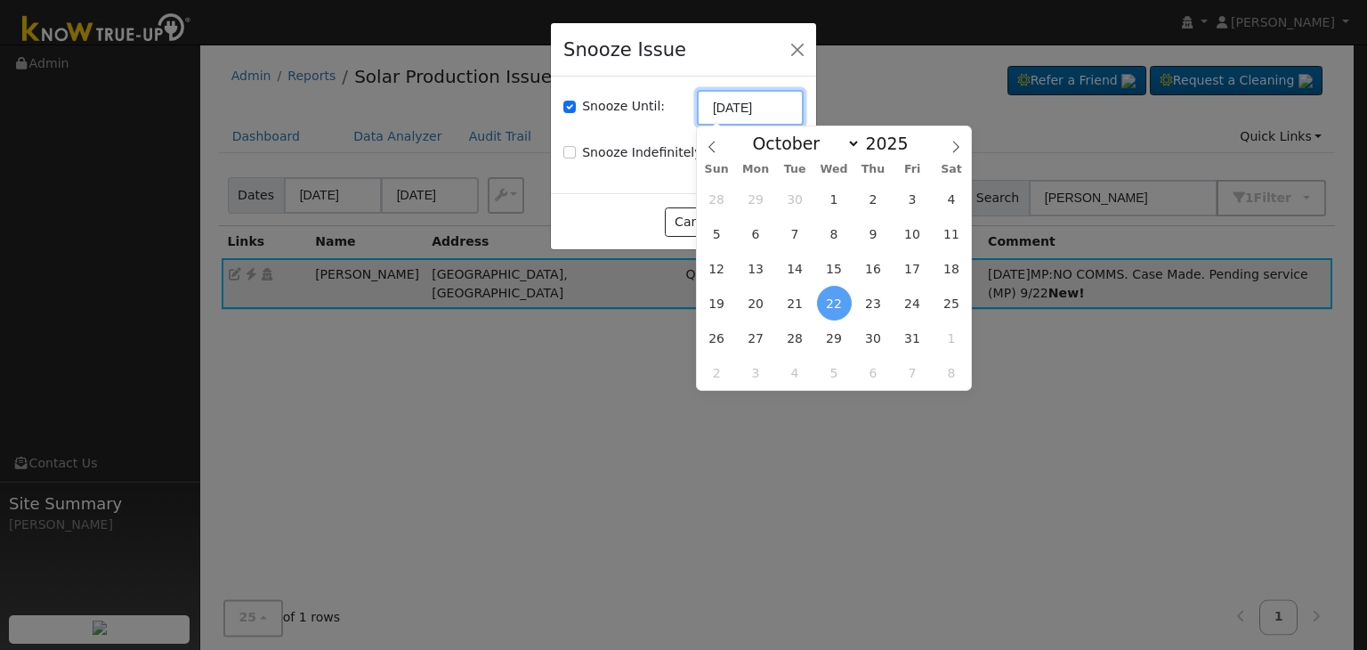
click at [712, 112] on input "[DATE]" at bounding box center [750, 108] width 107 height 36
click at [713, 143] on icon at bounding box center [711, 147] width 6 height 12
select select "8"
click at [755, 330] on span "29" at bounding box center [756, 337] width 35 height 35
type input "09/29/2025"
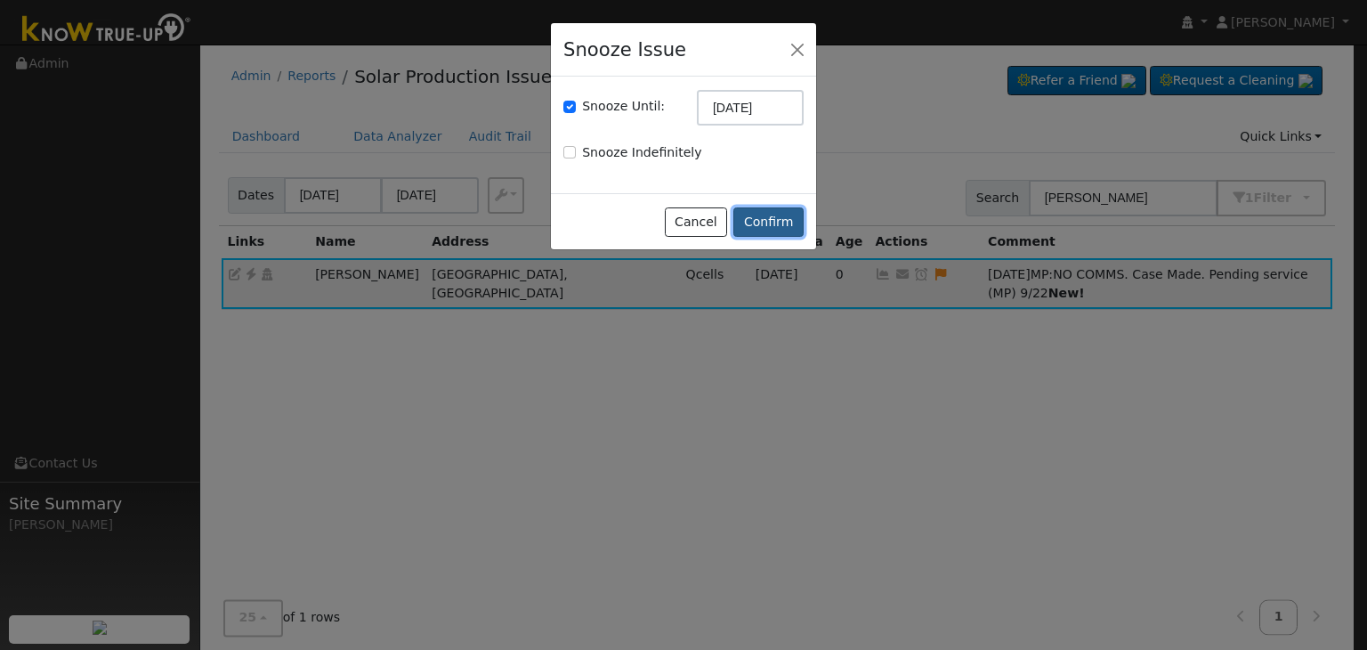
click at [773, 213] on button "Confirm" at bounding box center [768, 222] width 70 height 30
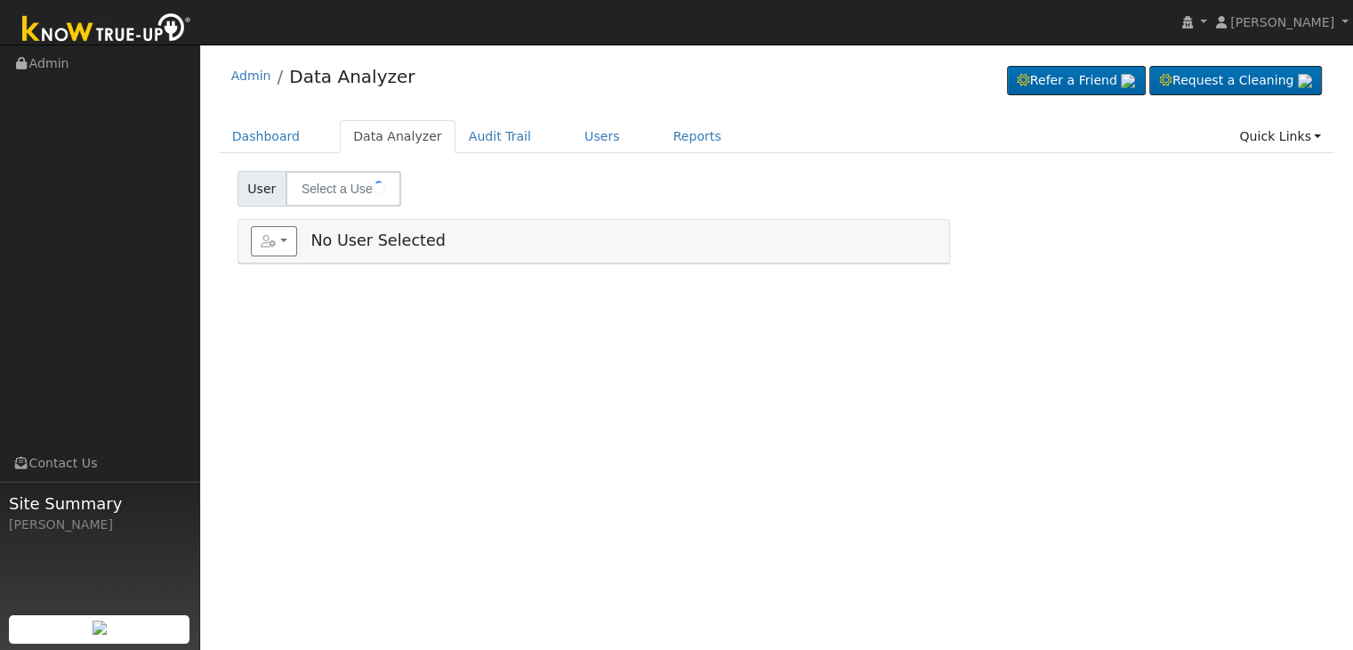
type input "[PERSON_NAME] and [PERSON_NAME]"
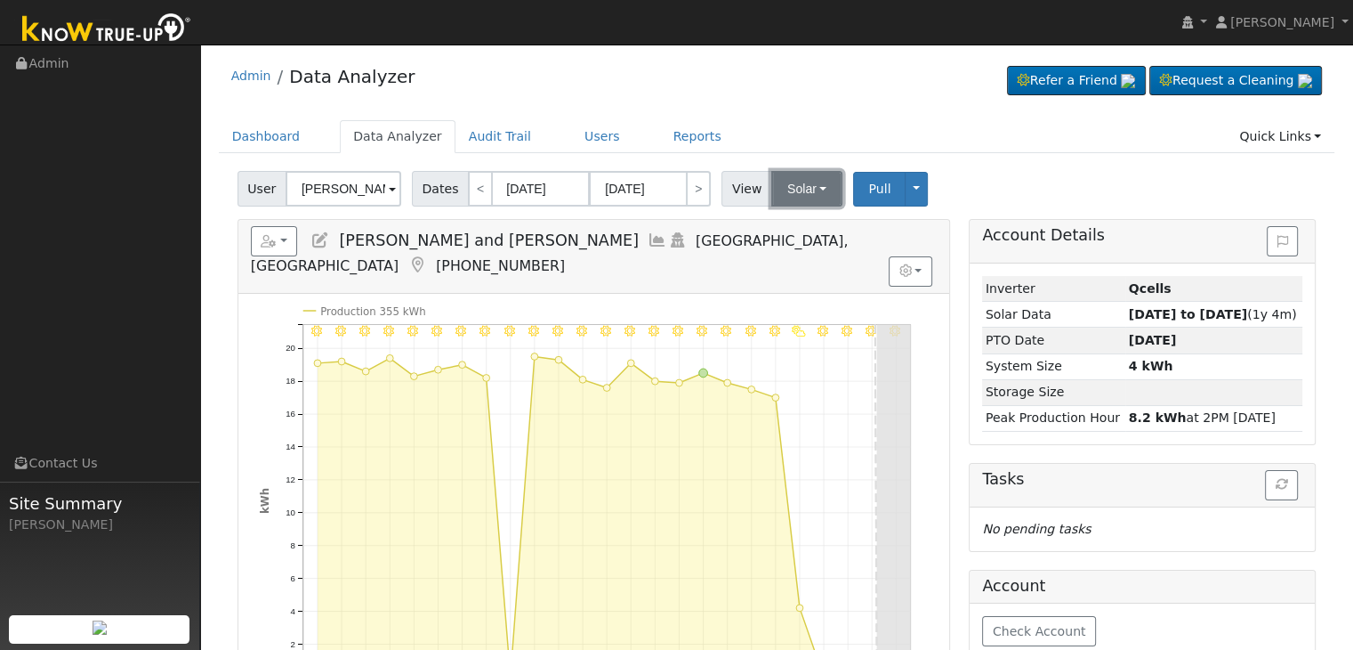
click at [804, 198] on button "Solar" at bounding box center [806, 189] width 71 height 36
click at [806, 222] on link "Utility" at bounding box center [830, 227] width 124 height 25
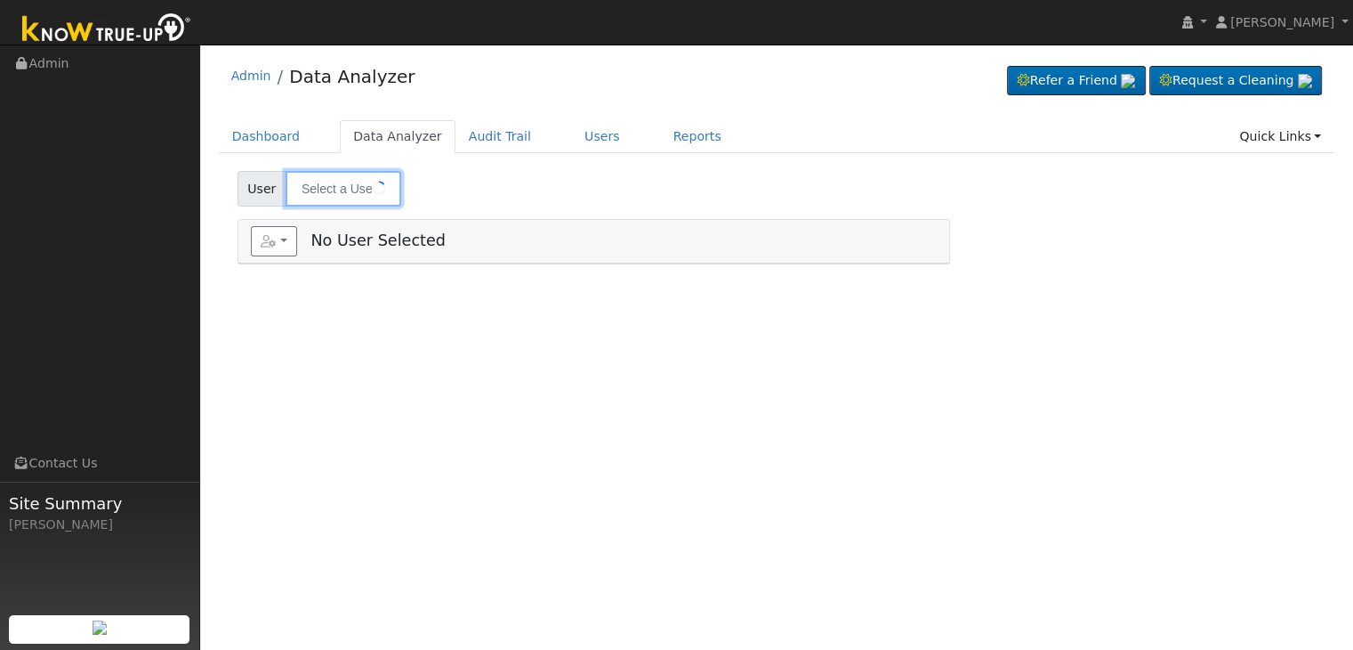
type input "[PERSON_NAME]"
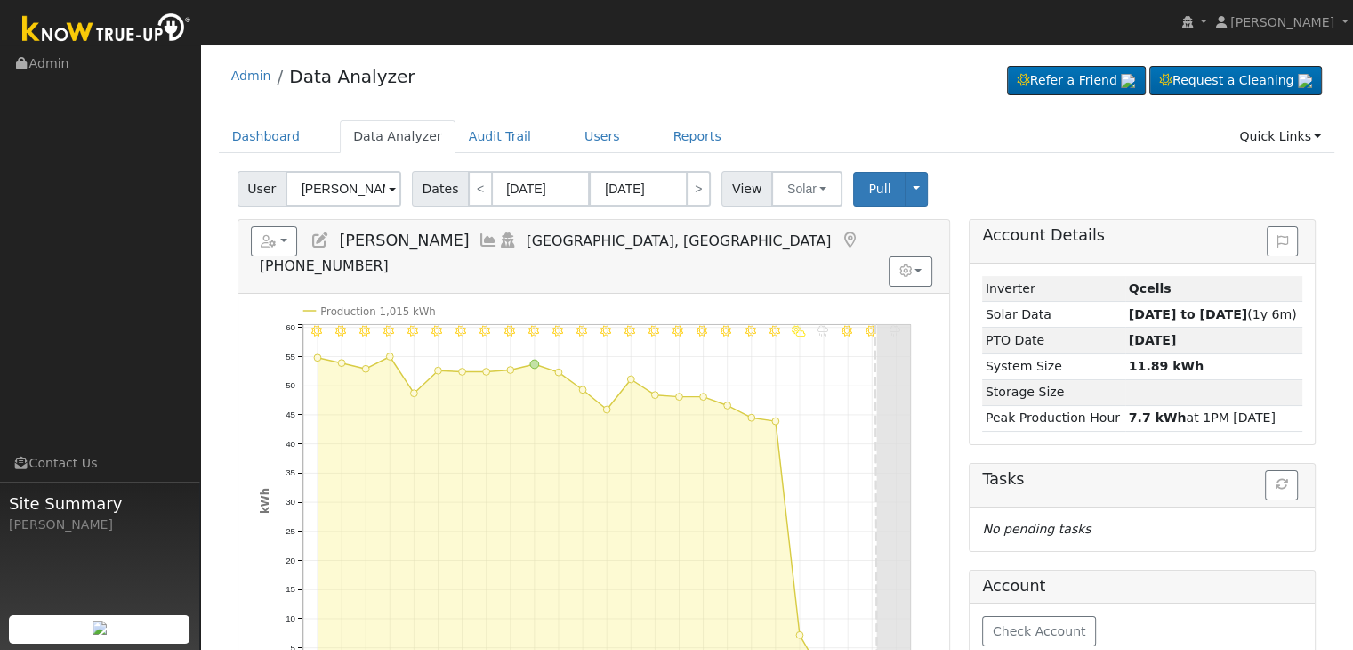
click at [840, 239] on icon at bounding box center [850, 240] width 20 height 16
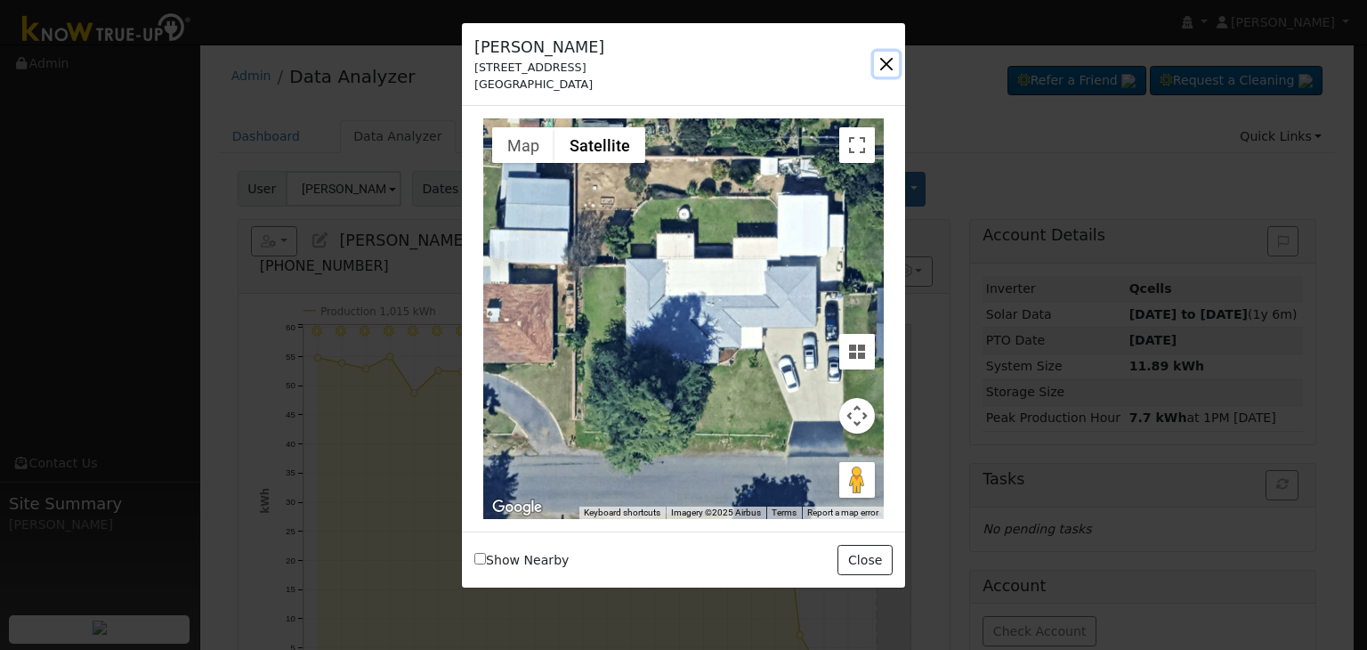
click at [883, 64] on button "button" at bounding box center [886, 64] width 25 height 25
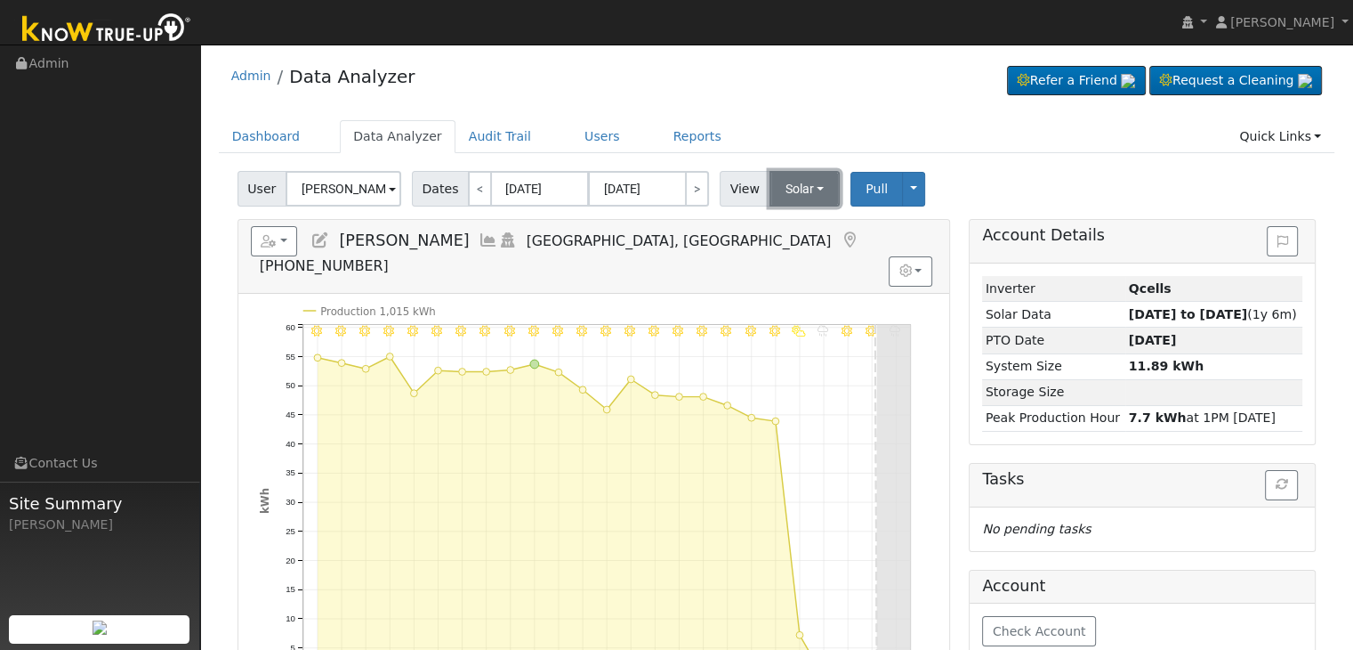
click at [804, 190] on button "Solar" at bounding box center [805, 189] width 71 height 36
click at [796, 226] on link "Utility" at bounding box center [828, 227] width 124 height 25
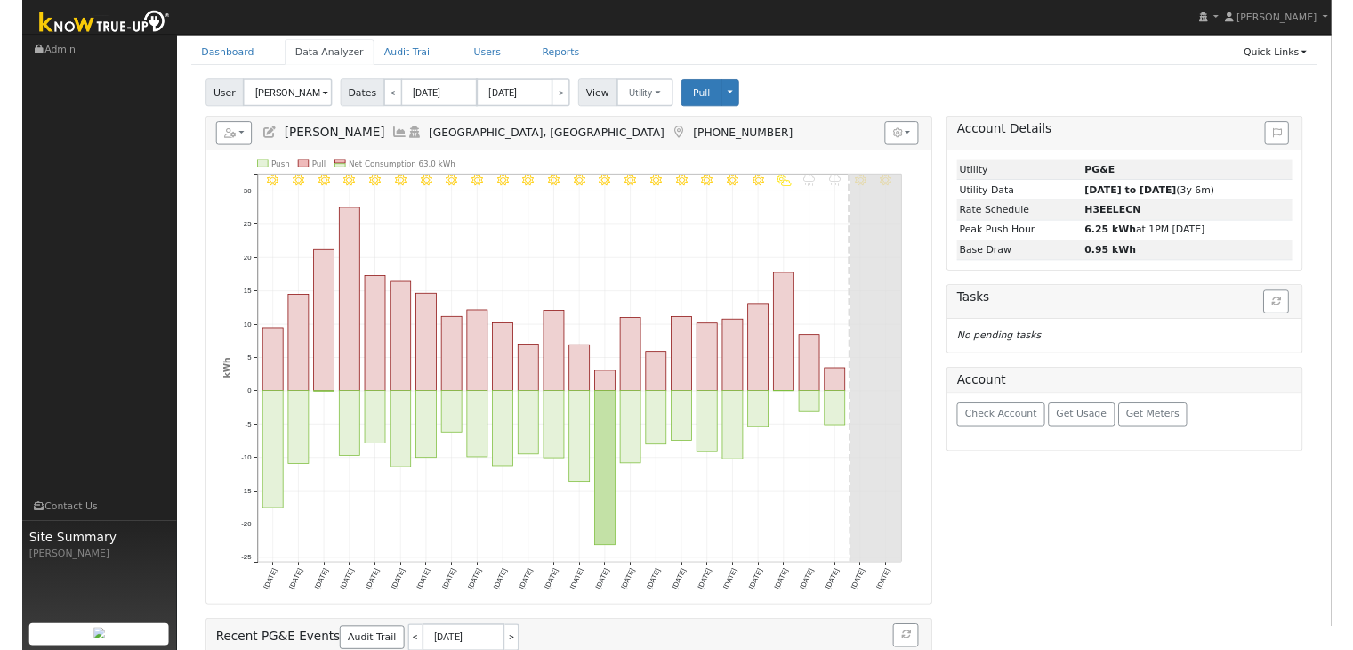
scroll to position [89, 0]
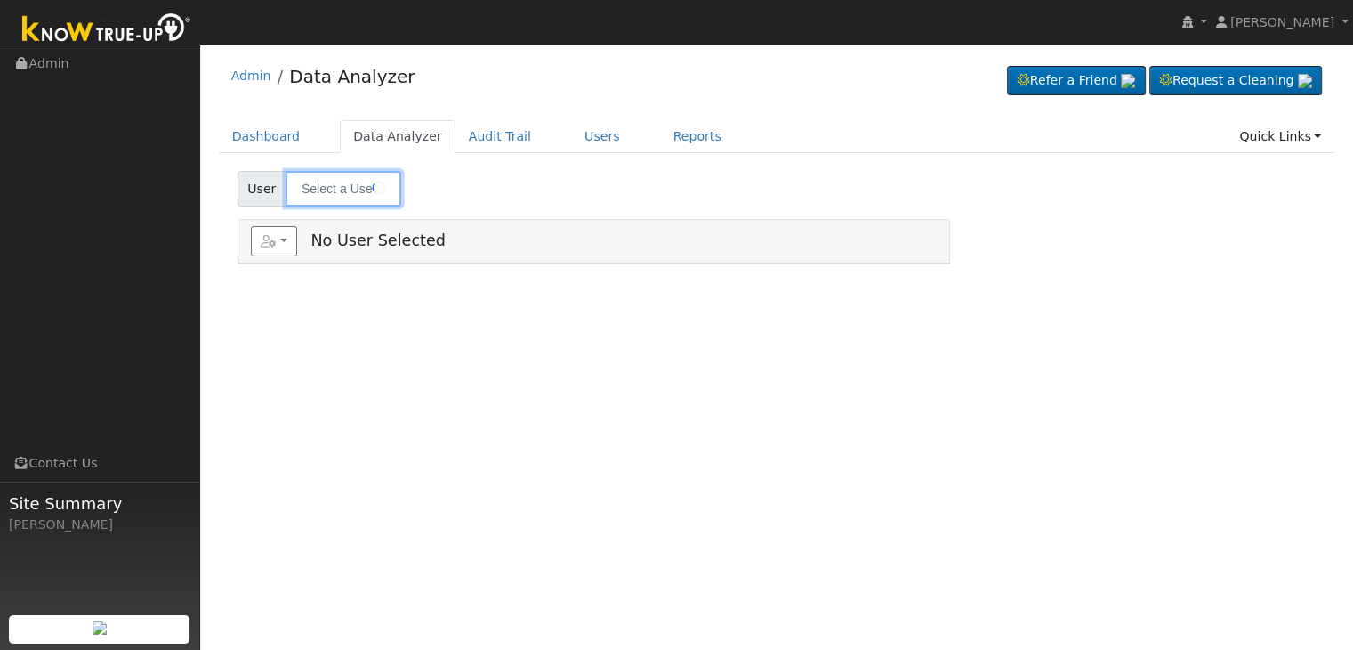
type input "Jonny Fittro"
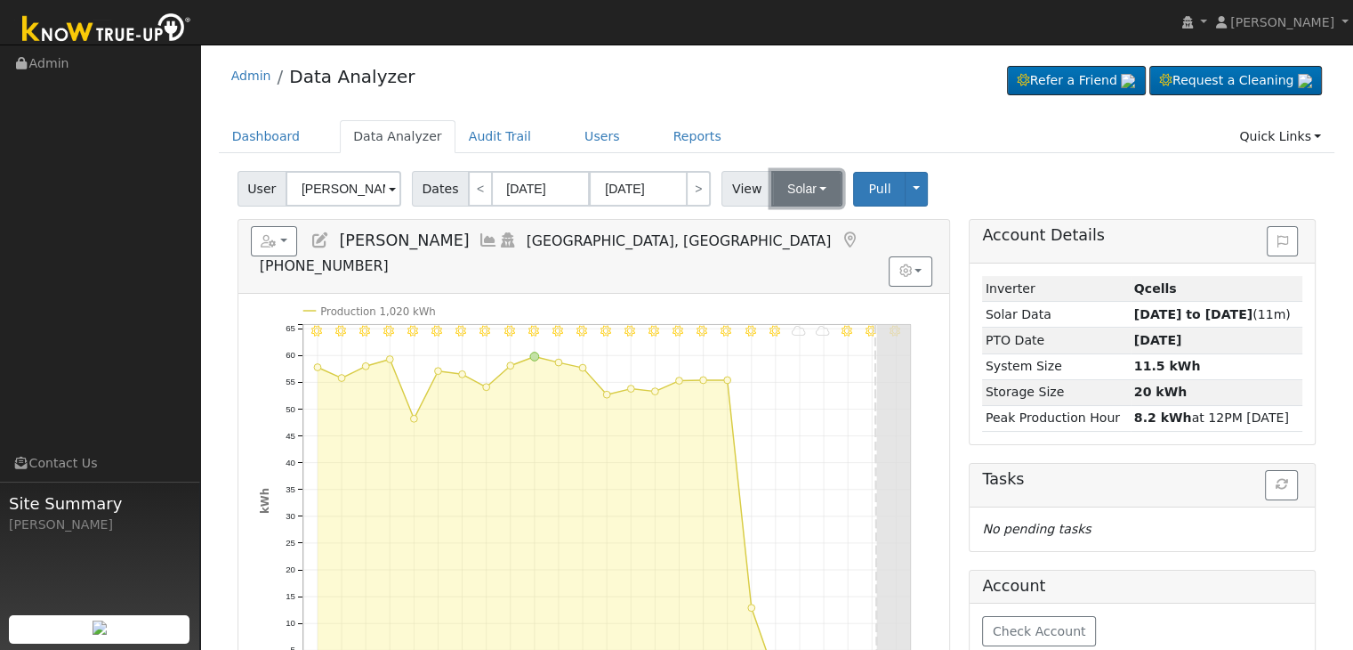
click at [791, 190] on button "Solar" at bounding box center [806, 189] width 71 height 36
click at [795, 229] on link "Utility" at bounding box center [830, 227] width 124 height 25
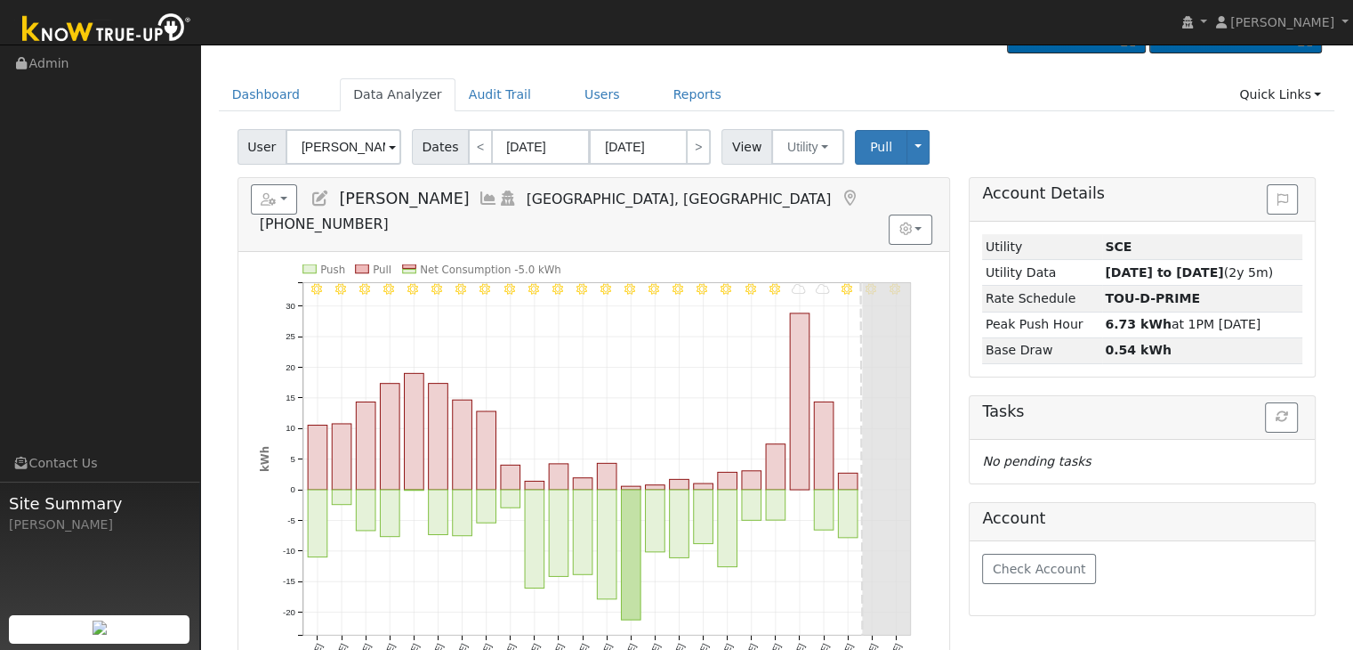
scroll to position [39, 0]
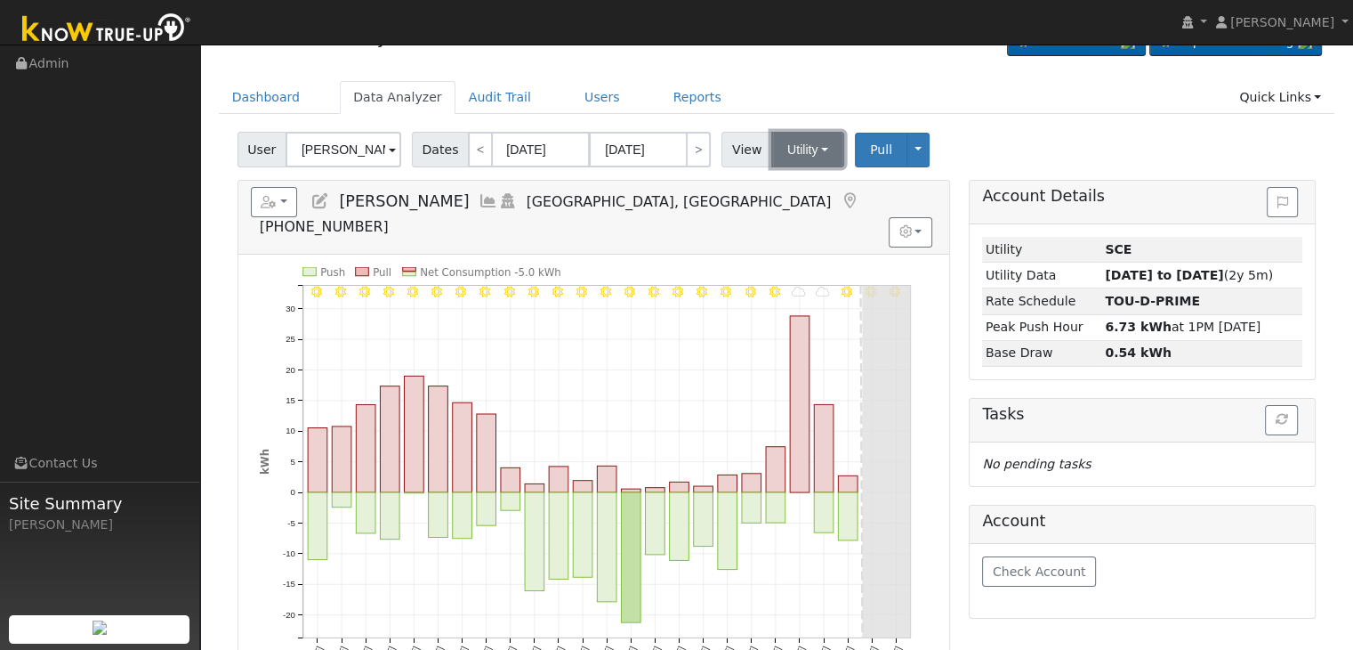
click at [793, 150] on button "Utility" at bounding box center [807, 150] width 73 height 36
click at [783, 210] on link "Solar" at bounding box center [830, 214] width 124 height 25
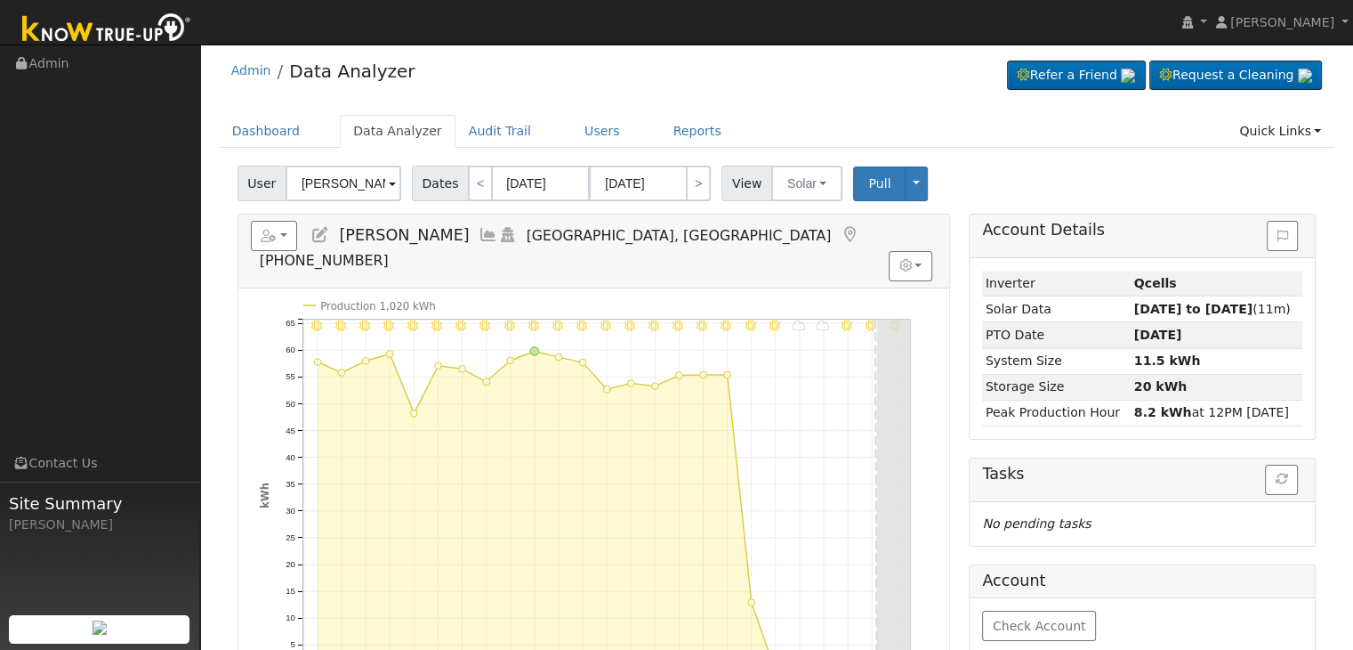
scroll to position [0, 0]
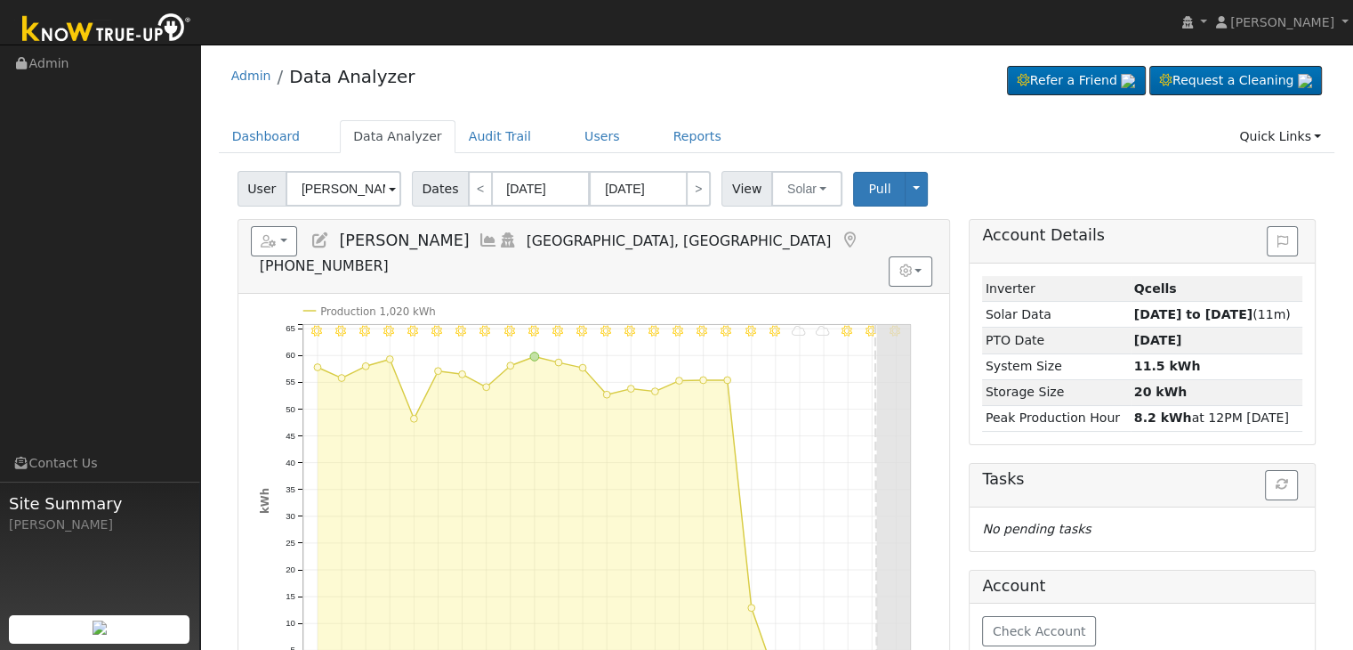
click at [840, 245] on icon at bounding box center [850, 240] width 20 height 16
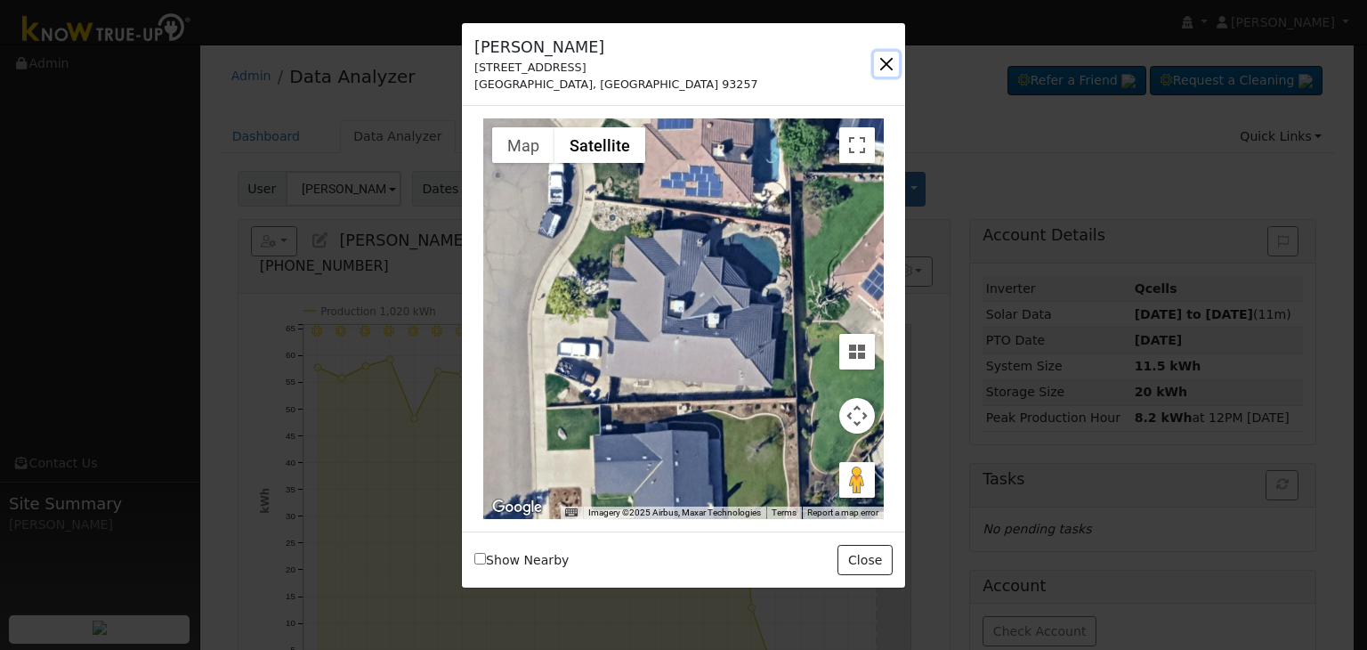
click at [884, 59] on button "button" at bounding box center [886, 64] width 25 height 25
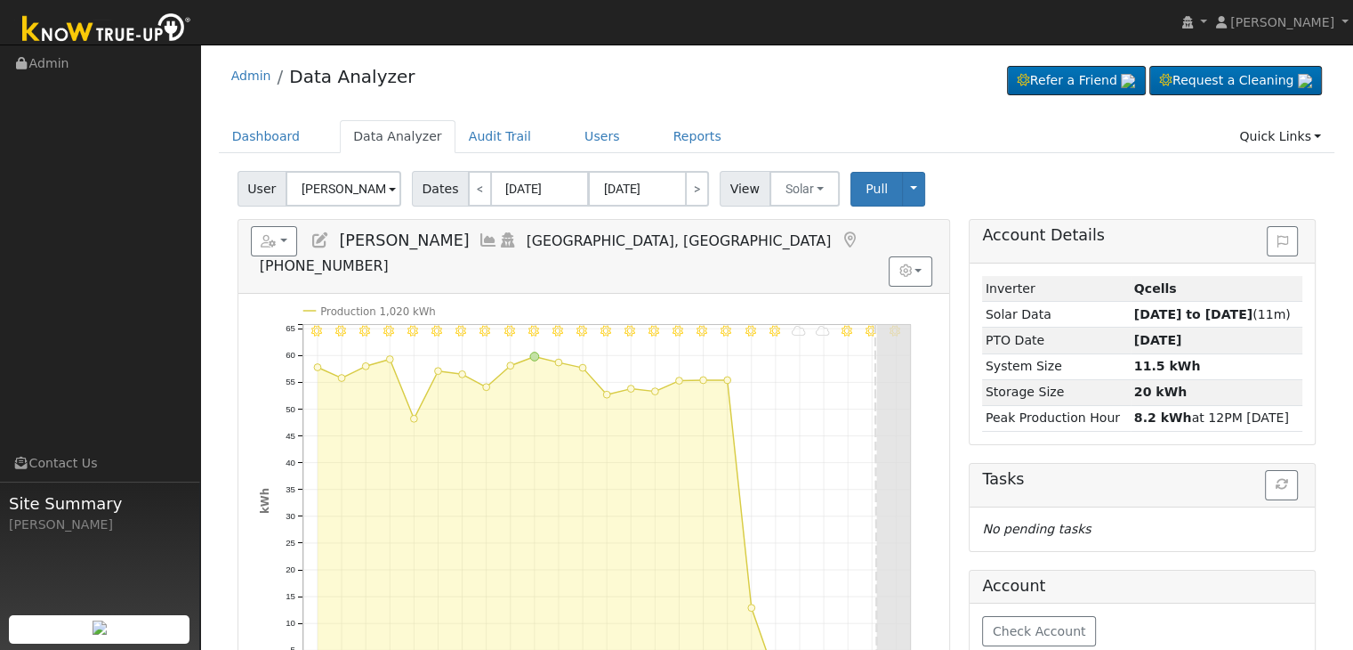
click at [323, 239] on icon at bounding box center [321, 240] width 20 height 16
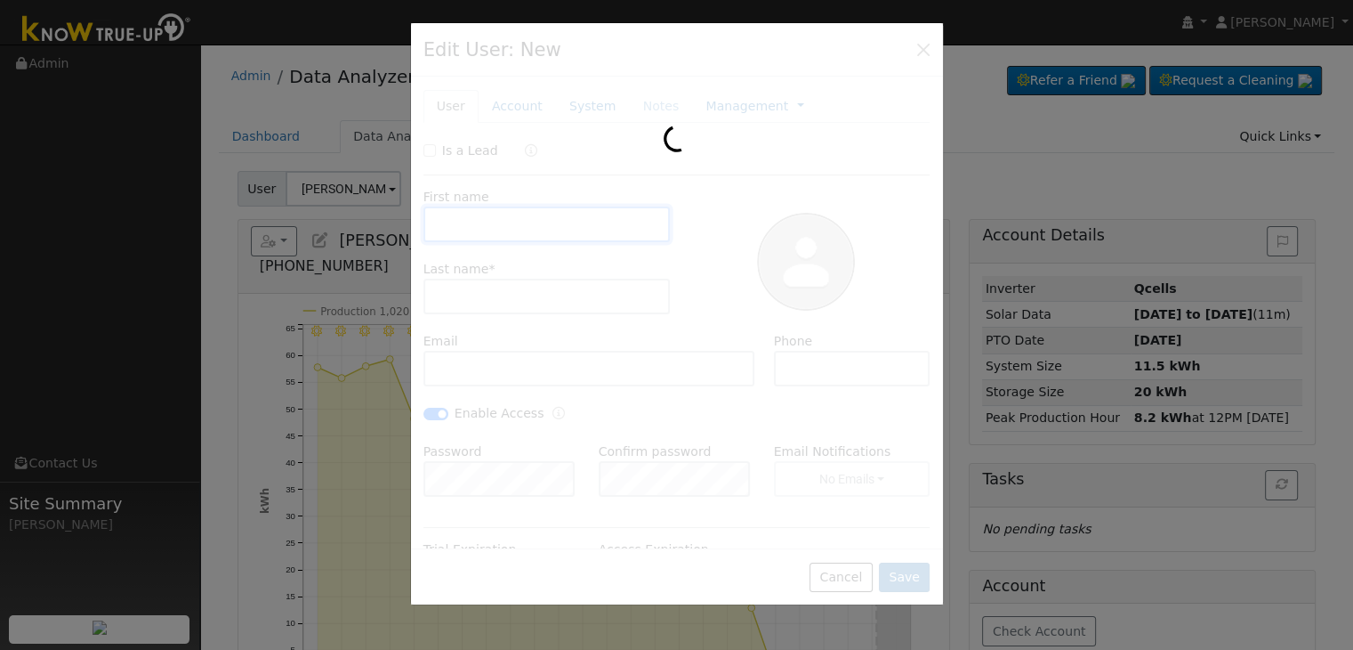
type input "11/20/2029"
type input "Jonny"
type input "Fittro"
type input "jonnyfittro@yahoo.com"
type input "559-361-0057"
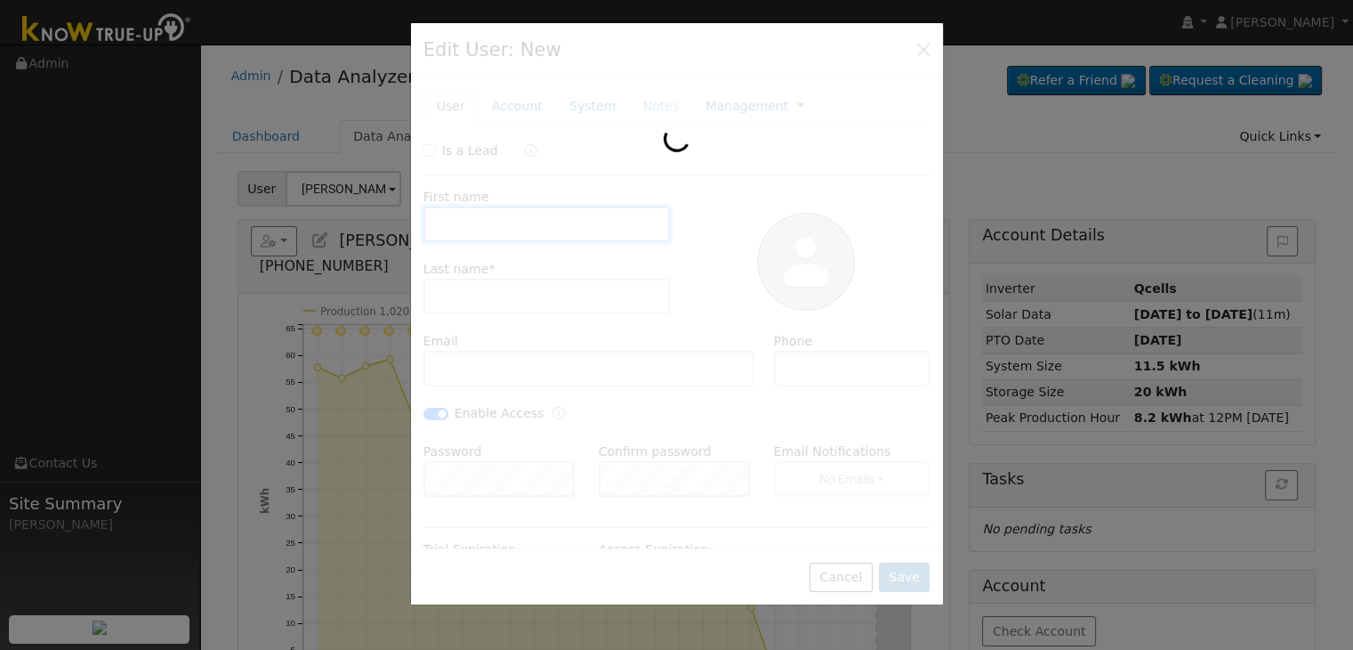
checkbox input "true"
type input "Adam Awad"
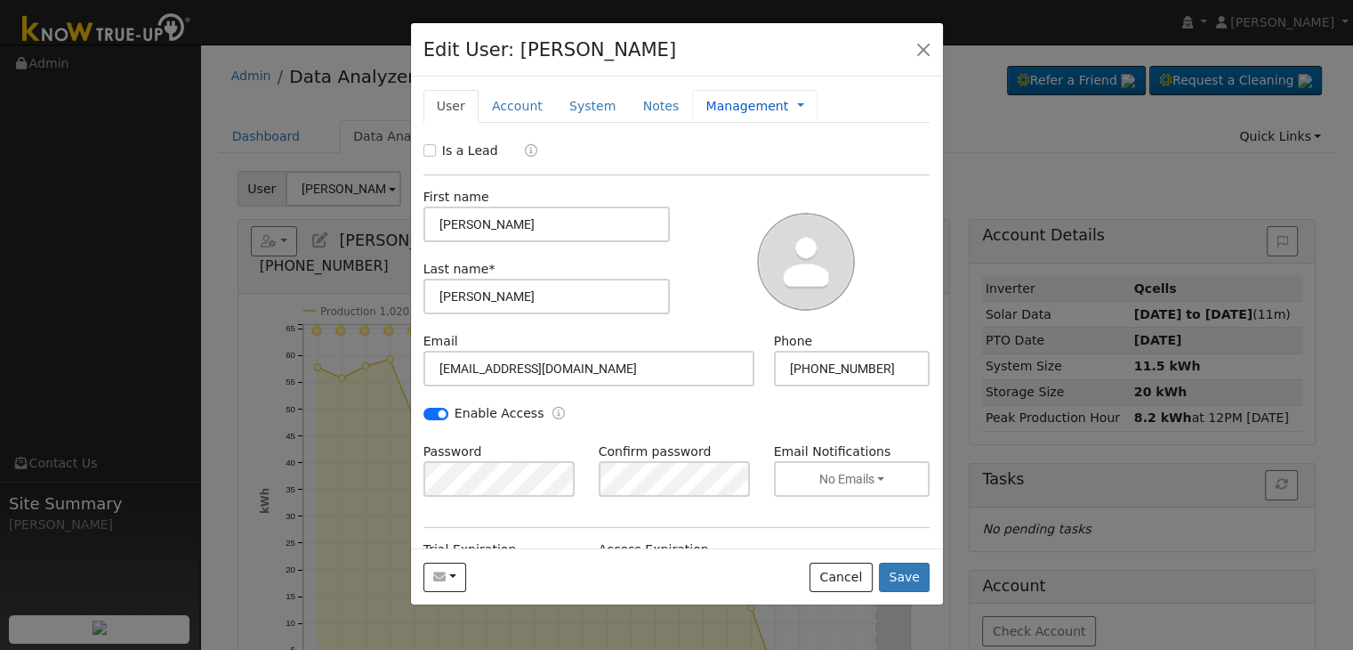
click at [723, 104] on link "Management" at bounding box center [747, 106] width 83 height 19
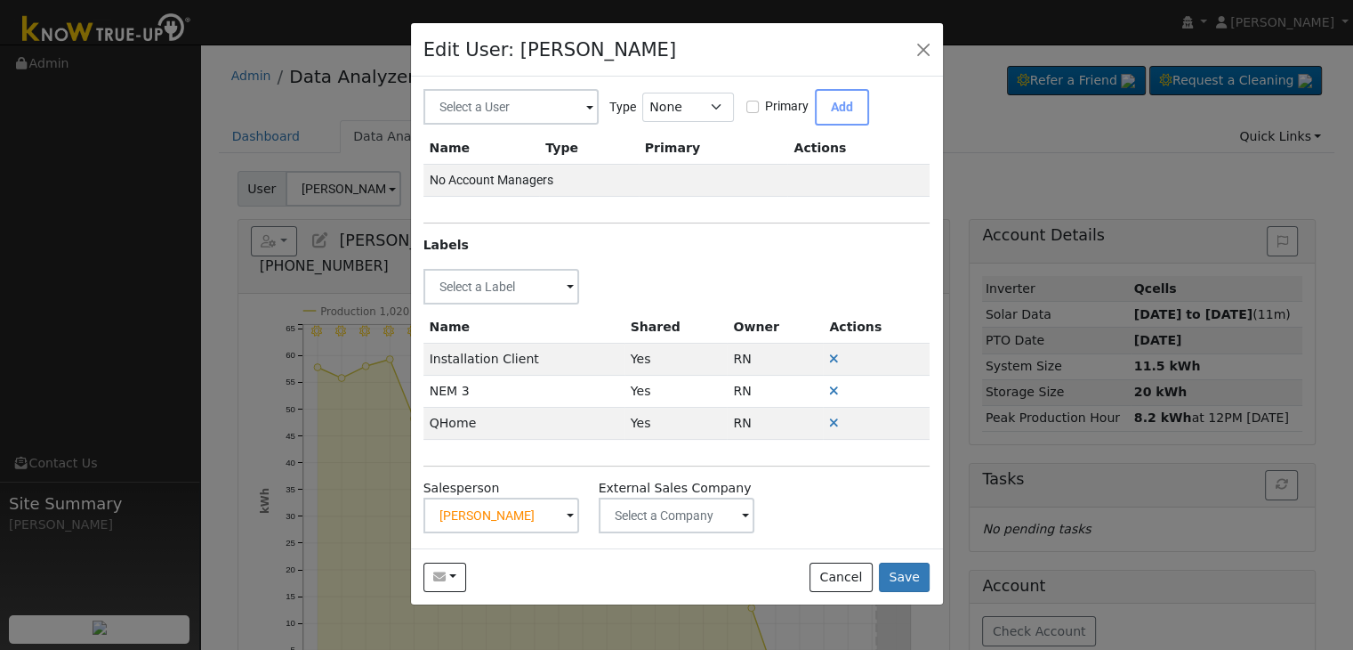
scroll to position [89, 0]
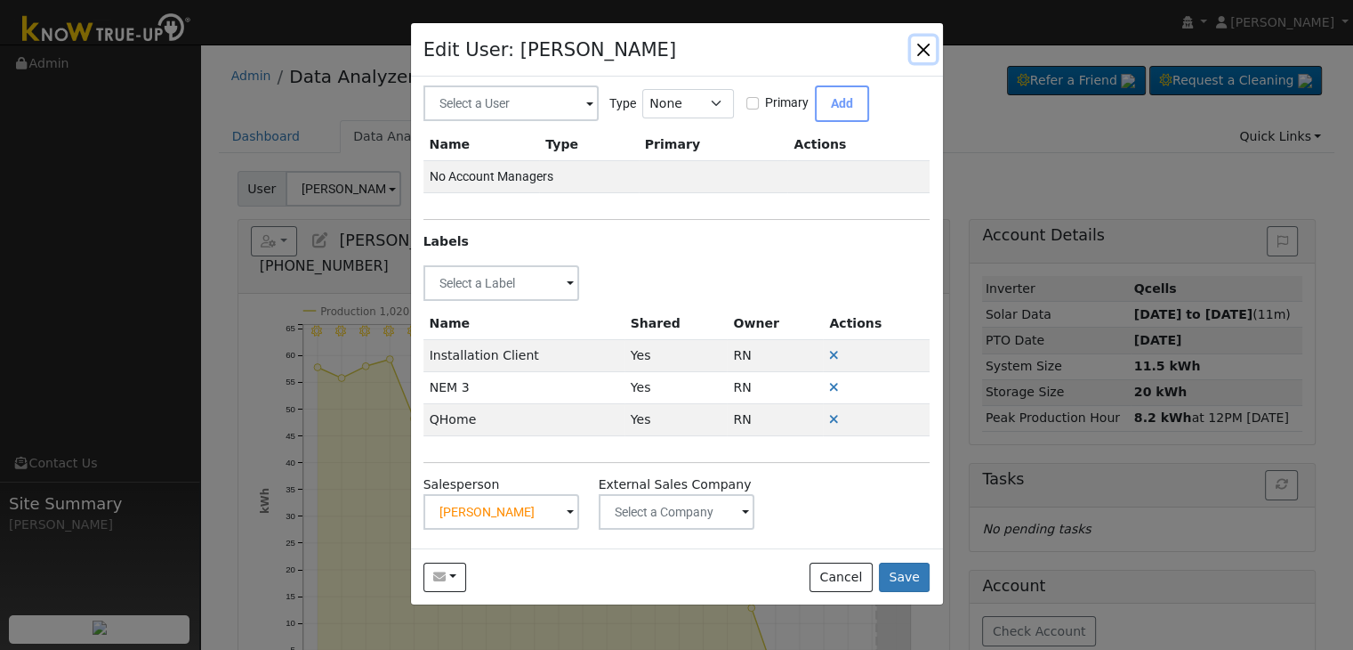
click at [925, 51] on button "button" at bounding box center [923, 48] width 25 height 25
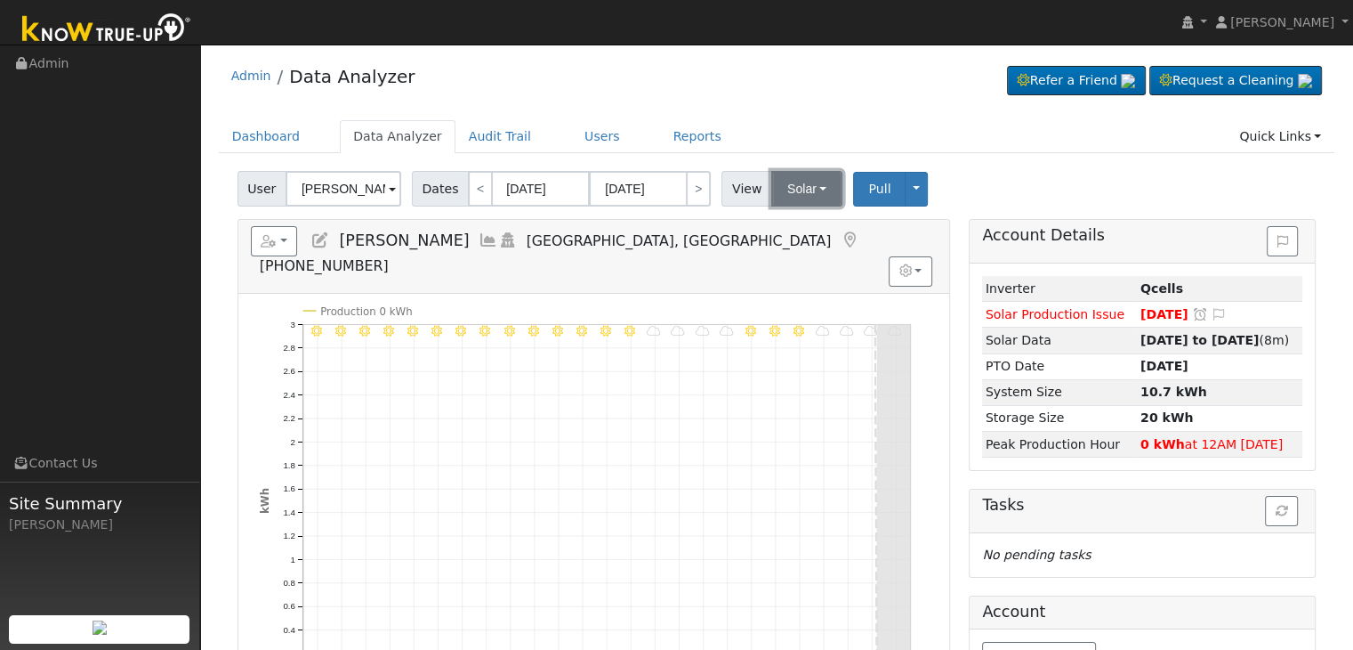
click at [789, 190] on button "Solar" at bounding box center [806, 189] width 71 height 36
click at [801, 226] on link "Utility" at bounding box center [830, 227] width 124 height 25
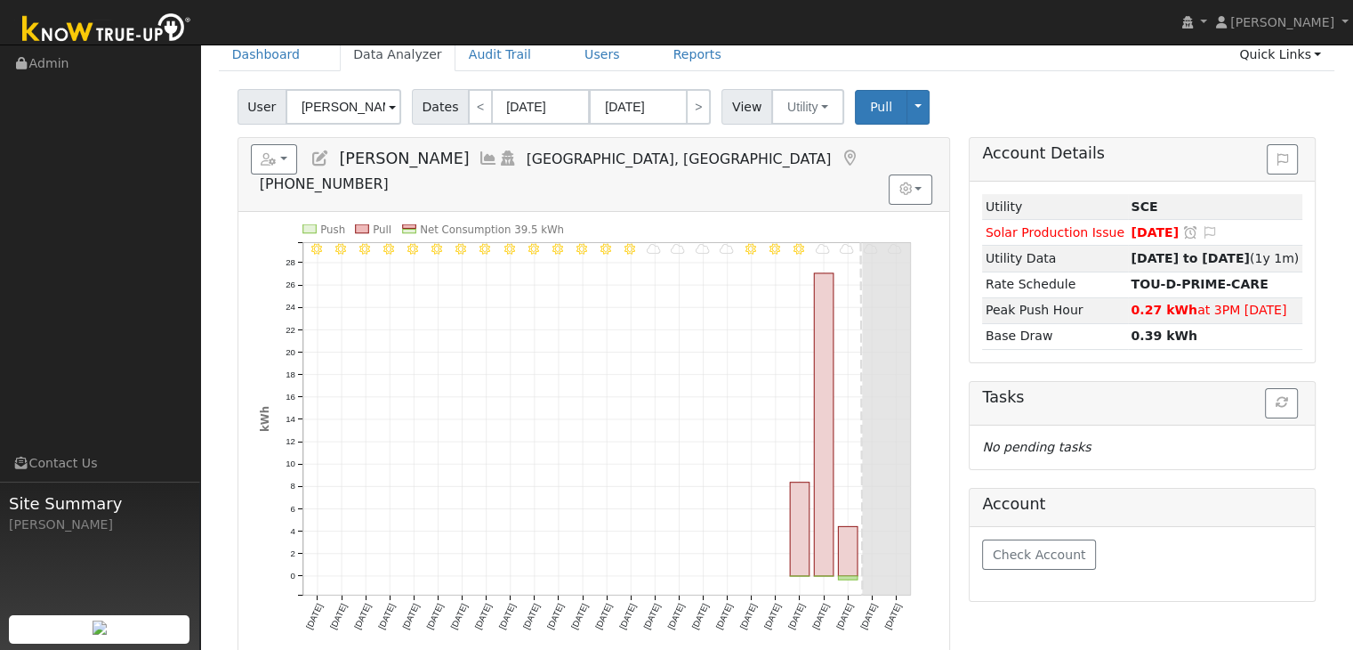
scroll to position [89, 0]
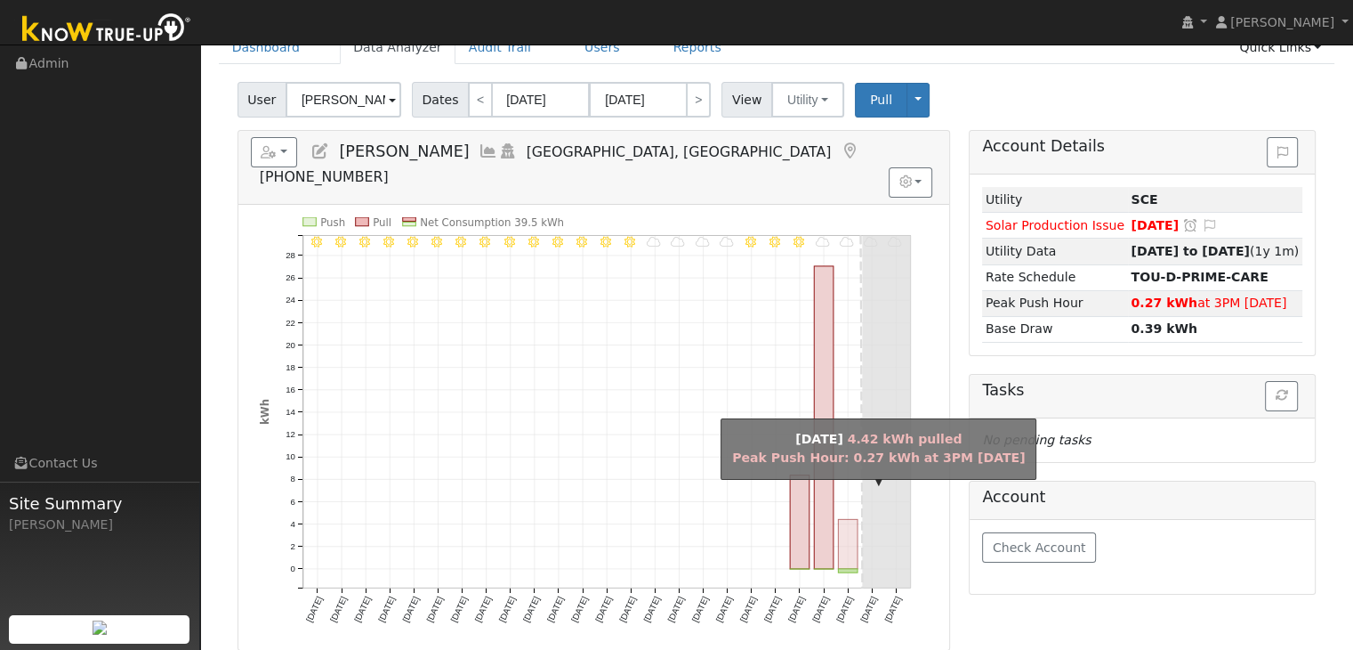
click at [845, 519] on rect "onclick=""" at bounding box center [848, 544] width 20 height 50
type input "[DATE]"
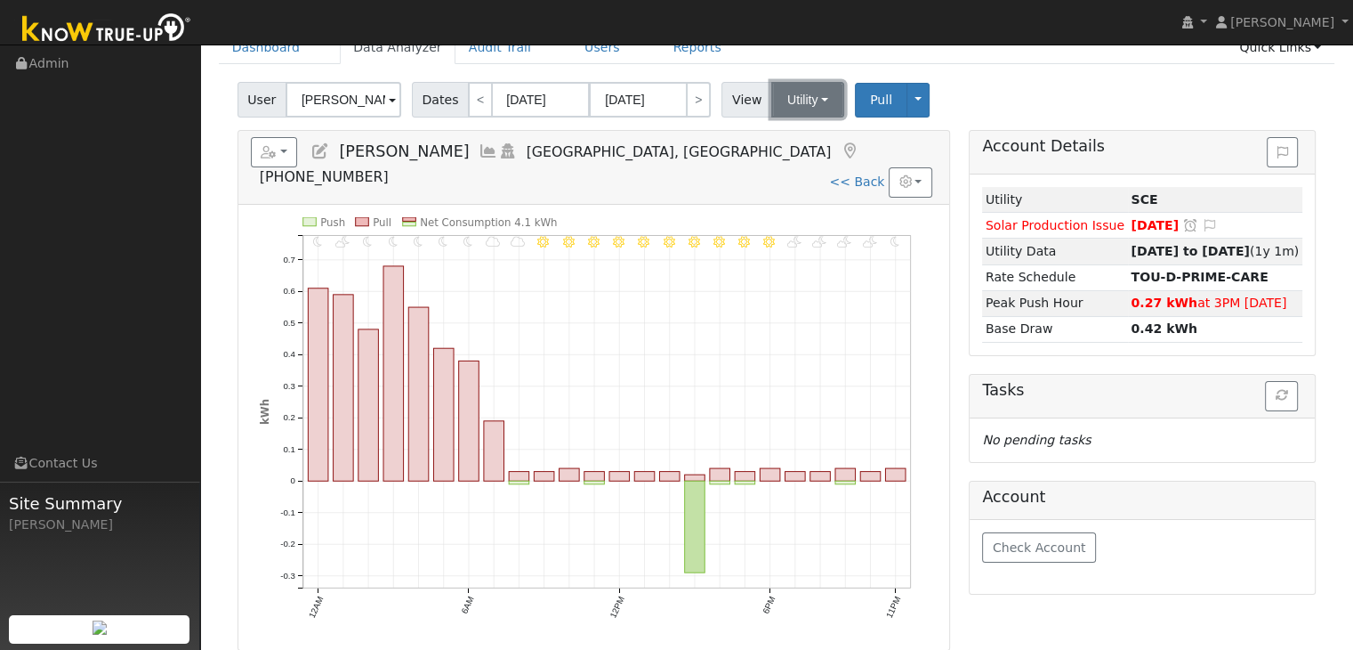
click at [797, 109] on button "Utility" at bounding box center [807, 100] width 73 height 36
click at [796, 161] on link "Solar" at bounding box center [830, 164] width 124 height 25
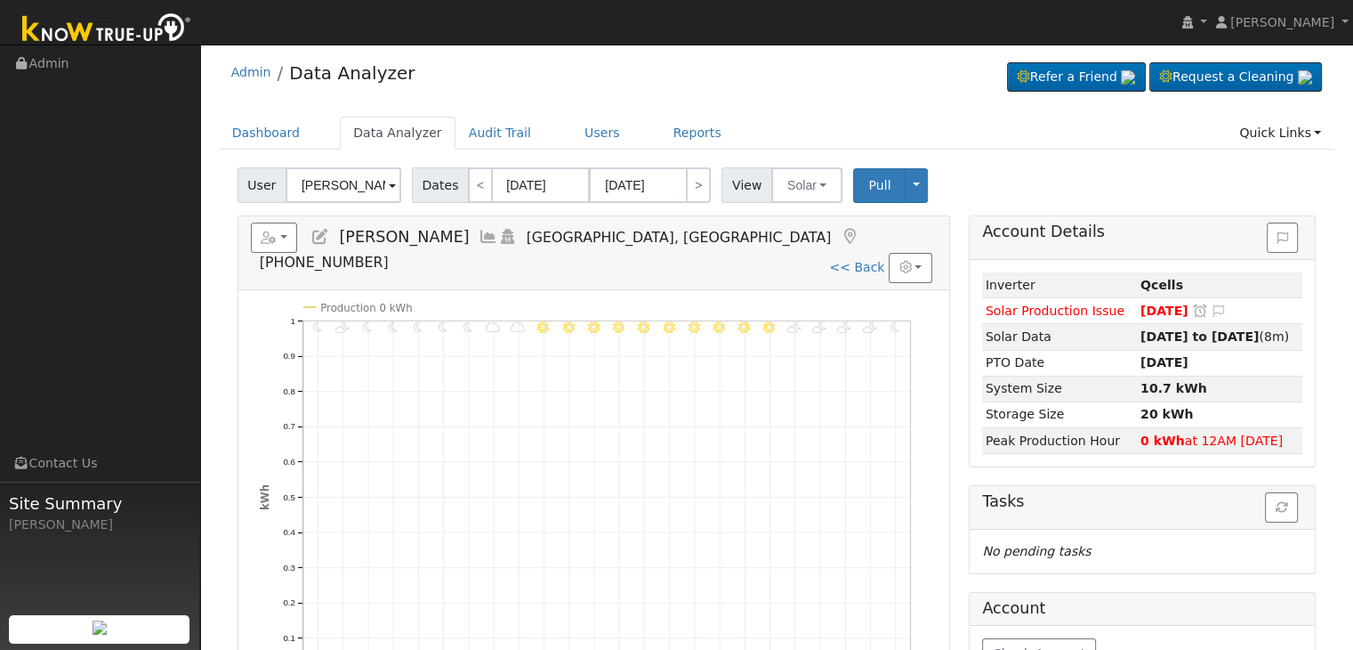
scroll to position [0, 0]
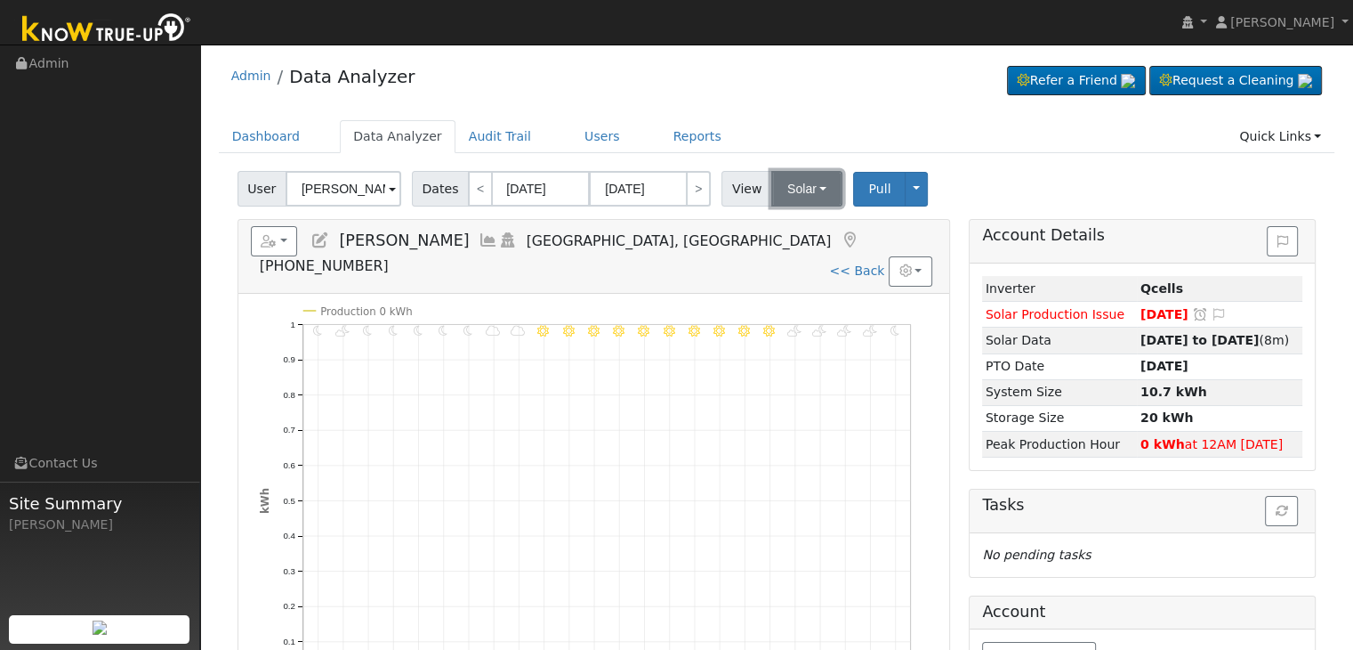
click at [790, 182] on button "Solar" at bounding box center [806, 189] width 71 height 36
click at [804, 222] on link "Utility" at bounding box center [830, 227] width 124 height 25
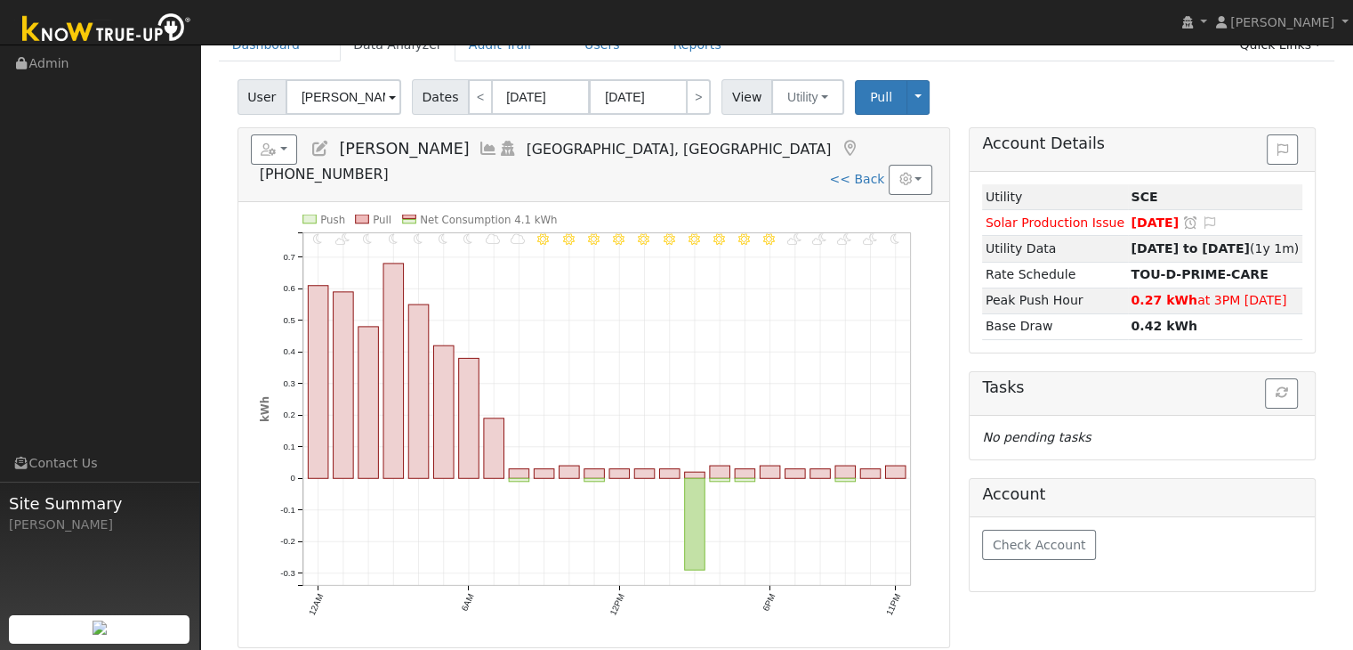
scroll to position [89, 0]
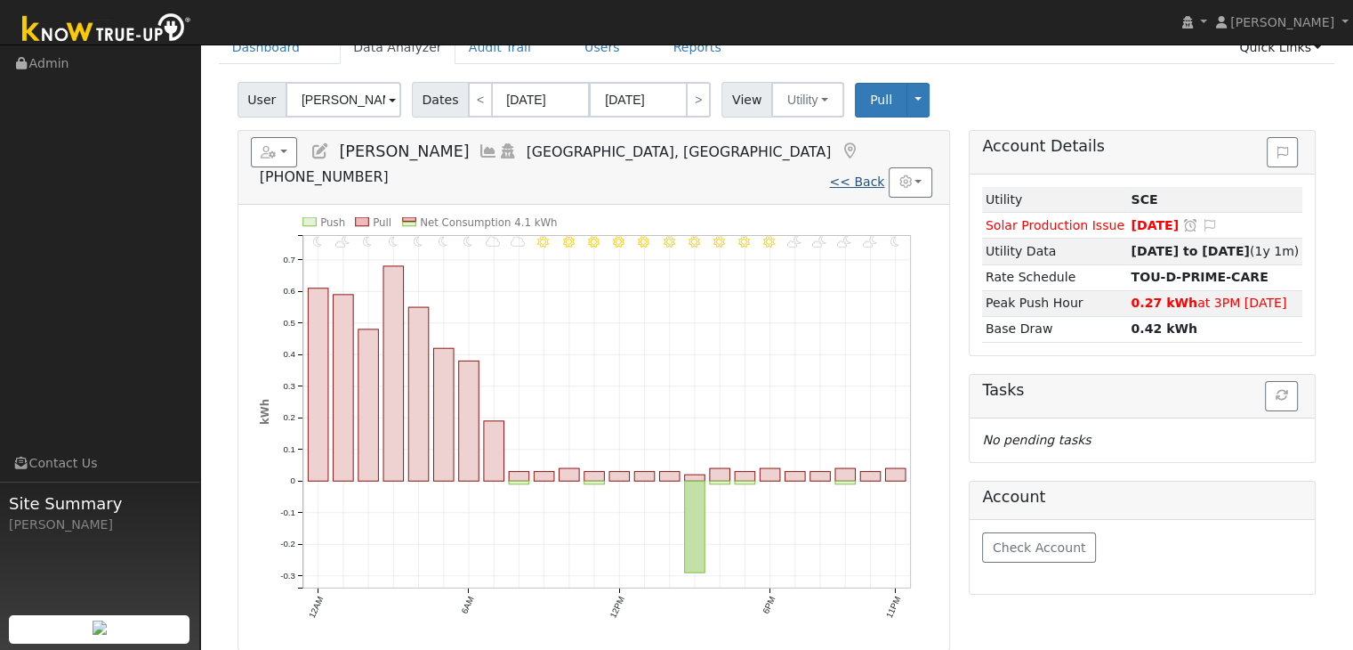
click at [860, 174] on link "<< Back" at bounding box center [856, 181] width 55 height 14
type input "[DATE]"
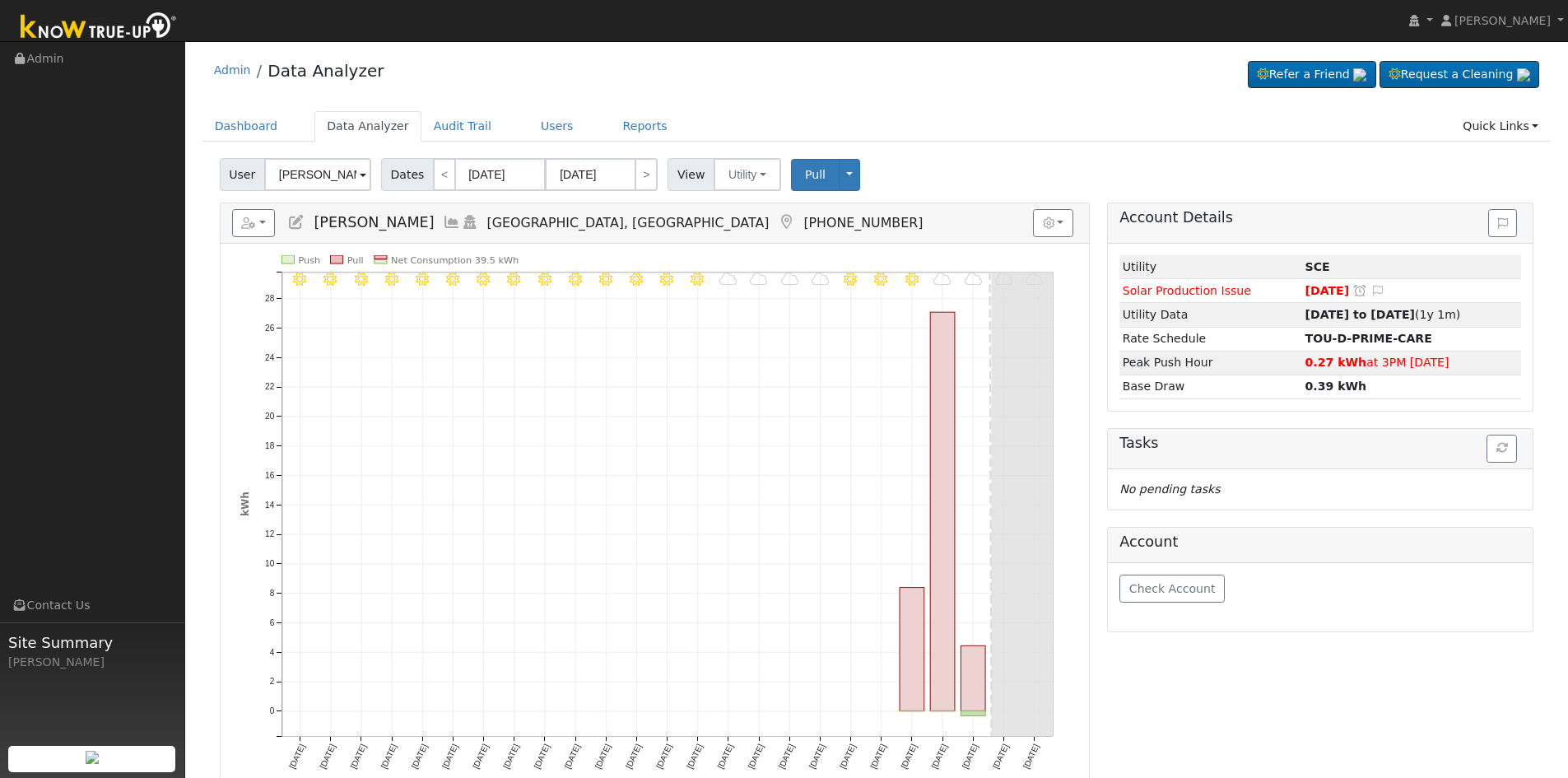
click at [972, 572] on icon "9/22 - MostlyCloudy 9/21 - MostlyCloudy 9/20 - MostlyCloudy 9/19 - MostlyCloudy…" at bounding box center [655, 525] width 829 height 539
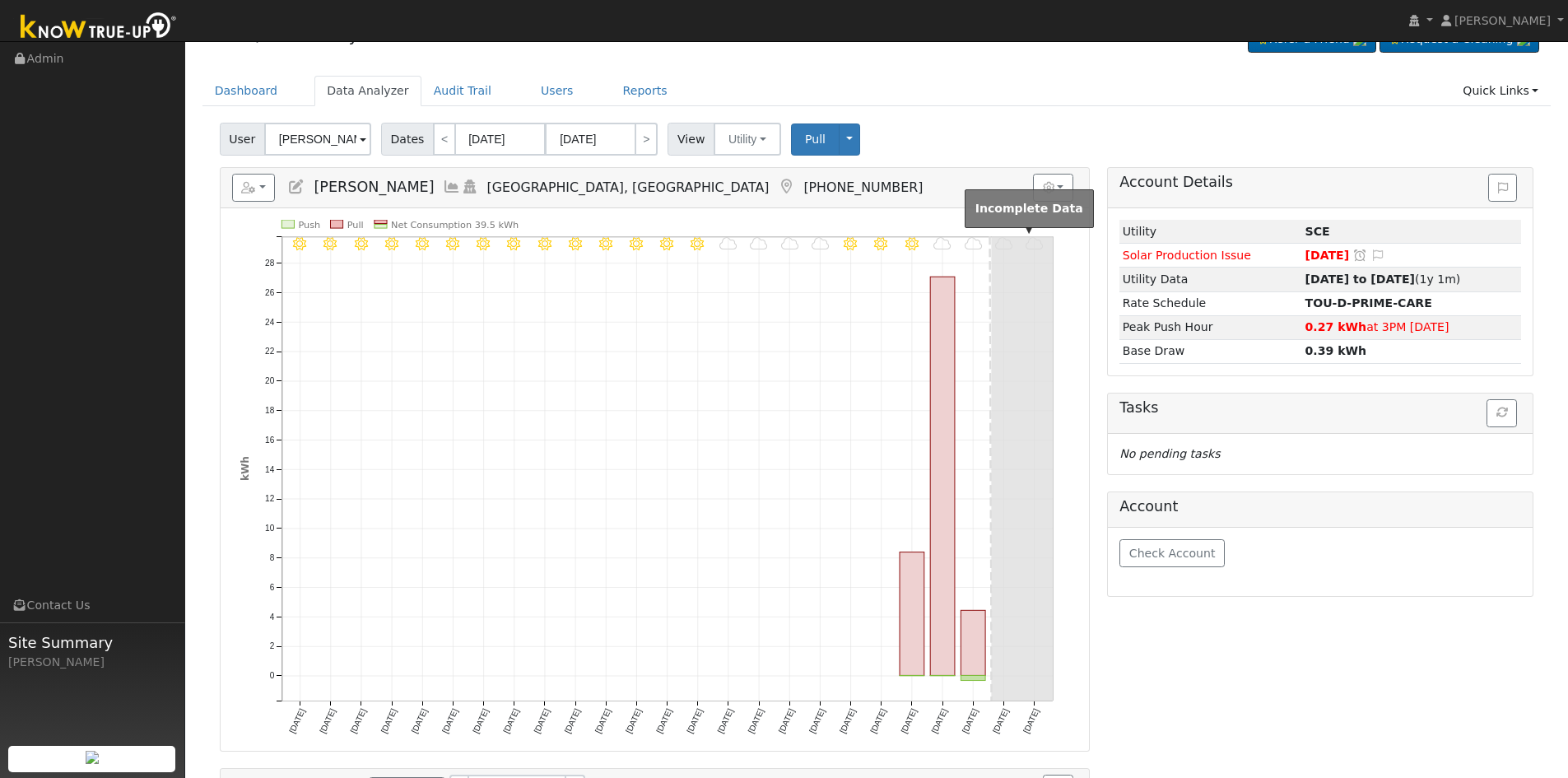
scroll to position [82, 0]
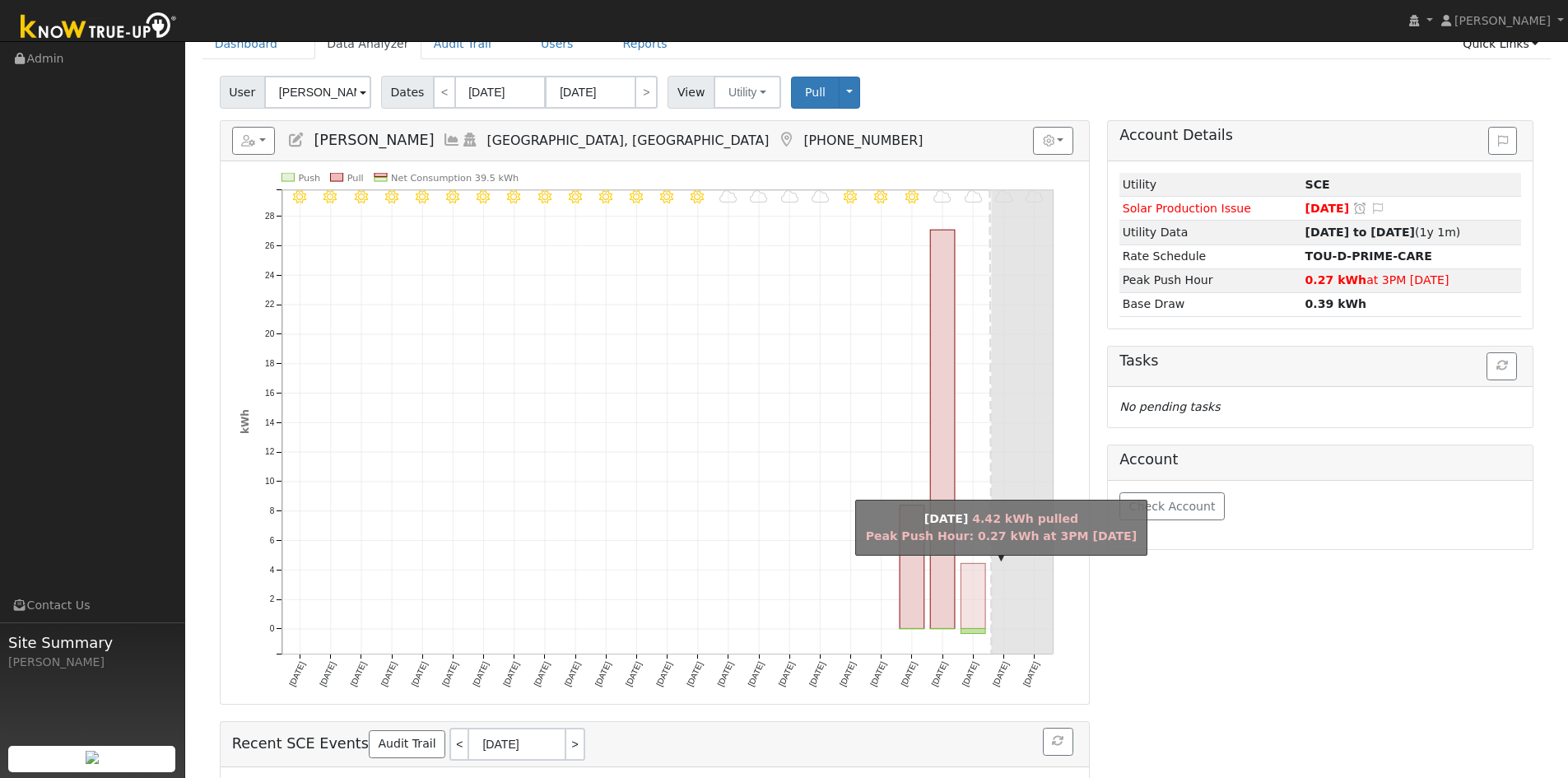
click at [972, 591] on rect "onclick=""" at bounding box center [972, 597] width 25 height 65
type input "[DATE]"
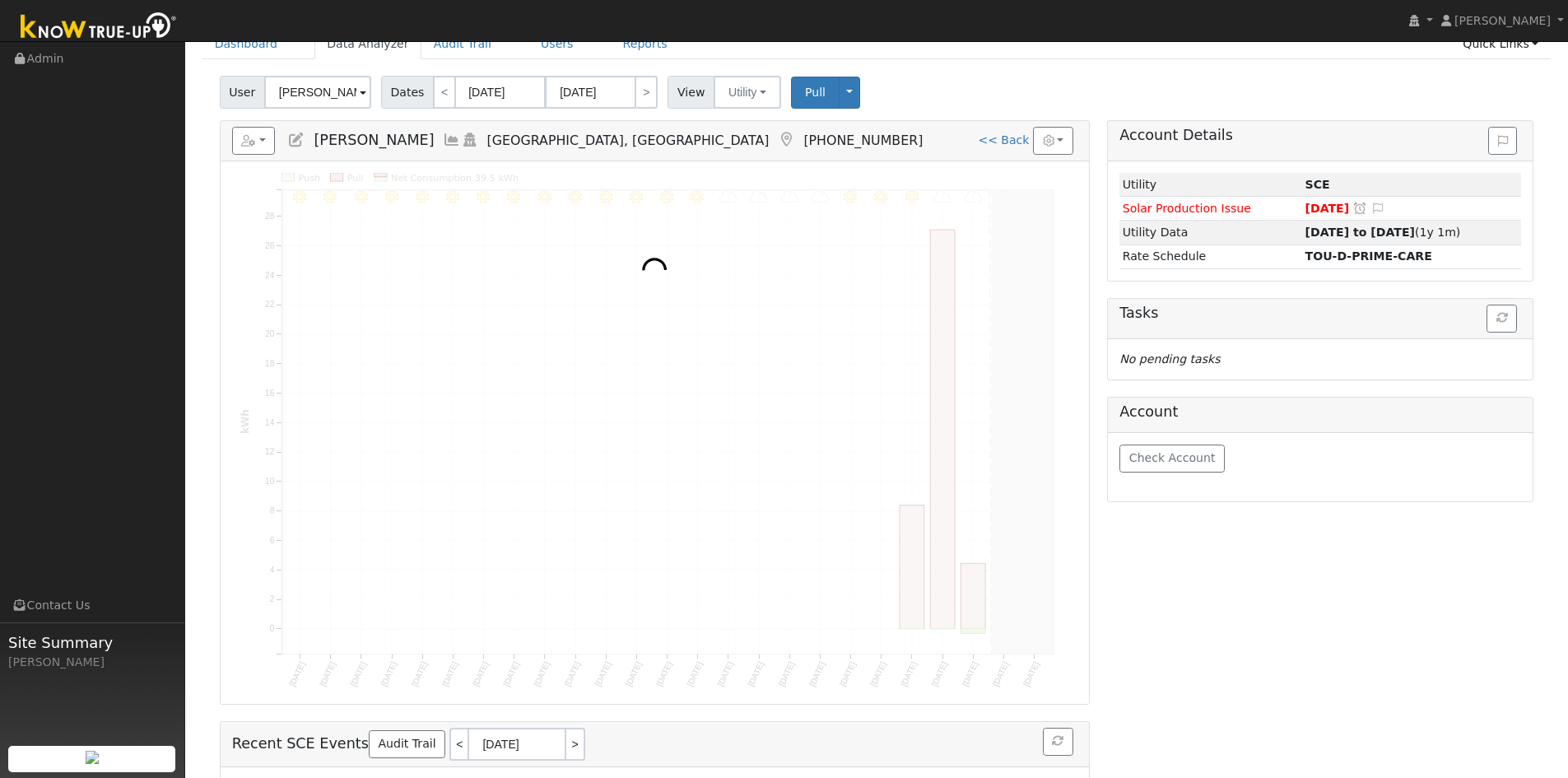
scroll to position [0, 0]
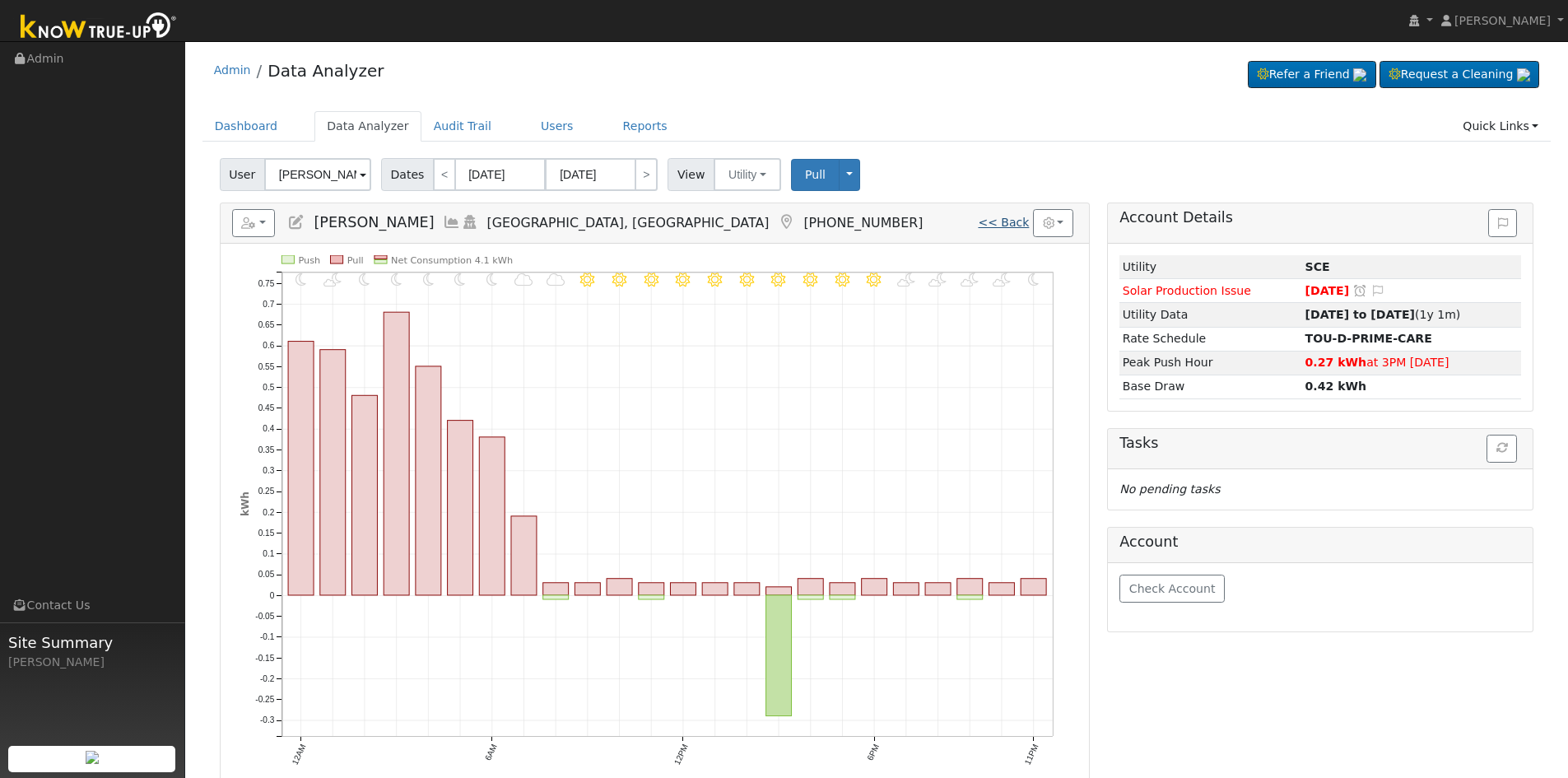
click at [999, 223] on link "<< Back" at bounding box center [1003, 222] width 51 height 13
type input "[DATE]"
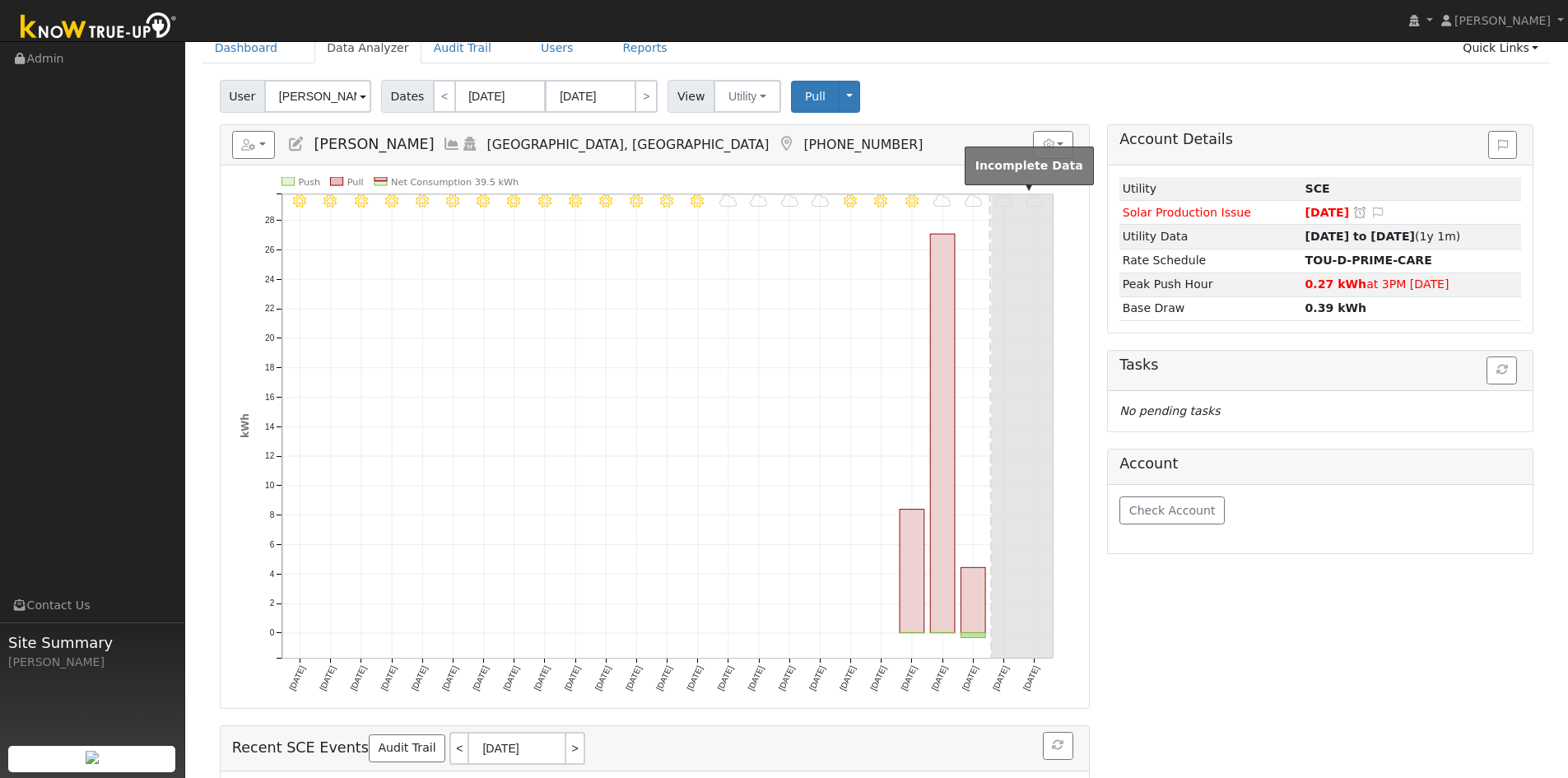
scroll to position [82, 0]
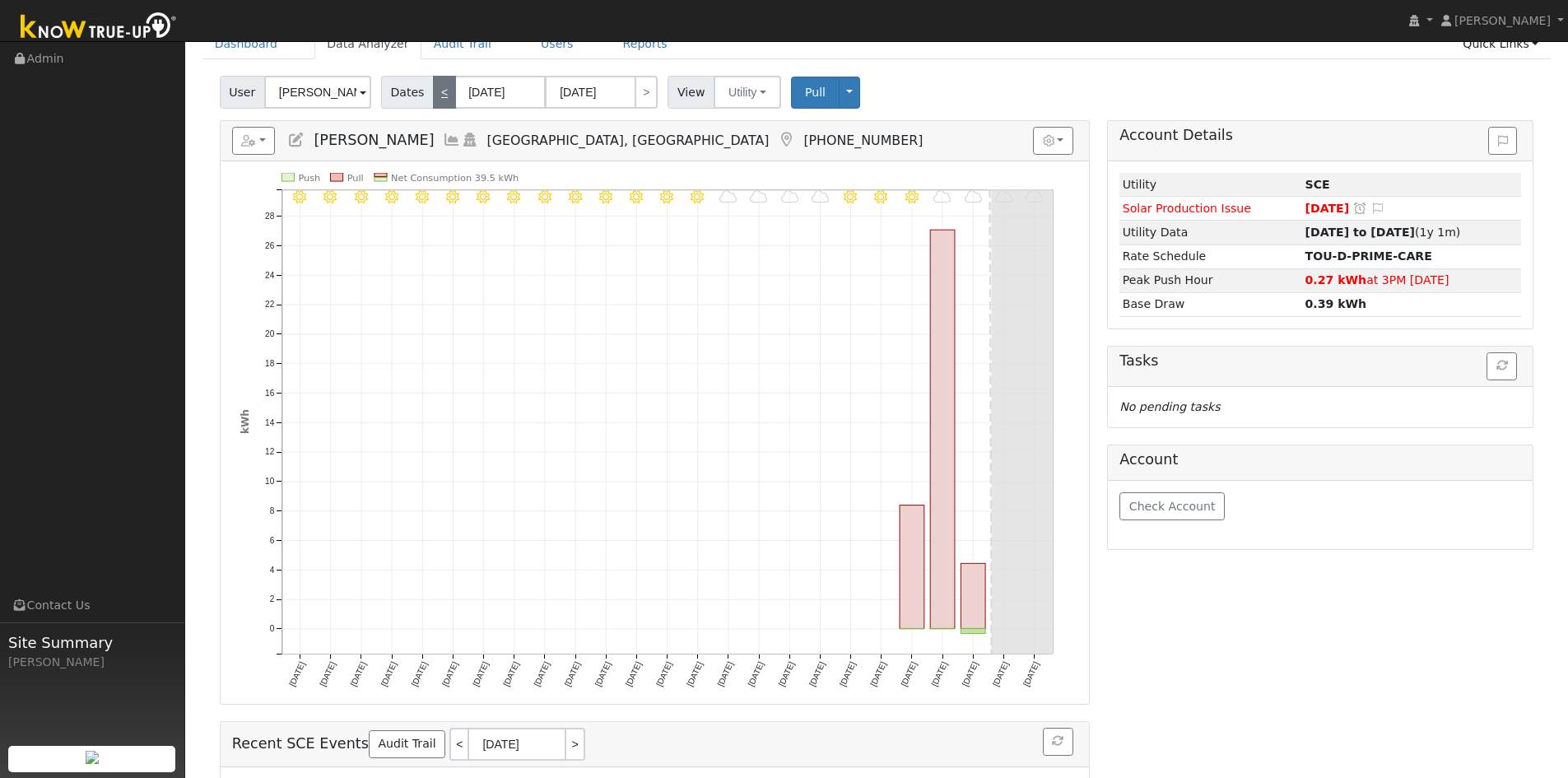
click at [436, 93] on link "<" at bounding box center [444, 93] width 23 height 33
type input "[DATE]"
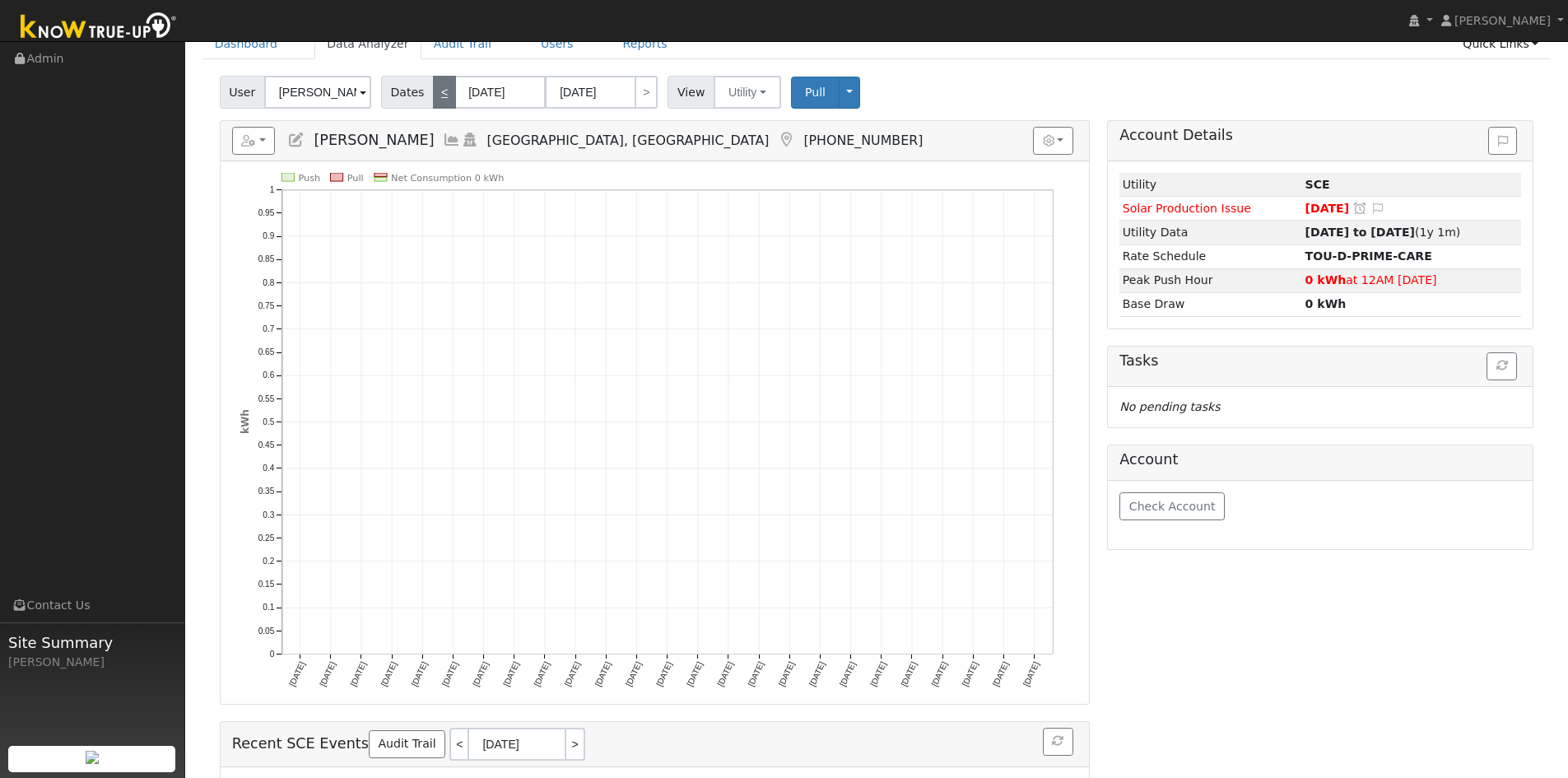
scroll to position [0, 0]
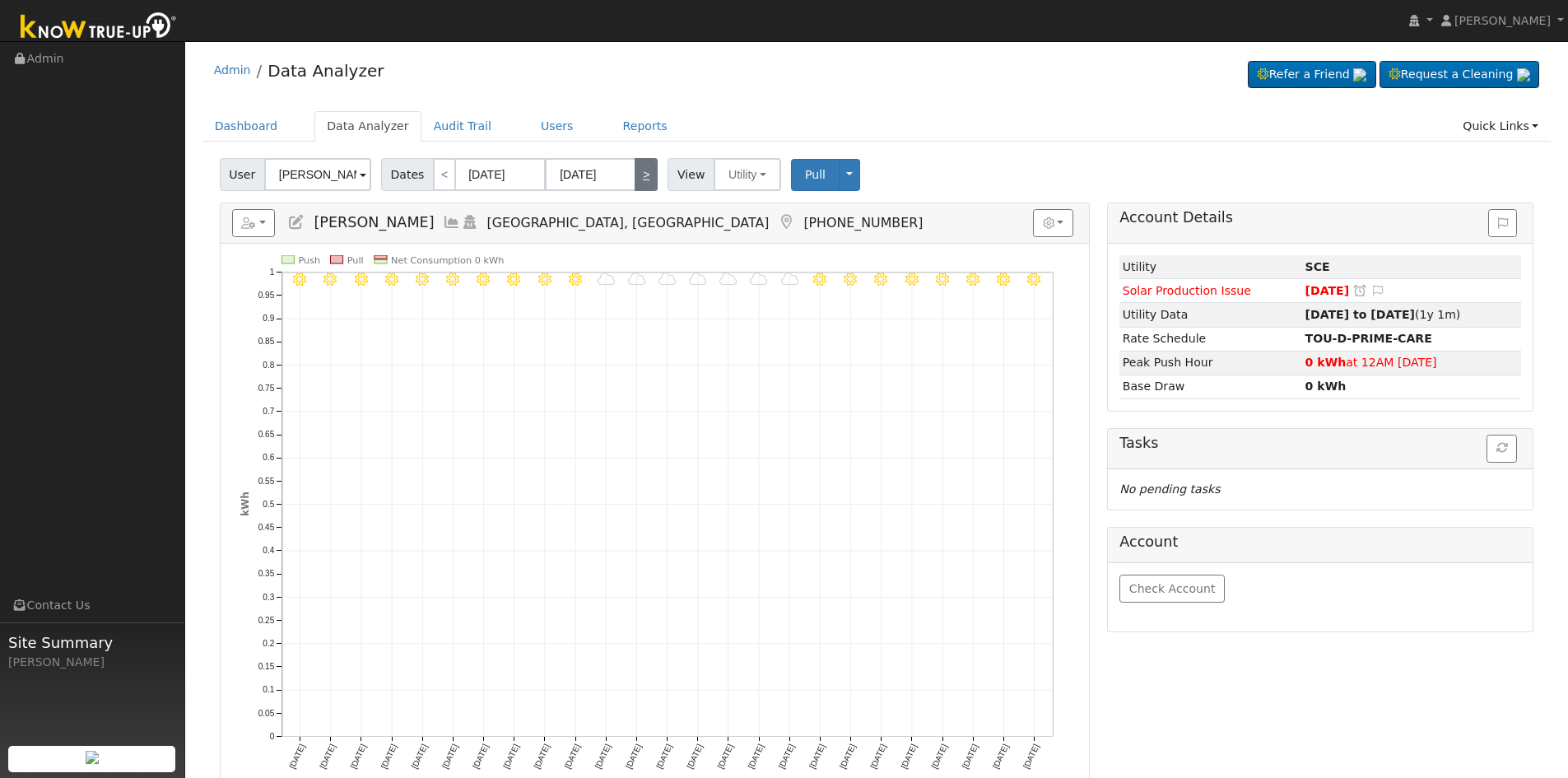
click at [640, 174] on link ">" at bounding box center [646, 175] width 23 height 33
type input "[DATE]"
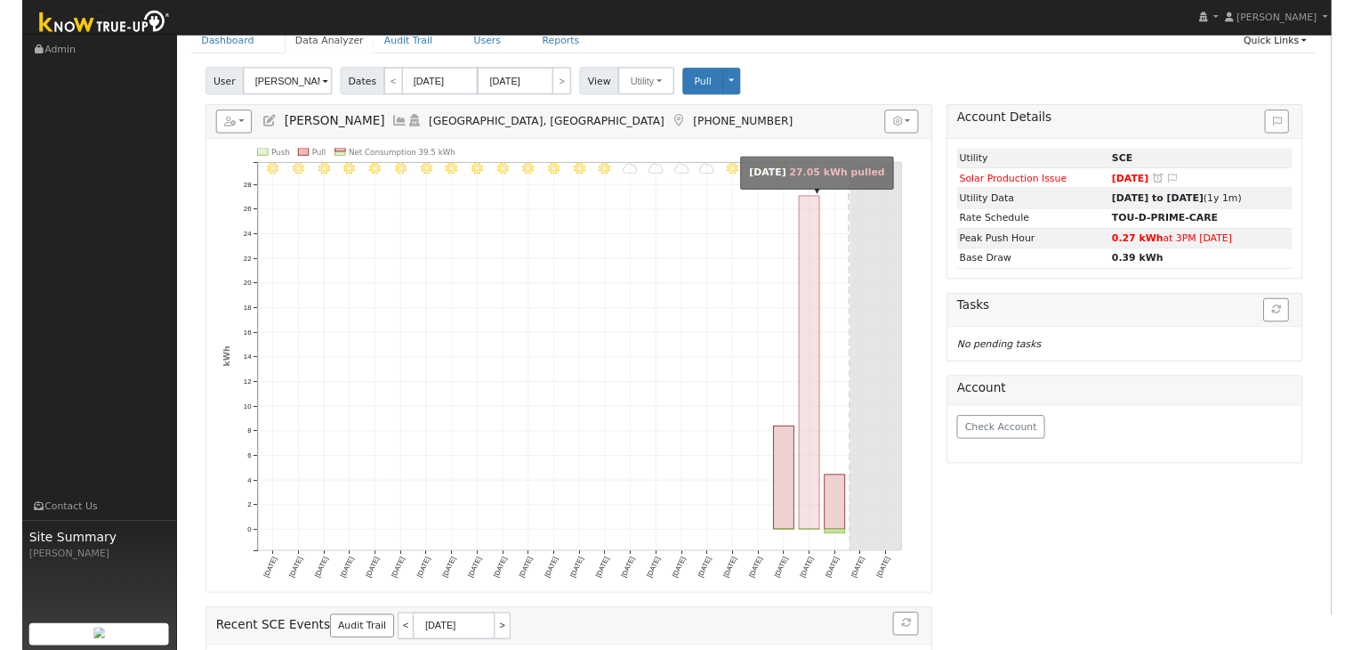
scroll to position [89, 0]
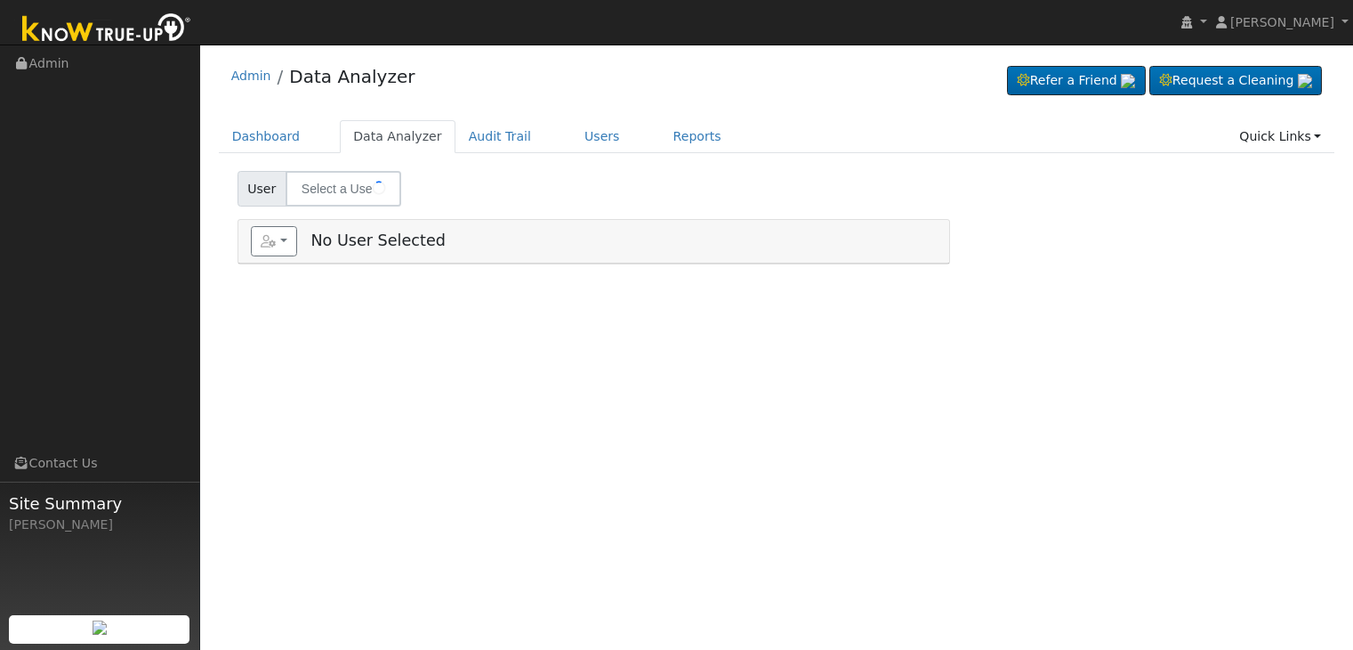
type input "[PERSON_NAME] Nova [PERSON_NAME]"
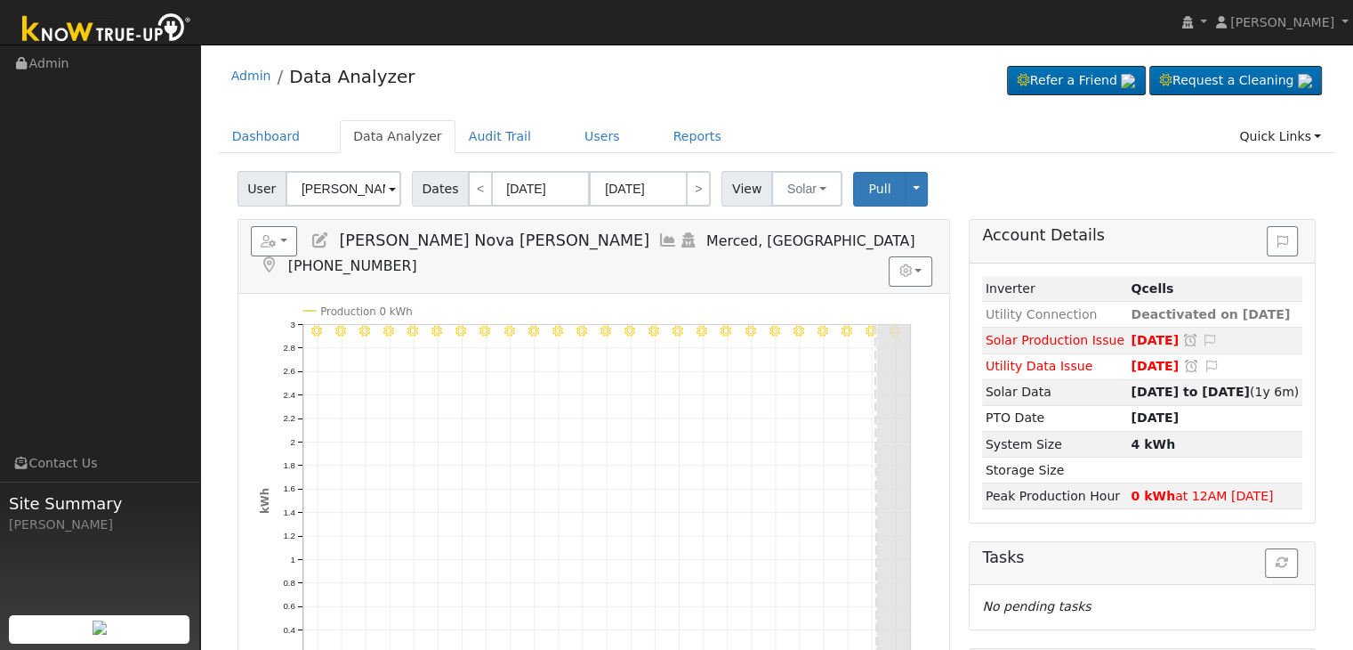
click at [279, 257] on icon at bounding box center [270, 265] width 20 height 16
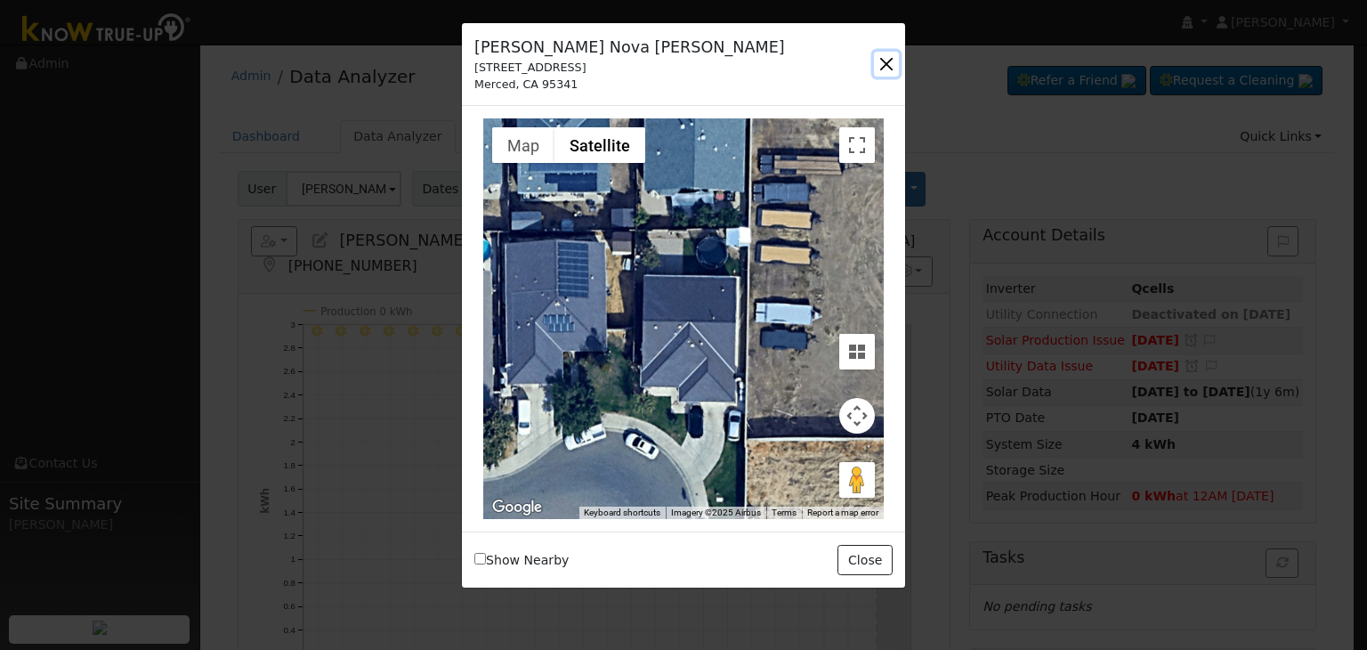
click at [877, 62] on button "button" at bounding box center [886, 64] width 25 height 25
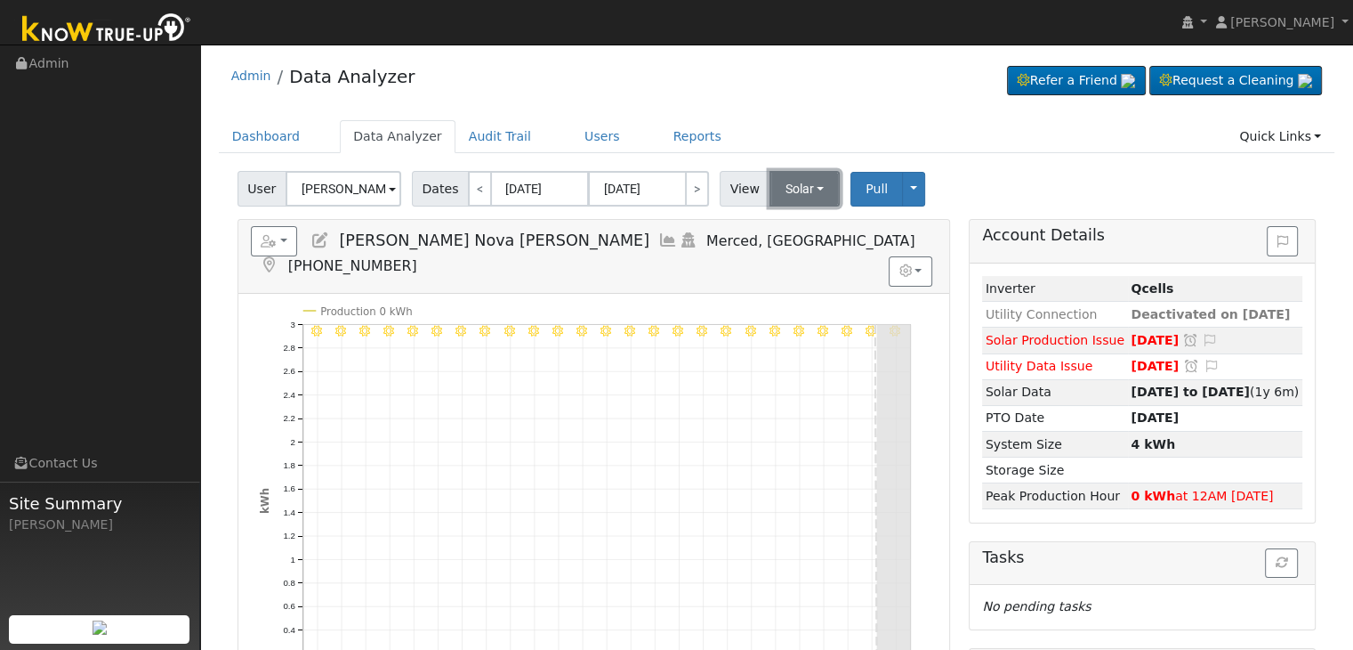
click at [780, 179] on button "Solar" at bounding box center [805, 189] width 71 height 36
click at [784, 221] on link "Utility" at bounding box center [828, 227] width 124 height 25
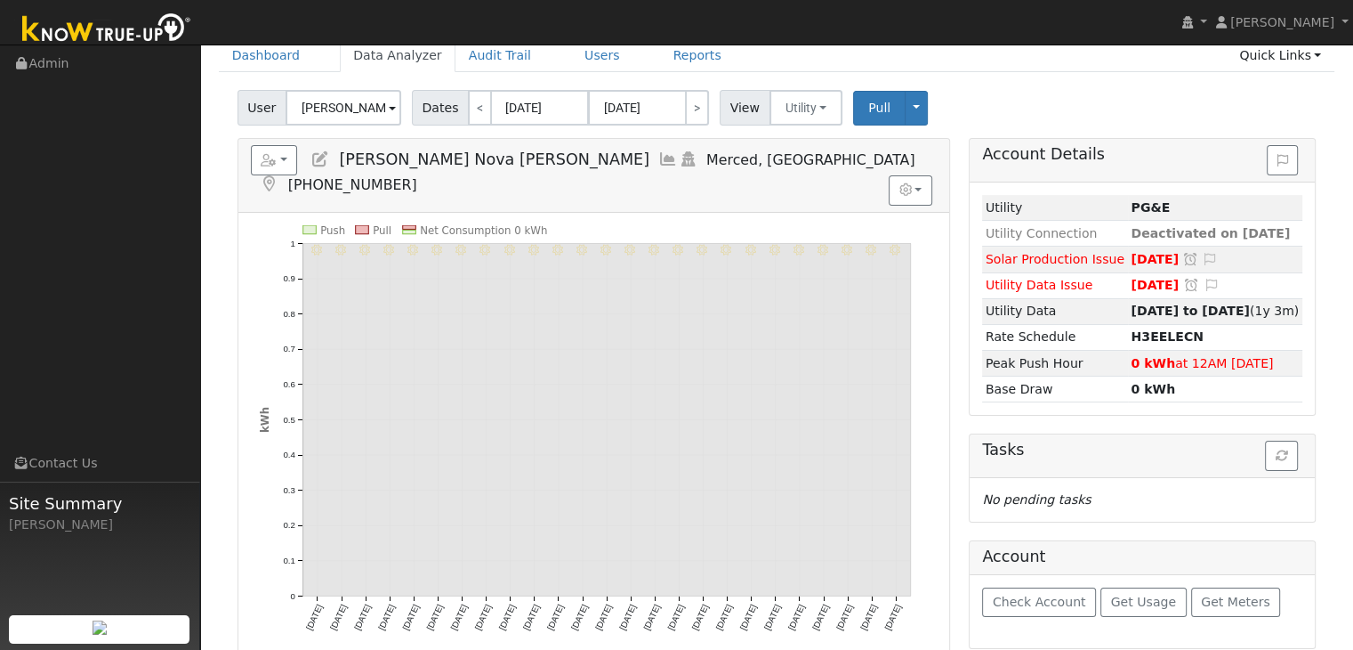
scroll to position [89, 0]
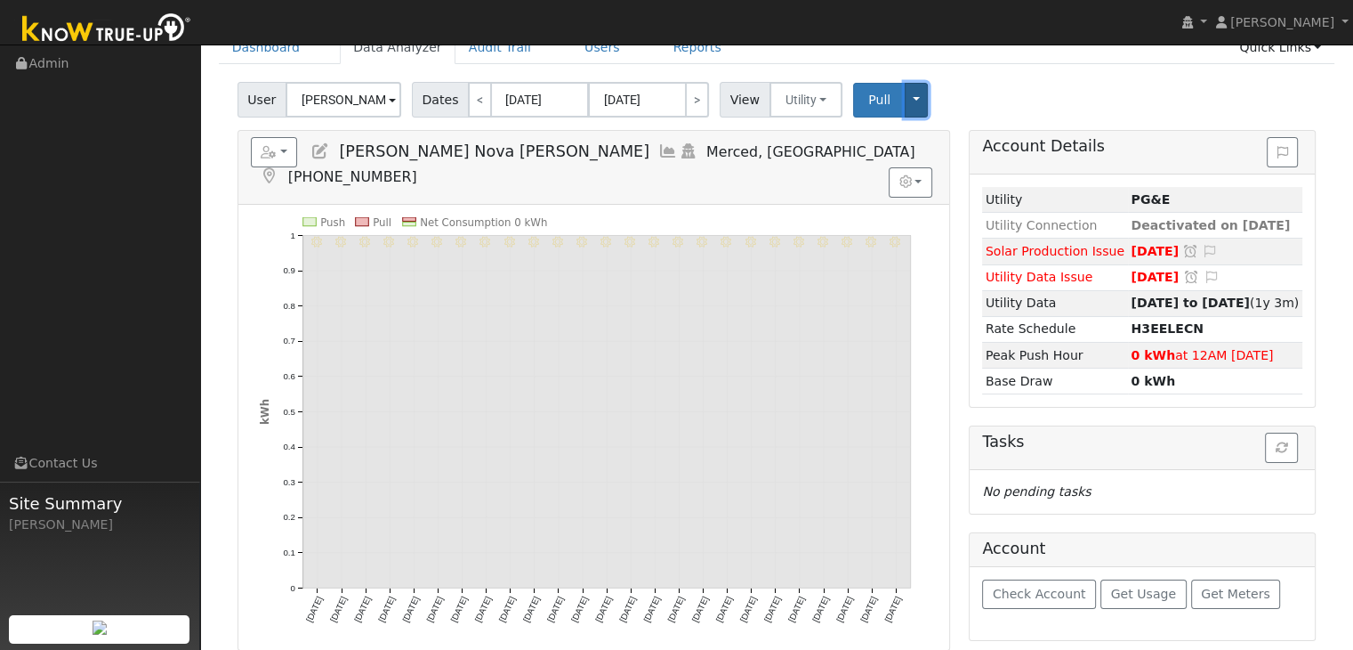
click at [905, 104] on button "Toggle Dropdown" at bounding box center [916, 100] width 23 height 35
click at [1014, 86] on div "User Romualdo Nova Ortiz Account Default Account Default Account 411 Tucolay Co…" at bounding box center [777, 97] width 1086 height 42
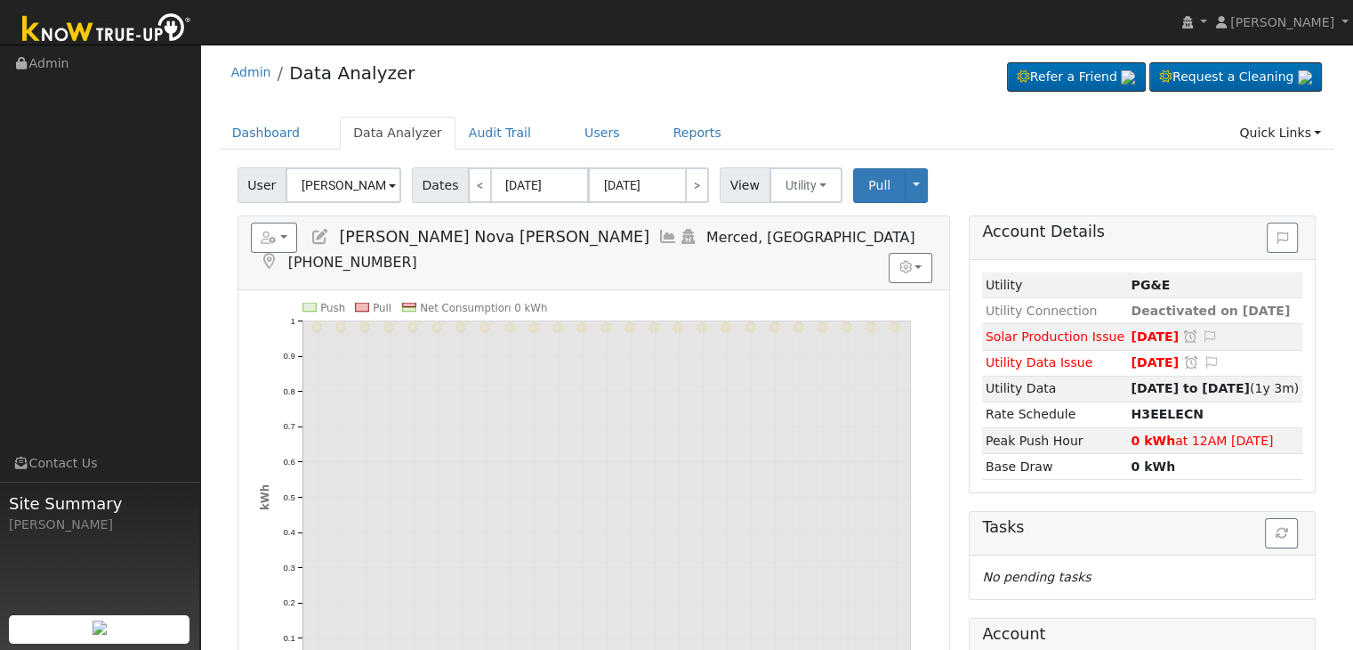
scroll to position [0, 0]
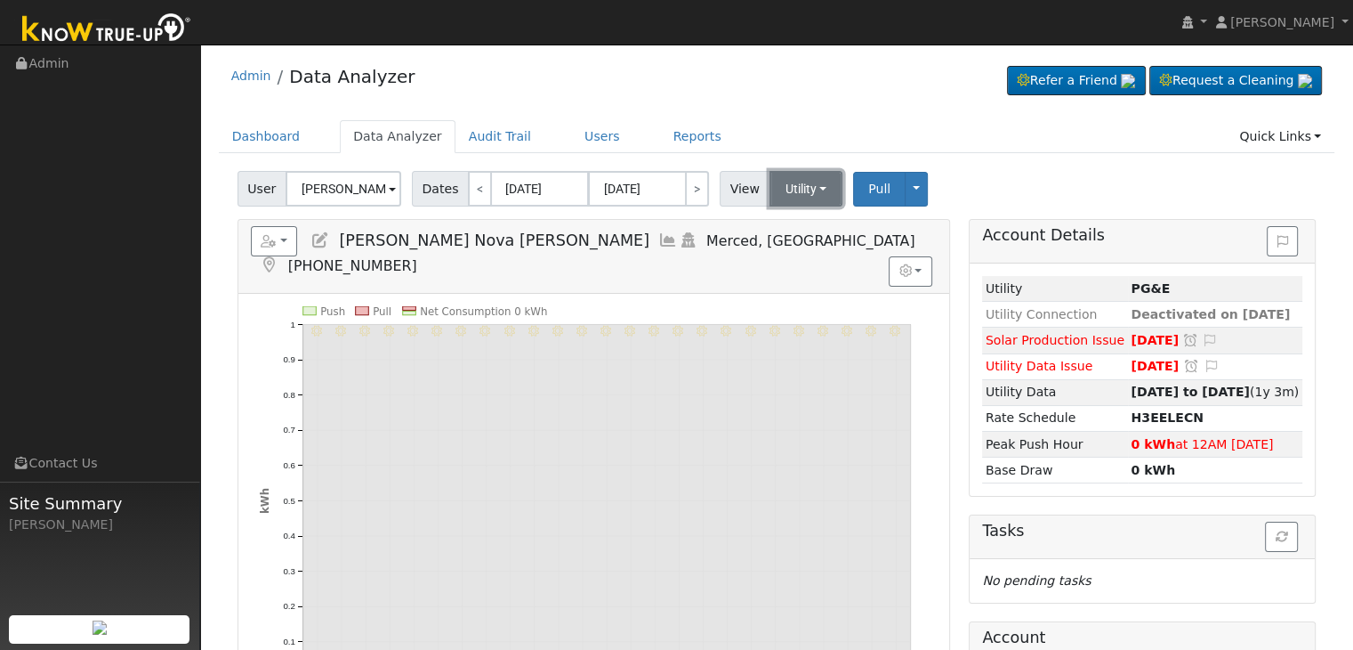
click at [804, 188] on button "Utility" at bounding box center [807, 189] width 74 height 36
click at [787, 251] on link "Solar" at bounding box center [828, 253] width 124 height 25
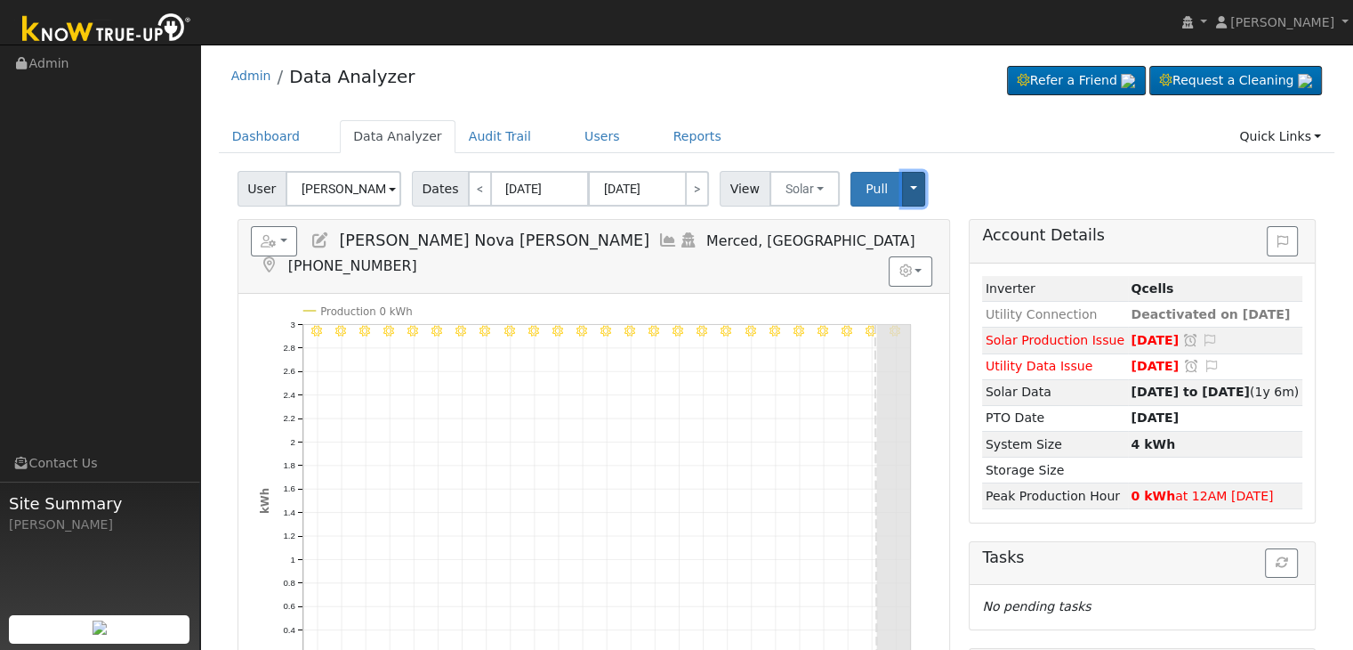
click at [902, 186] on button "Toggle Dropdown" at bounding box center [913, 189] width 23 height 35
click at [821, 120] on ul "Dashboard Data Analyzer Audit Trail Users Reports Quick Links Quick Add Quick C…" at bounding box center [777, 136] width 1117 height 33
click at [800, 186] on button "Solar" at bounding box center [805, 189] width 71 height 36
click at [795, 221] on link "Utility" at bounding box center [828, 227] width 124 height 25
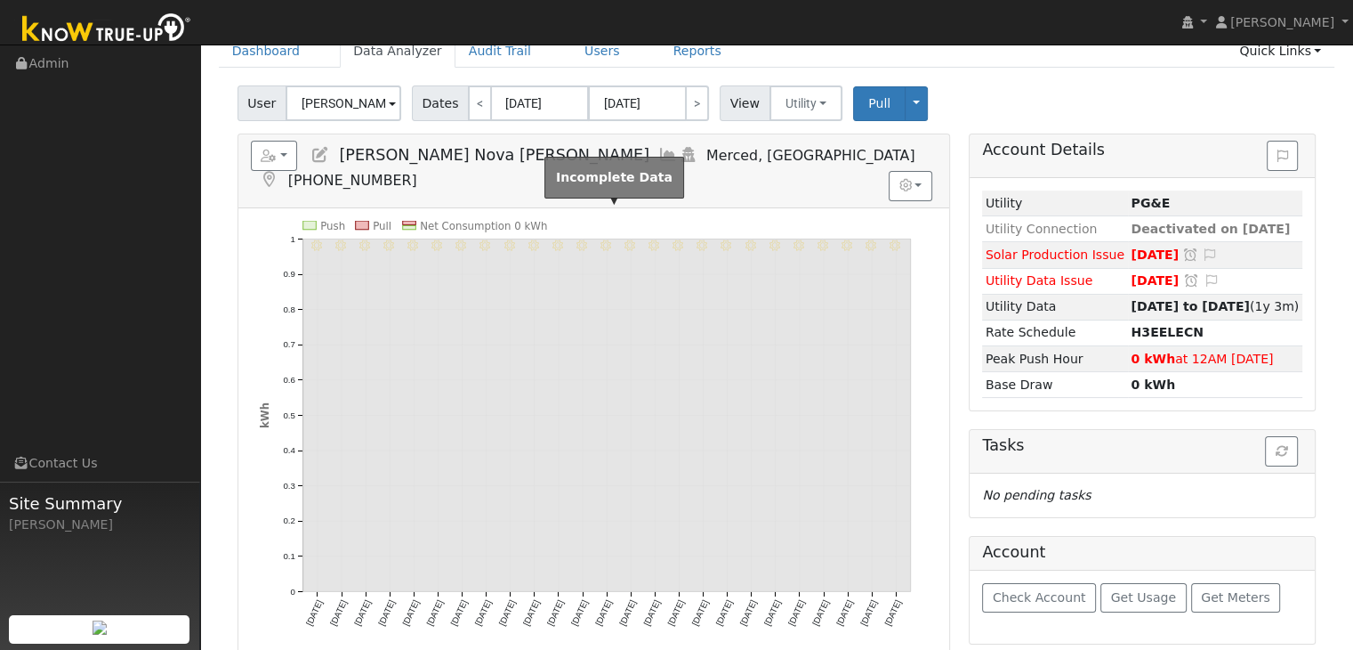
scroll to position [89, 0]
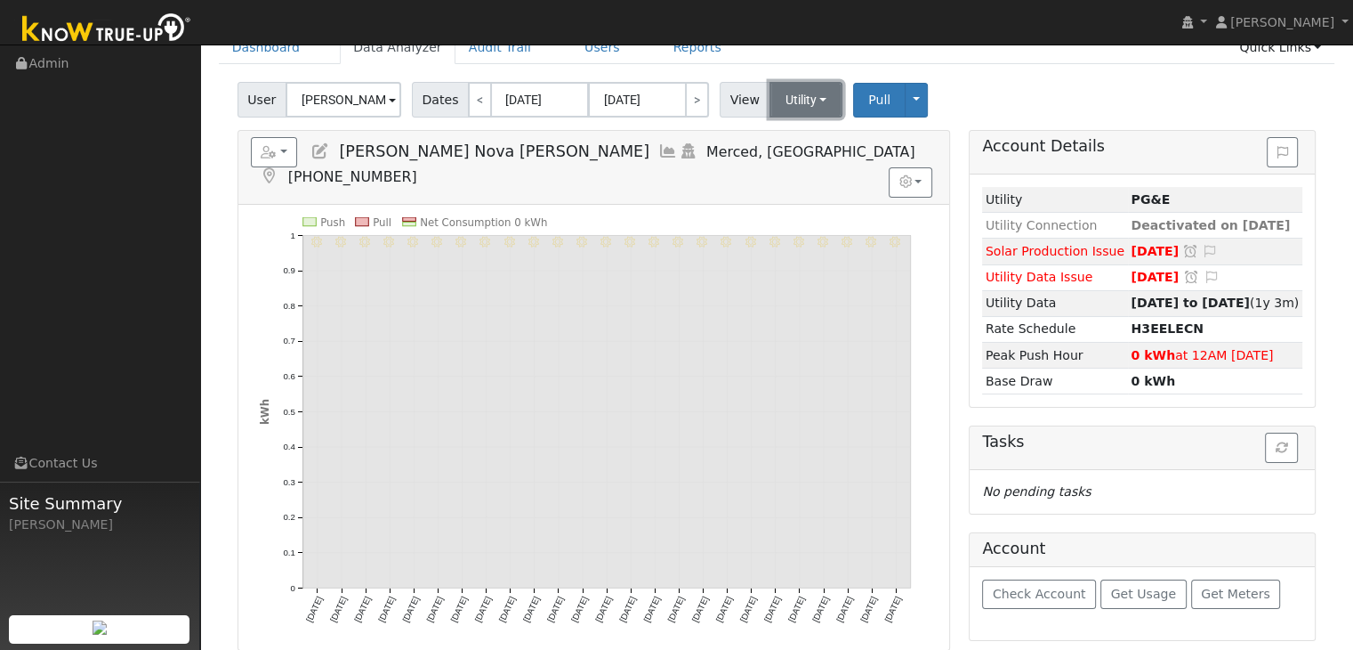
click at [819, 94] on button "Utility" at bounding box center [807, 100] width 74 height 36
click at [973, 82] on div "User Romualdo Nova Ortiz Account Default Account Default Account 411 Tucolay Co…" at bounding box center [777, 97] width 1086 height 42
click at [868, 97] on span "Pull" at bounding box center [879, 100] width 22 height 14
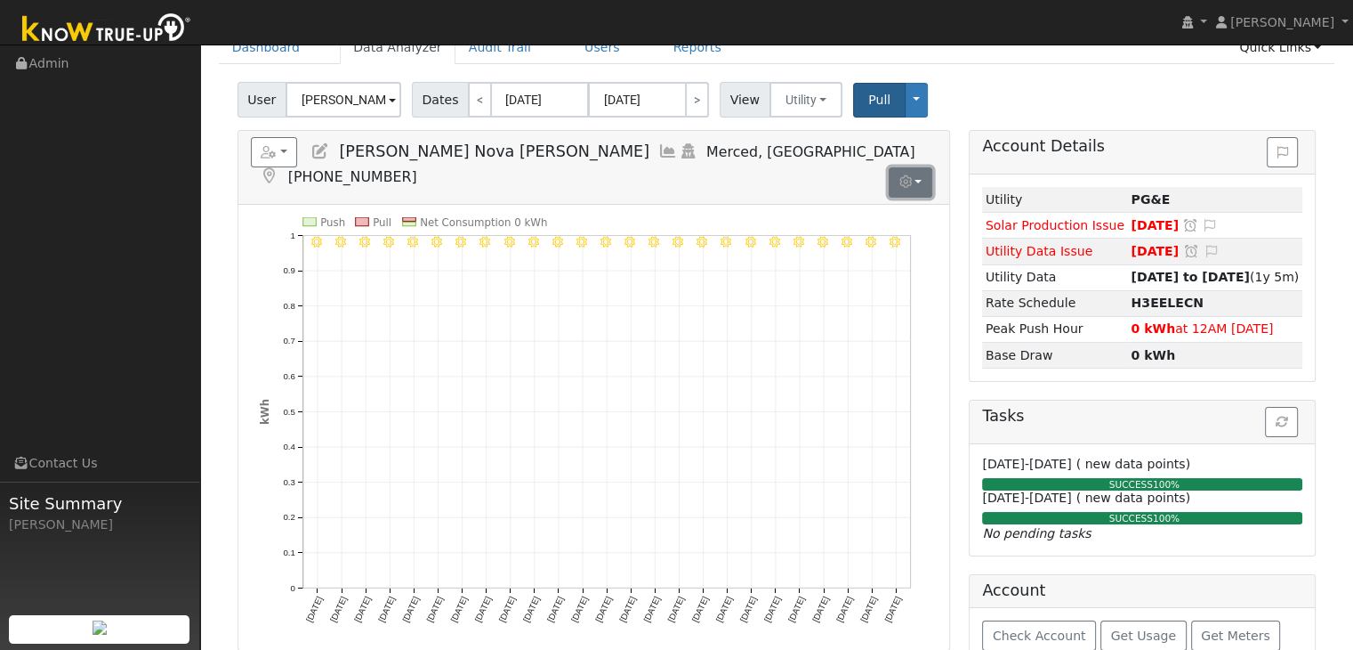
click at [918, 167] on button "button" at bounding box center [911, 182] width 44 height 30
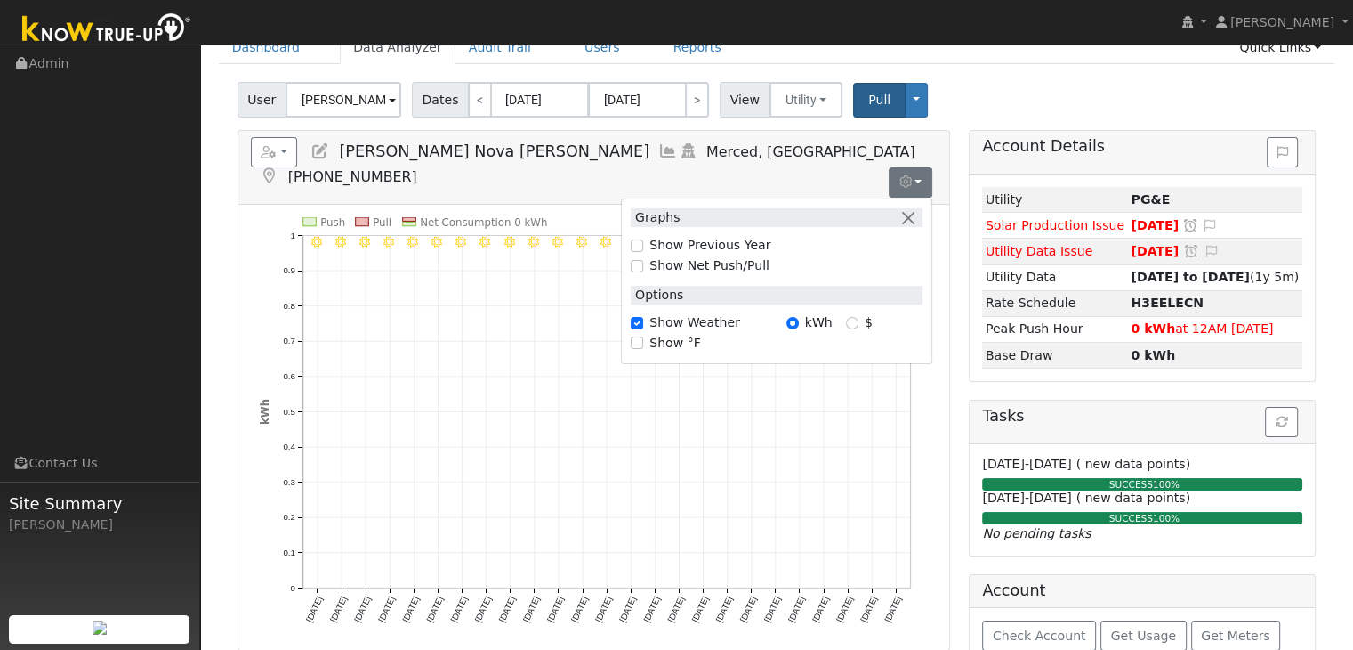
click at [994, 86] on div "User Romualdo Nova Ortiz Account Default Account Default Account 411 Tucolay Co…" at bounding box center [777, 97] width 1086 height 42
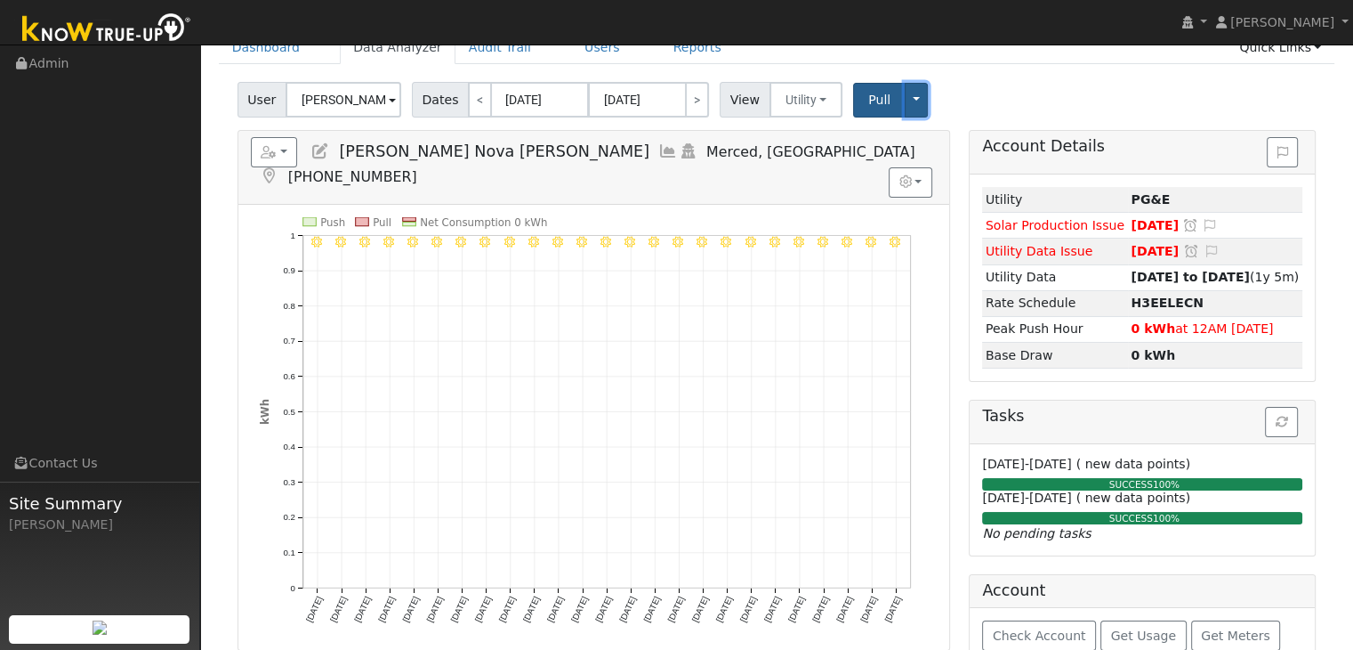
click at [905, 96] on button "Toggle Dropdown" at bounding box center [916, 100] width 23 height 35
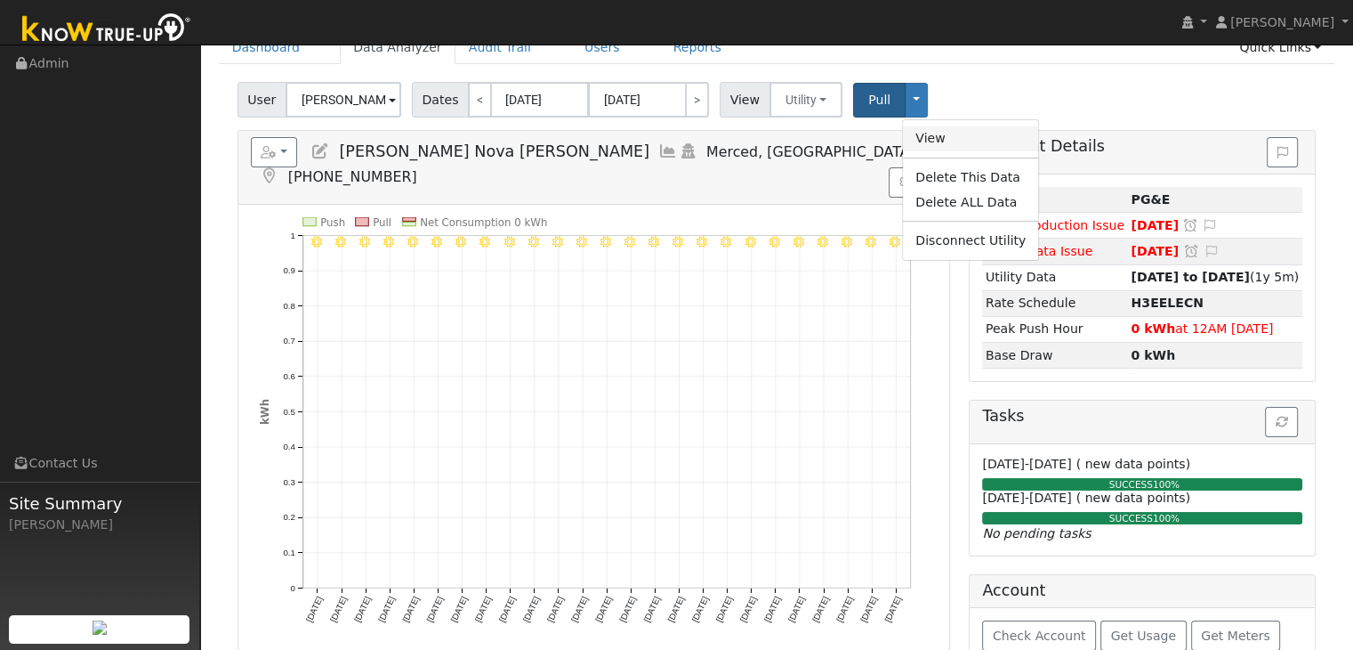
click at [924, 137] on link "View" at bounding box center [970, 138] width 135 height 25
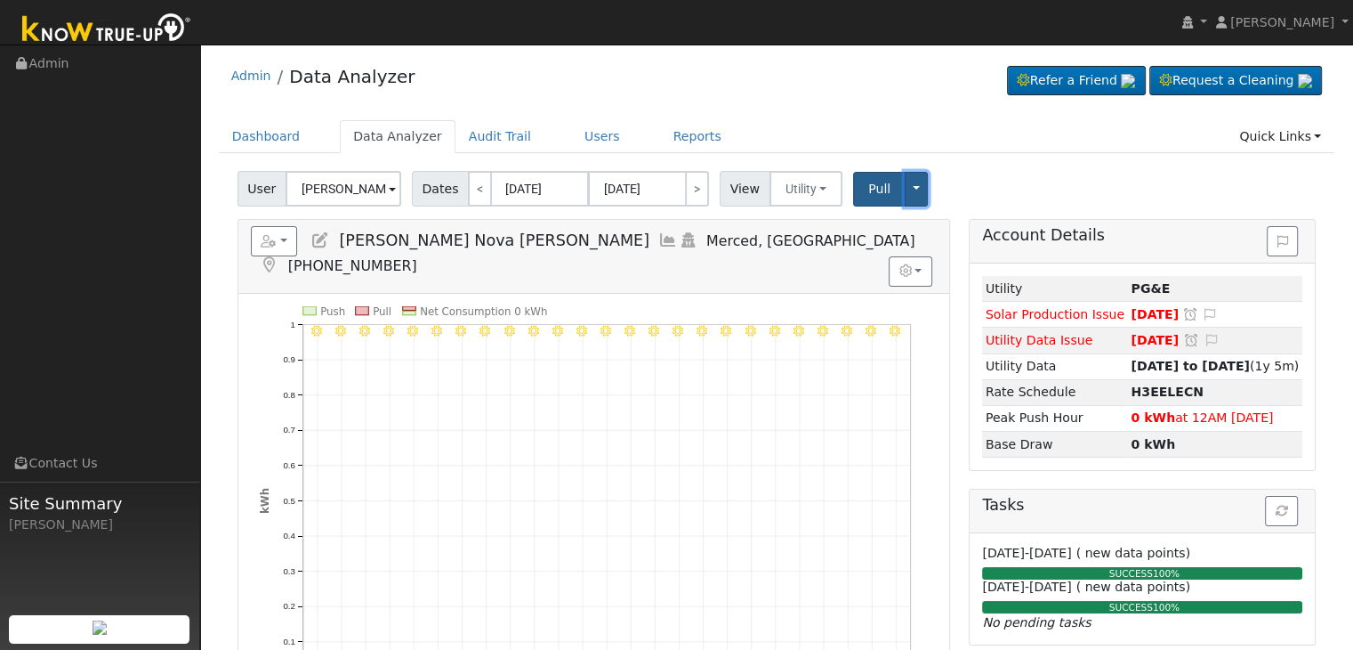
click at [905, 183] on button "Toggle Dropdown" at bounding box center [916, 189] width 23 height 35
click at [915, 222] on link "View" at bounding box center [970, 227] width 135 height 25
click at [905, 189] on button "Toggle Dropdown" at bounding box center [916, 189] width 23 height 35
click at [1078, 171] on div "User Romualdo Nova Ortiz Account Default Account Default Account 411 Tucolay Co…" at bounding box center [777, 186] width 1086 height 42
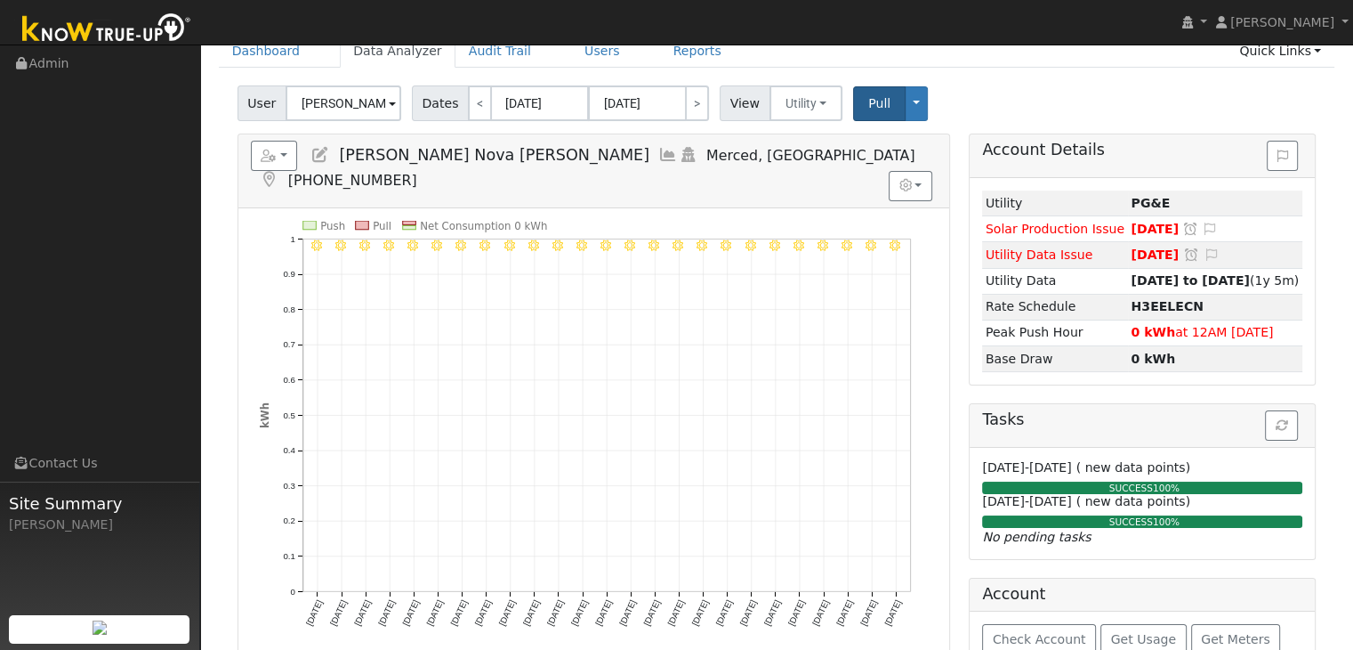
scroll to position [89, 0]
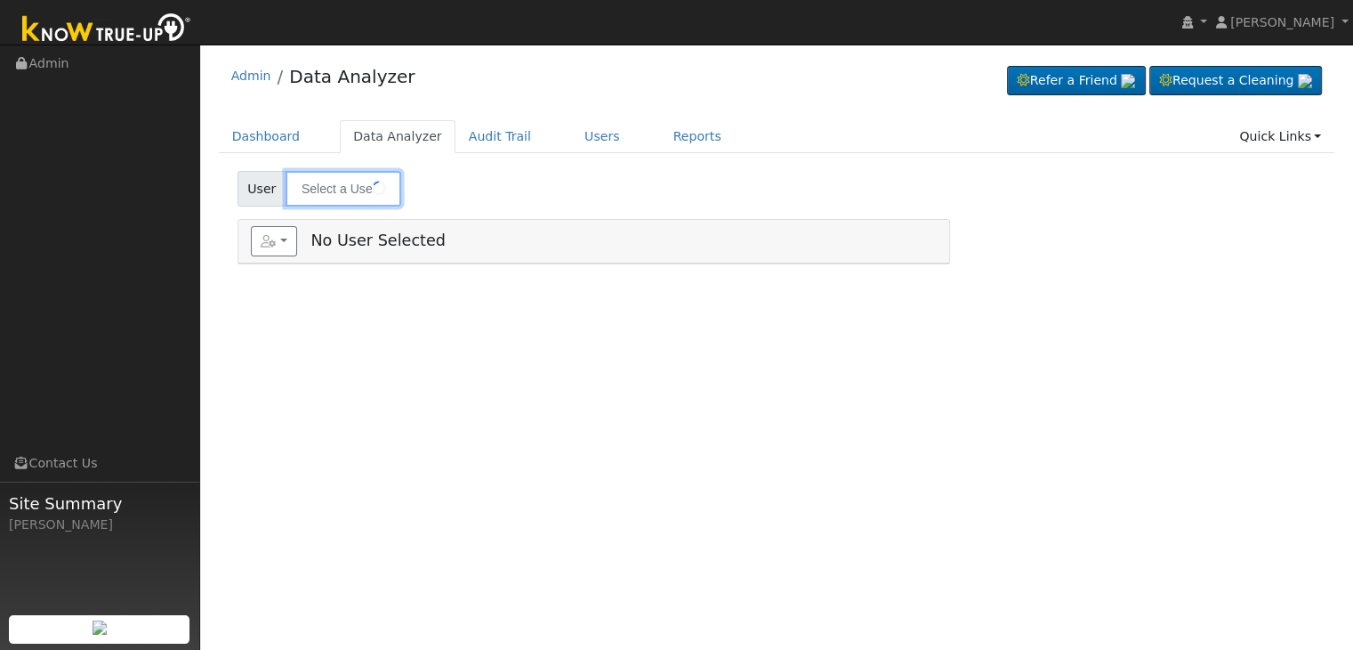
type input "[PERSON_NAME] Nova [PERSON_NAME]"
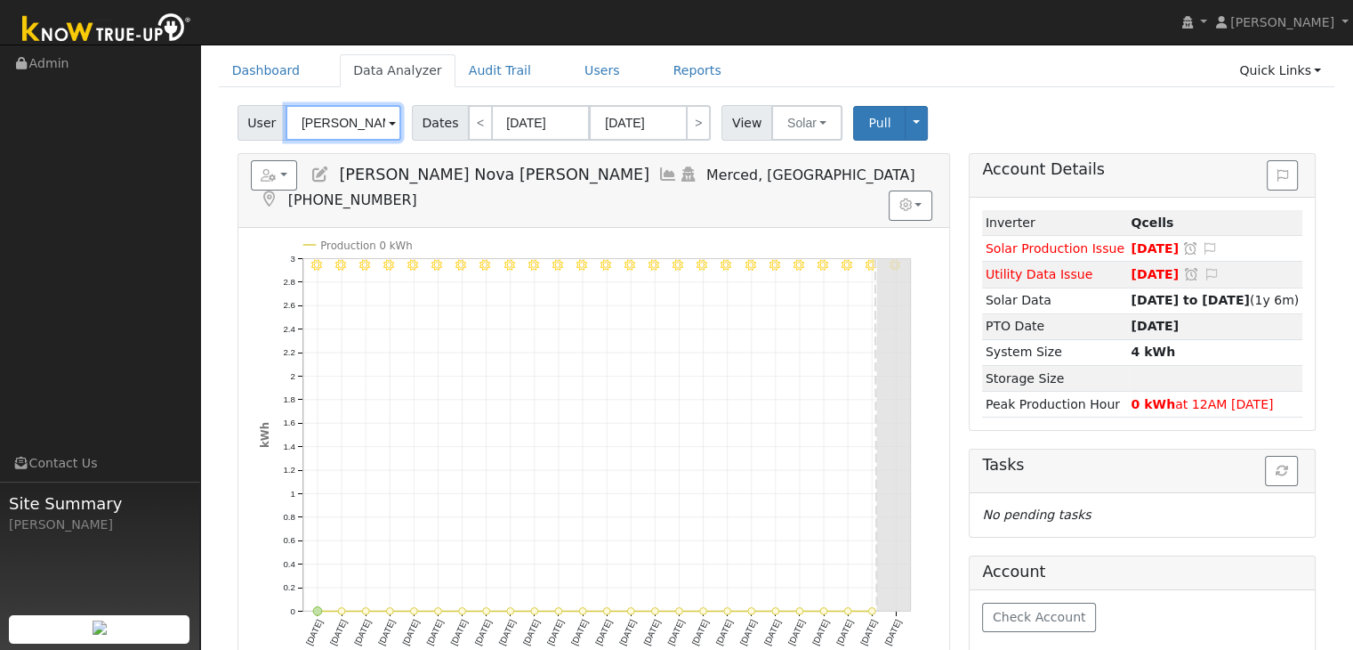
scroll to position [64, 0]
click at [868, 120] on span "Pull" at bounding box center [879, 124] width 22 height 14
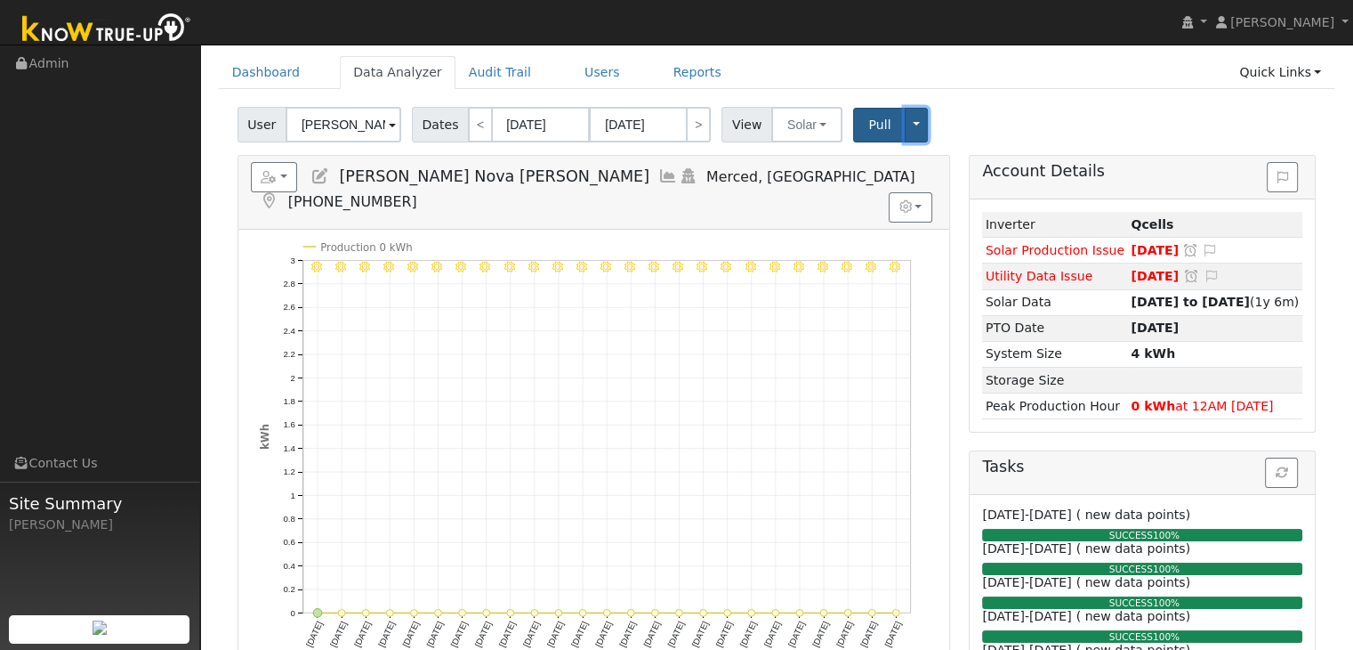
click at [905, 131] on button "Toggle Dropdown" at bounding box center [916, 125] width 23 height 35
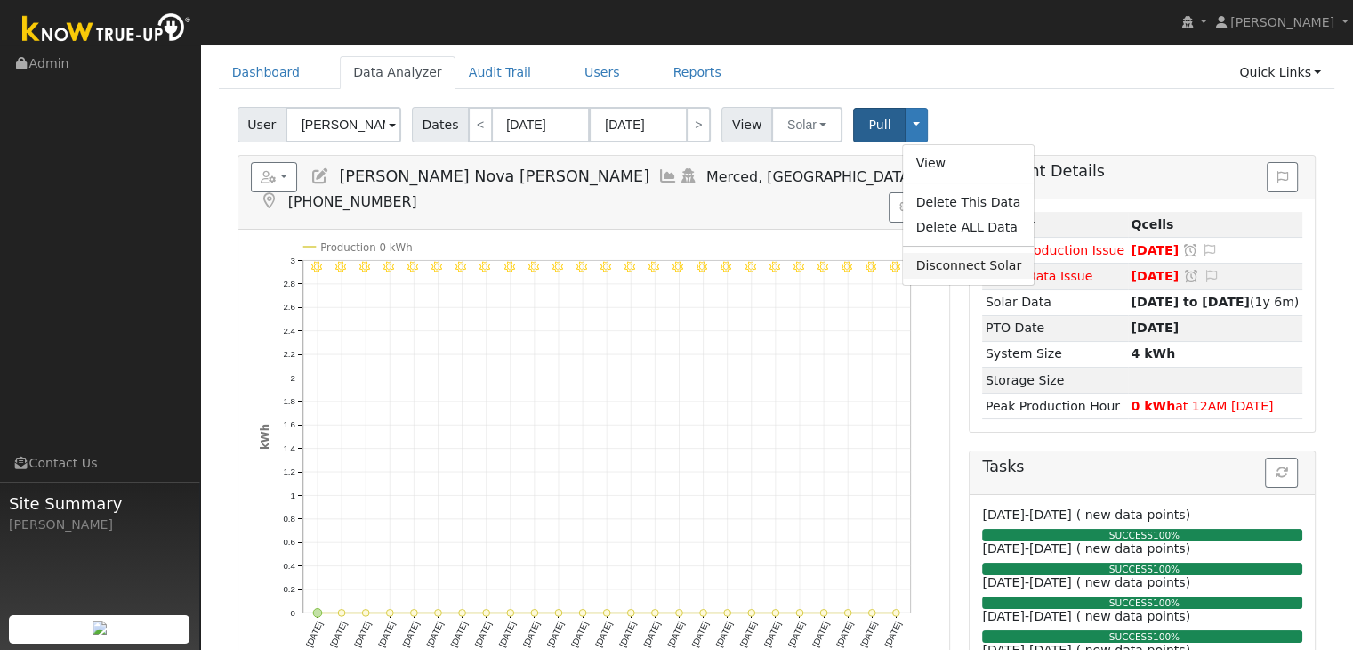
click at [931, 259] on link "Disconnect Solar" at bounding box center [968, 265] width 131 height 25
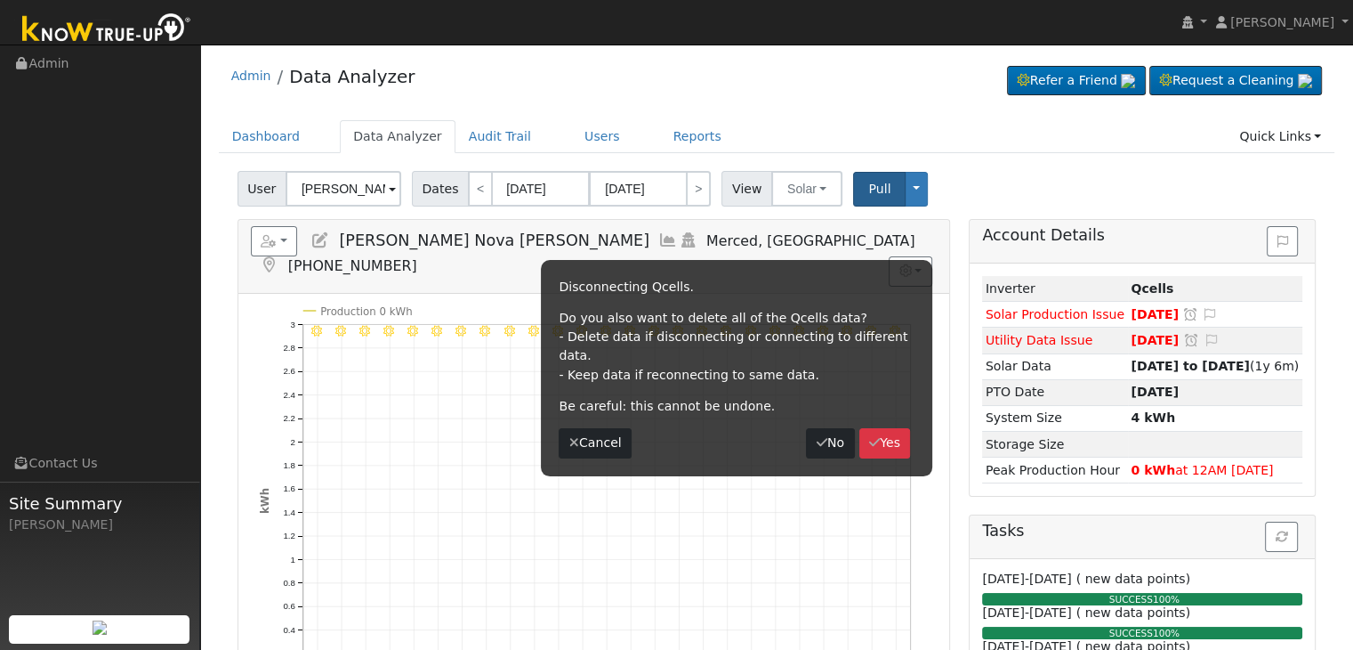
click at [979, 185] on div "User [PERSON_NAME] Nova [PERSON_NAME] Account Default Account Default Account […" at bounding box center [777, 186] width 1086 height 42
click at [829, 428] on button "No" at bounding box center [830, 443] width 48 height 30
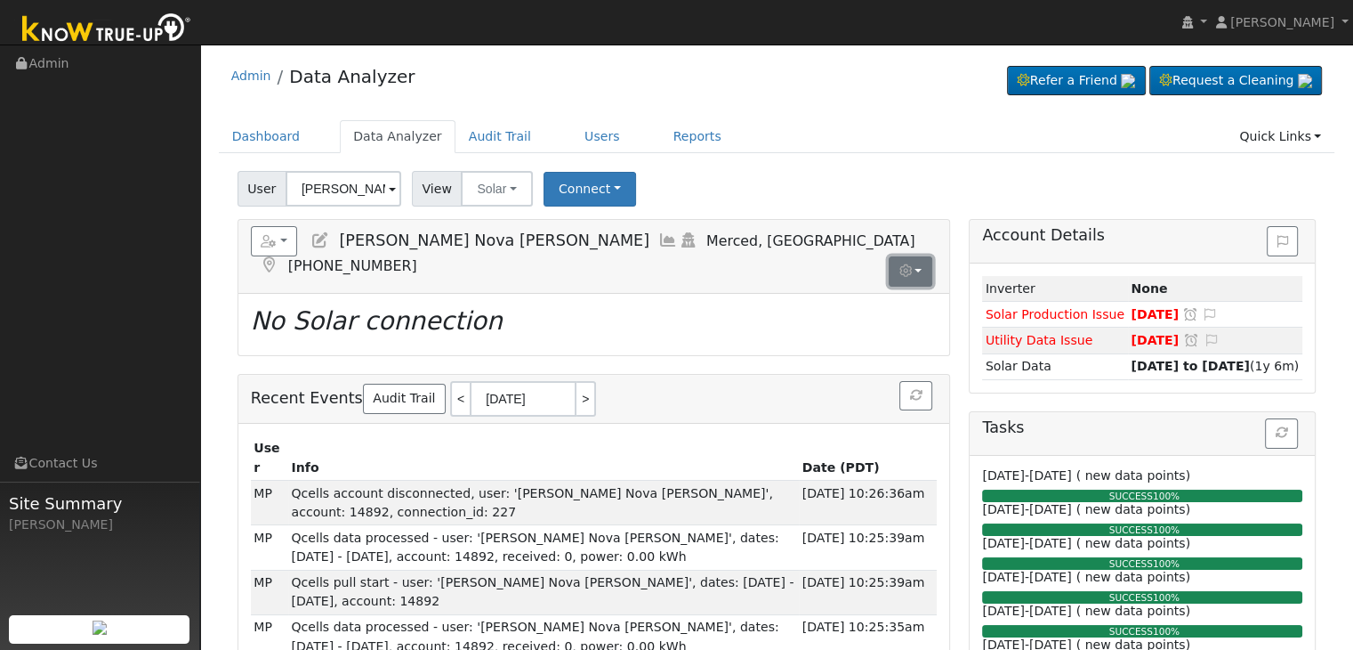
click at [918, 256] on button "button" at bounding box center [911, 271] width 44 height 30
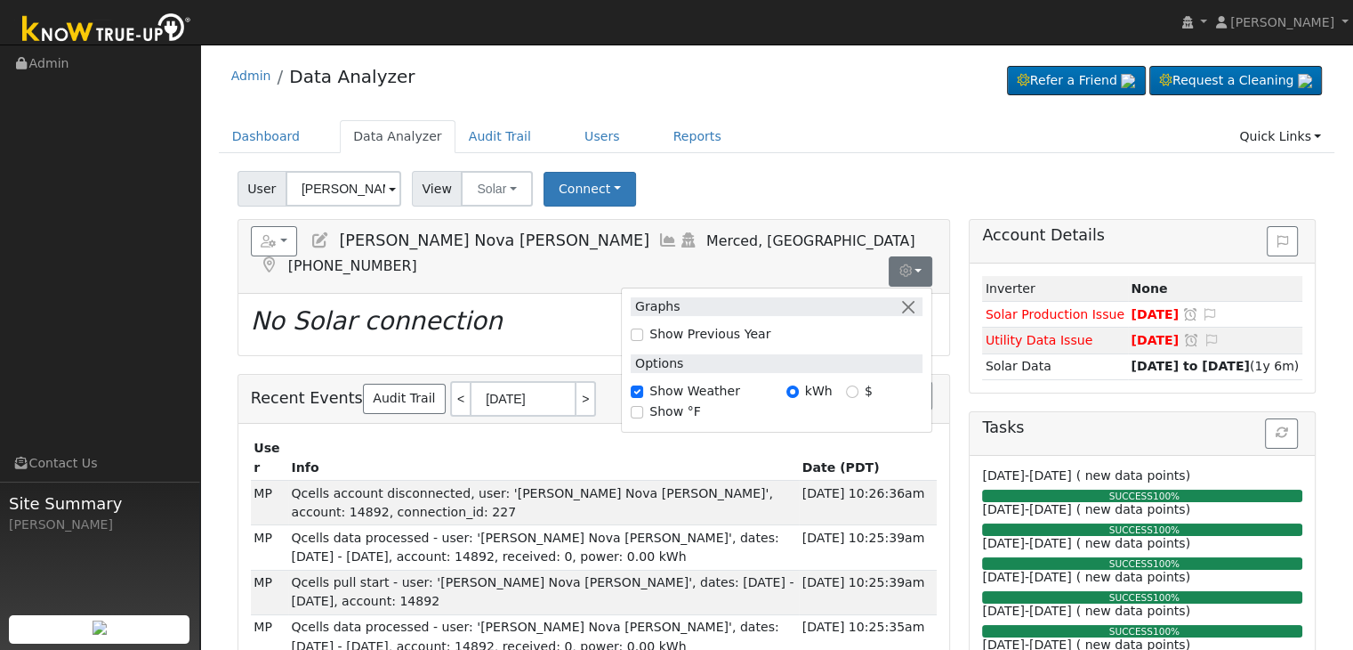
click at [954, 139] on ul "Dashboard Data Analyzer Audit Trail Users Reports Quick Links Quick Add Quick C…" at bounding box center [777, 136] width 1117 height 33
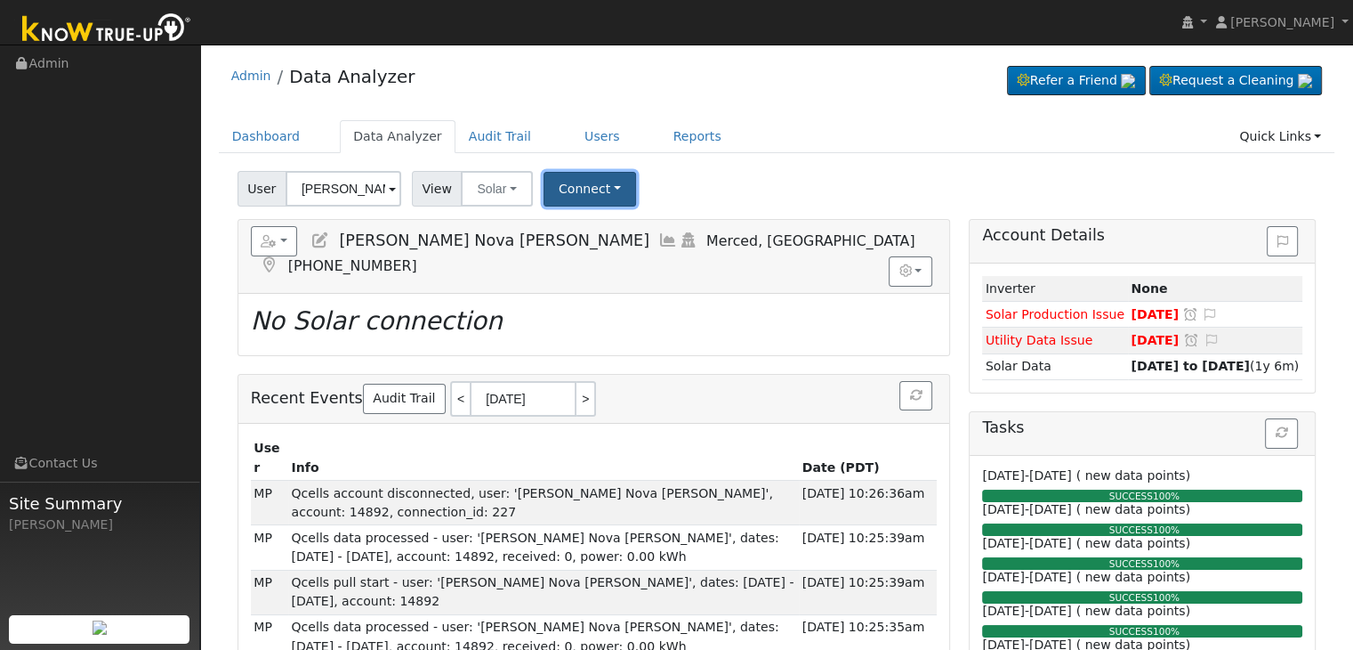
click at [601, 187] on button "Connect" at bounding box center [590, 189] width 93 height 35
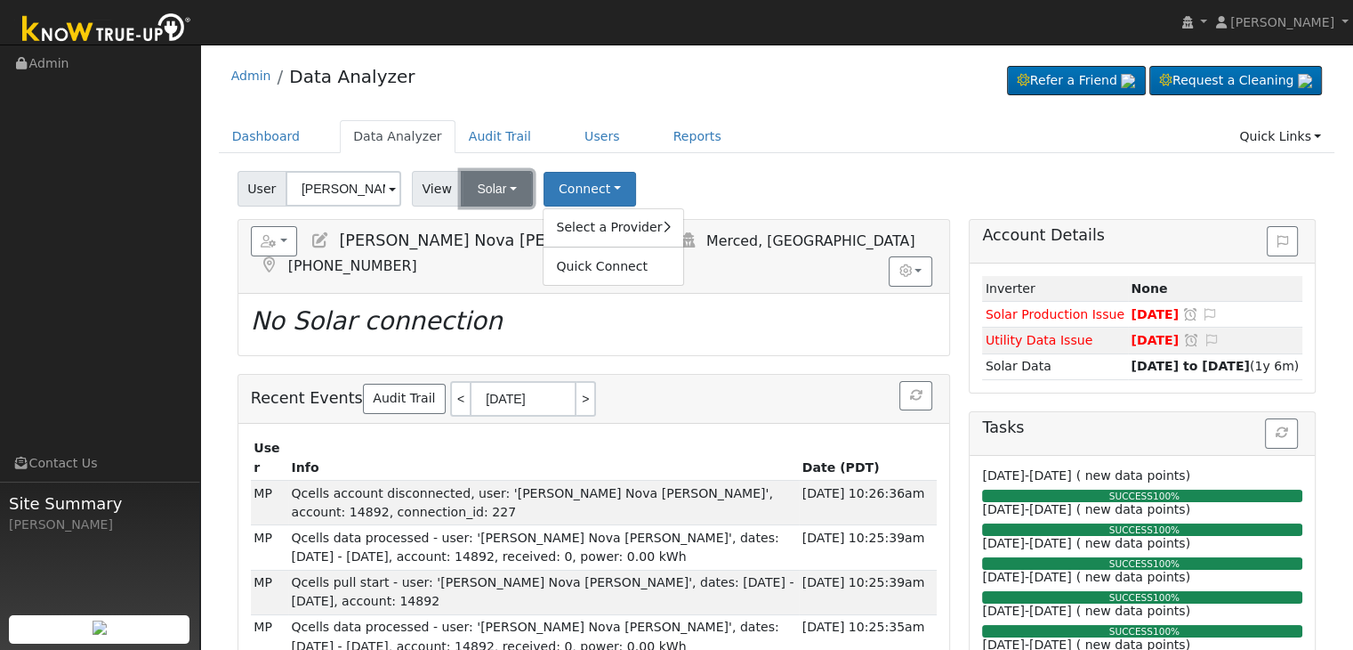
click at [512, 190] on button "Solar" at bounding box center [496, 189] width 71 height 36
click at [505, 223] on link "Utility" at bounding box center [520, 227] width 124 height 25
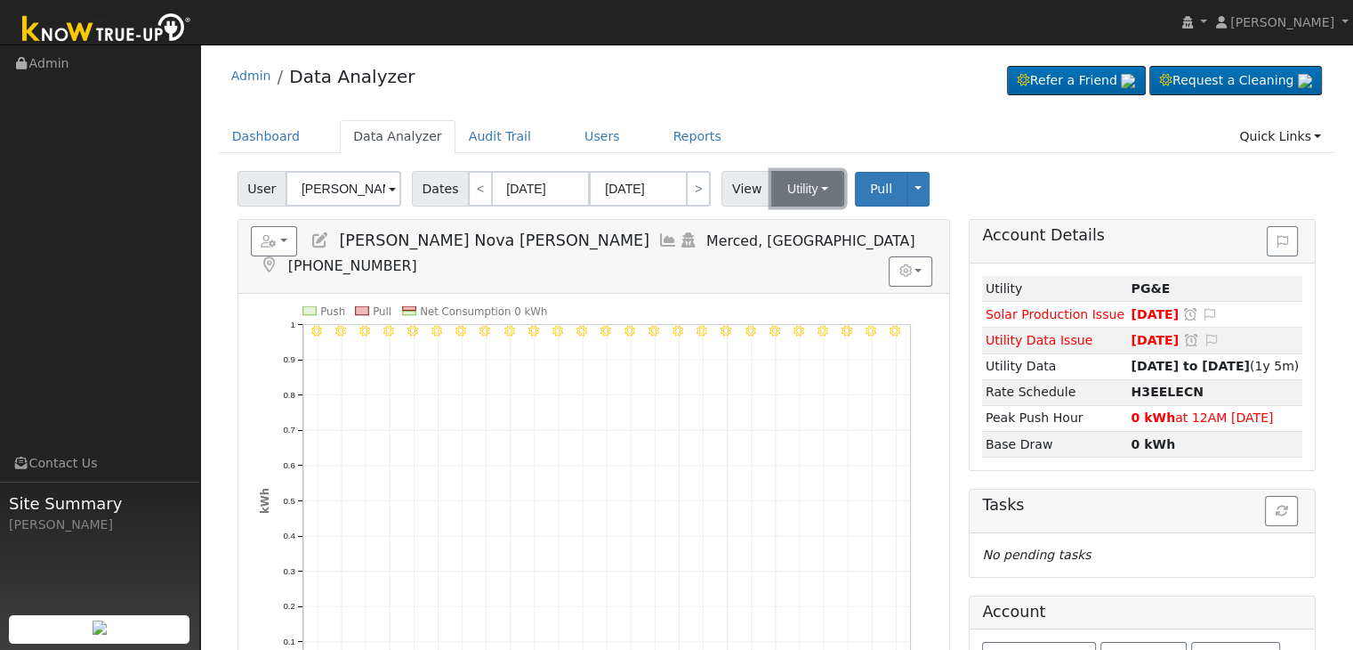
click at [798, 198] on button "Utility" at bounding box center [807, 189] width 73 height 36
click at [802, 253] on link "Solar" at bounding box center [830, 253] width 124 height 25
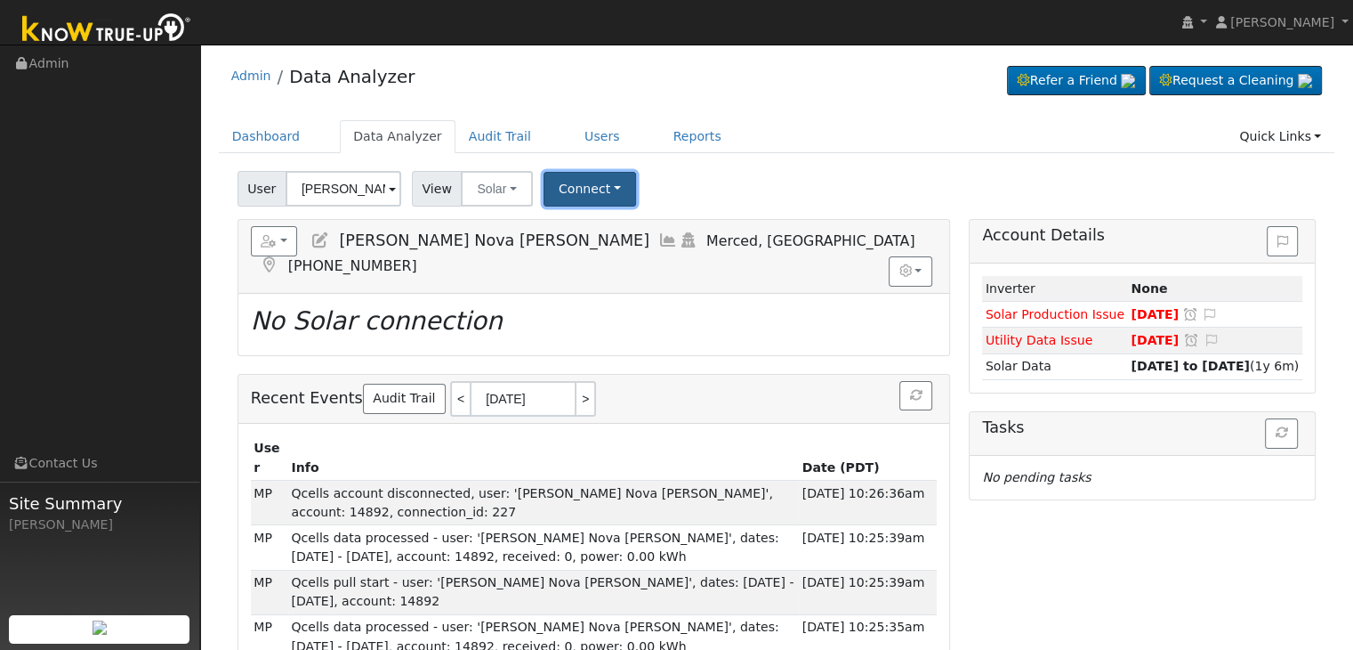
click at [579, 190] on button "Connect" at bounding box center [590, 189] width 93 height 35
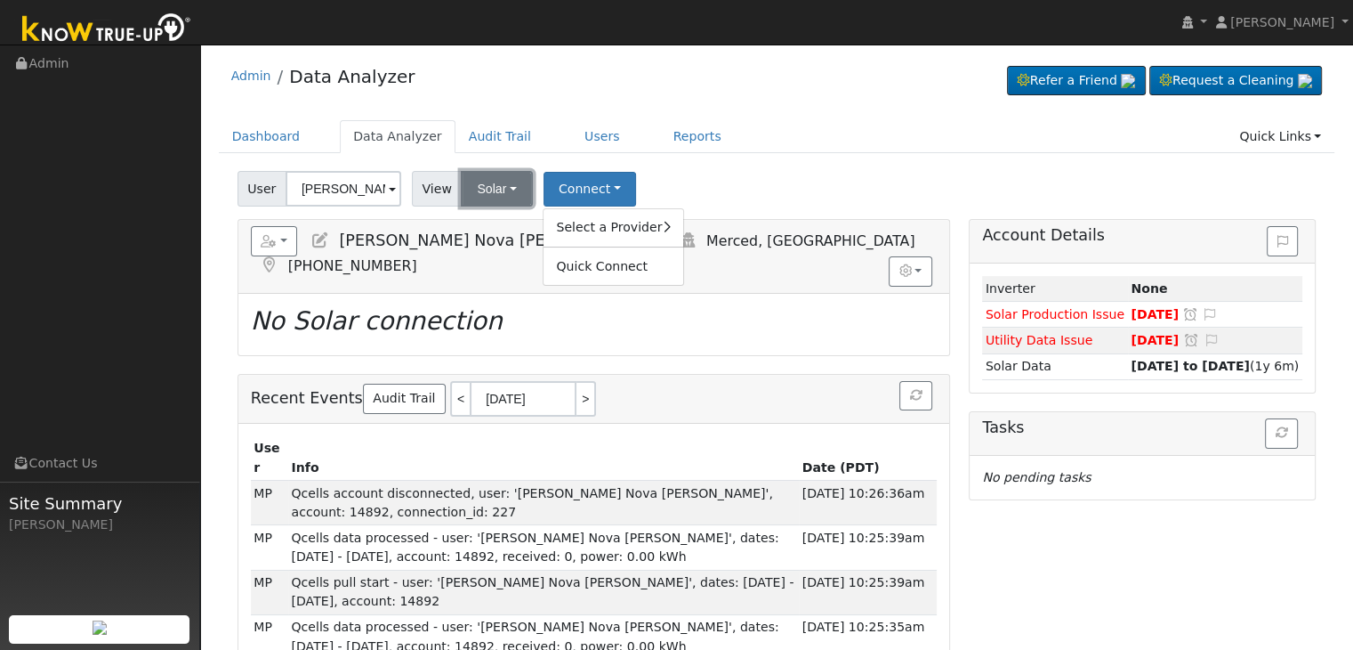
click at [515, 188] on button "Solar" at bounding box center [496, 189] width 71 height 36
click at [502, 230] on link "Utility" at bounding box center [520, 227] width 124 height 25
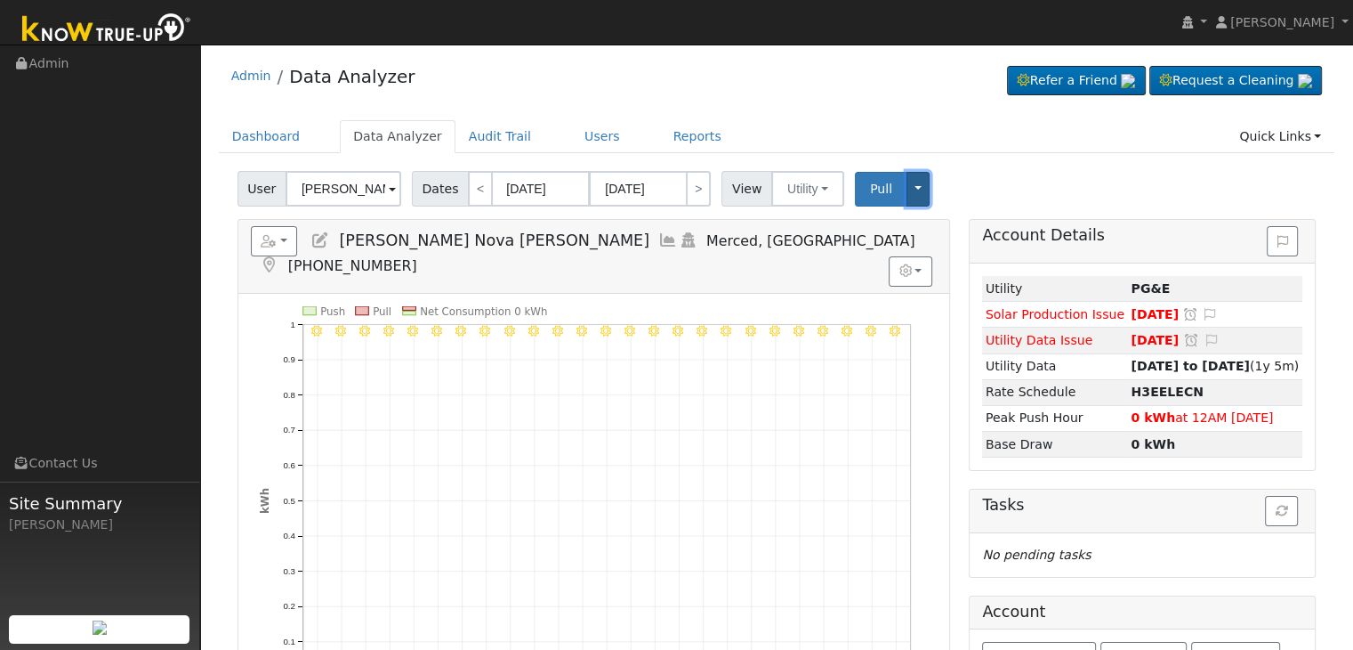
click at [907, 193] on button "Toggle Dropdown" at bounding box center [918, 189] width 23 height 35
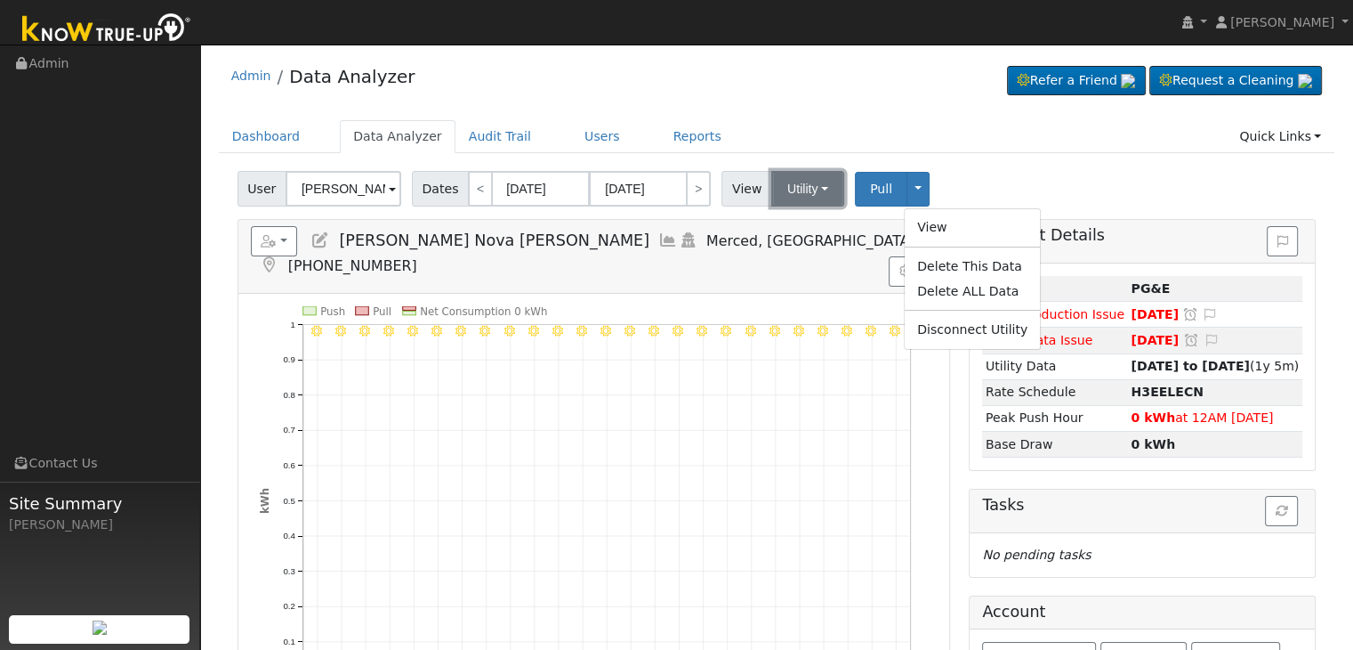
click at [804, 193] on button "Utility" at bounding box center [807, 189] width 73 height 36
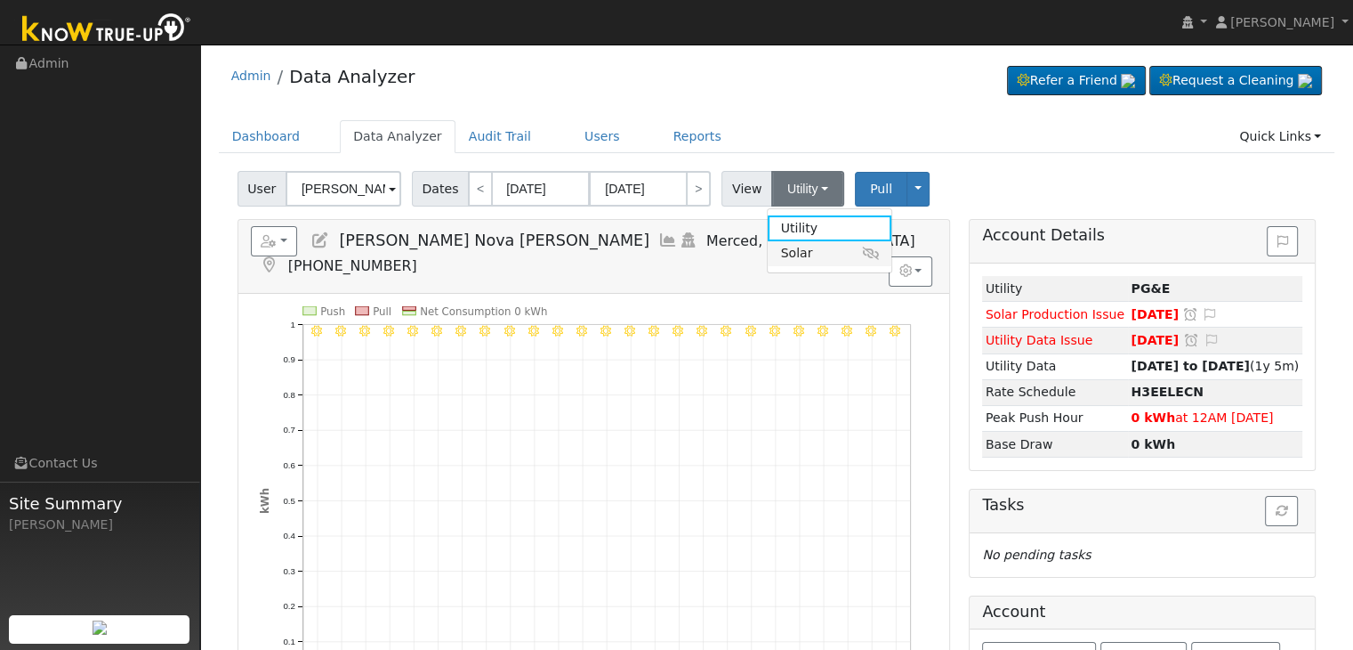
click at [801, 251] on link "Solar" at bounding box center [830, 253] width 124 height 25
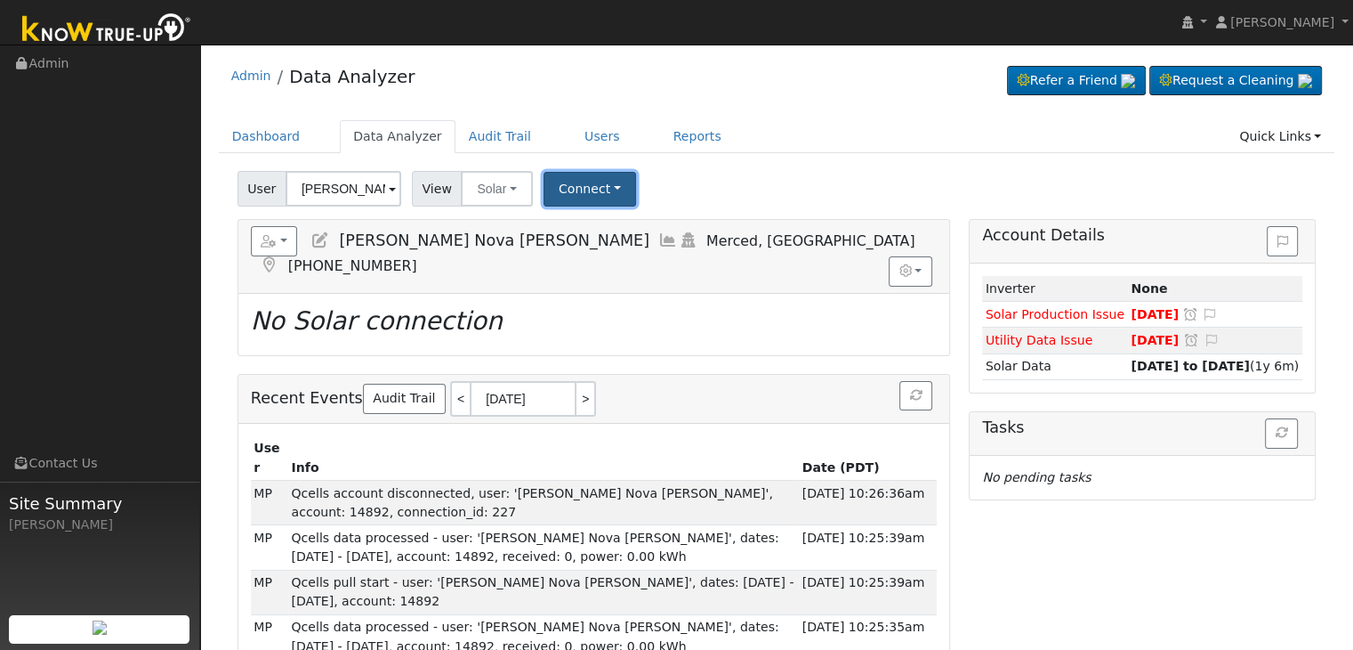
click at [565, 190] on button "Connect" at bounding box center [590, 189] width 93 height 35
click at [744, 185] on div "User [PERSON_NAME] Nova [PERSON_NAME] Account Default Account Default Account […" at bounding box center [777, 186] width 1086 height 42
click at [477, 182] on button "Solar" at bounding box center [496, 189] width 71 height 36
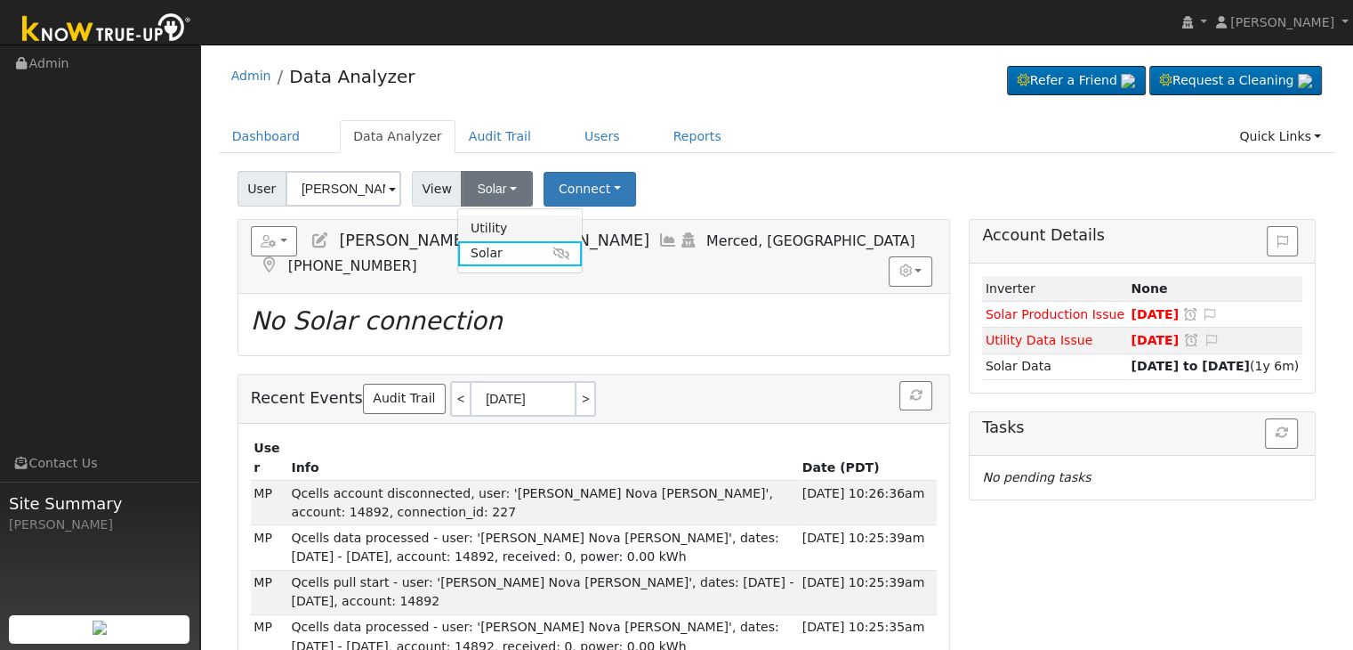
click at [502, 227] on link "Utility" at bounding box center [520, 227] width 124 height 25
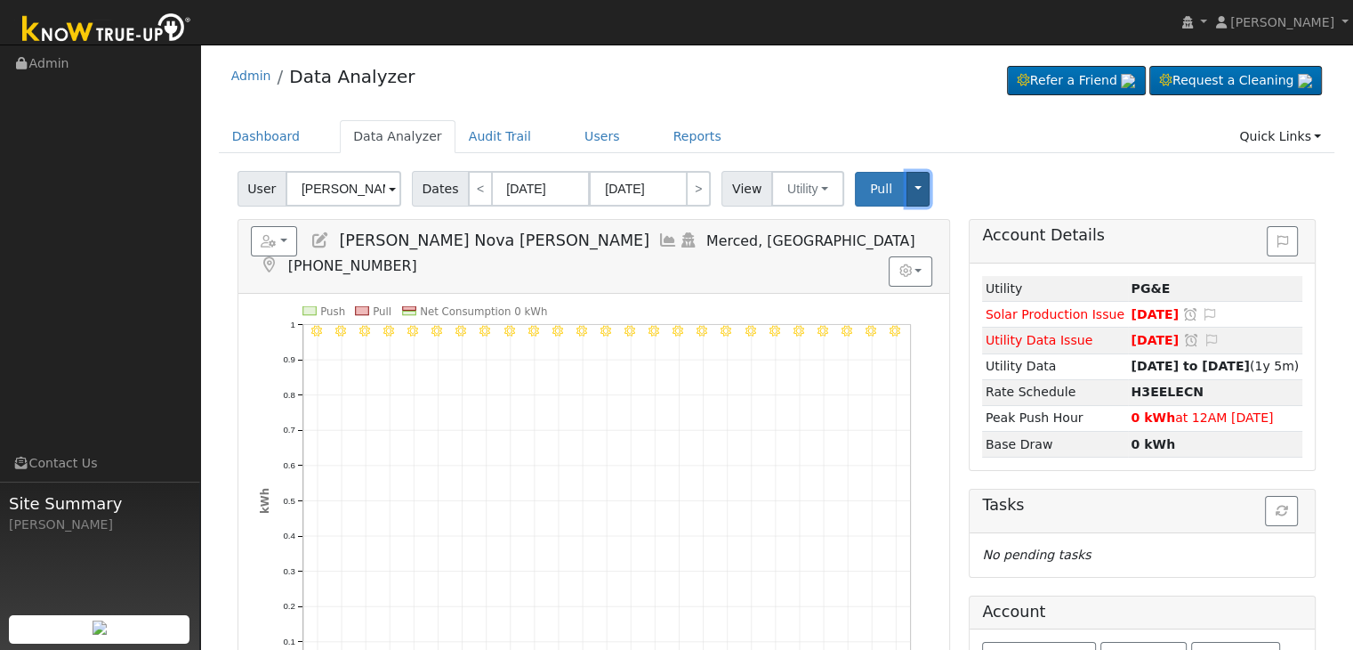
click at [907, 183] on button "Toggle Dropdown" at bounding box center [918, 189] width 23 height 35
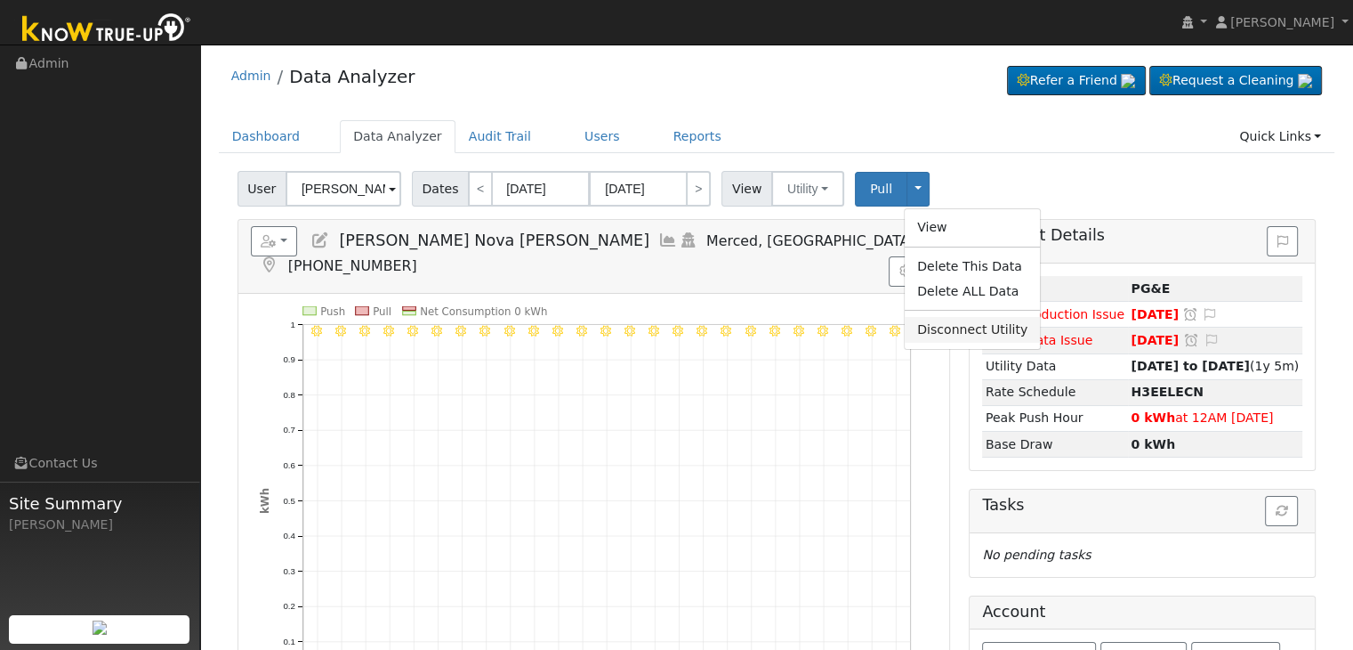
click at [929, 332] on link "Disconnect Utility" at bounding box center [972, 329] width 135 height 25
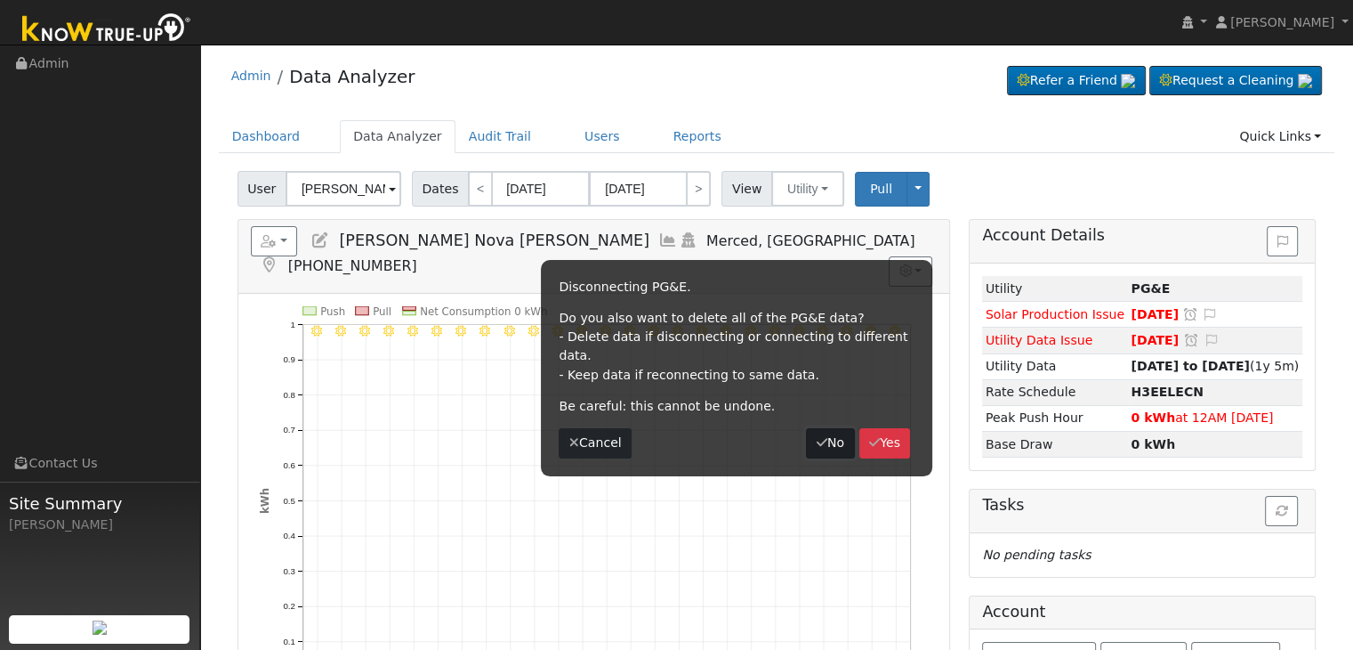
click at [826, 428] on button "No" at bounding box center [830, 443] width 48 height 30
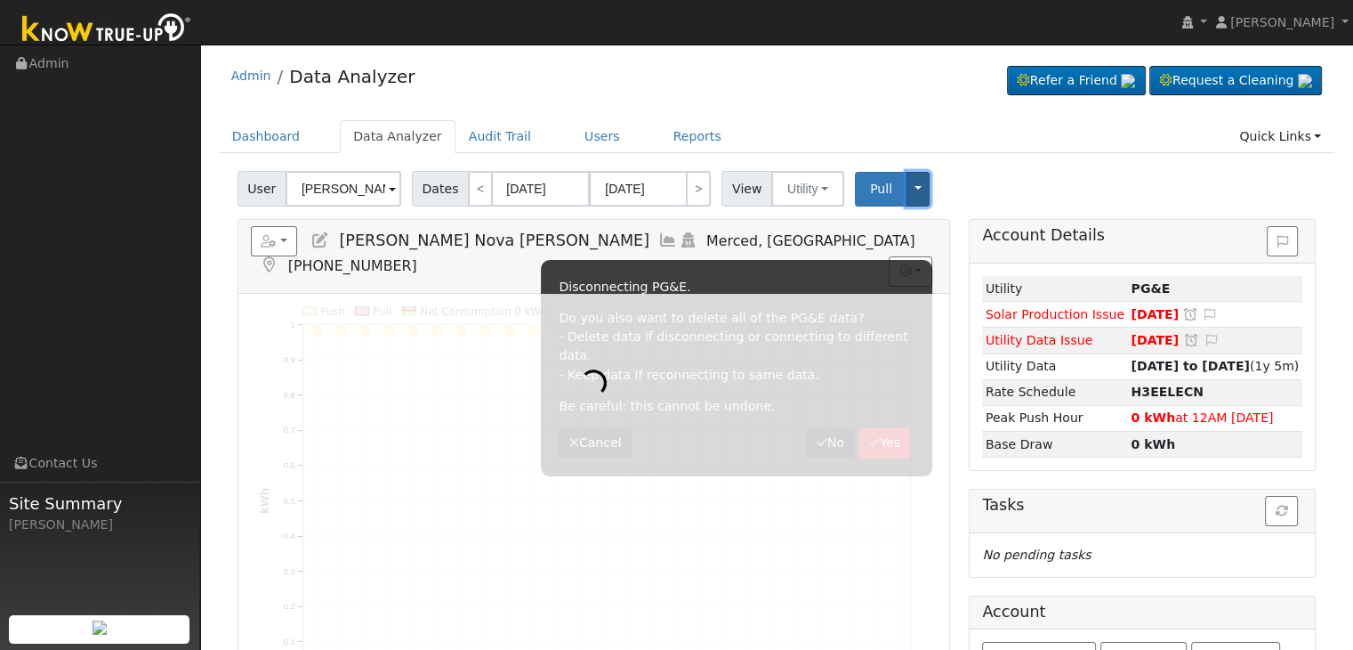
click at [907, 189] on button "Toggle Dropdown" at bounding box center [918, 189] width 23 height 35
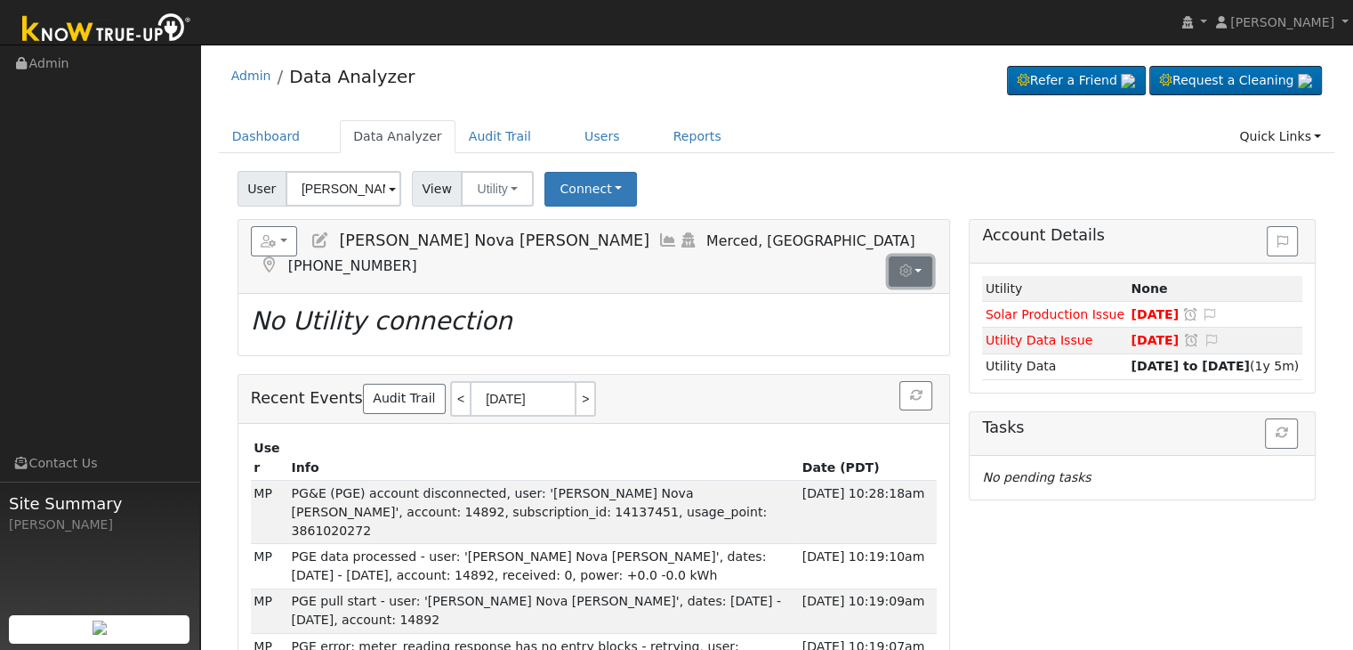
click at [917, 256] on button "button" at bounding box center [911, 271] width 44 height 30
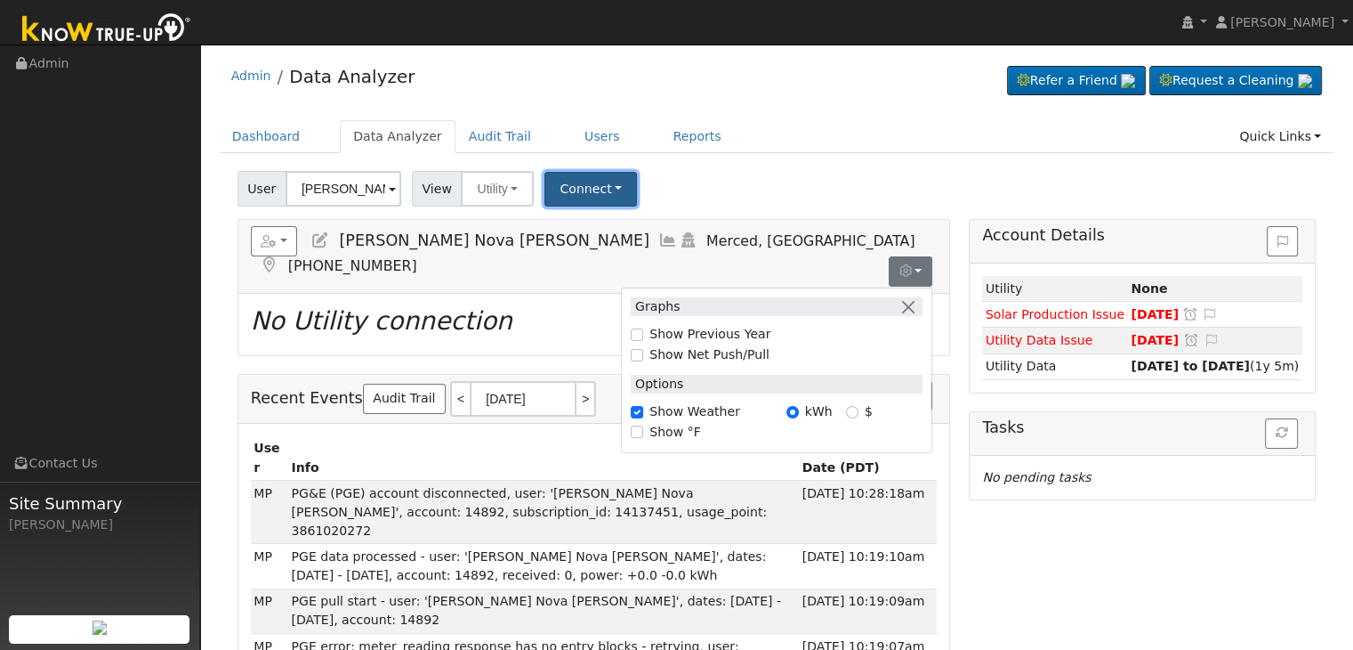
click at [612, 189] on button "Connect" at bounding box center [591, 189] width 93 height 35
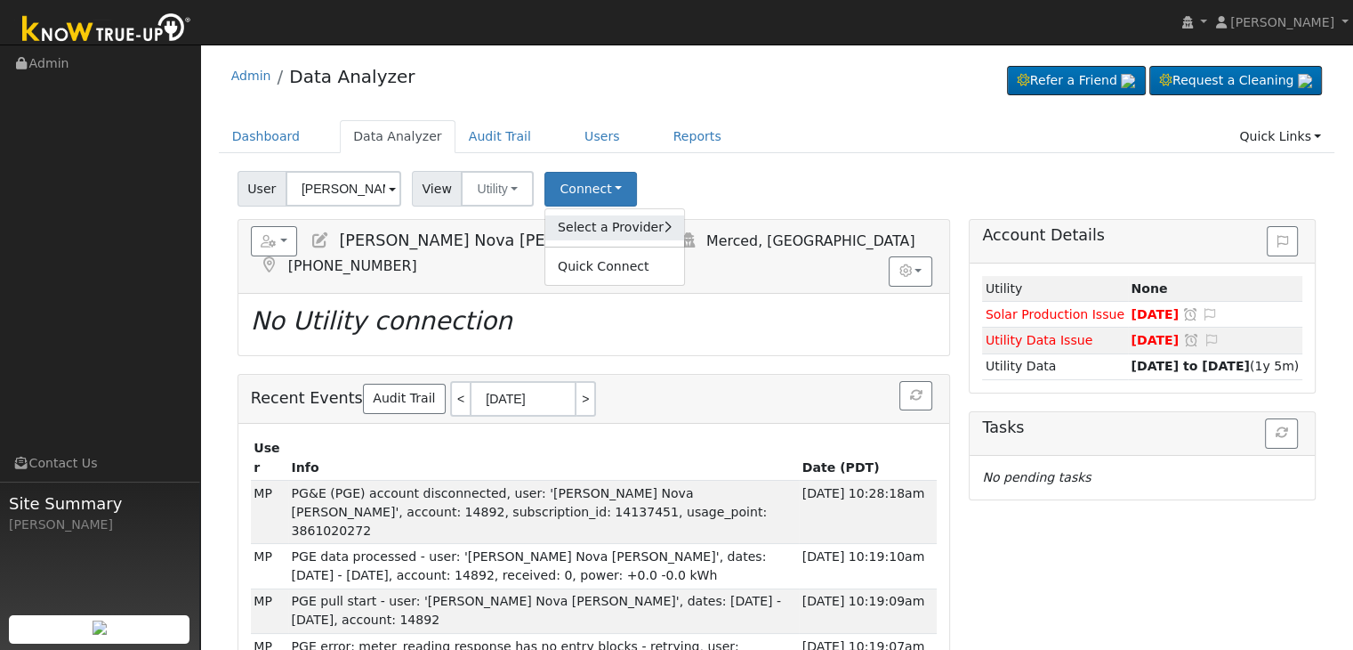
click at [619, 231] on link "Select a Provider" at bounding box center [614, 227] width 139 height 25
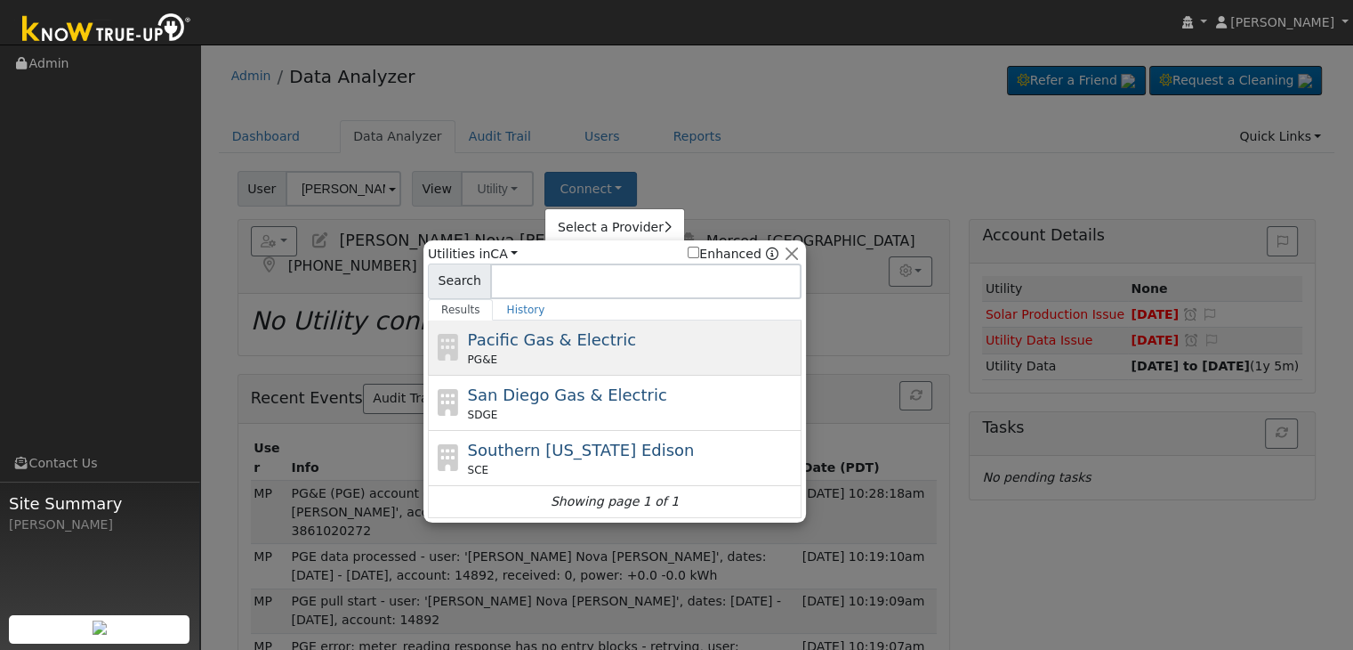
click at [584, 334] on span "Pacific Gas & Electric" at bounding box center [552, 339] width 168 height 19
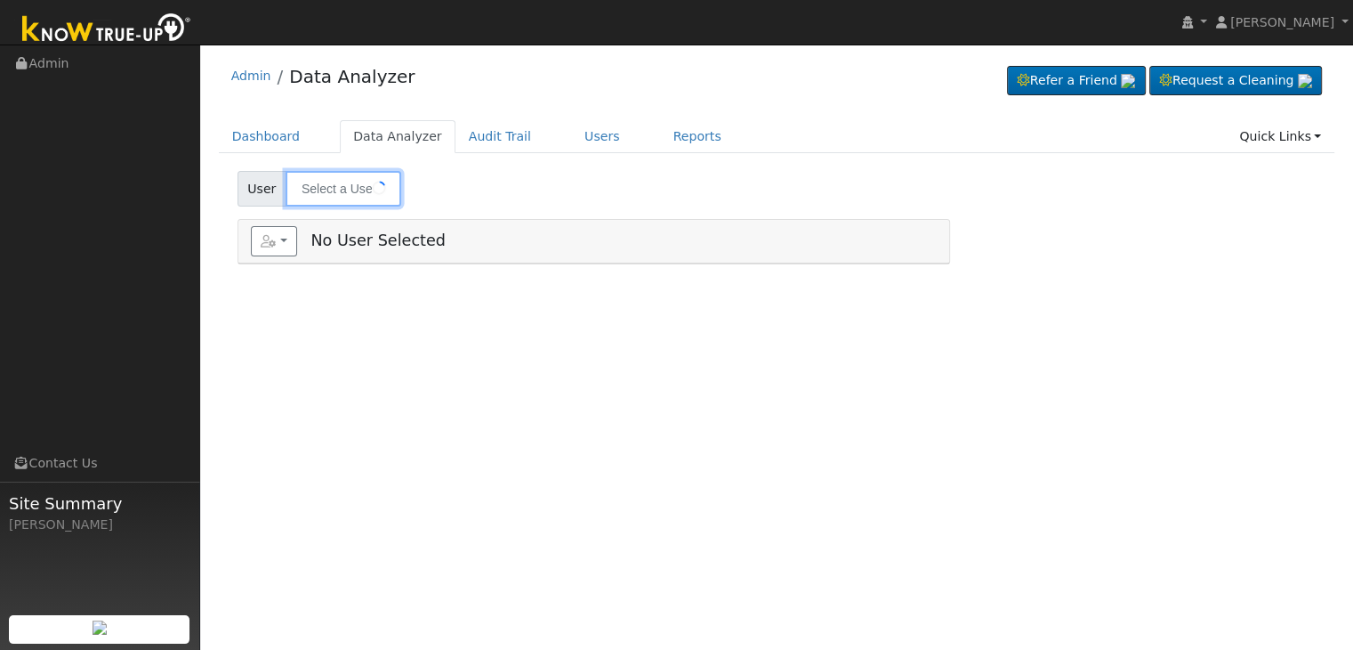
type input "[PERSON_NAME] Nova [PERSON_NAME]"
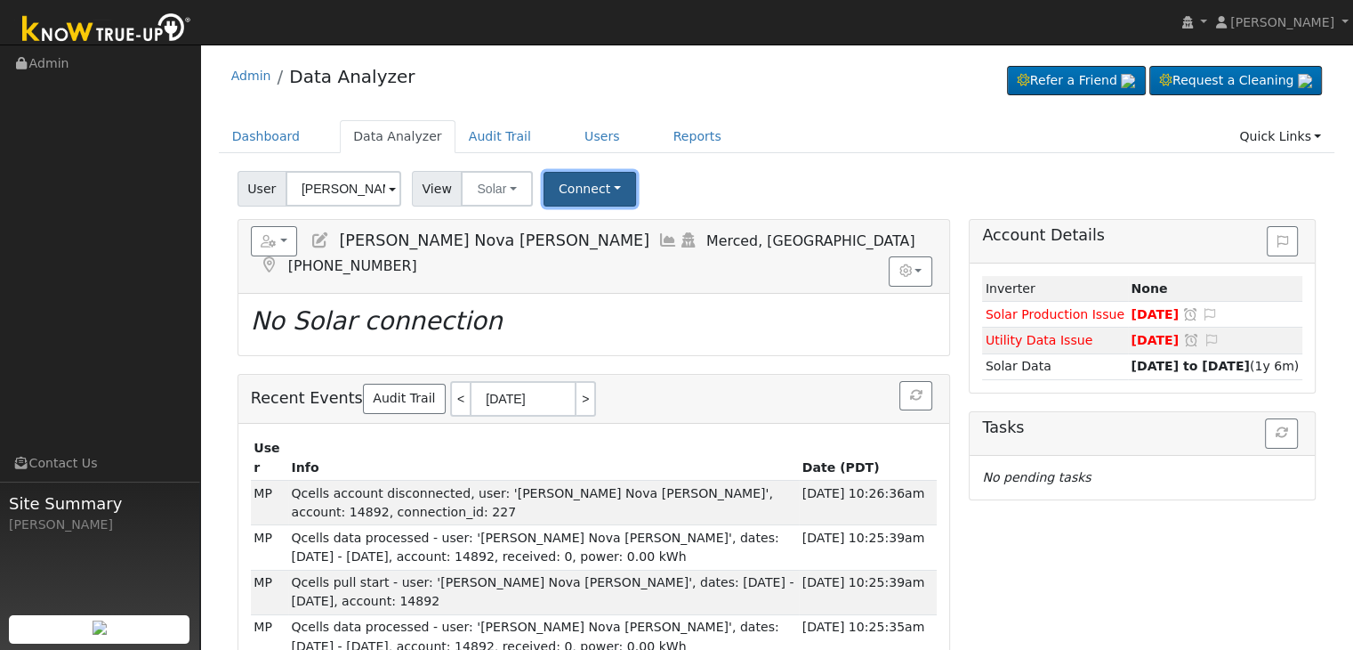
click at [551, 198] on button "Connect" at bounding box center [590, 189] width 93 height 35
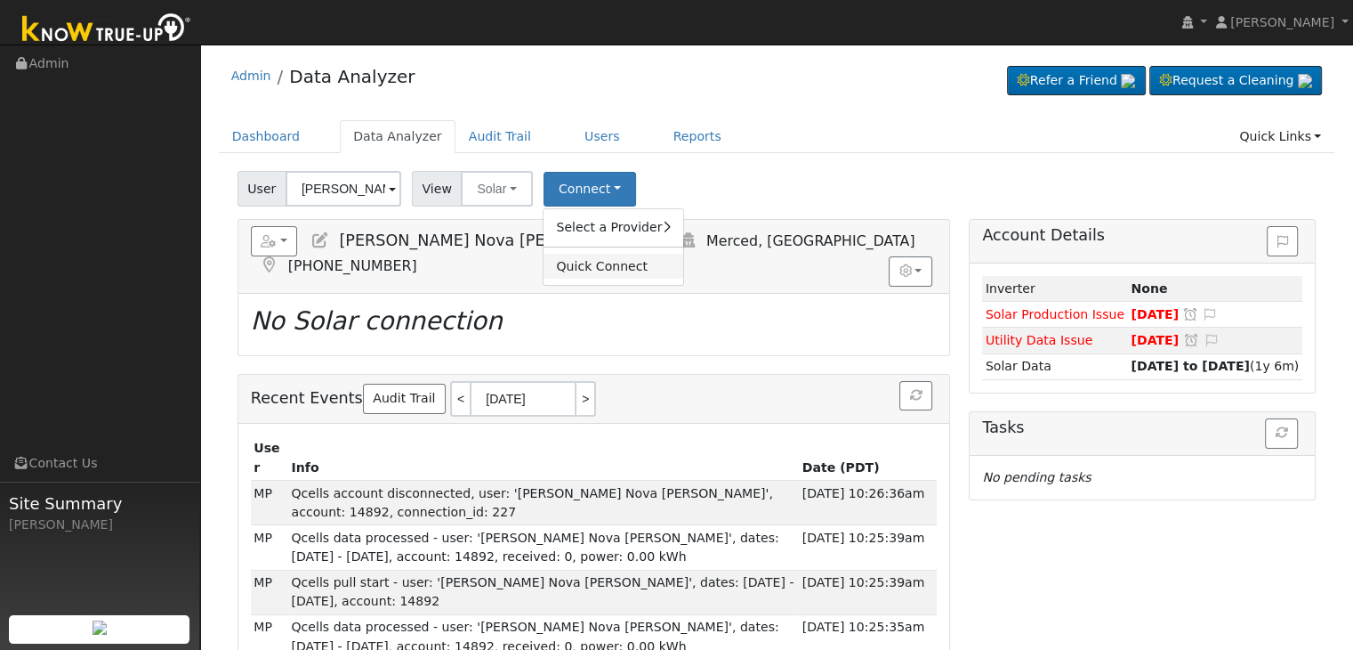
click at [593, 265] on link "Quick Connect" at bounding box center [613, 266] width 139 height 25
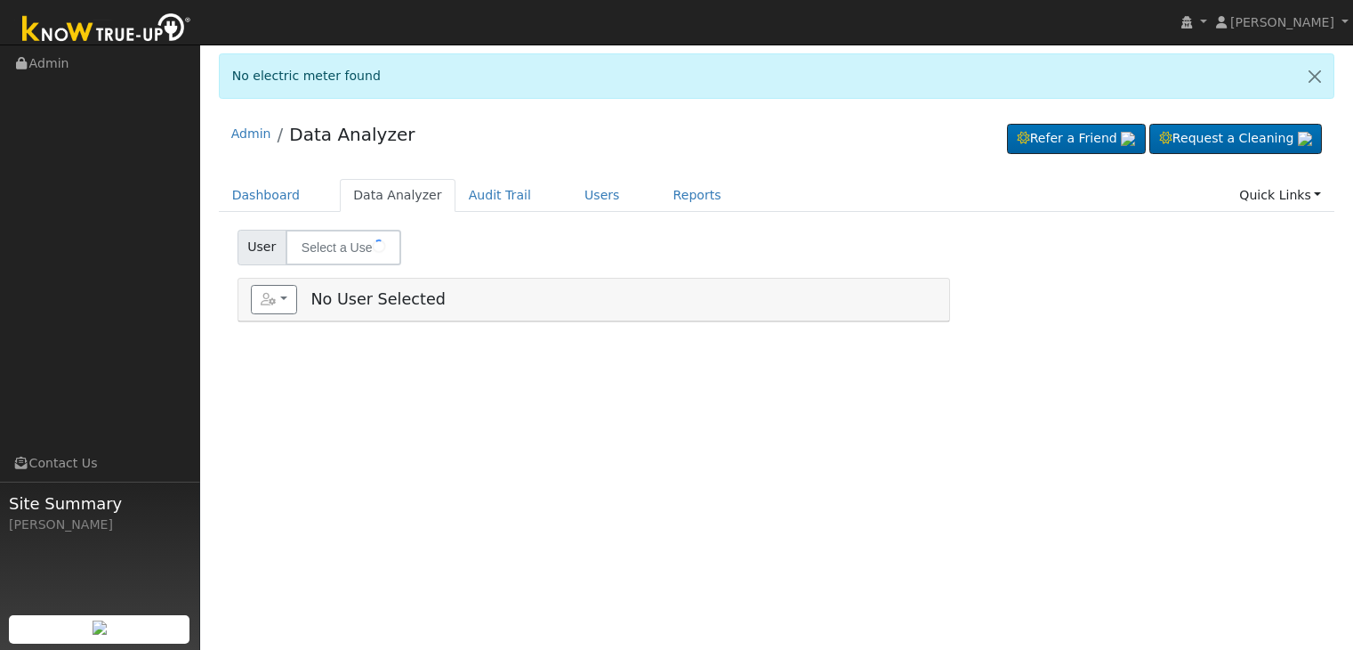
type input "[PERSON_NAME] Nova [PERSON_NAME]"
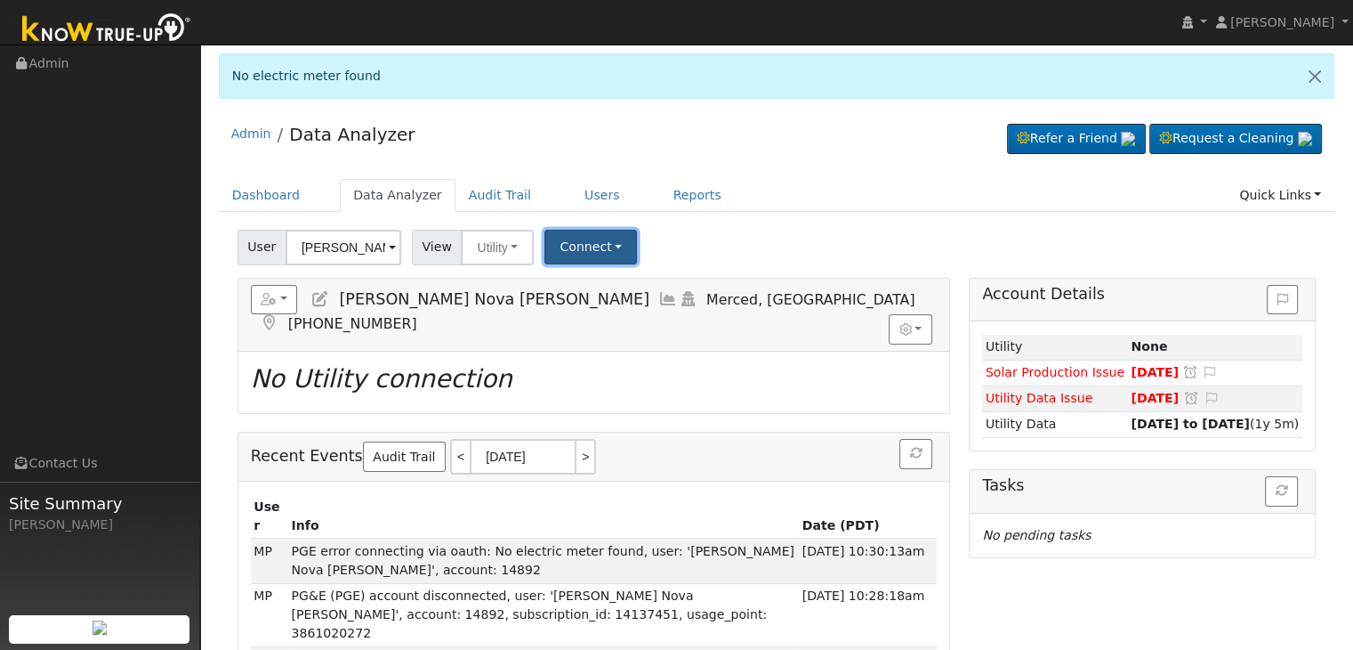
click at [597, 243] on button "Connect" at bounding box center [591, 247] width 93 height 35
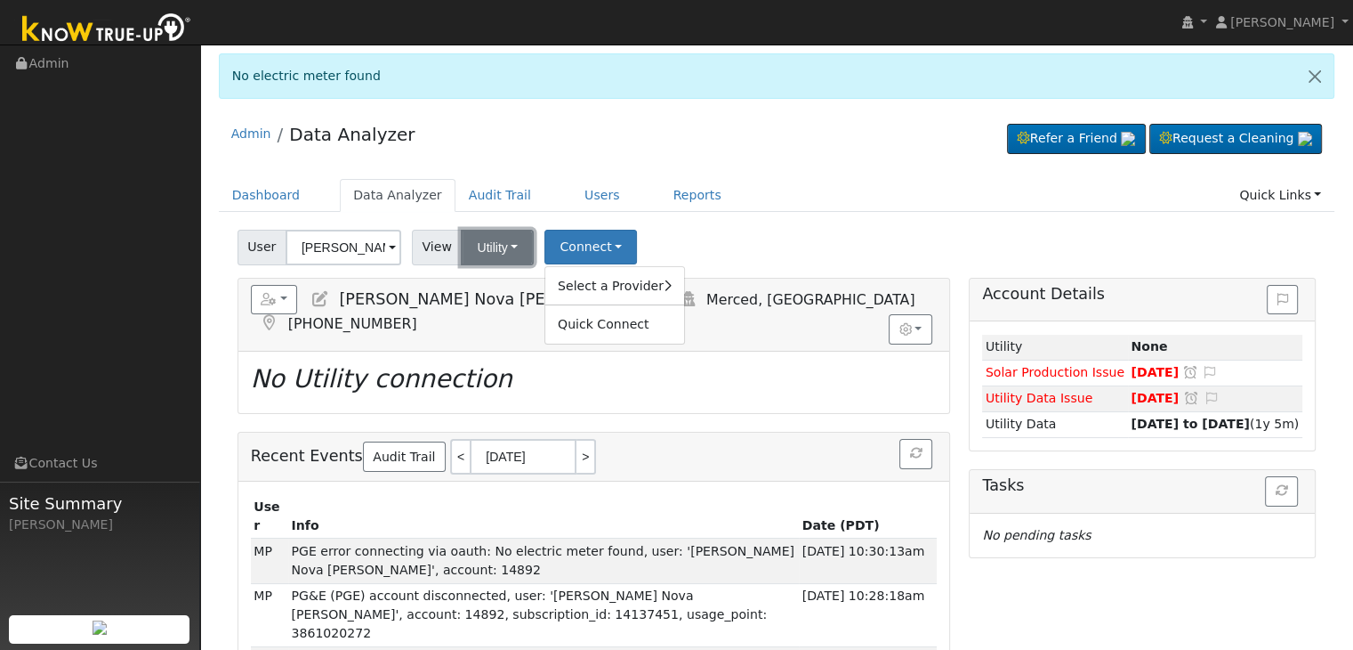
click at [494, 254] on button "Utility" at bounding box center [497, 248] width 73 height 36
click at [491, 304] on link "Solar" at bounding box center [520, 311] width 124 height 25
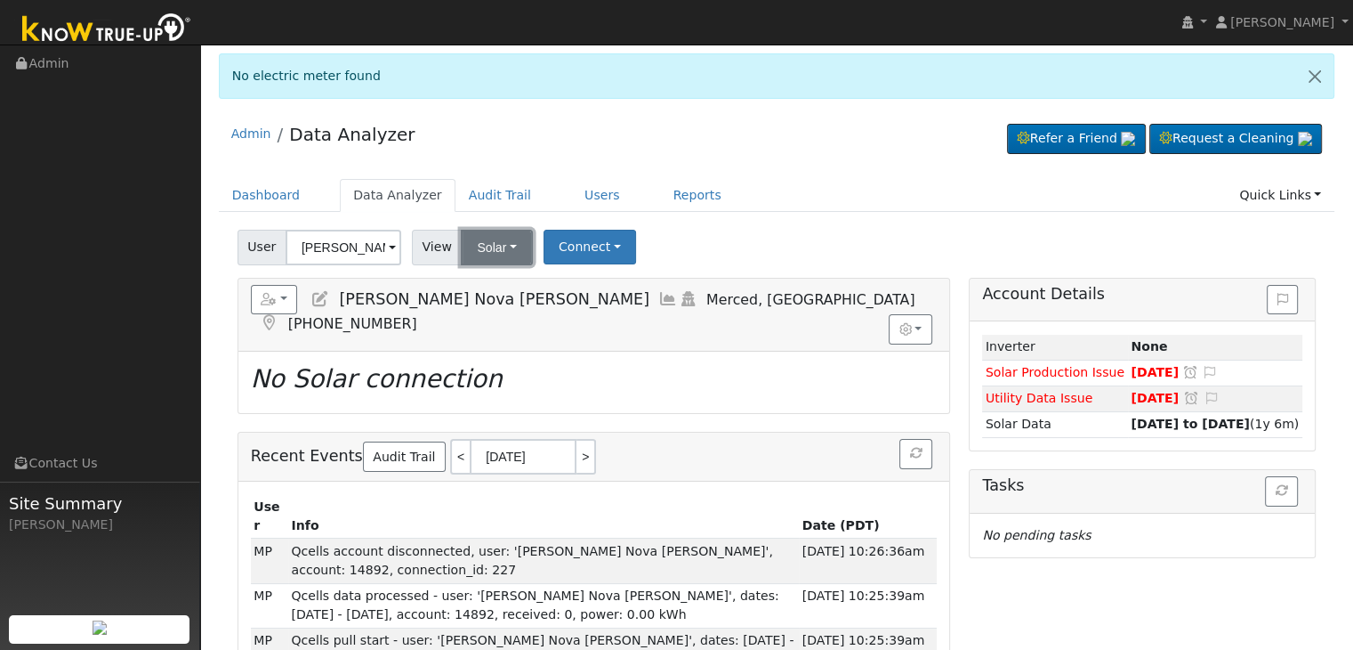
click at [496, 250] on button "Solar" at bounding box center [496, 248] width 71 height 36
click at [494, 282] on link "Utility" at bounding box center [520, 286] width 124 height 25
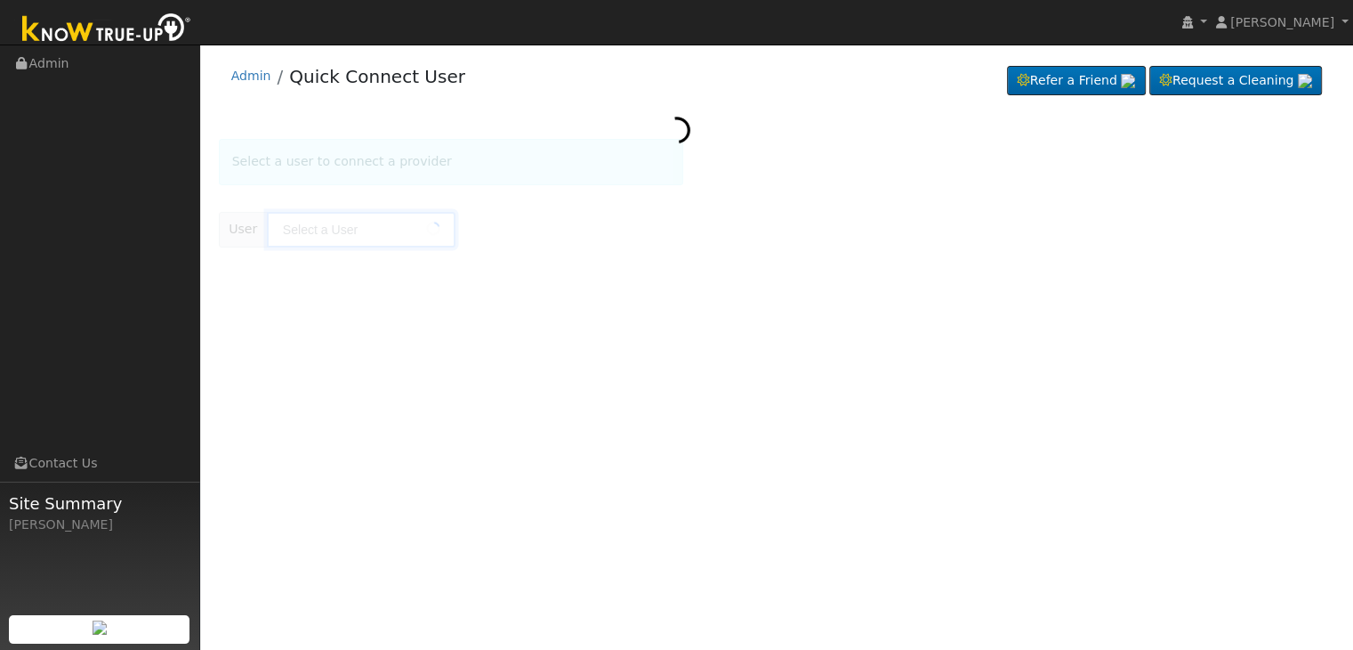
type input "[PERSON_NAME] Nova [PERSON_NAME]"
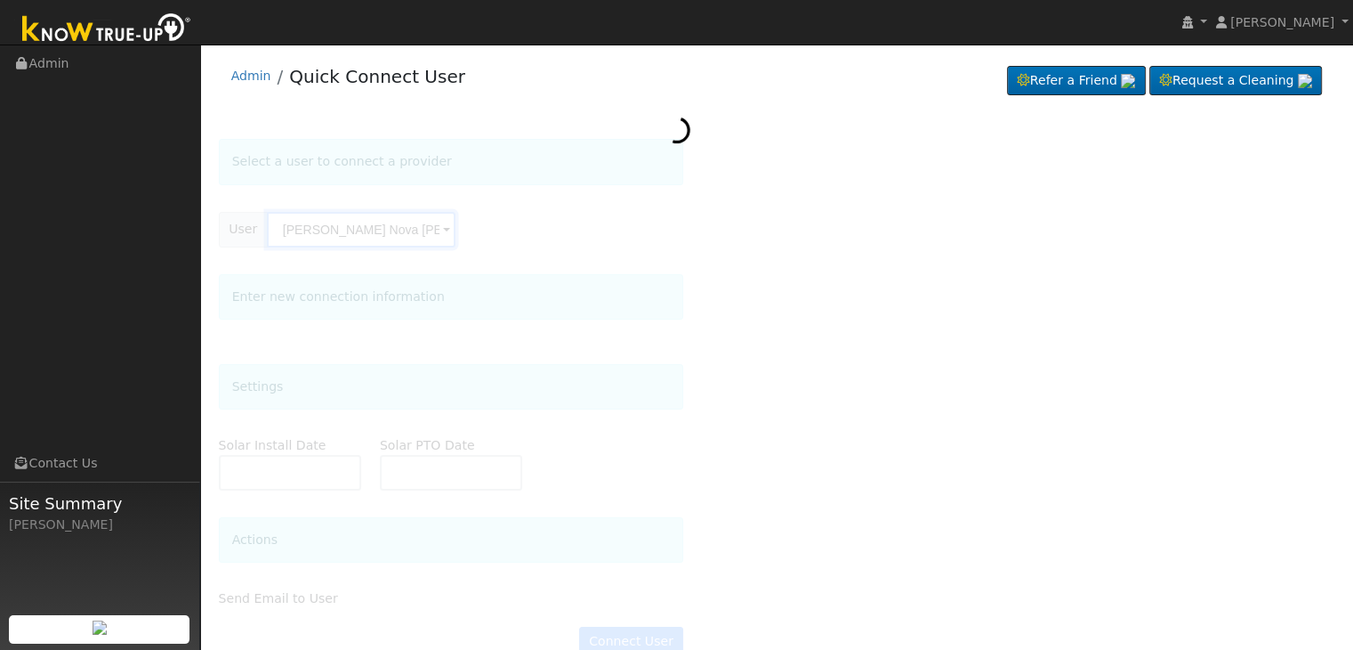
type input "[DATE]"
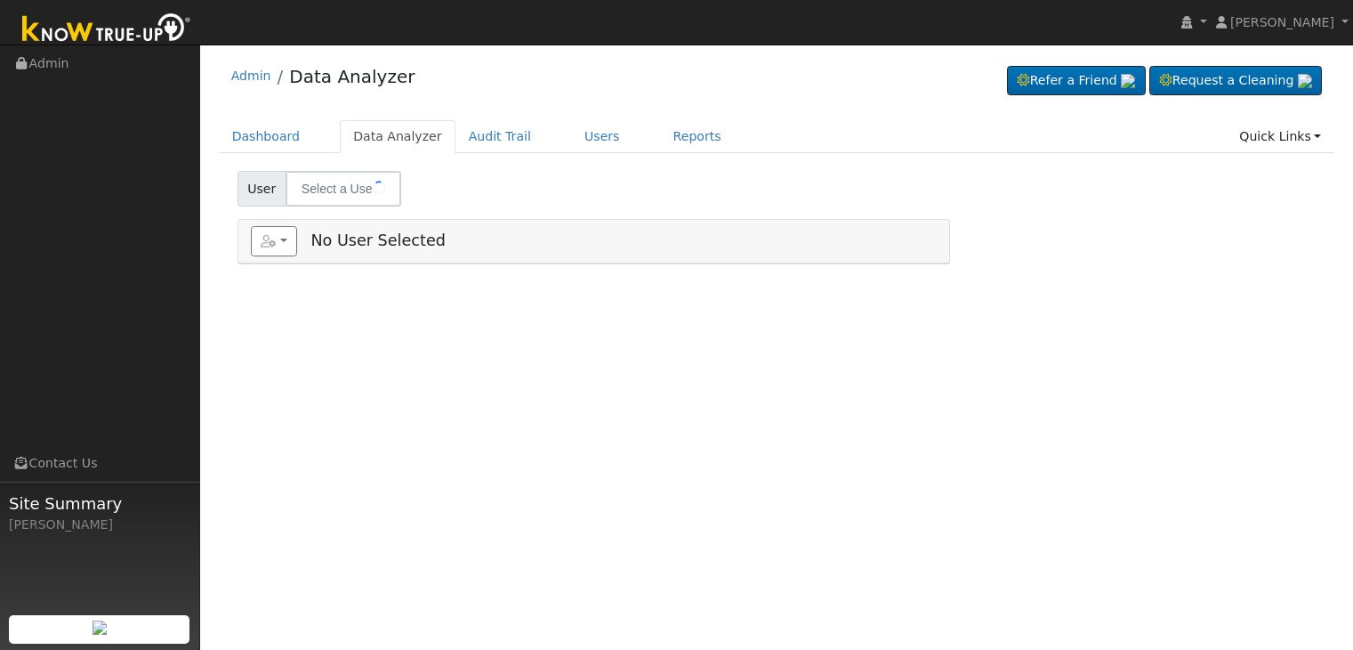
type input "[PERSON_NAME]"
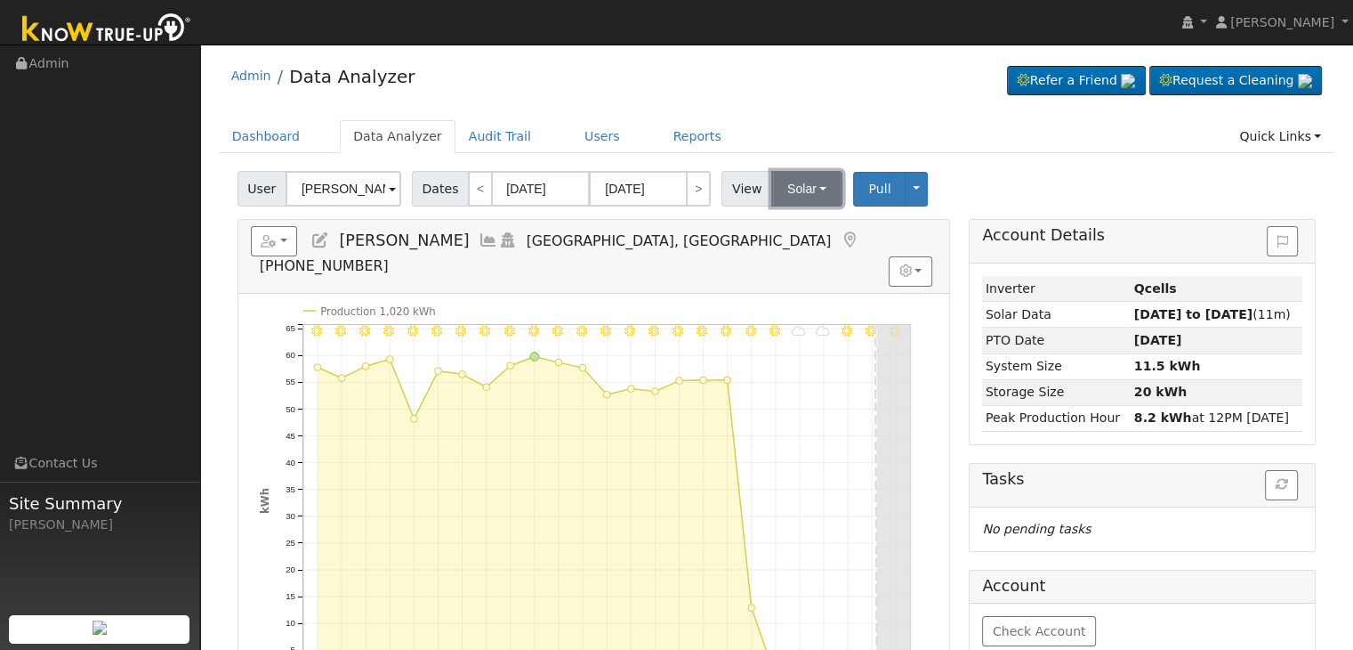
click at [800, 198] on button "Solar" at bounding box center [806, 189] width 71 height 36
click at [790, 218] on link "Utility" at bounding box center [830, 227] width 124 height 25
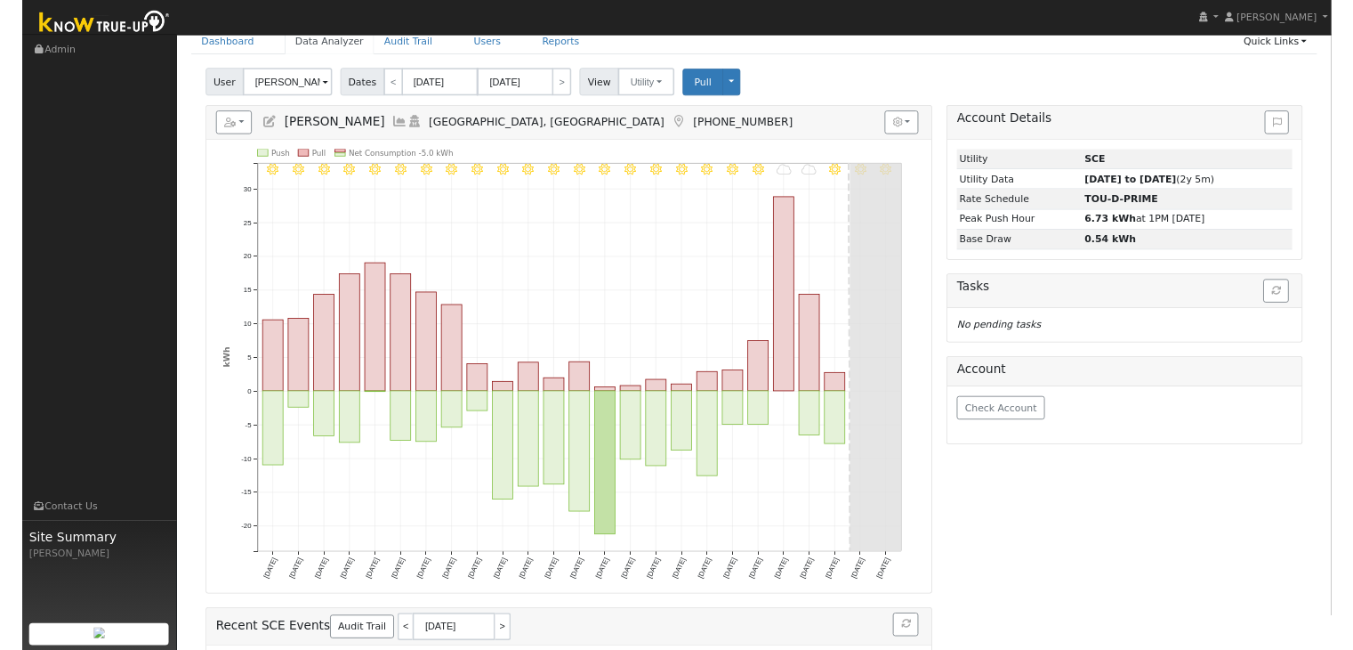
scroll to position [89, 0]
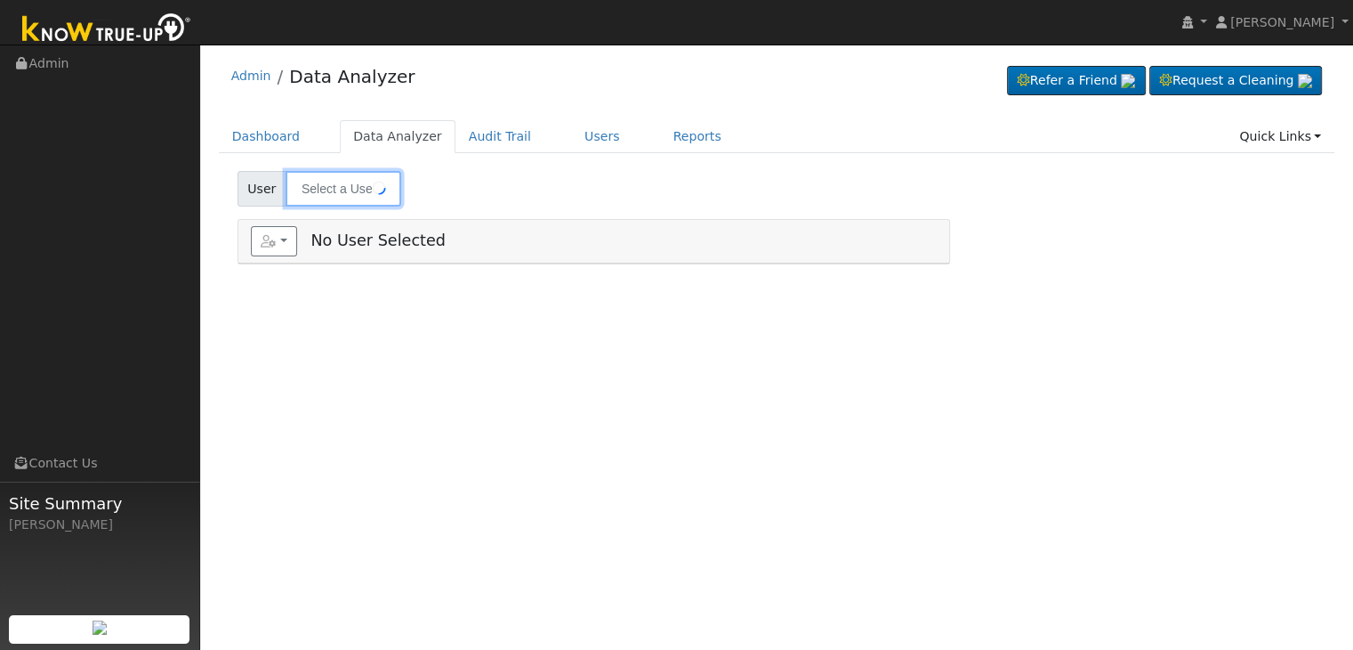
type input "[PERSON_NAME]"
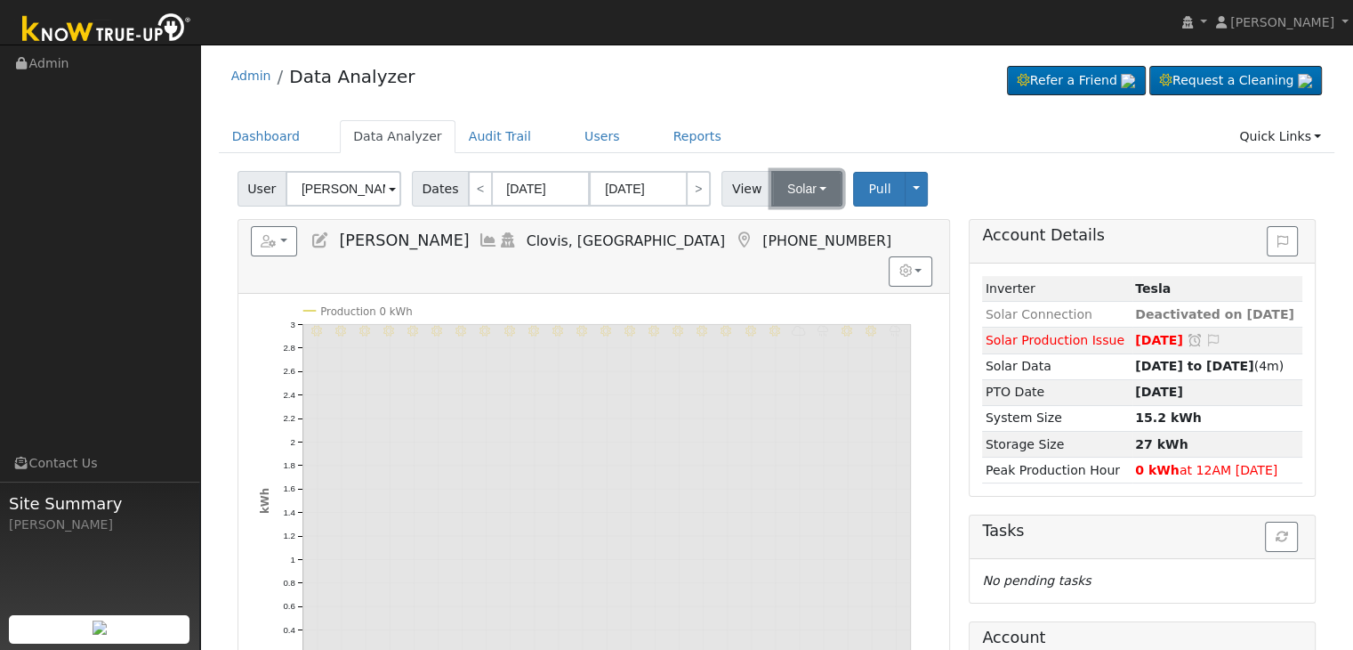
click at [807, 193] on button "Solar" at bounding box center [806, 189] width 71 height 36
click at [797, 229] on link "Utility" at bounding box center [830, 227] width 124 height 25
